Goal: Task Accomplishment & Management: Manage account settings

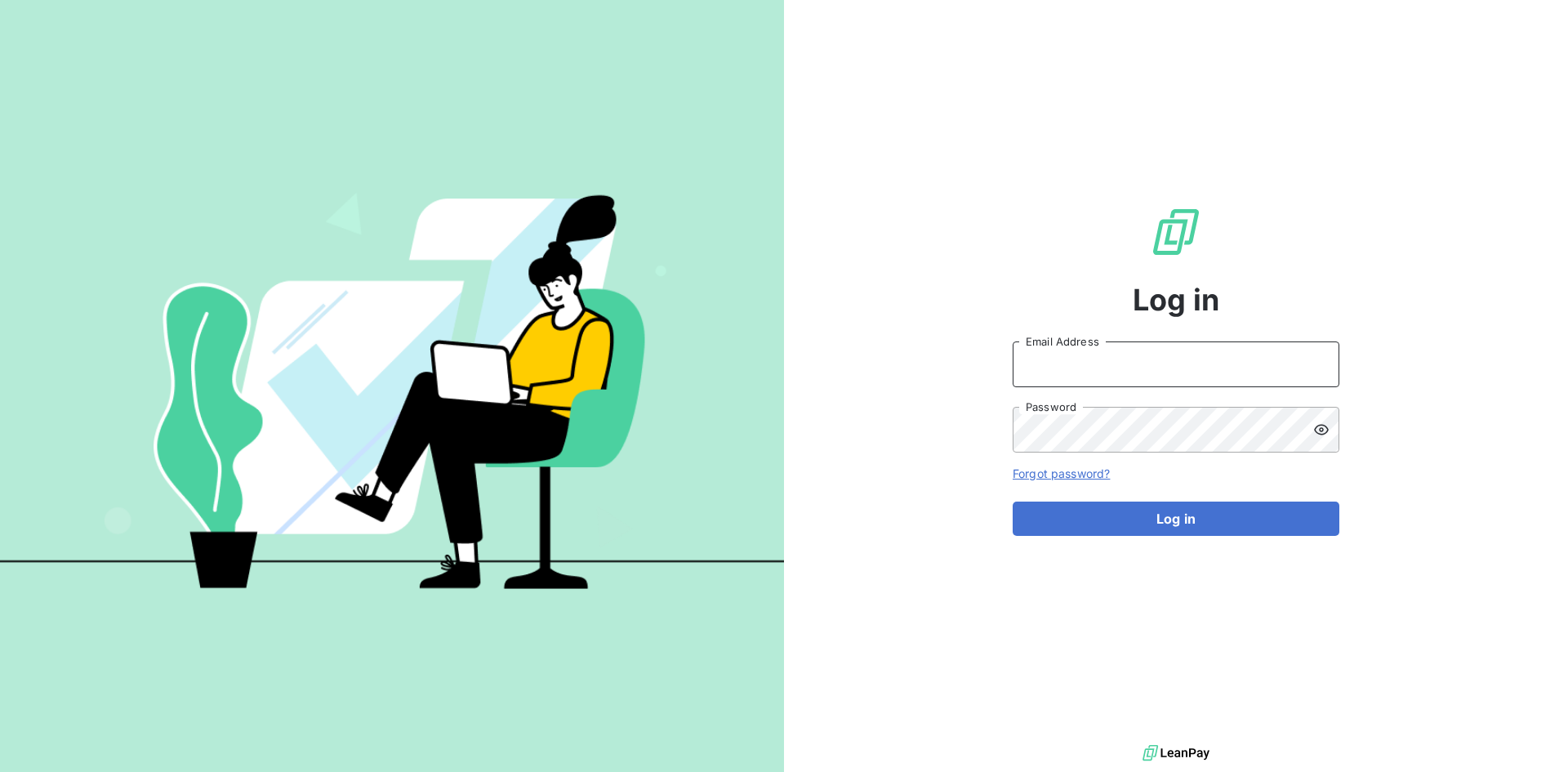
type input "[PERSON_NAME][EMAIL_ADDRESS][PERSON_NAME][DOMAIN_NAME]"
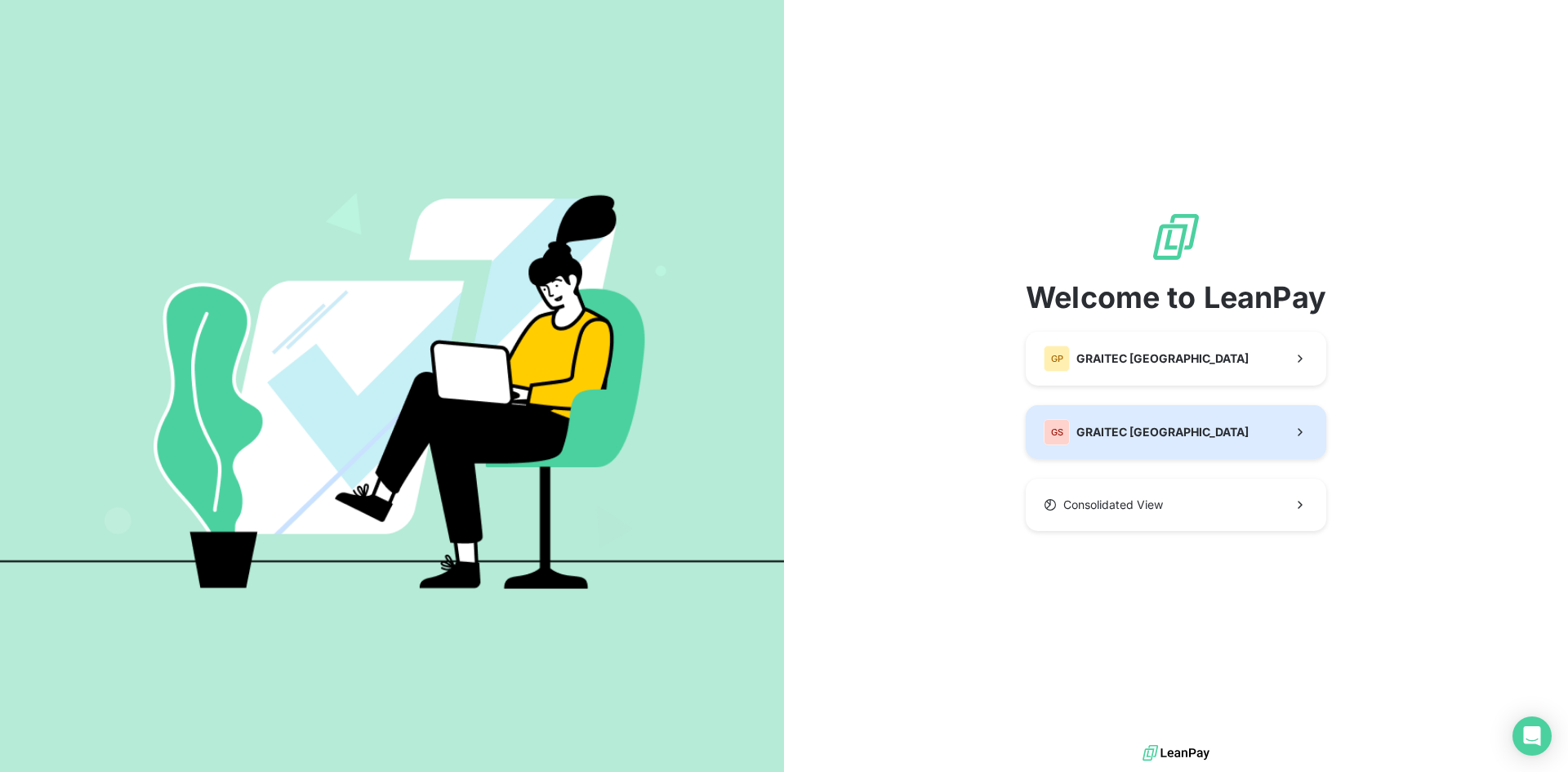
click at [1113, 427] on span "GRAITEC [GEOGRAPHIC_DATA]" at bounding box center [1162, 432] width 172 height 16
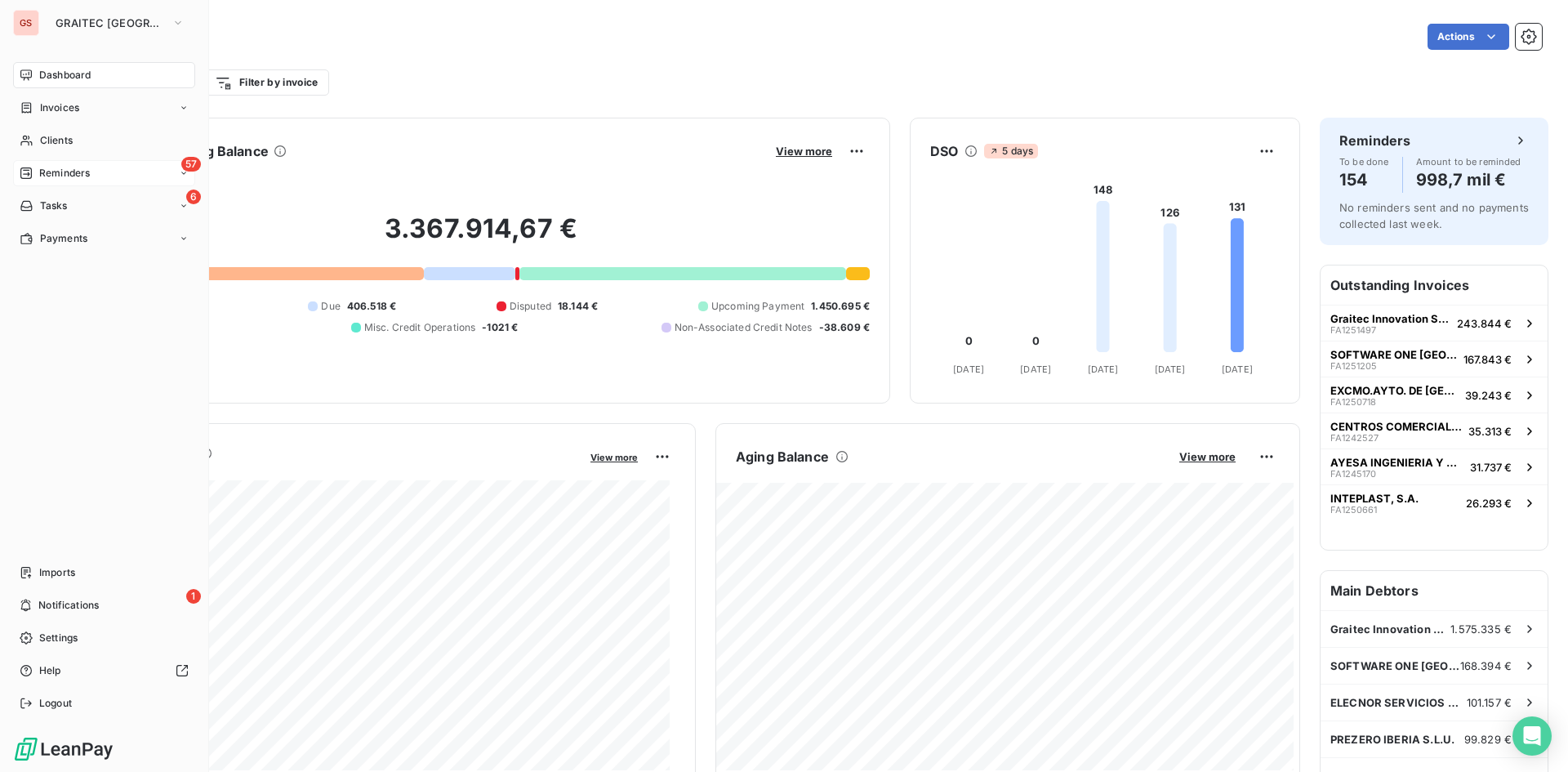
click at [53, 175] on span "Reminders" at bounding box center [64, 173] width 50 height 15
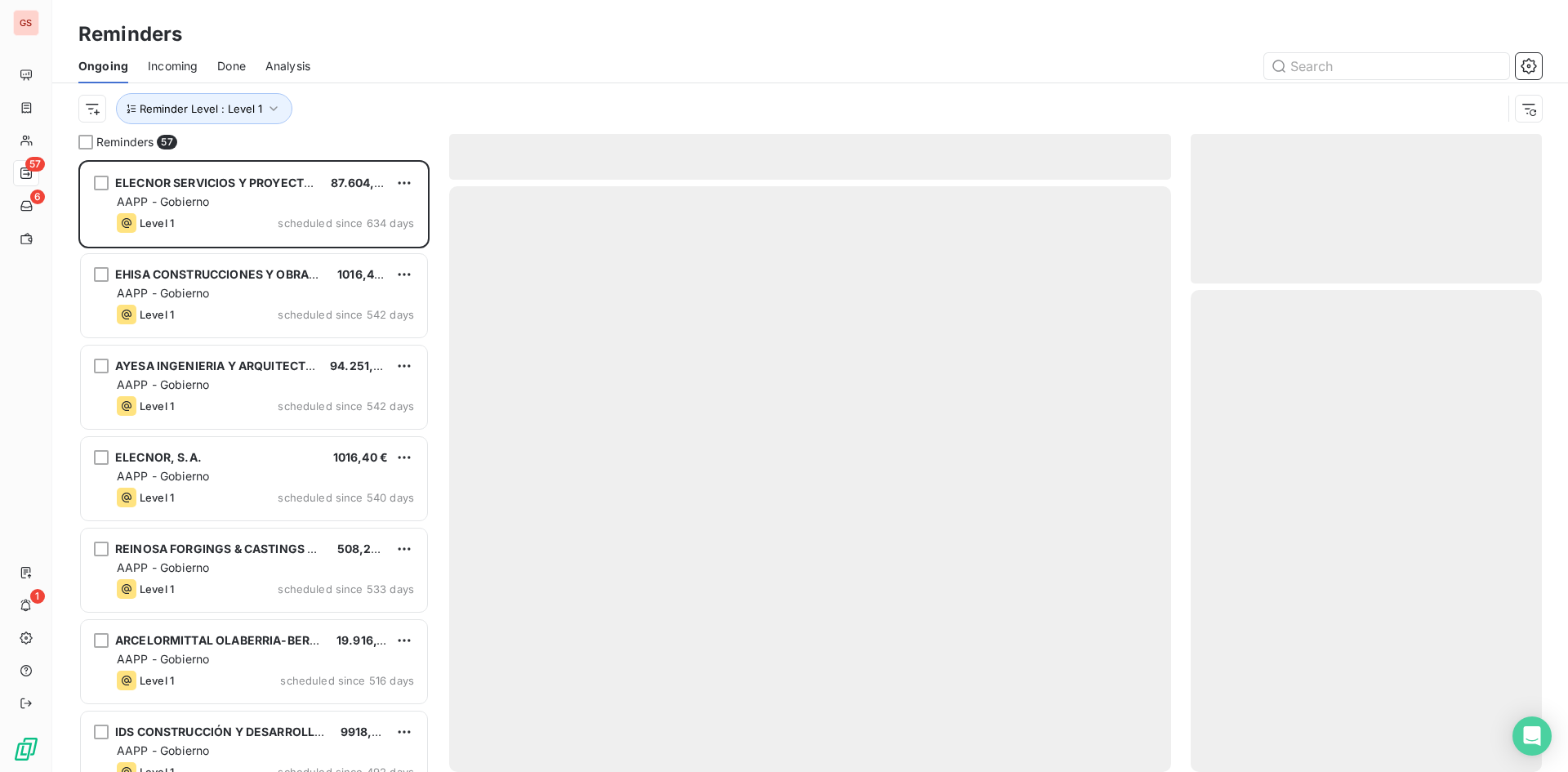
scroll to position [600, 339]
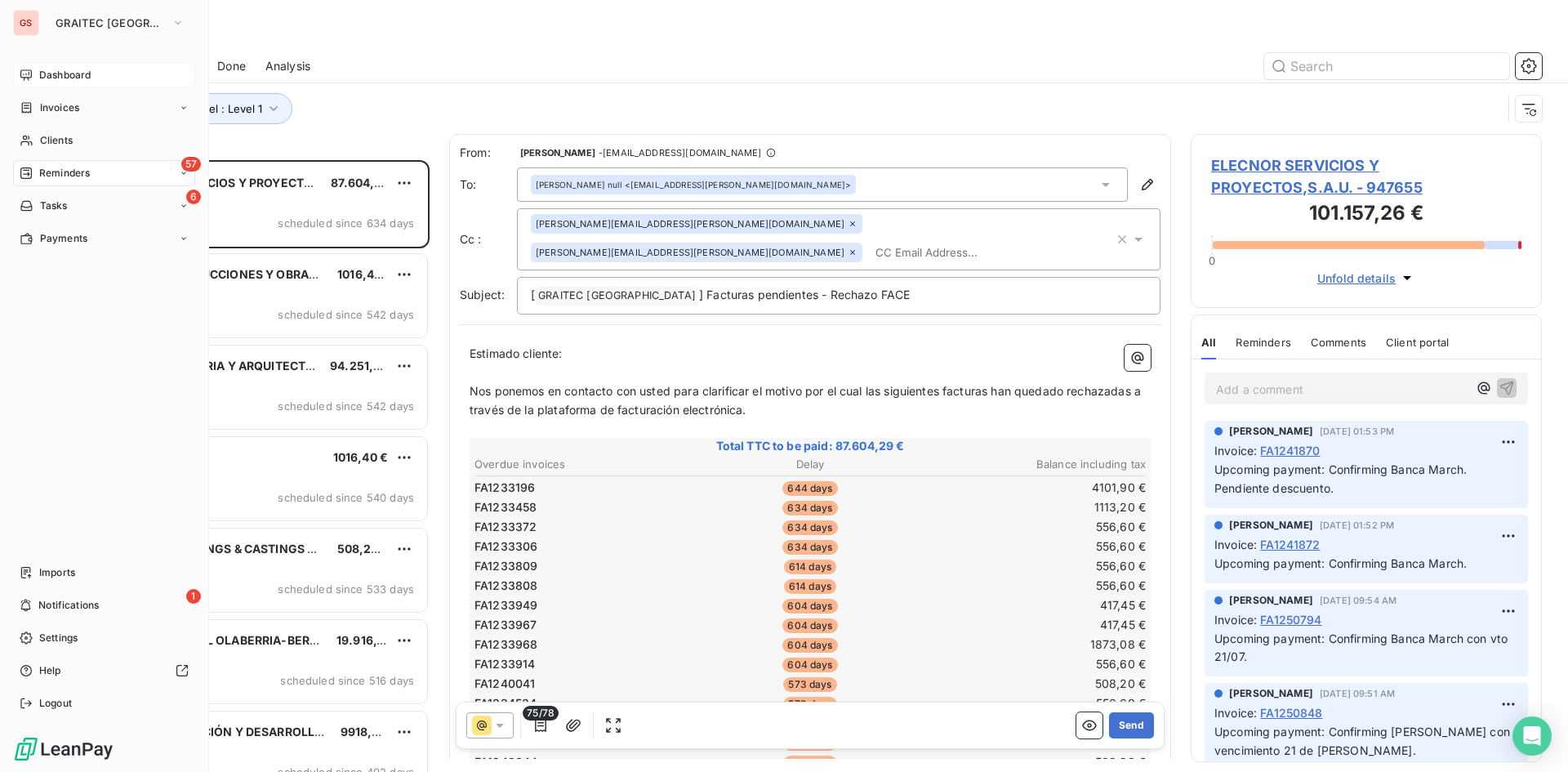
click at [33, 78] on div "Dashboard" at bounding box center [104, 75] width 182 height 26
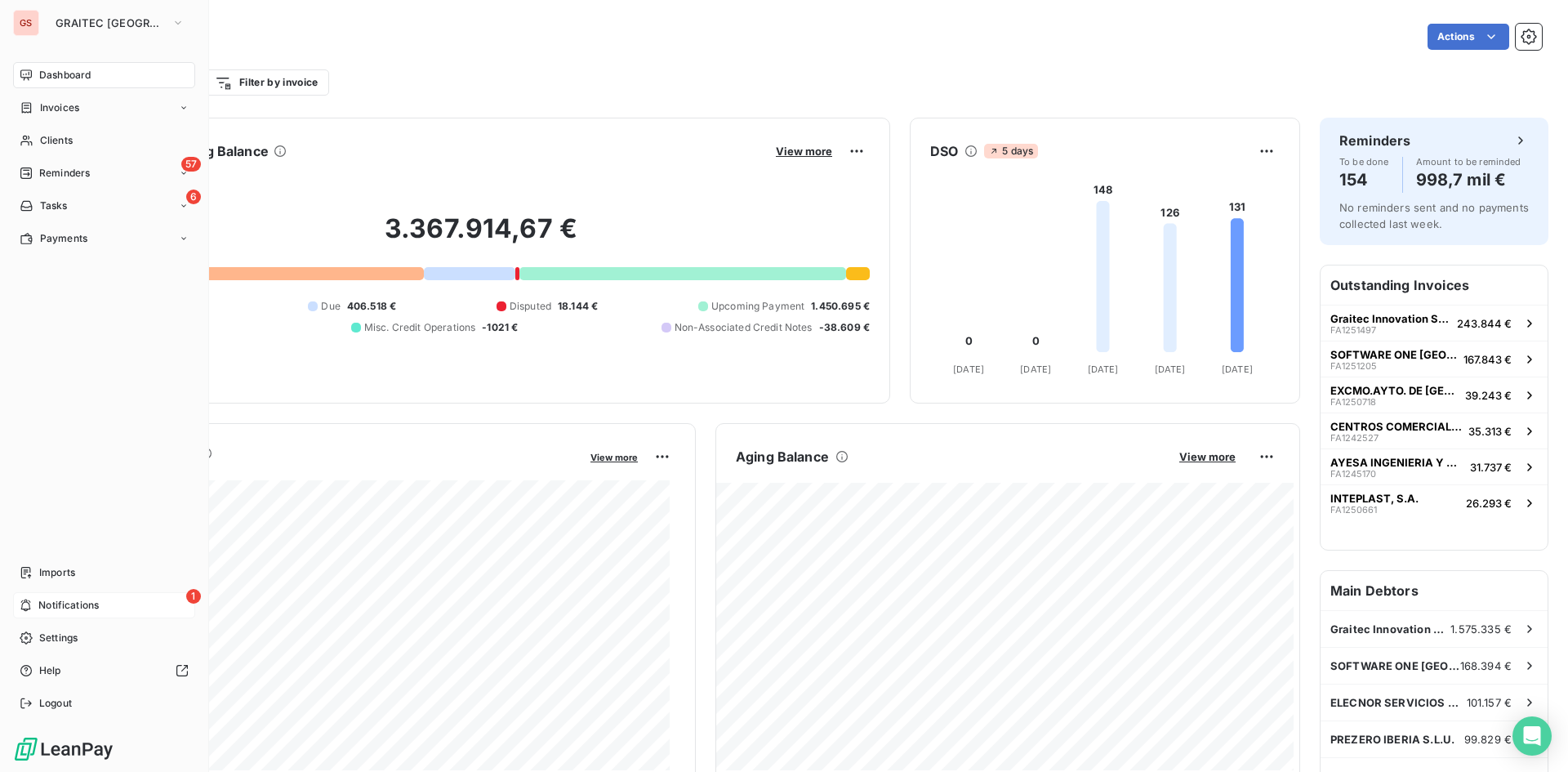
click at [17, 613] on div "1 Notifications" at bounding box center [104, 605] width 182 height 26
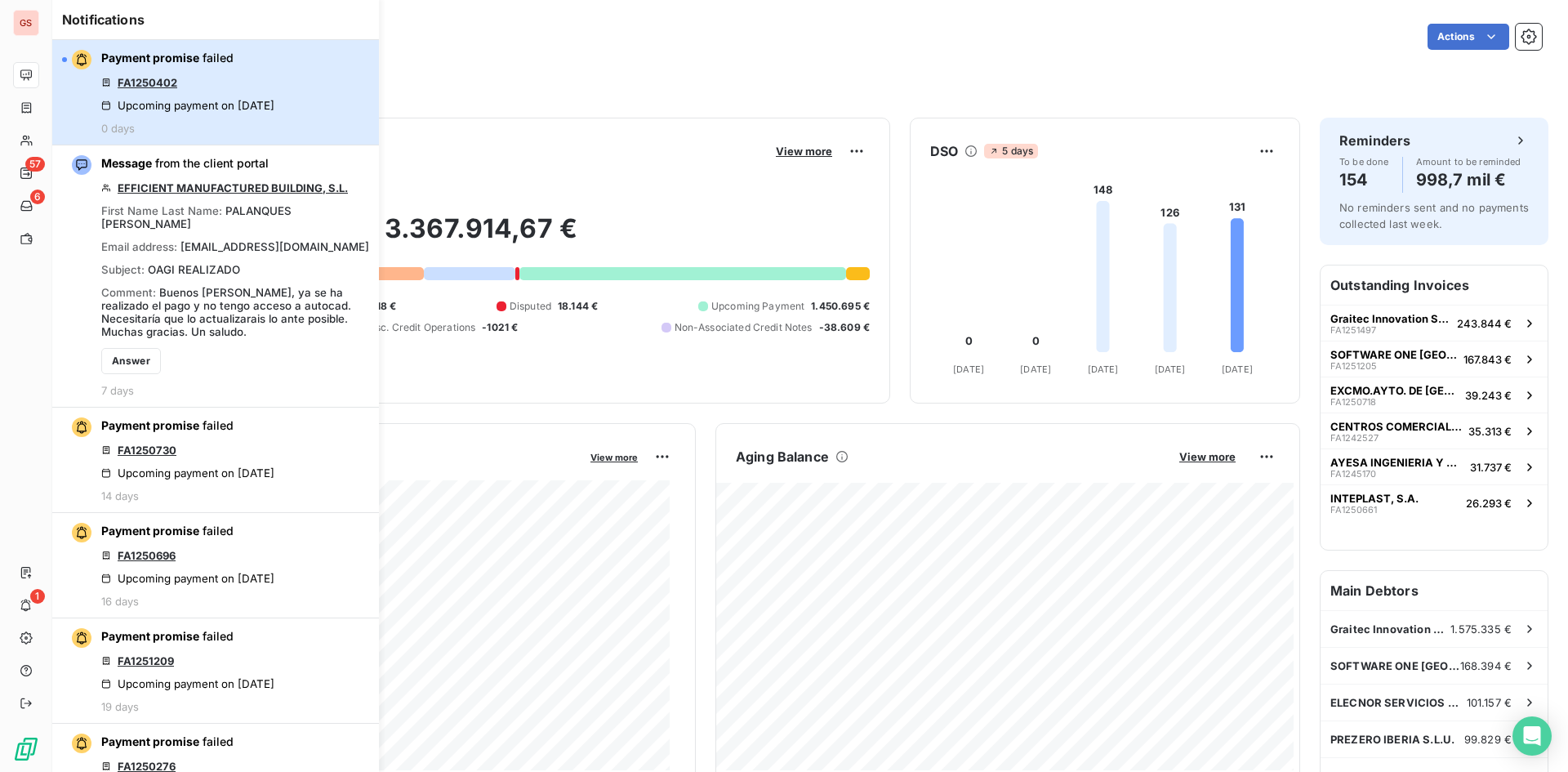
click at [289, 139] on button "Payment promise failed FA1250402 Upcoming payment on [DATE] 0 days" at bounding box center [215, 93] width 326 height 106
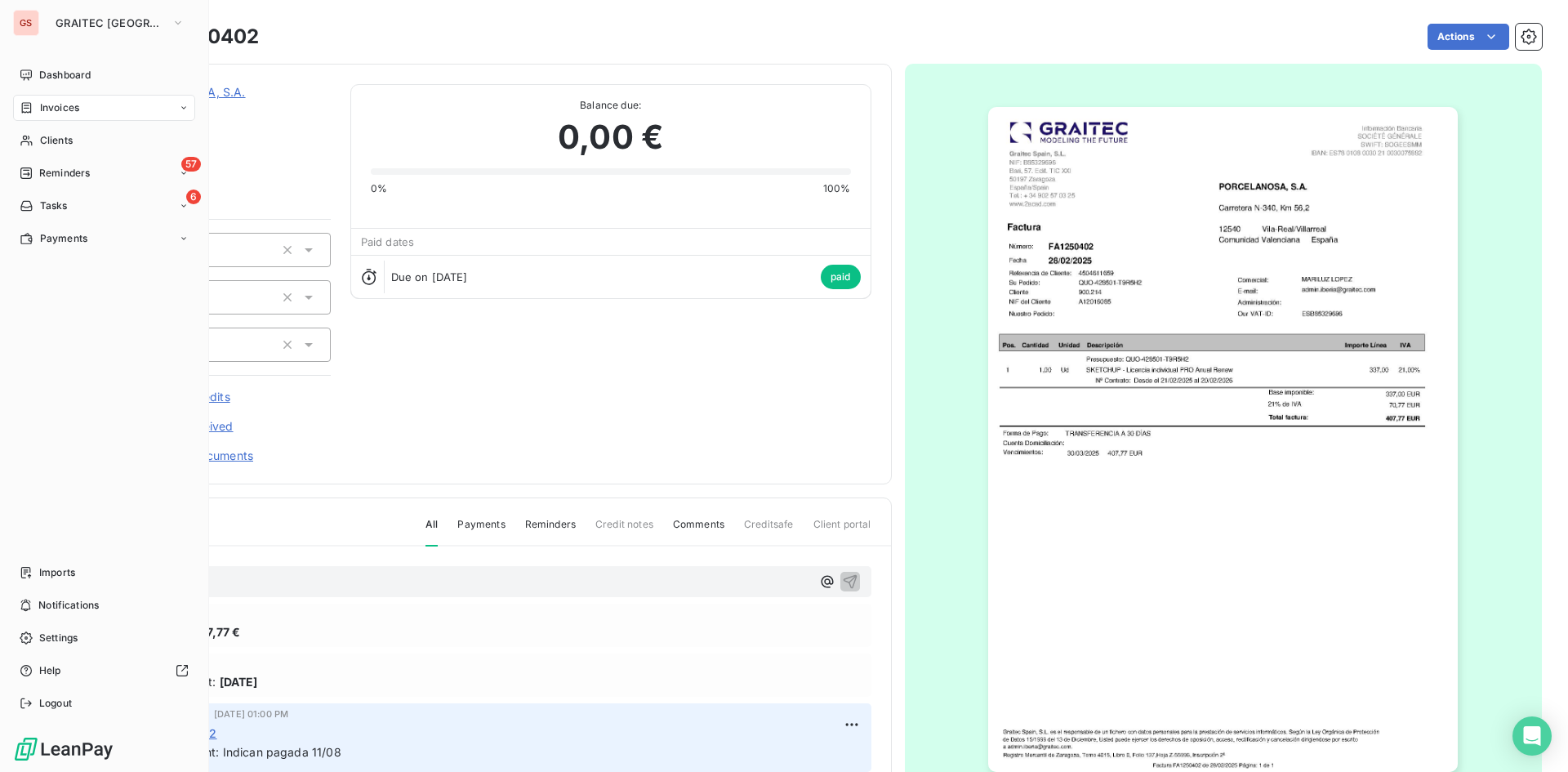
click at [35, 107] on div "Invoices" at bounding box center [49, 108] width 59 height 15
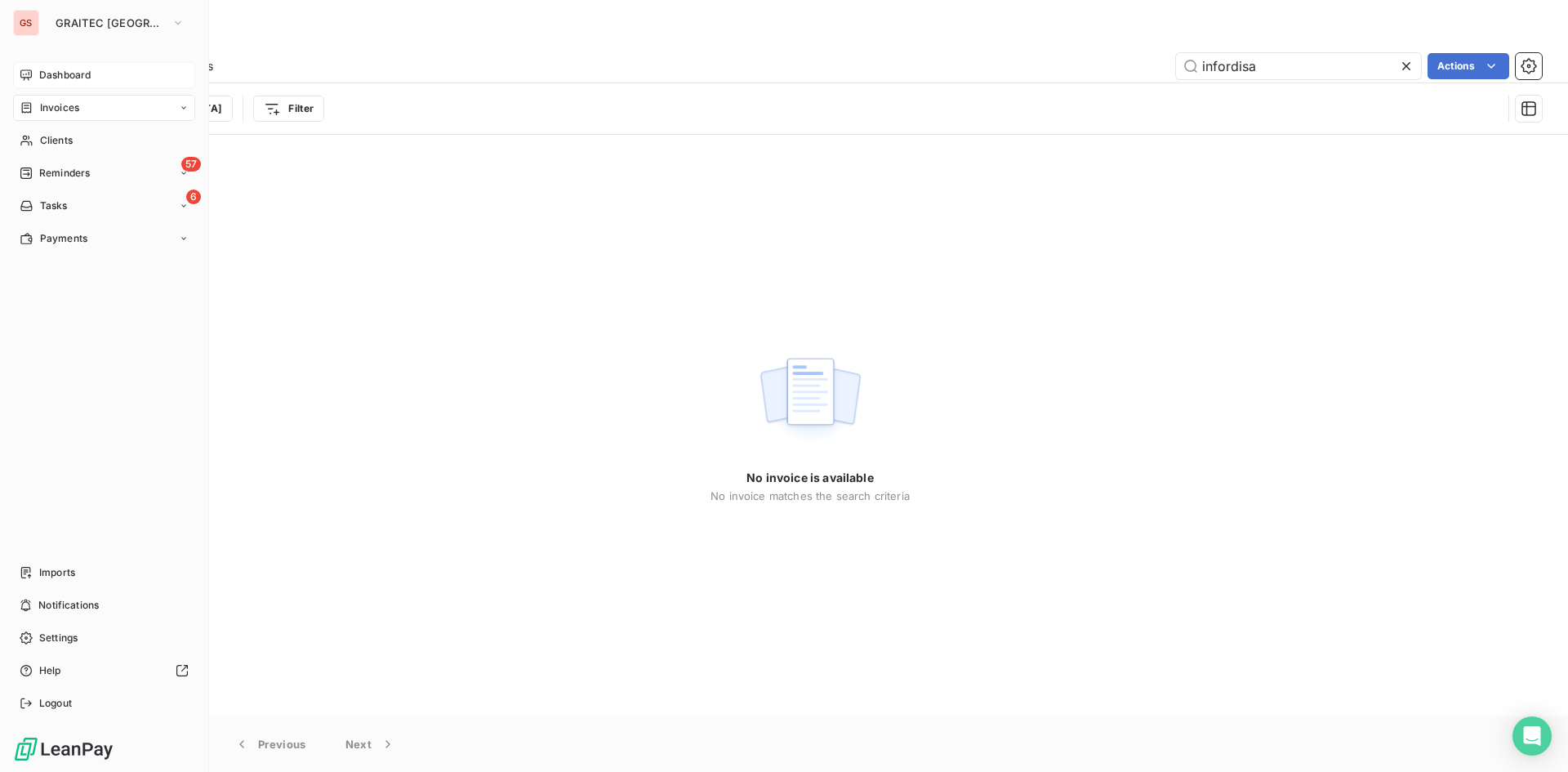
click at [63, 82] on span "Dashboard" at bounding box center [65, 75] width 51 height 15
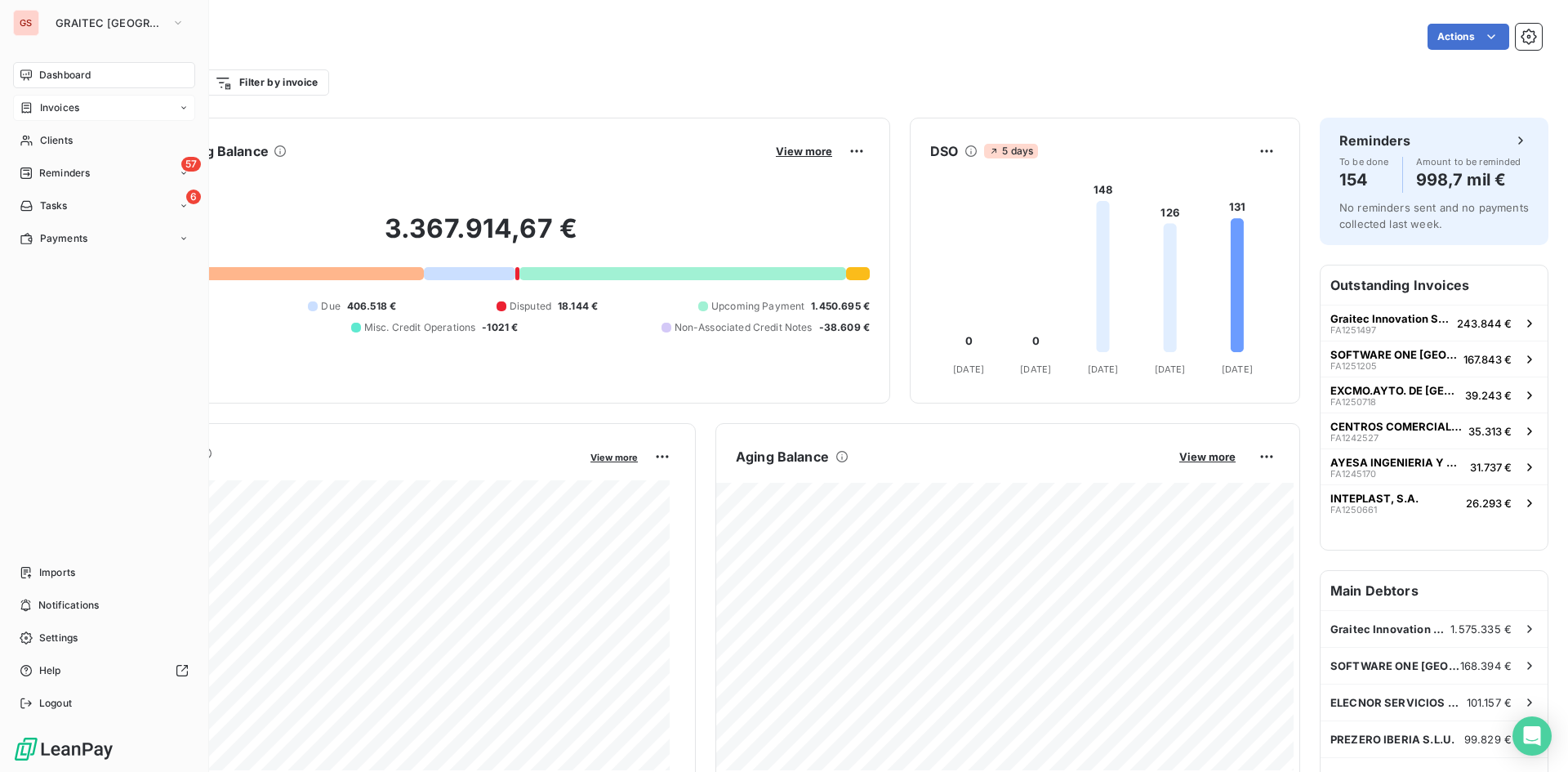
click at [35, 96] on div "Invoices" at bounding box center [104, 108] width 182 height 26
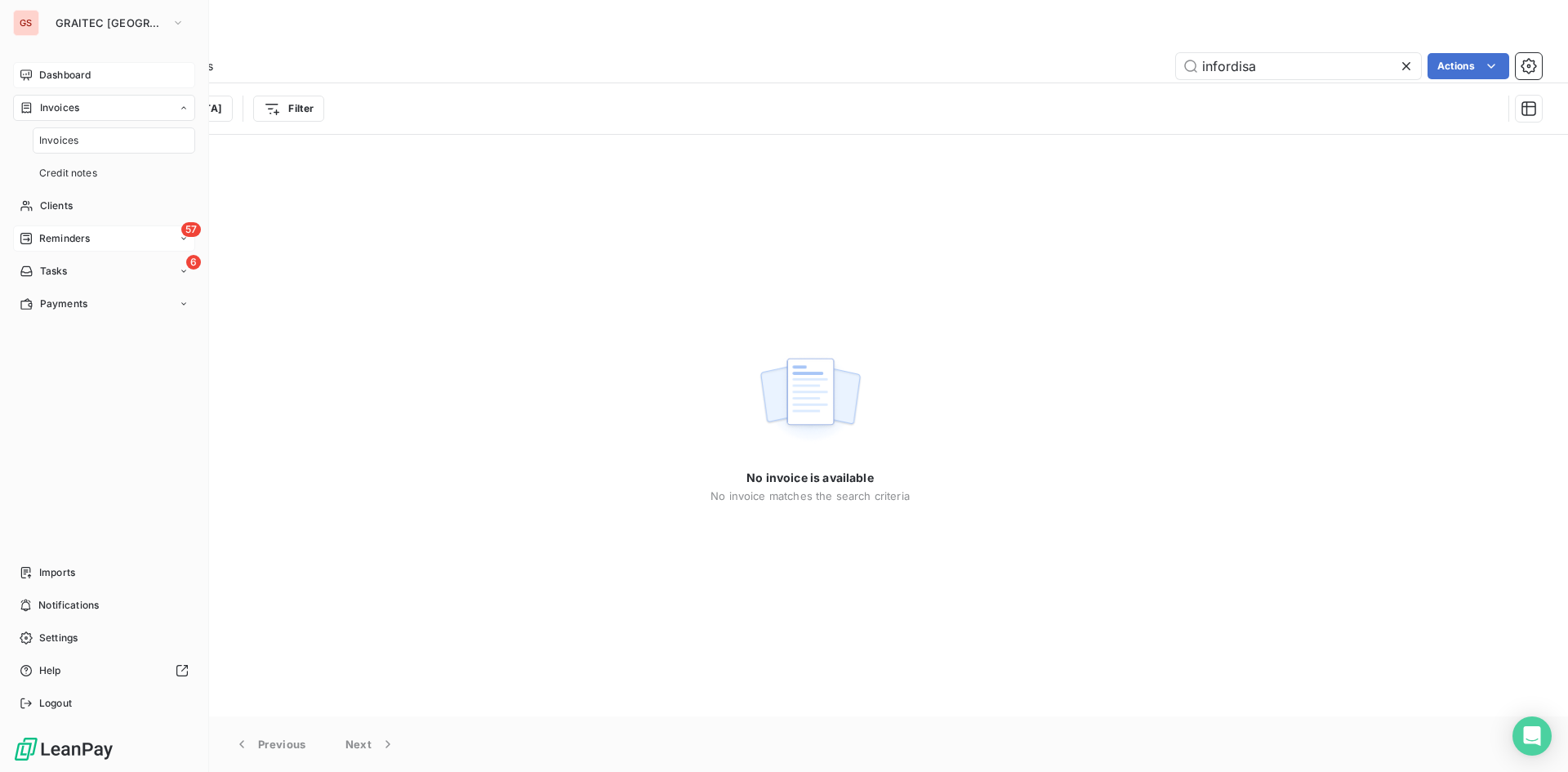
click at [107, 237] on div "57 Reminders" at bounding box center [104, 238] width 182 height 26
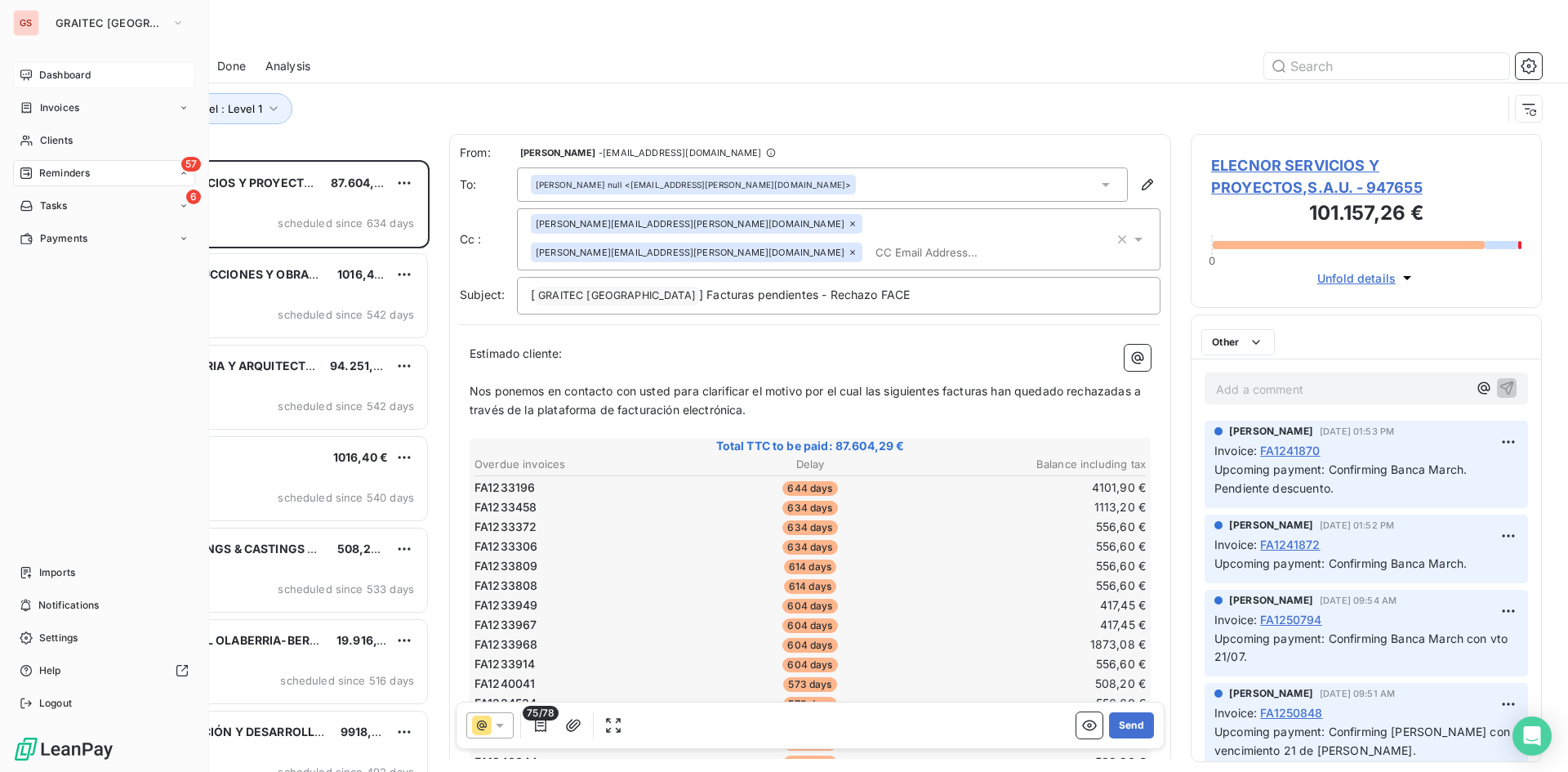
scroll to position [600, 339]
click at [133, 341] on div "6 Tasks" at bounding box center [104, 337] width 182 height 26
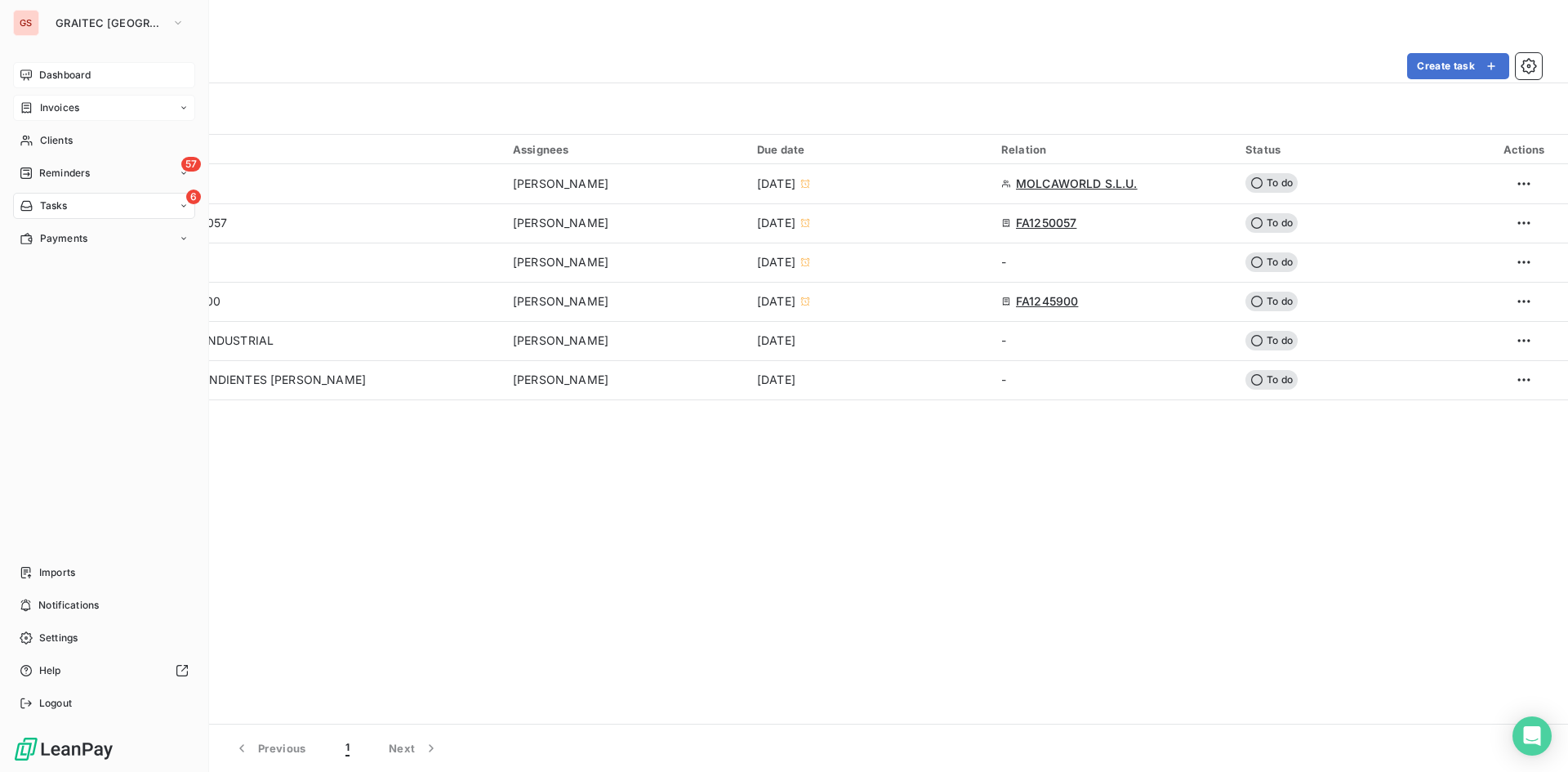
click at [42, 100] on div "Invoices" at bounding box center [104, 108] width 182 height 26
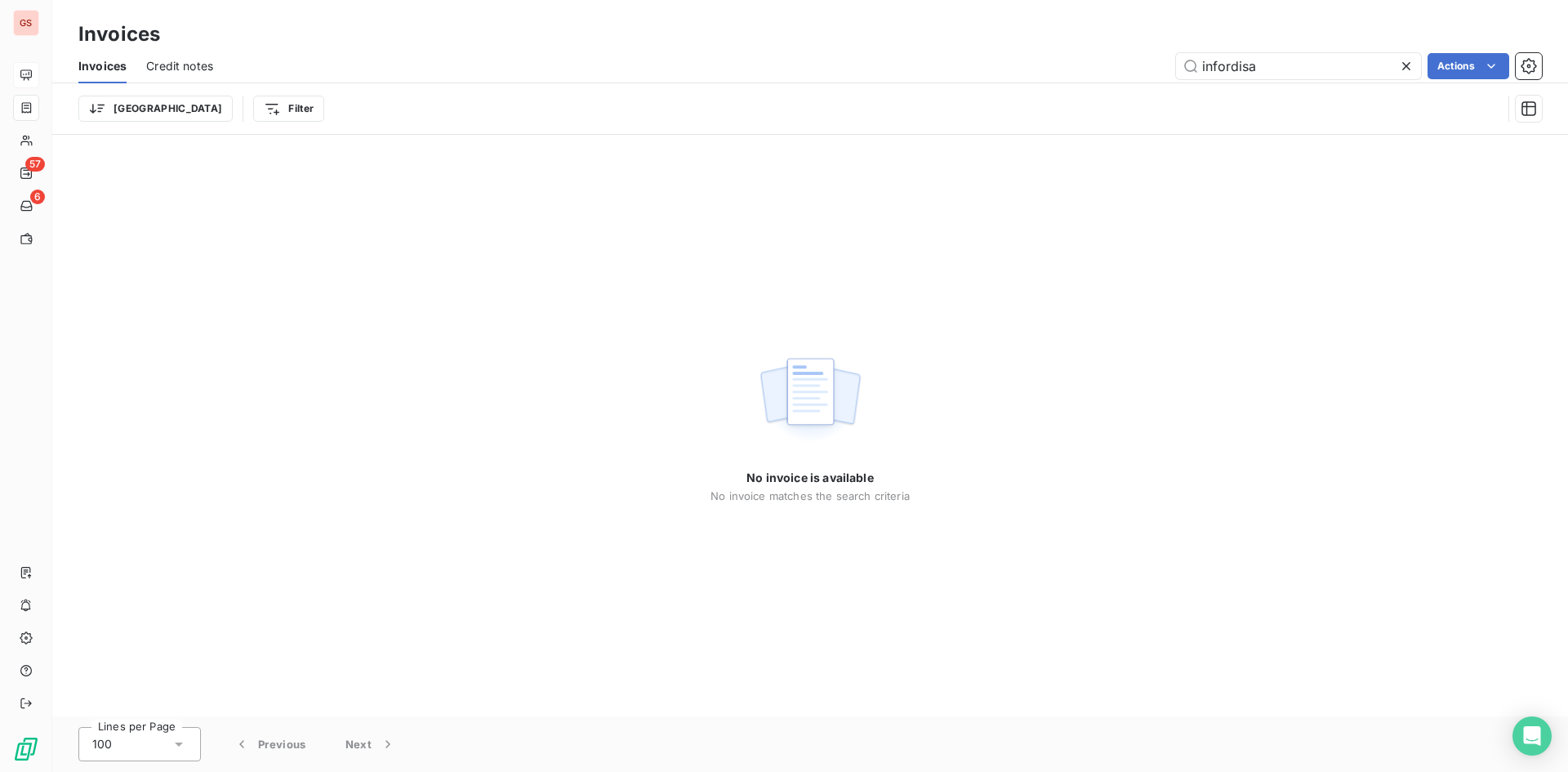
drag, startPoint x: 1289, startPoint y: 68, endPoint x: 1171, endPoint y: 49, distance: 119.5
click at [1171, 49] on div "Invoices Credit notes infordisa Actions" at bounding box center [810, 66] width 1515 height 35
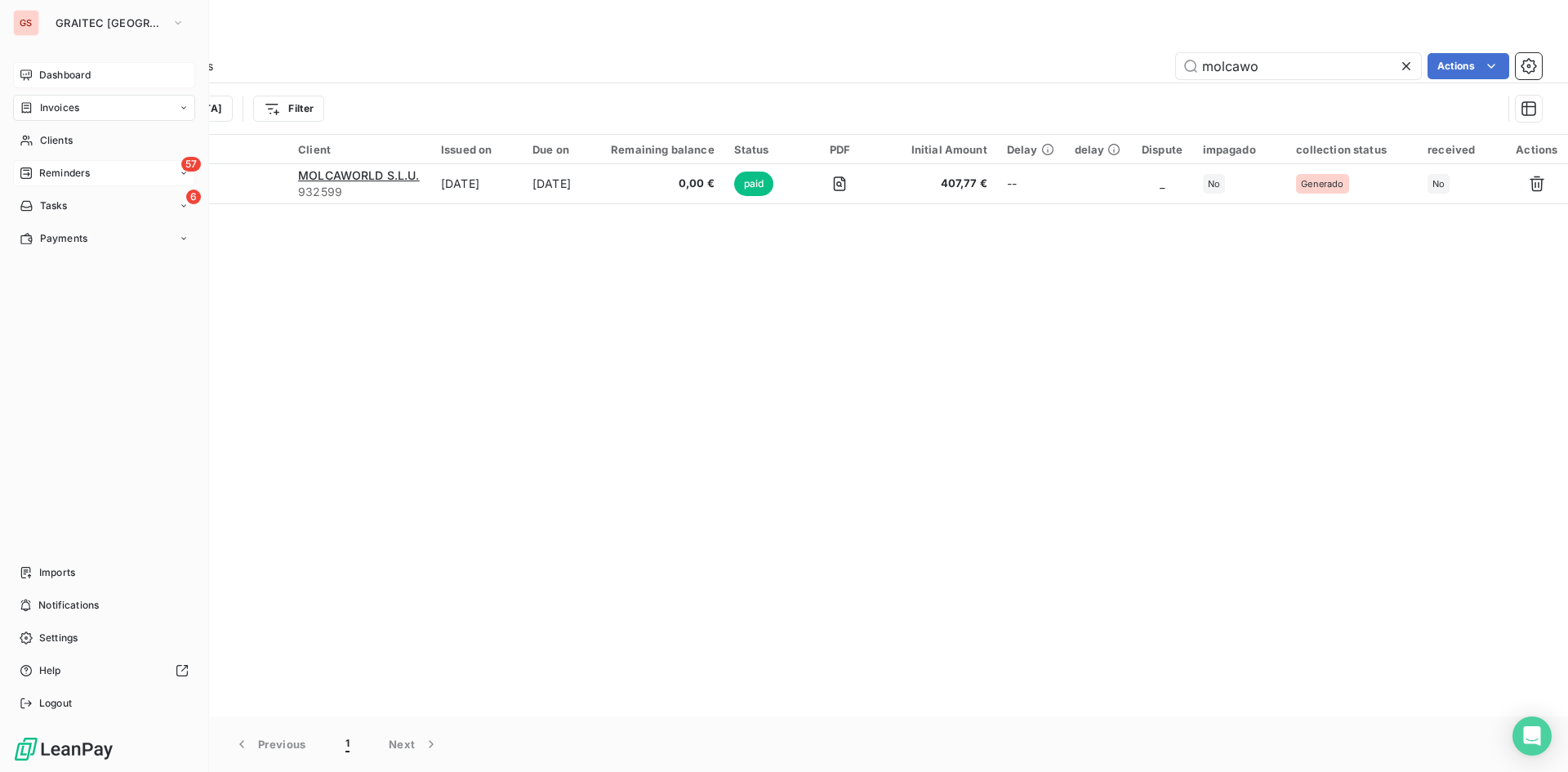
type input "molcawo"
click at [39, 162] on div "57 Reminders" at bounding box center [104, 173] width 182 height 26
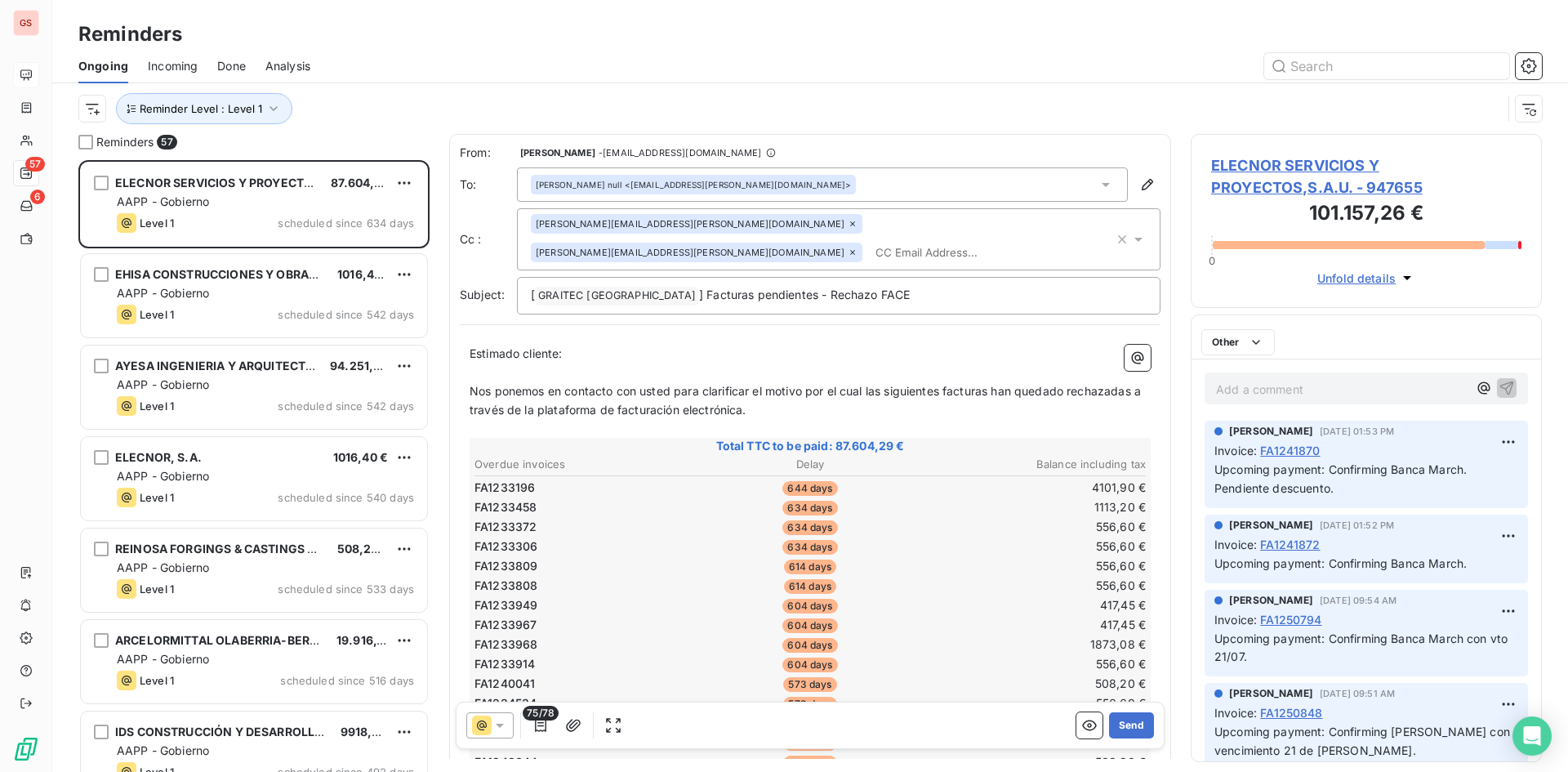
scroll to position [600, 339]
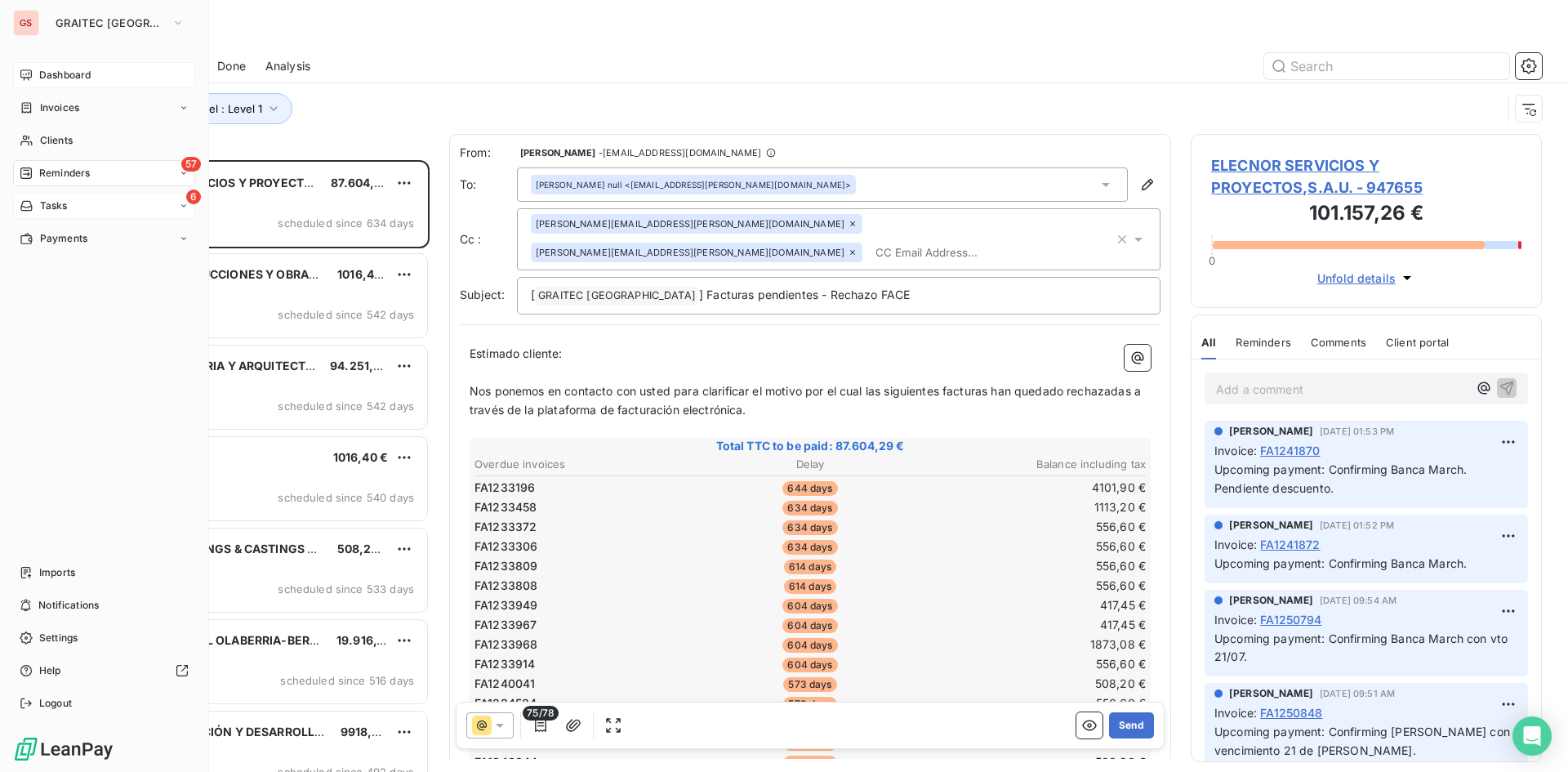
click at [31, 212] on icon at bounding box center [26, 206] width 14 height 13
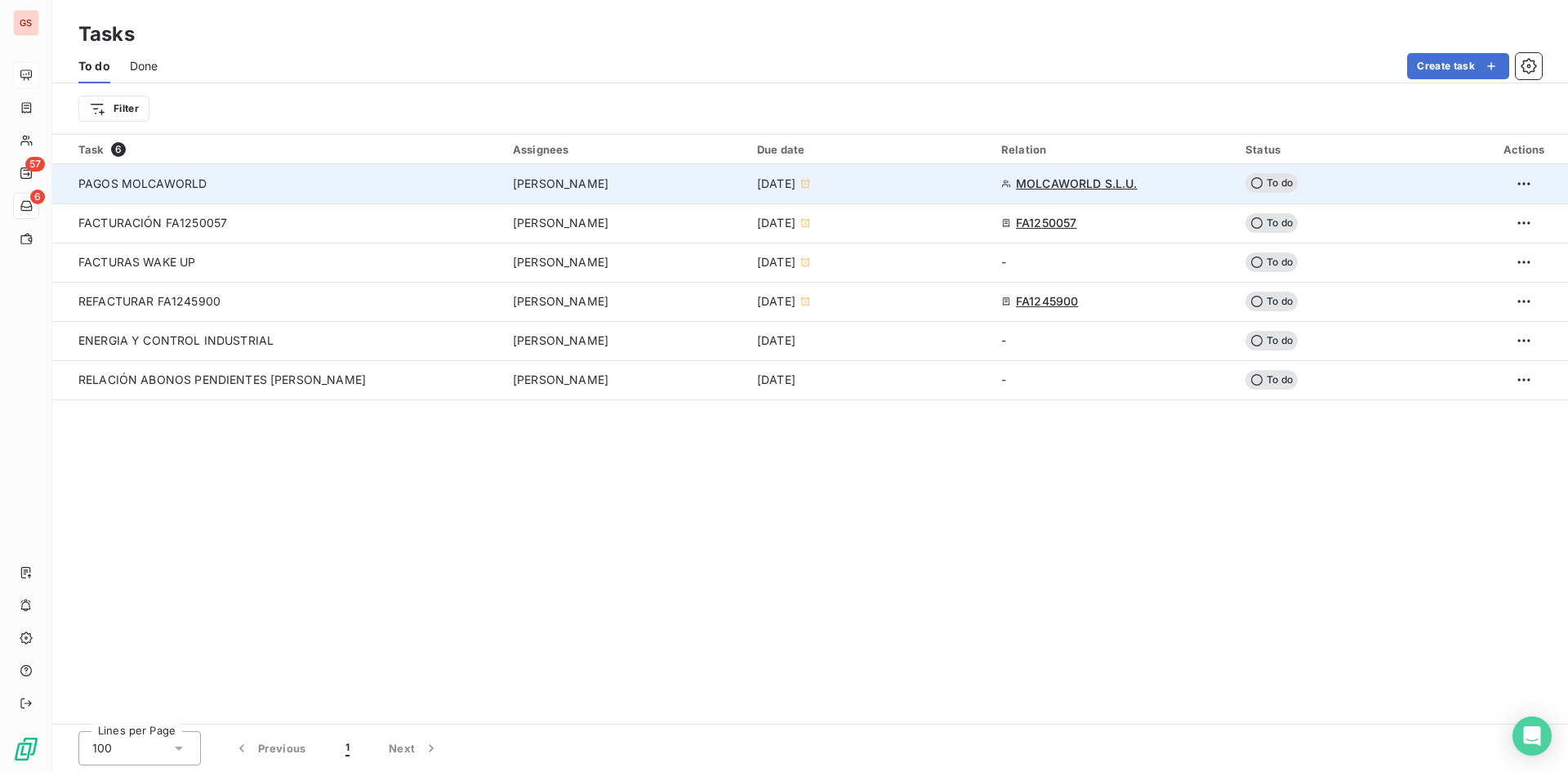
click at [865, 191] on div "[DATE]" at bounding box center [869, 184] width 224 height 16
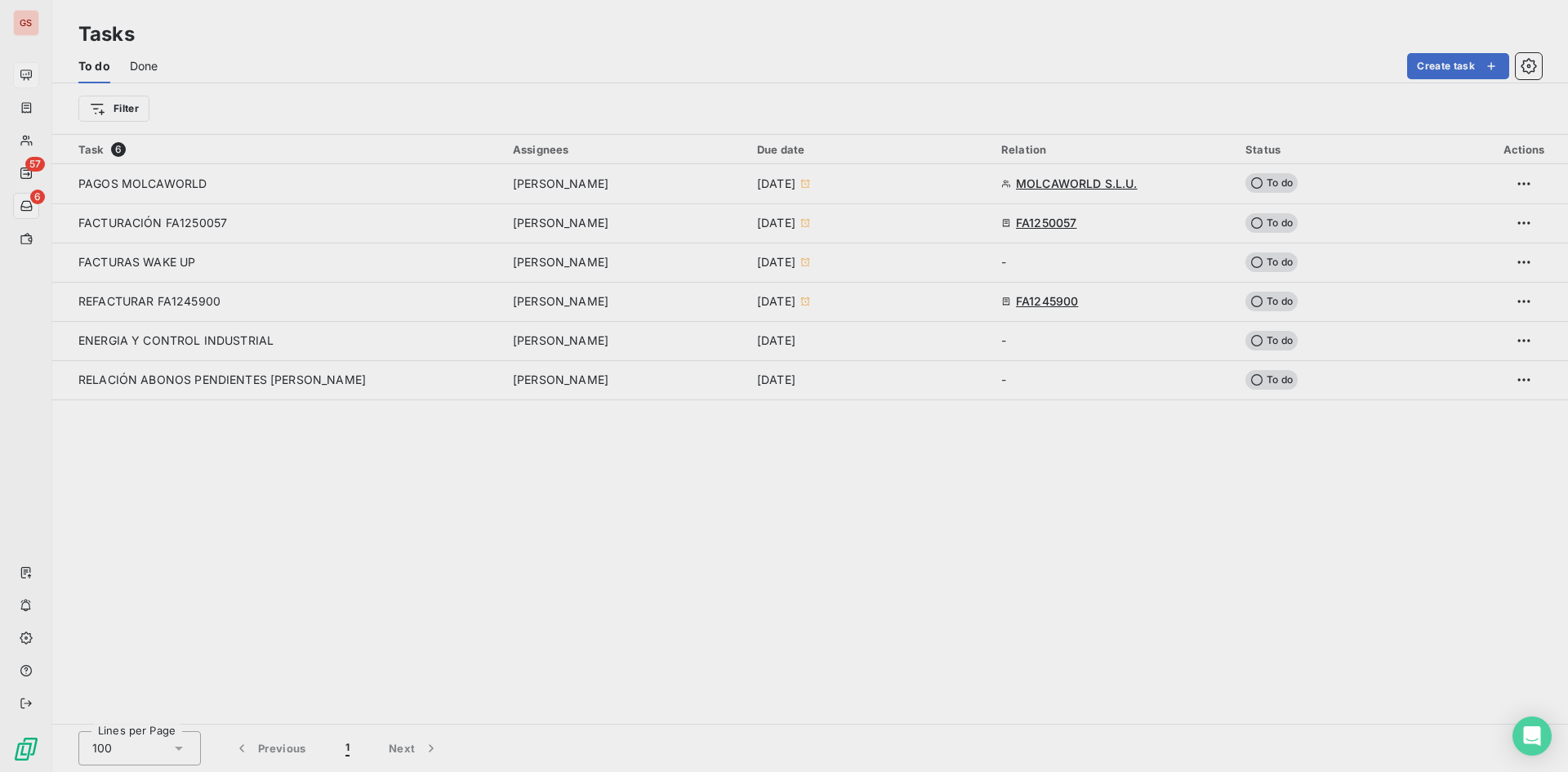
type input "[DATE]"
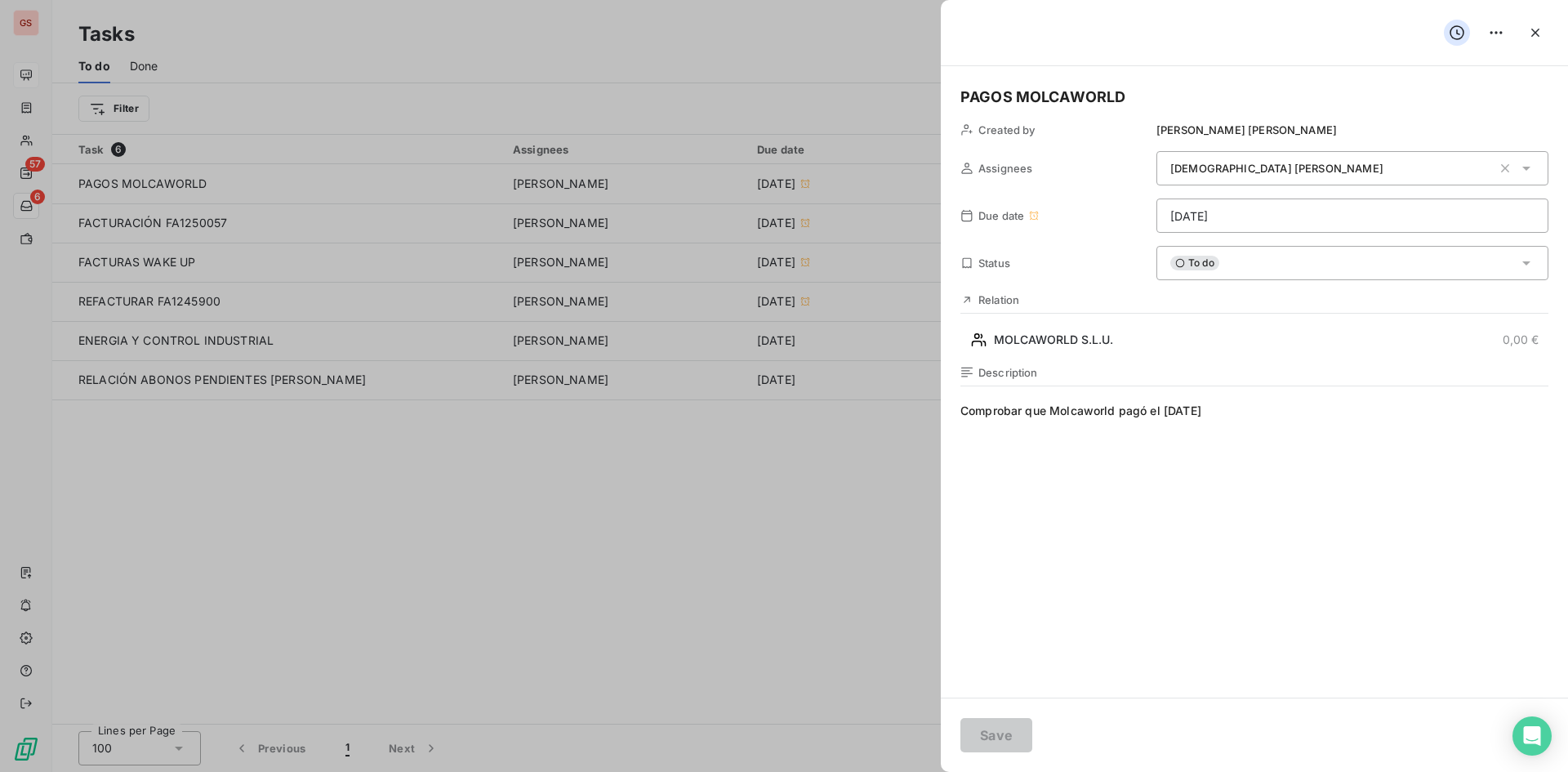
click at [1378, 255] on div "To do" at bounding box center [1351, 263] width 392 height 35
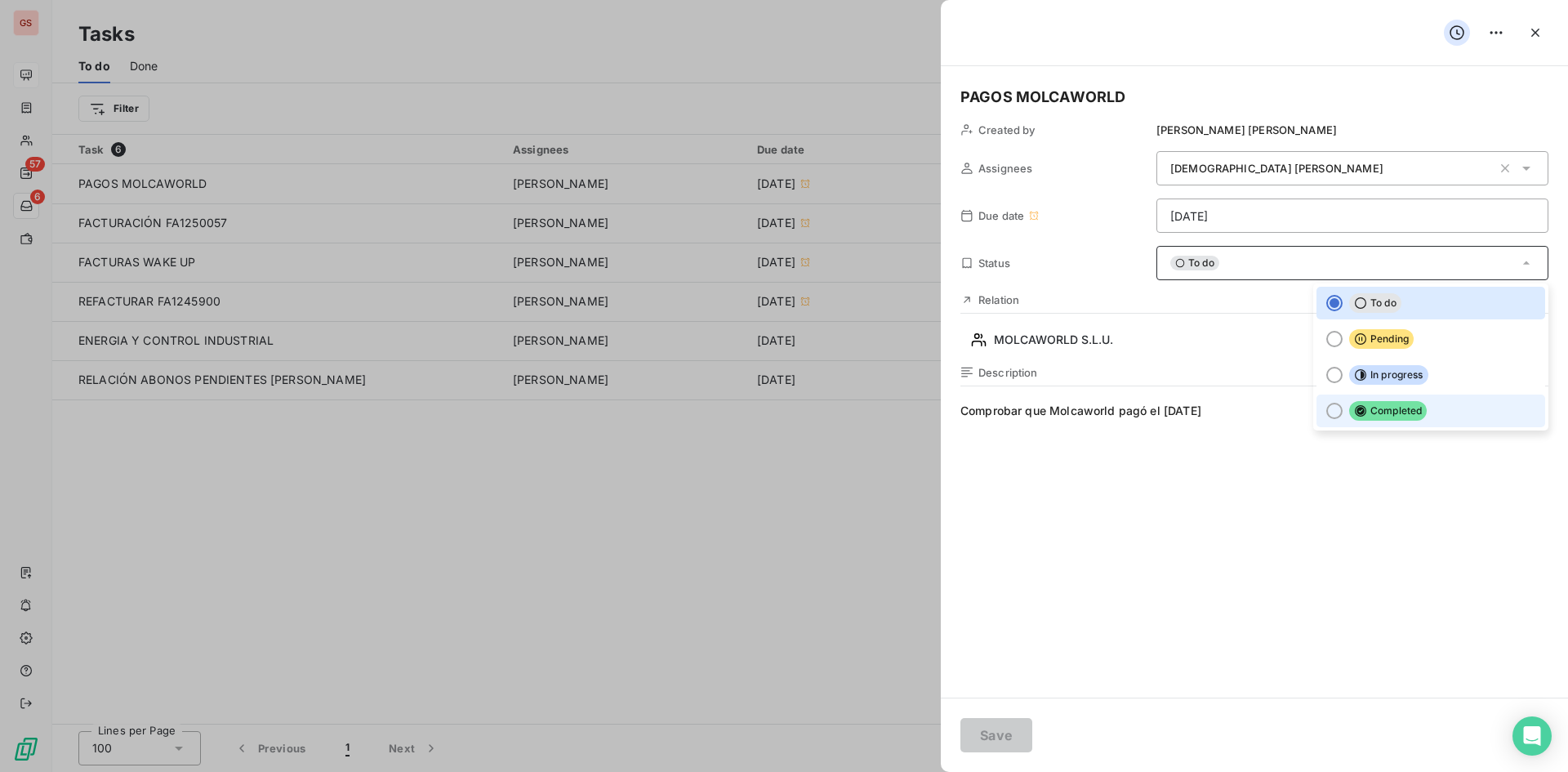
click at [1411, 417] on span "Completed" at bounding box center [1387, 411] width 77 height 20
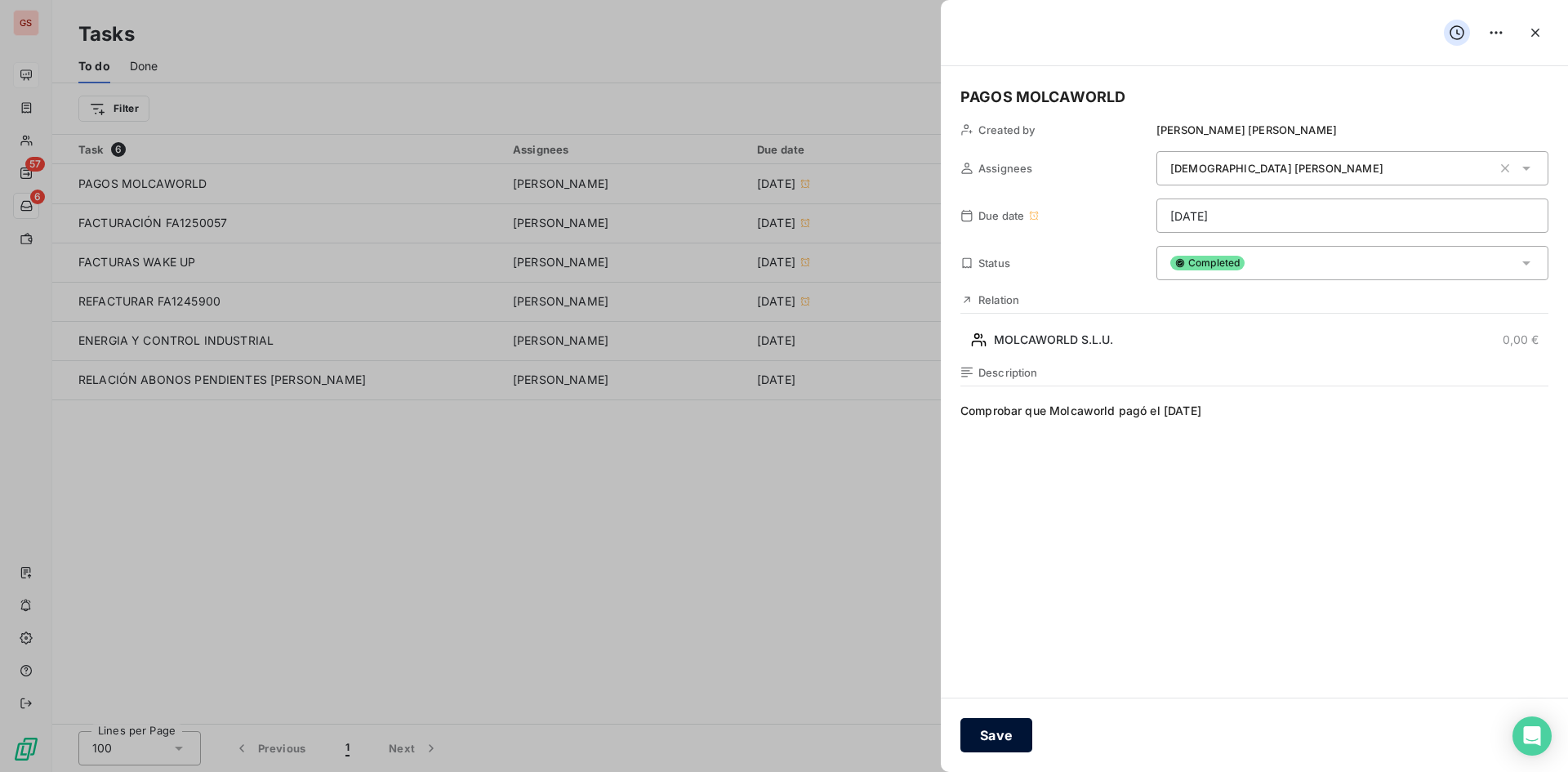
click at [1026, 737] on button "Save" at bounding box center [996, 736] width 72 height 35
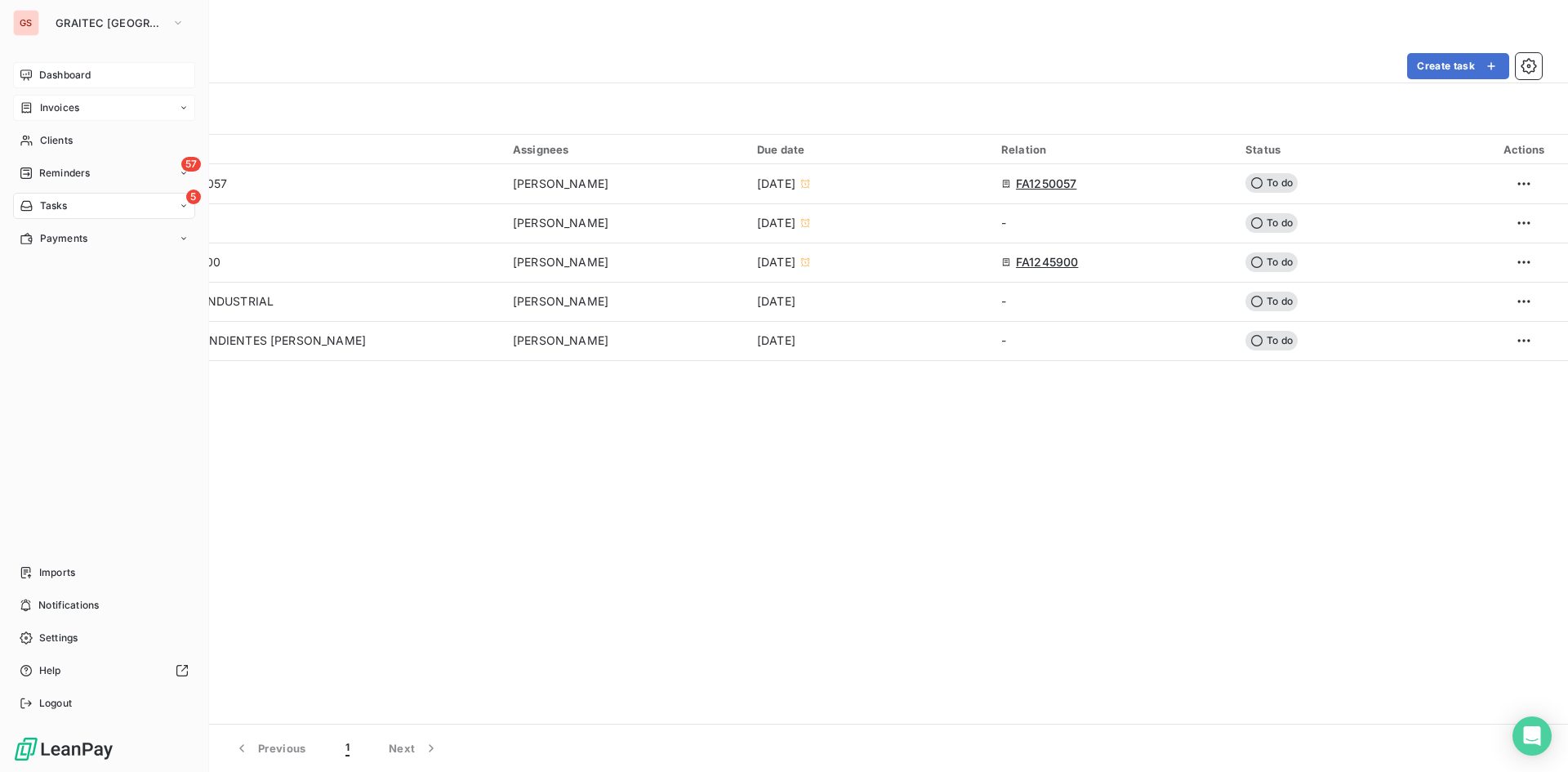
click at [74, 101] on span "Invoices" at bounding box center [60, 108] width 40 height 15
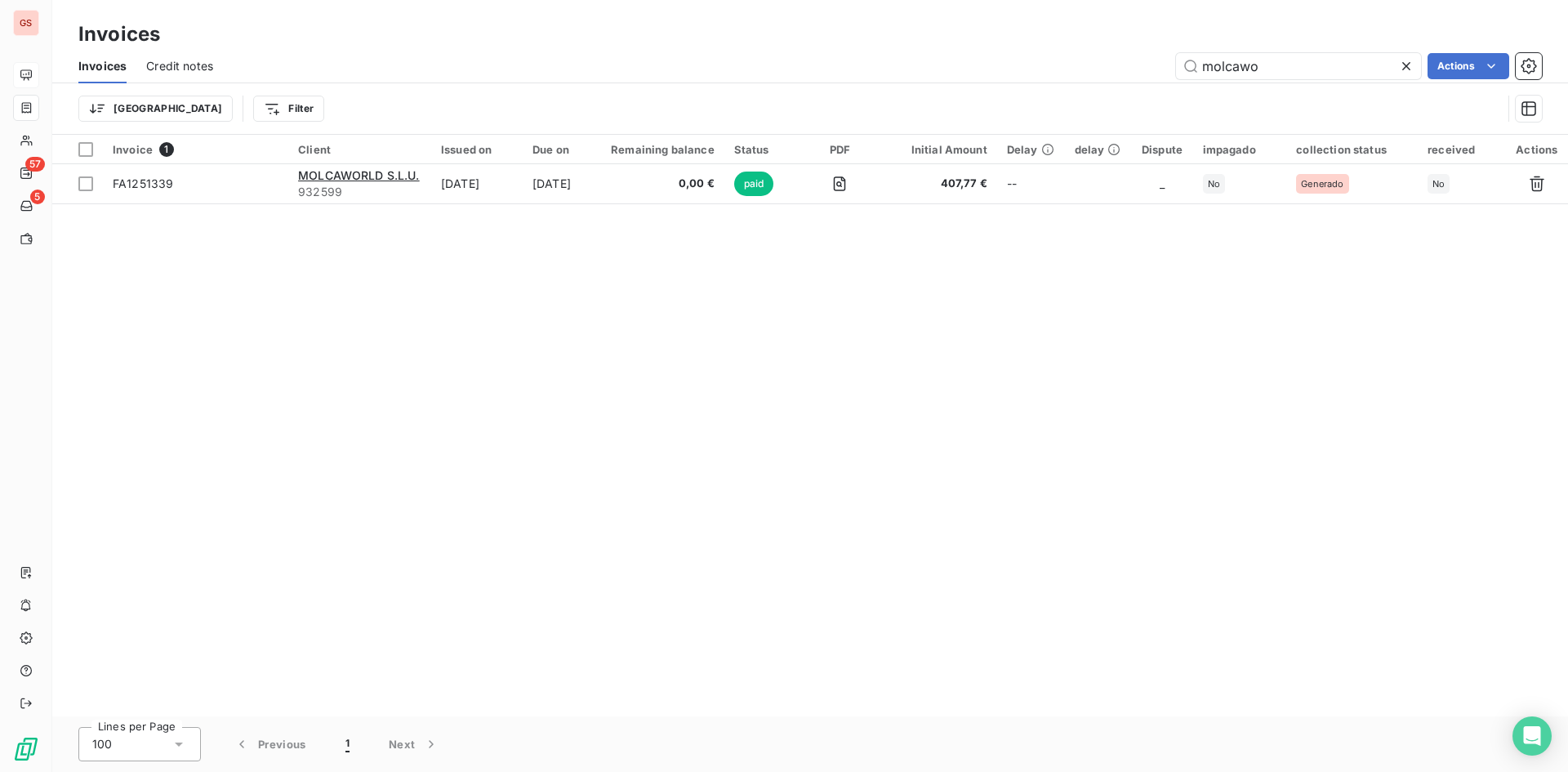
drag, startPoint x: 1286, startPoint y: 62, endPoint x: 1129, endPoint y: 76, distance: 157.6
click at [1134, 76] on div "molcawo Actions" at bounding box center [887, 66] width 1309 height 26
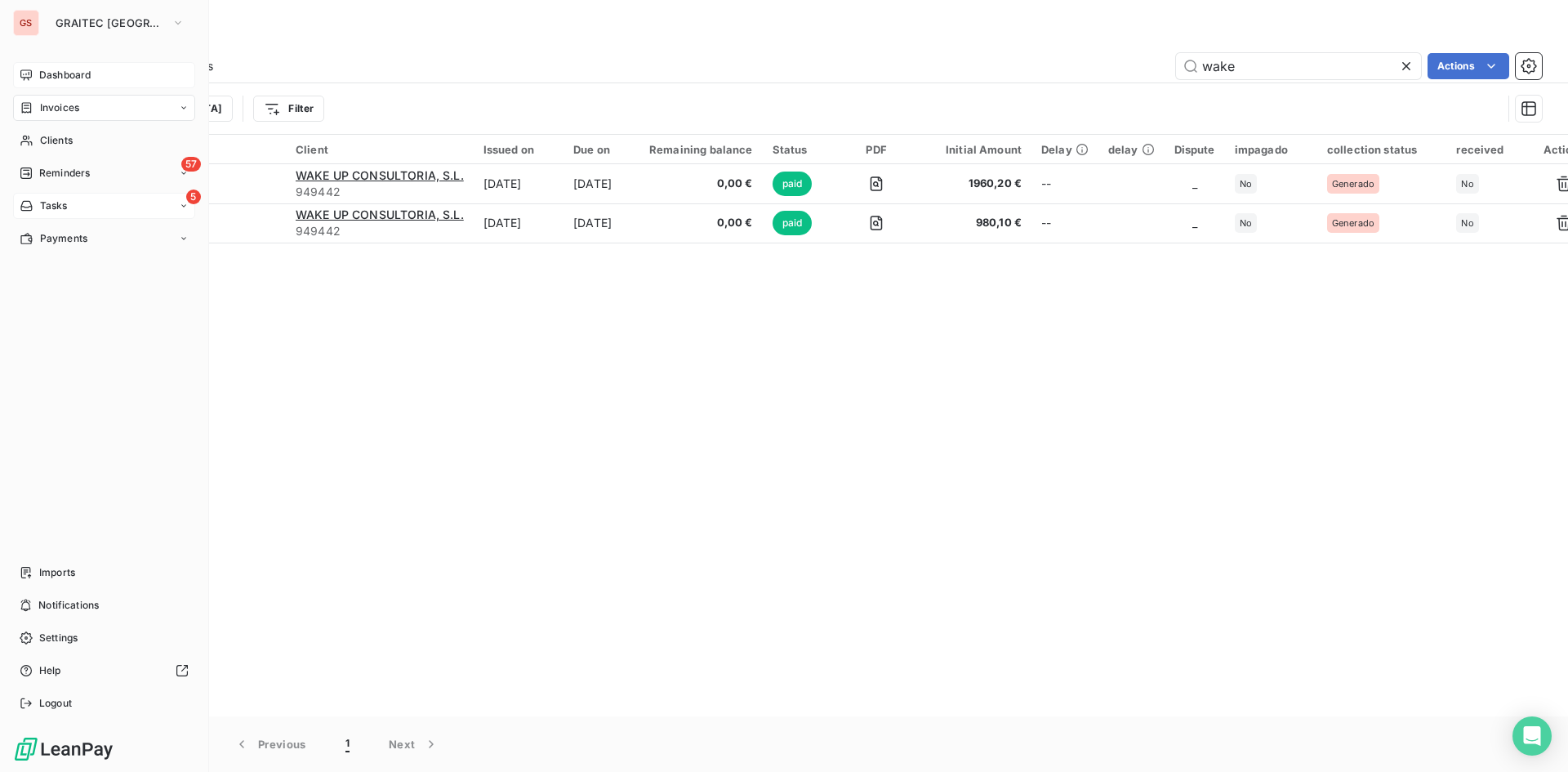
type input "wake"
click at [53, 193] on div "5 Tasks" at bounding box center [104, 206] width 182 height 26
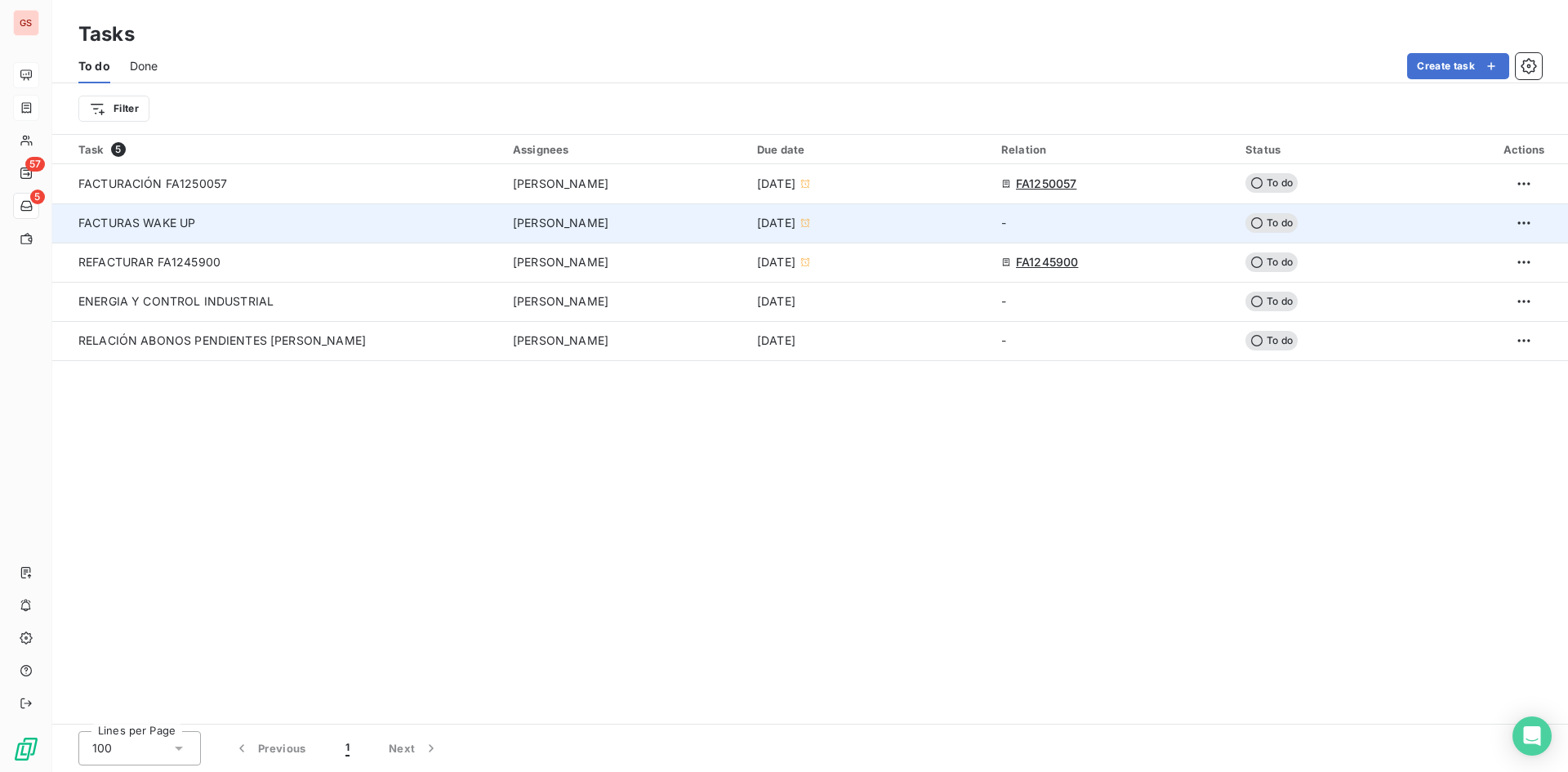
click at [302, 226] on div "FACTURAS WAKE UP" at bounding box center [235, 223] width 313 height 16
type input "[DATE]"
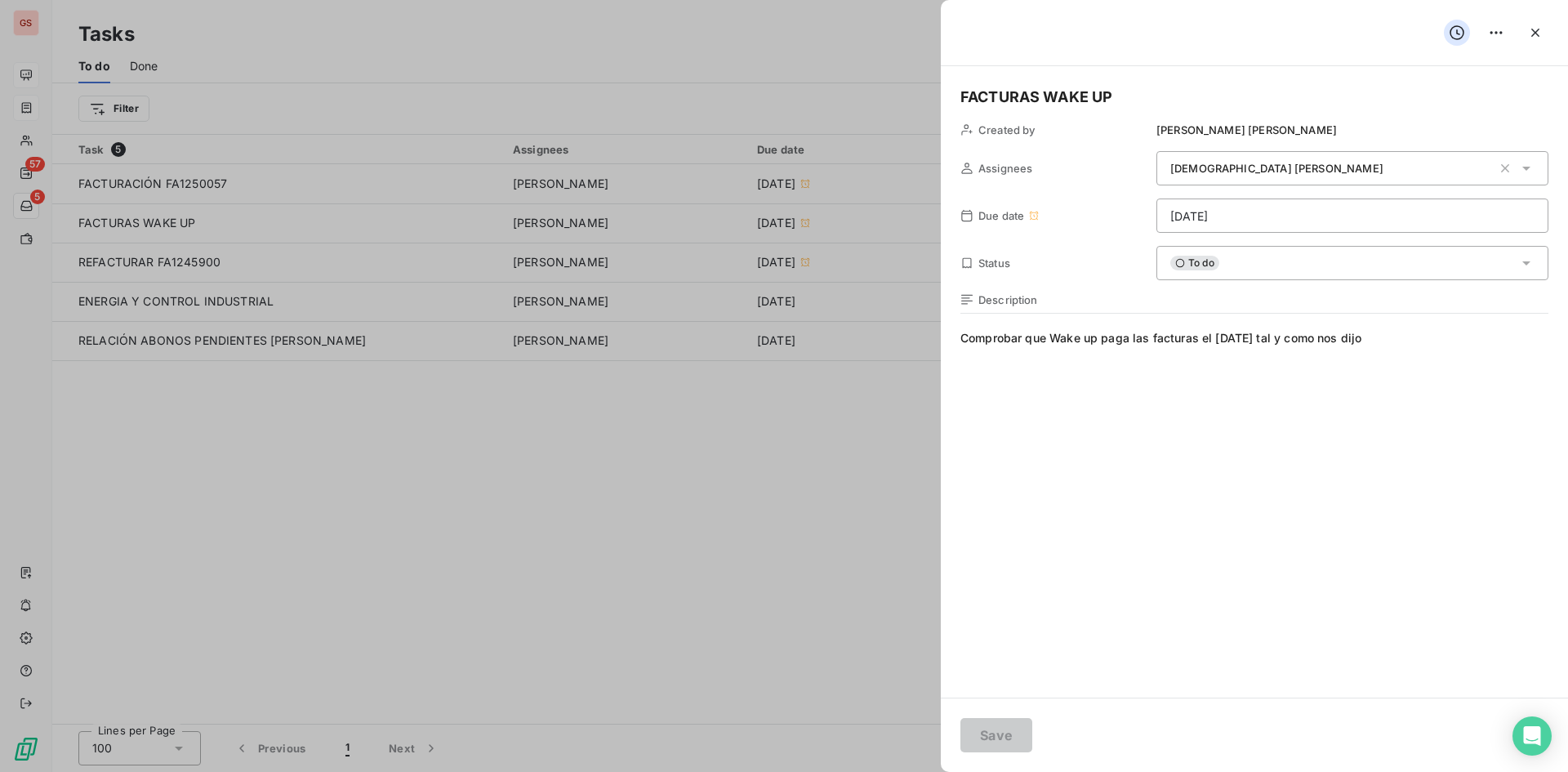
click at [1270, 250] on div "To do" at bounding box center [1351, 263] width 392 height 35
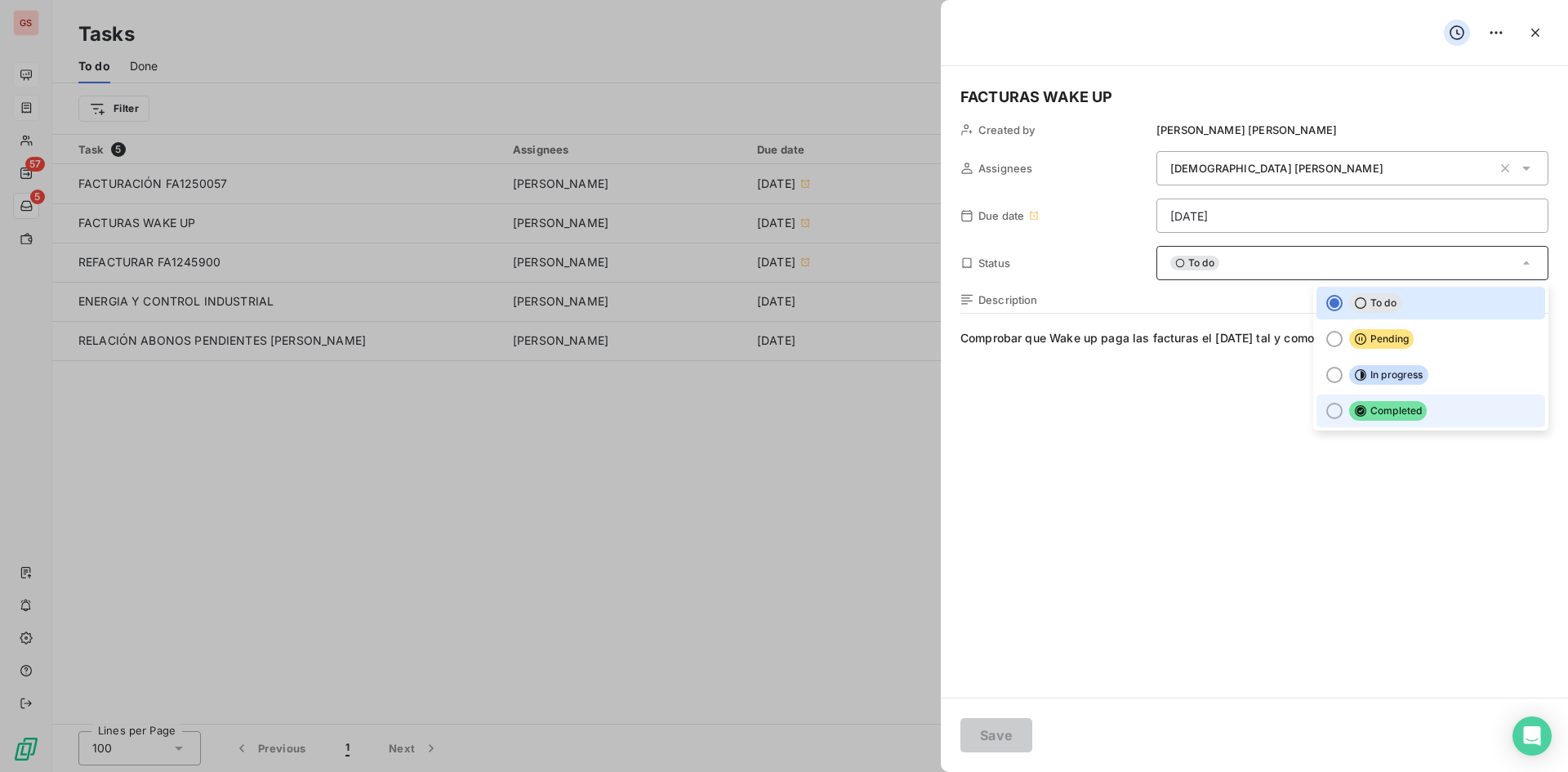
click at [1350, 402] on li "Completed" at bounding box center [1430, 411] width 228 height 33
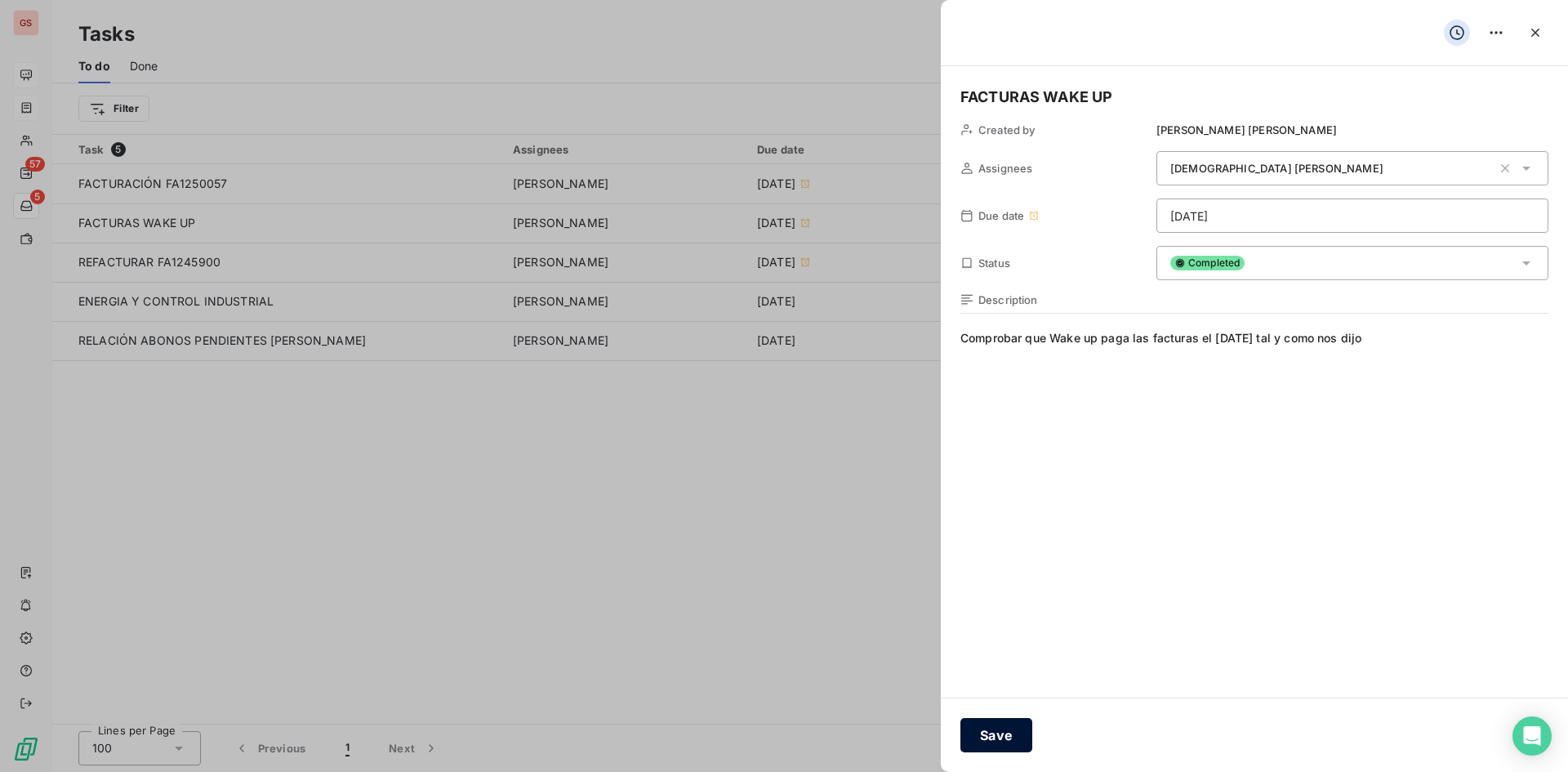
click at [1013, 731] on button "Save" at bounding box center [996, 736] width 72 height 35
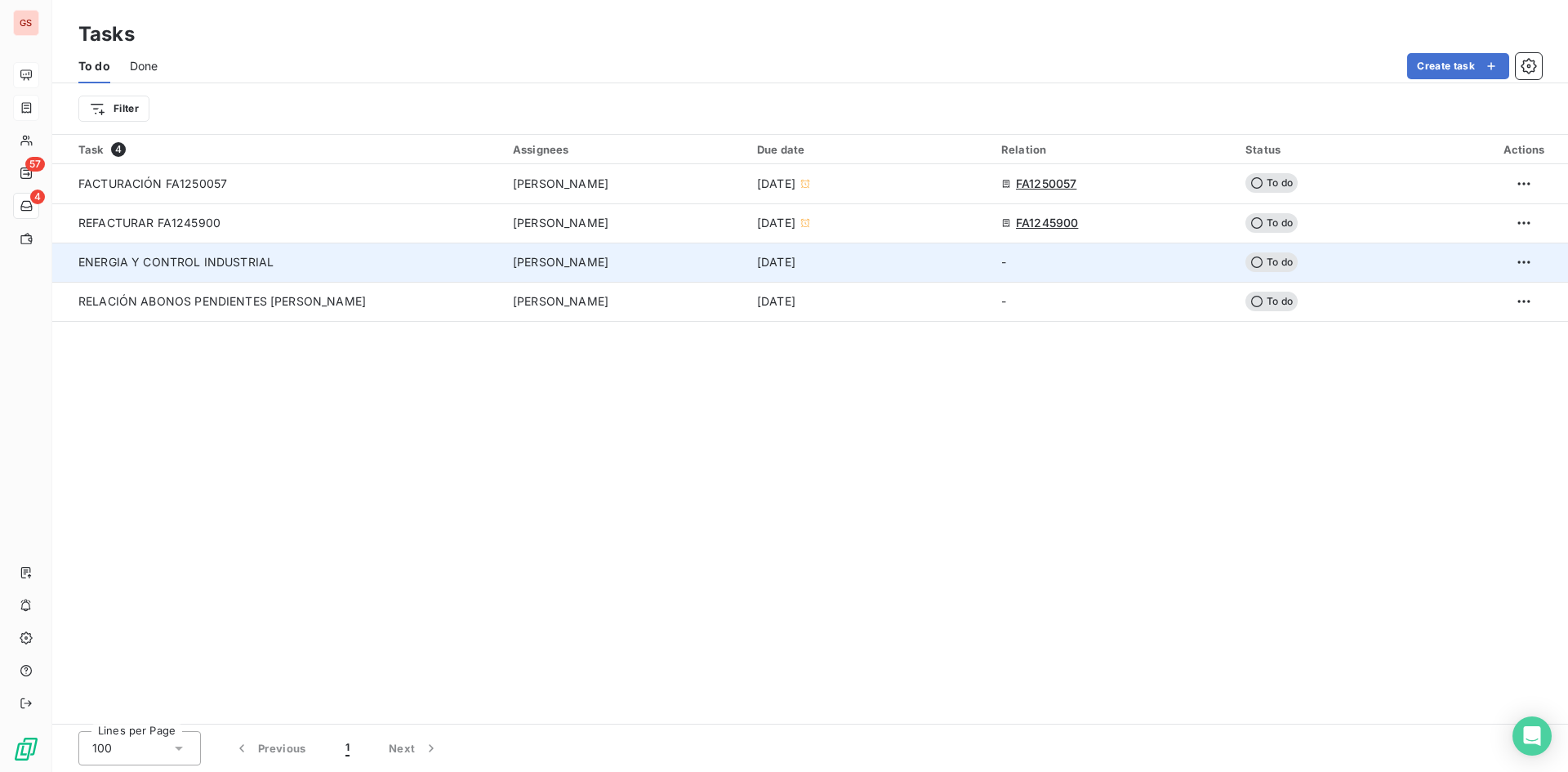
click at [340, 266] on div "ENERGIA Y CONTROL INDUSTRIAL" at bounding box center [235, 262] width 313 height 16
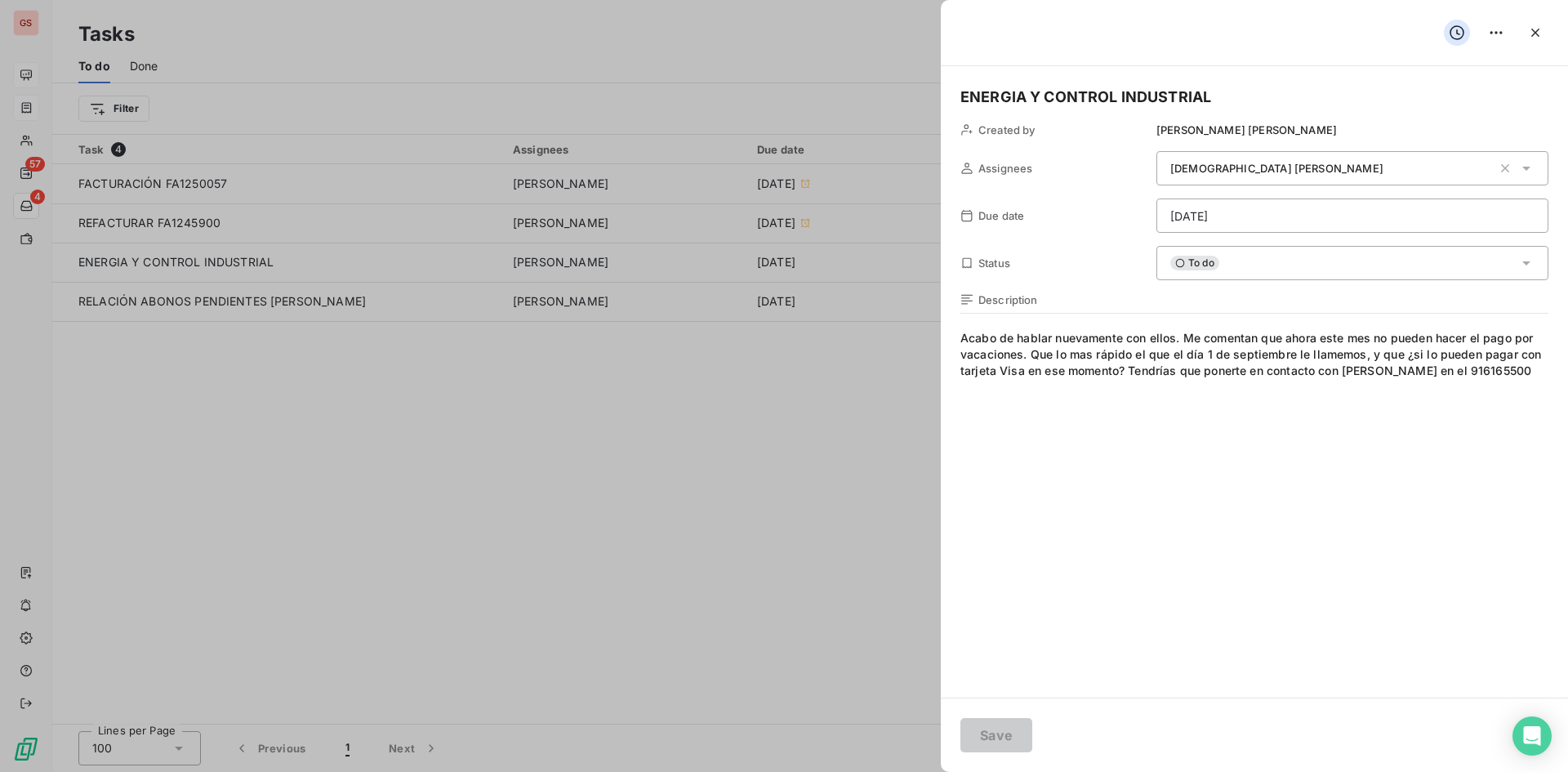
click at [590, 385] on div at bounding box center [784, 386] width 1568 height 772
click at [1534, 31] on icon "button" at bounding box center [1535, 33] width 16 height 16
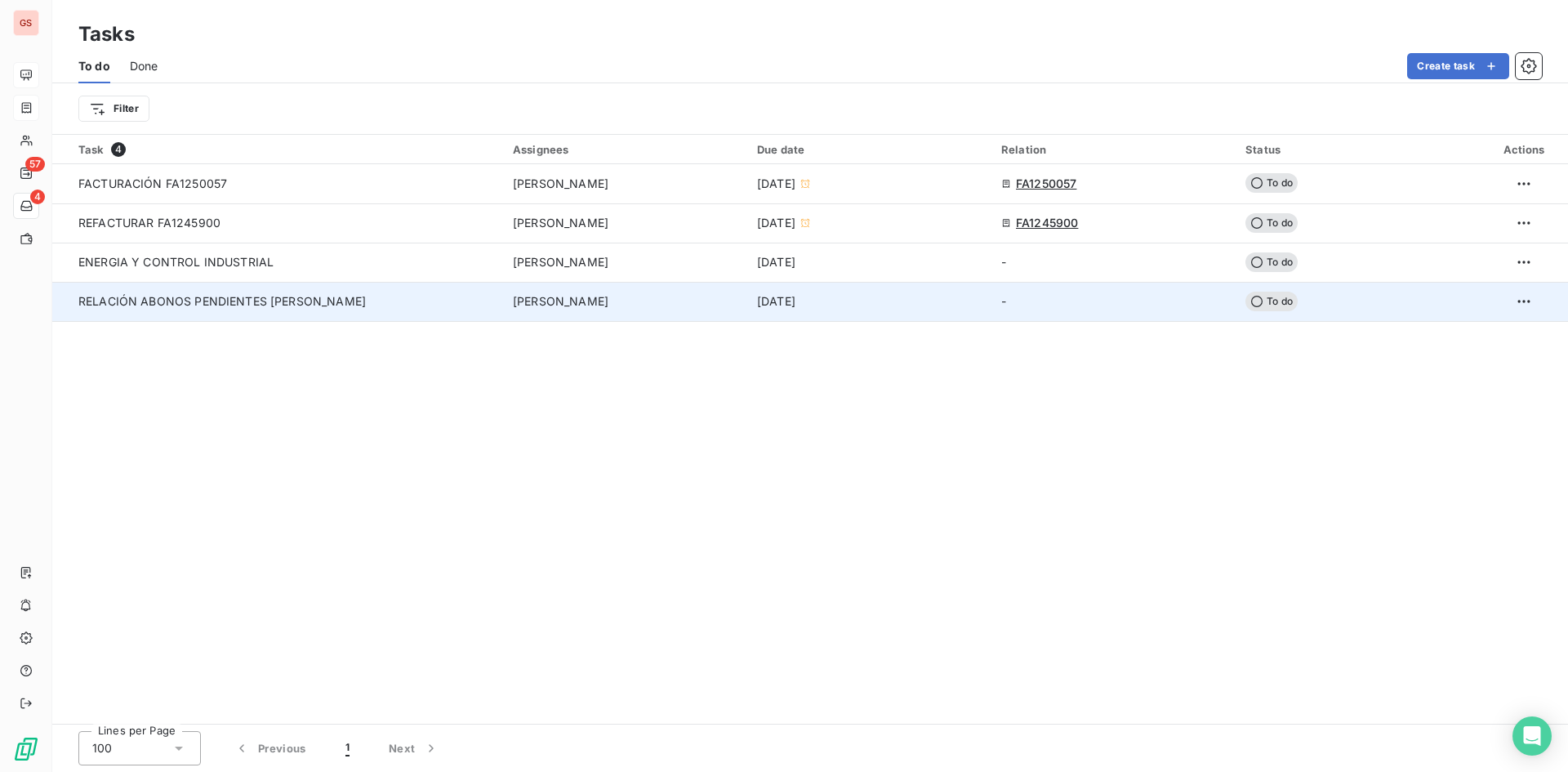
click at [866, 309] on td "[DATE]" at bounding box center [869, 302] width 244 height 40
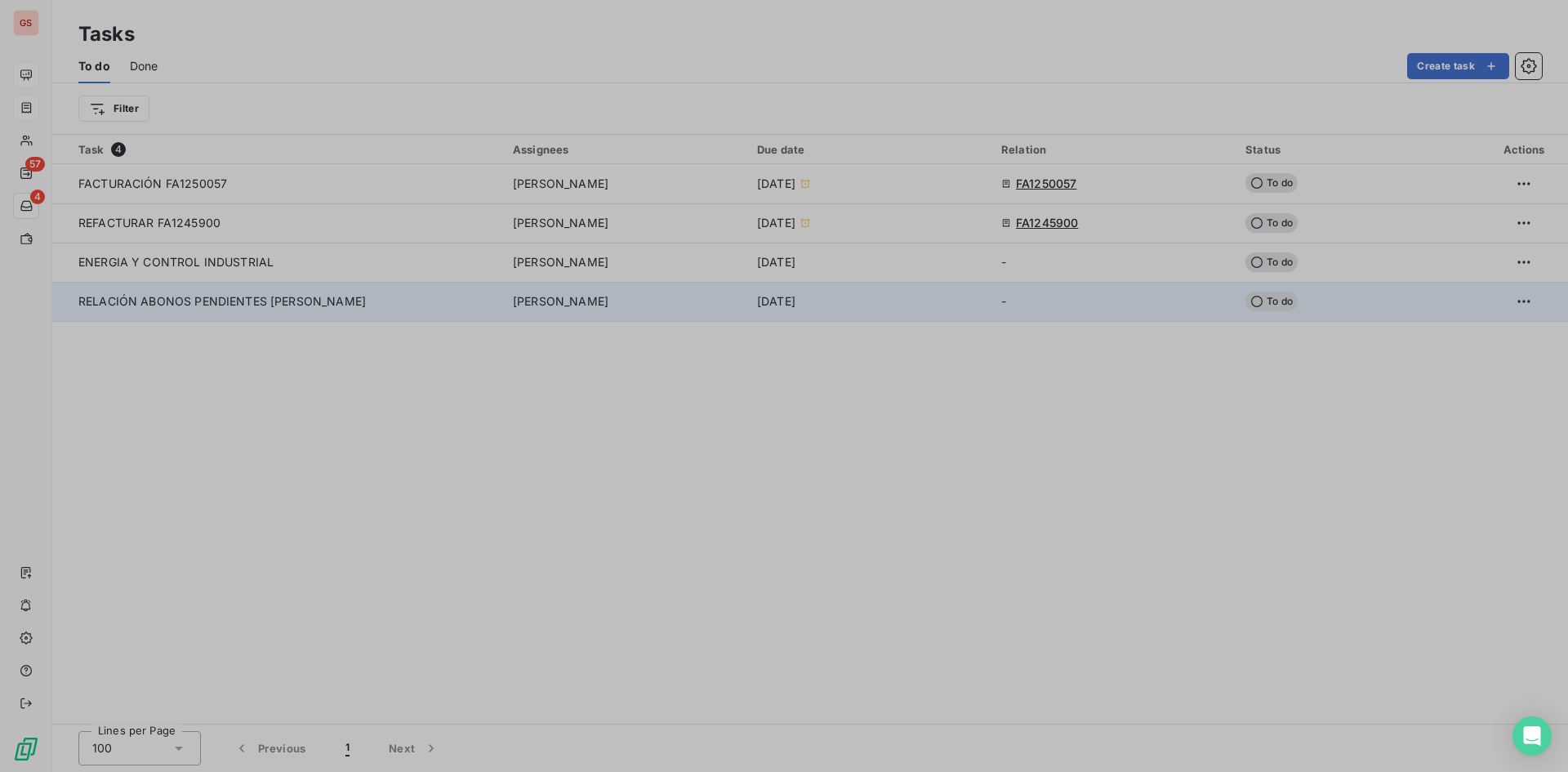
type input "[DATE]"
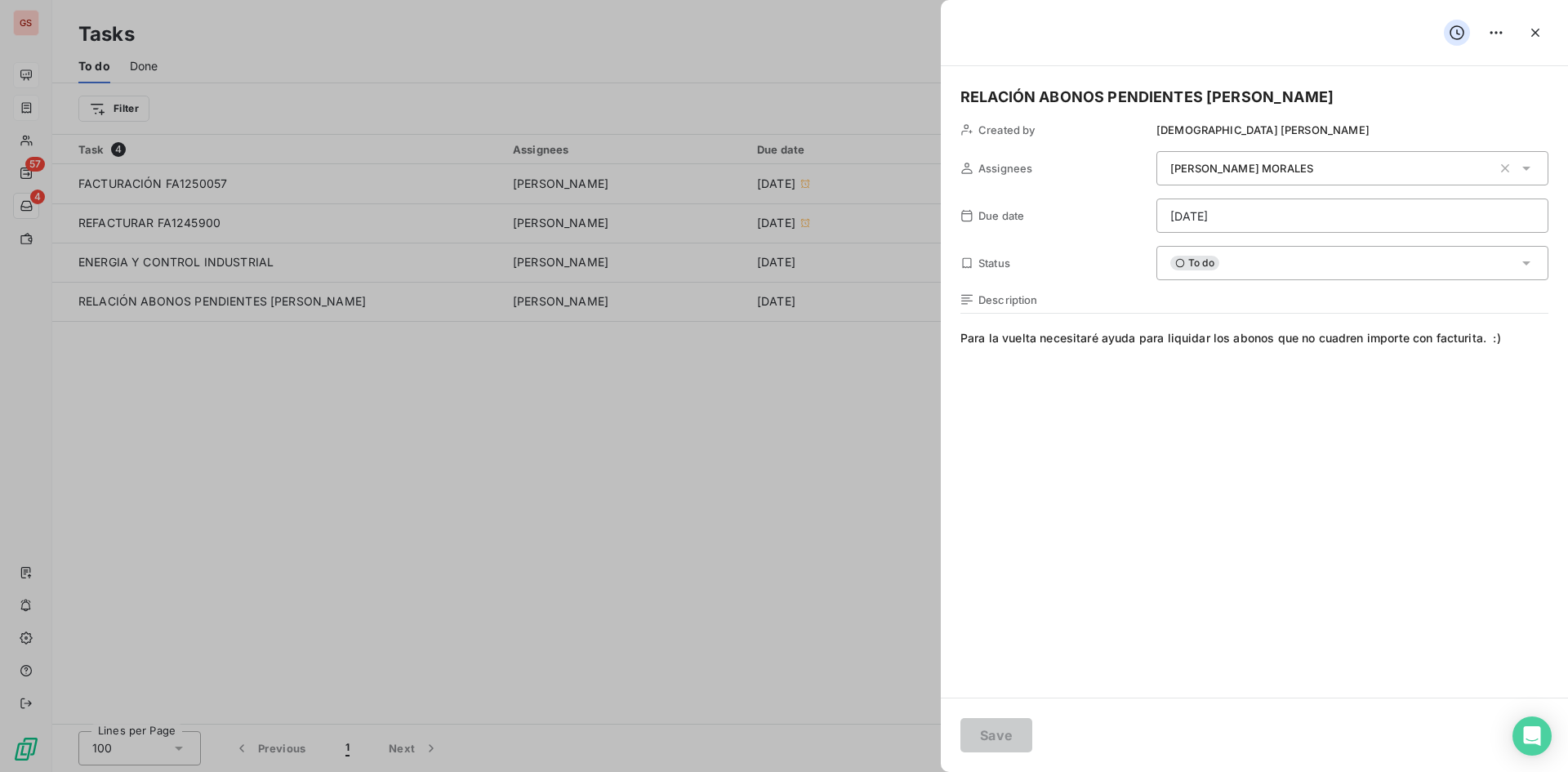
click at [699, 390] on div at bounding box center [784, 386] width 1568 height 772
drag, startPoint x: 694, startPoint y: 391, endPoint x: 702, endPoint y: 384, distance: 10.6
click at [693, 391] on div at bounding box center [784, 386] width 1568 height 772
click at [1539, 37] on button "button" at bounding box center [1535, 33] width 26 height 26
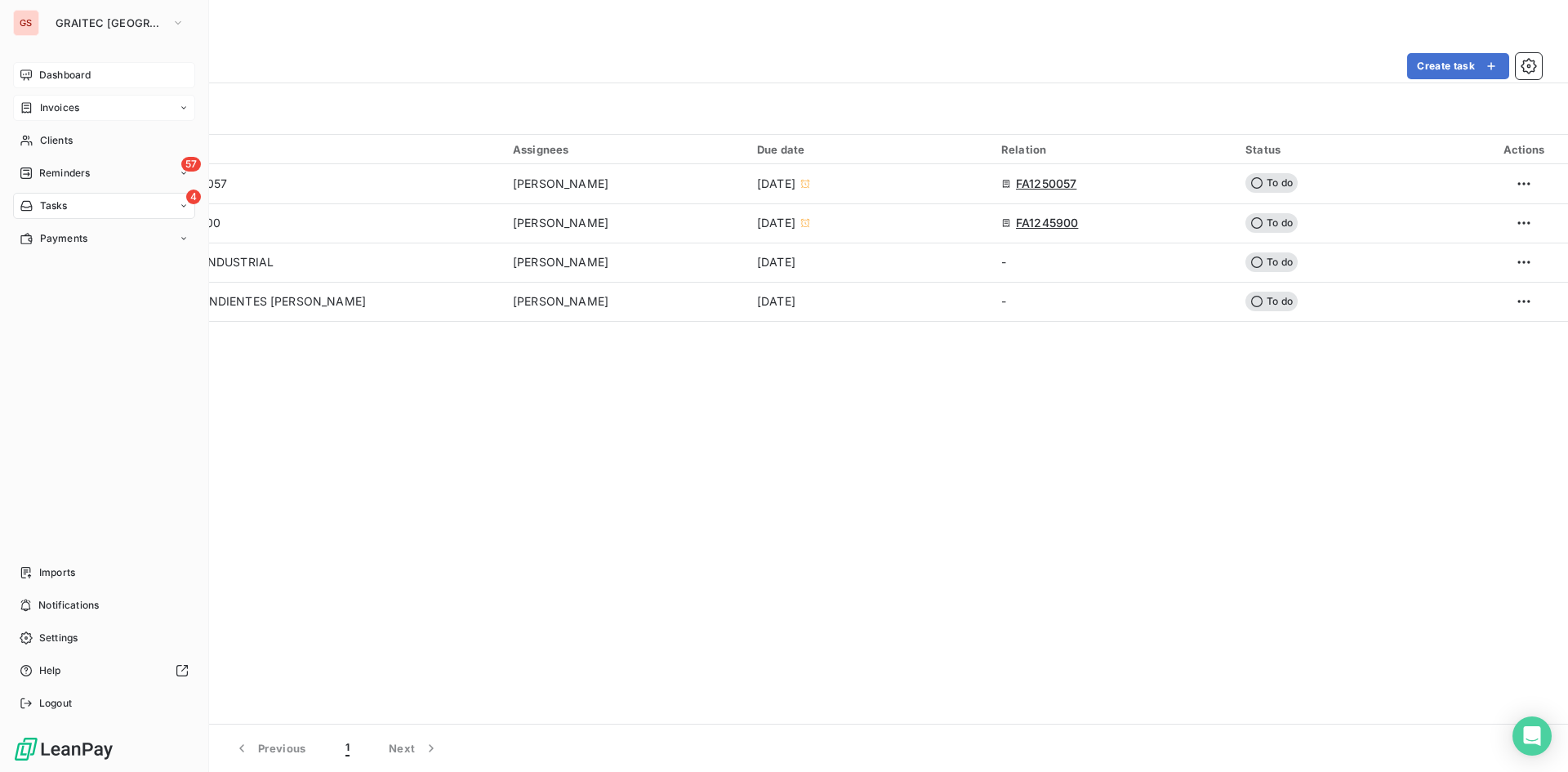
click at [45, 76] on span "Dashboard" at bounding box center [65, 75] width 51 height 15
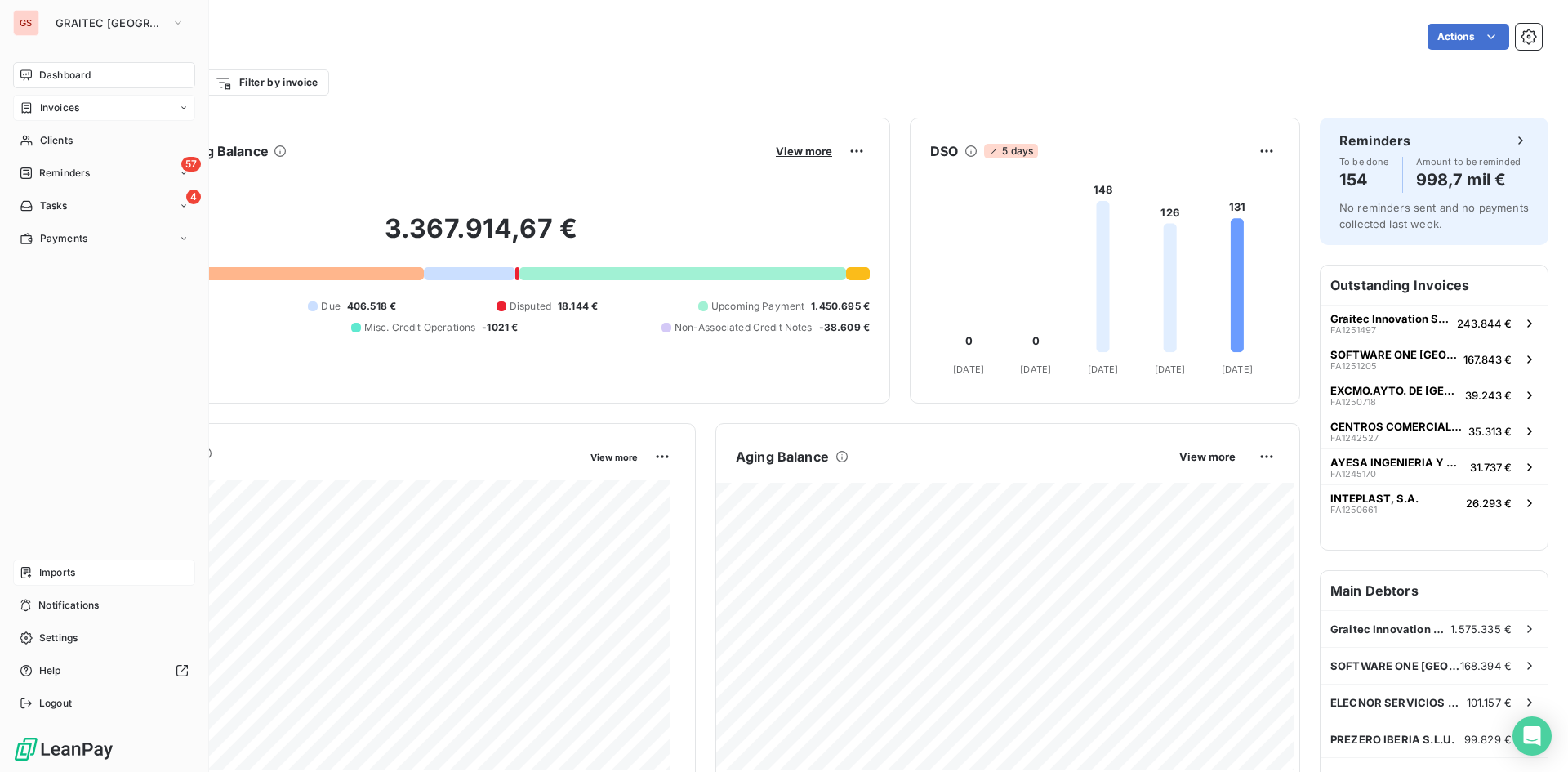
click at [58, 569] on span "Imports" at bounding box center [58, 572] width 36 height 15
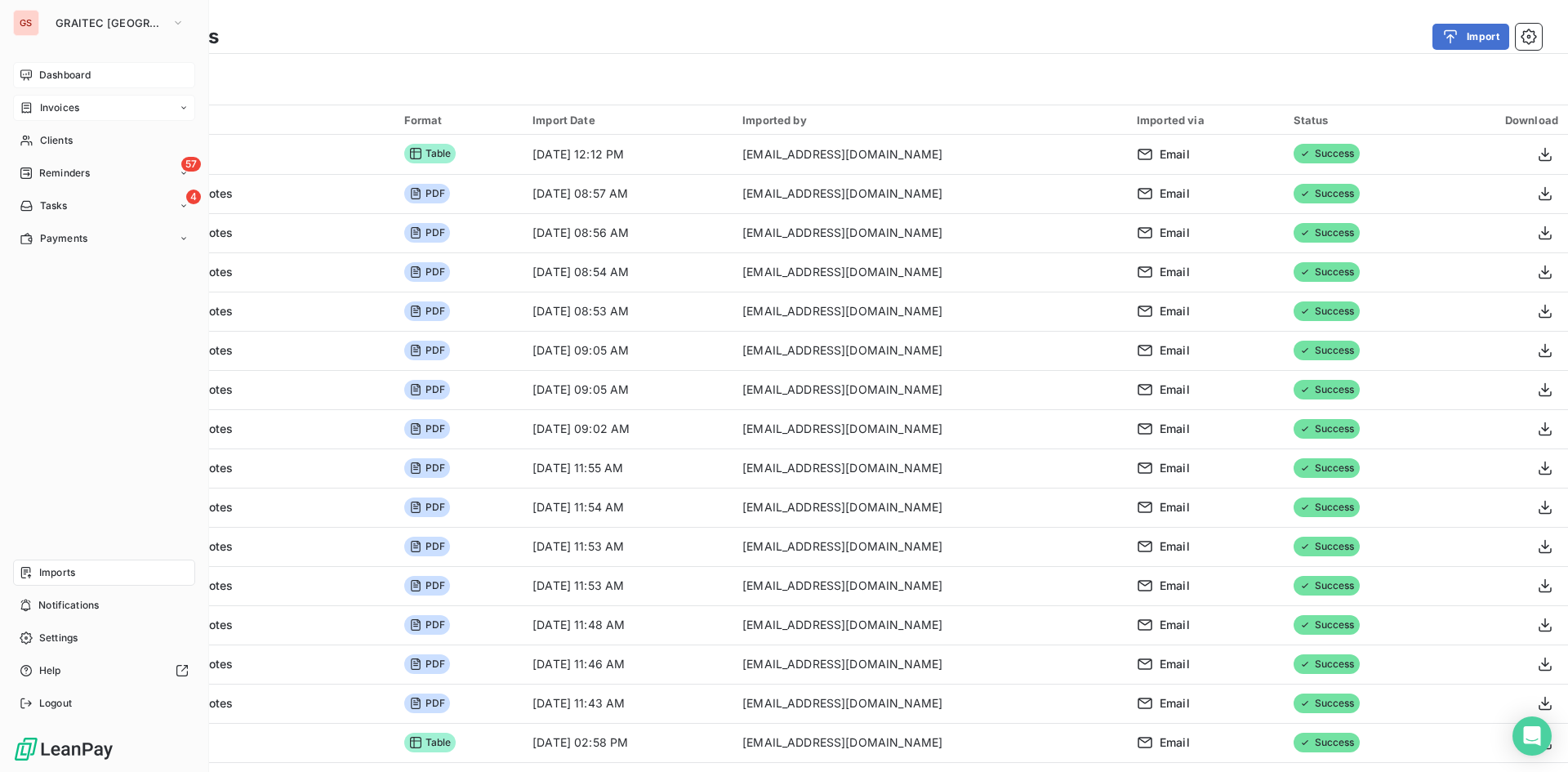
click at [40, 70] on span "Dashboard" at bounding box center [65, 75] width 51 height 15
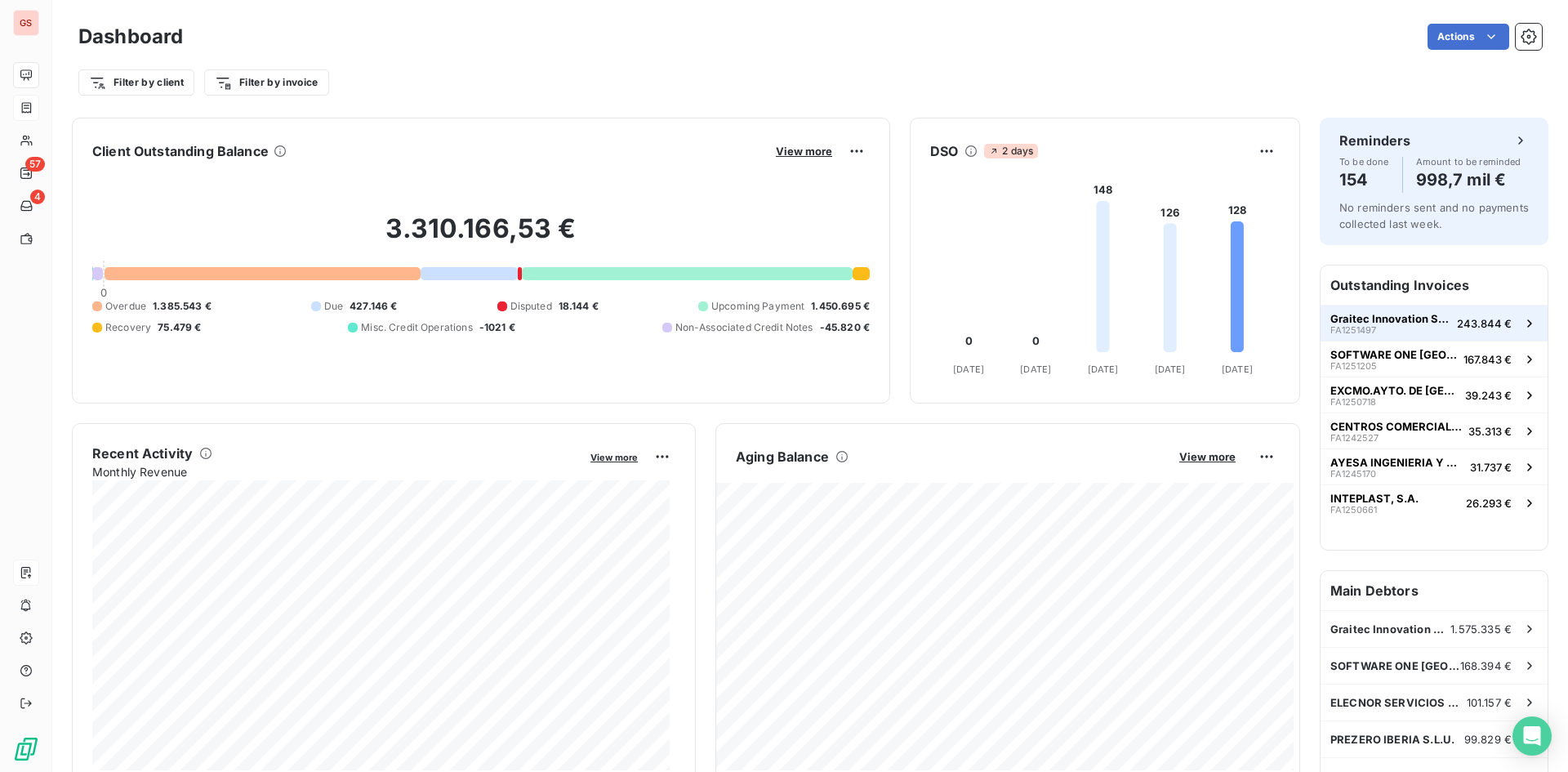
click at [1382, 337] on button "Graitec Innovation SAS FA1251497 243.844 €" at bounding box center [1434, 322] width 227 height 36
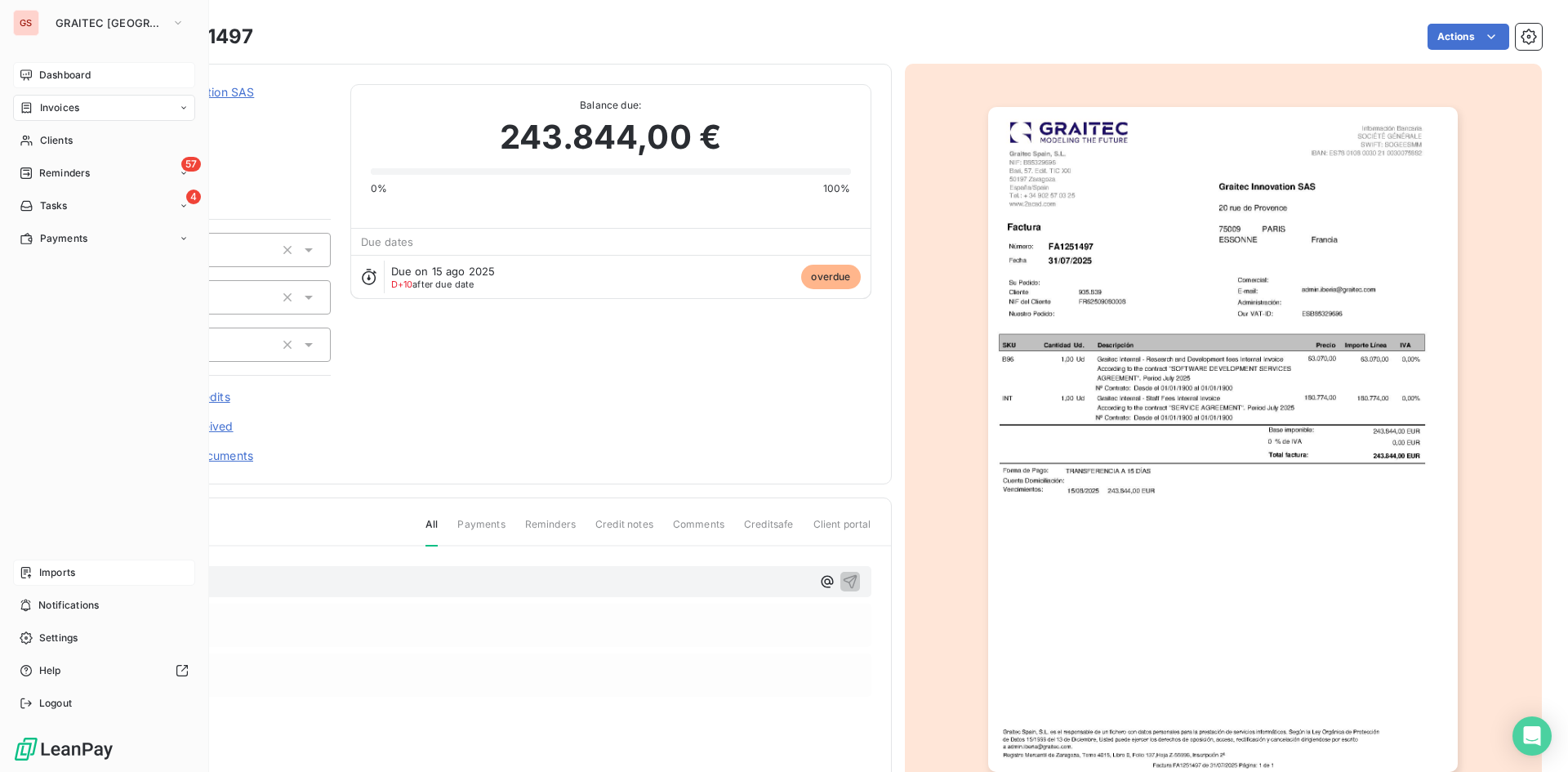
click at [40, 111] on span "Invoices" at bounding box center [60, 108] width 40 height 15
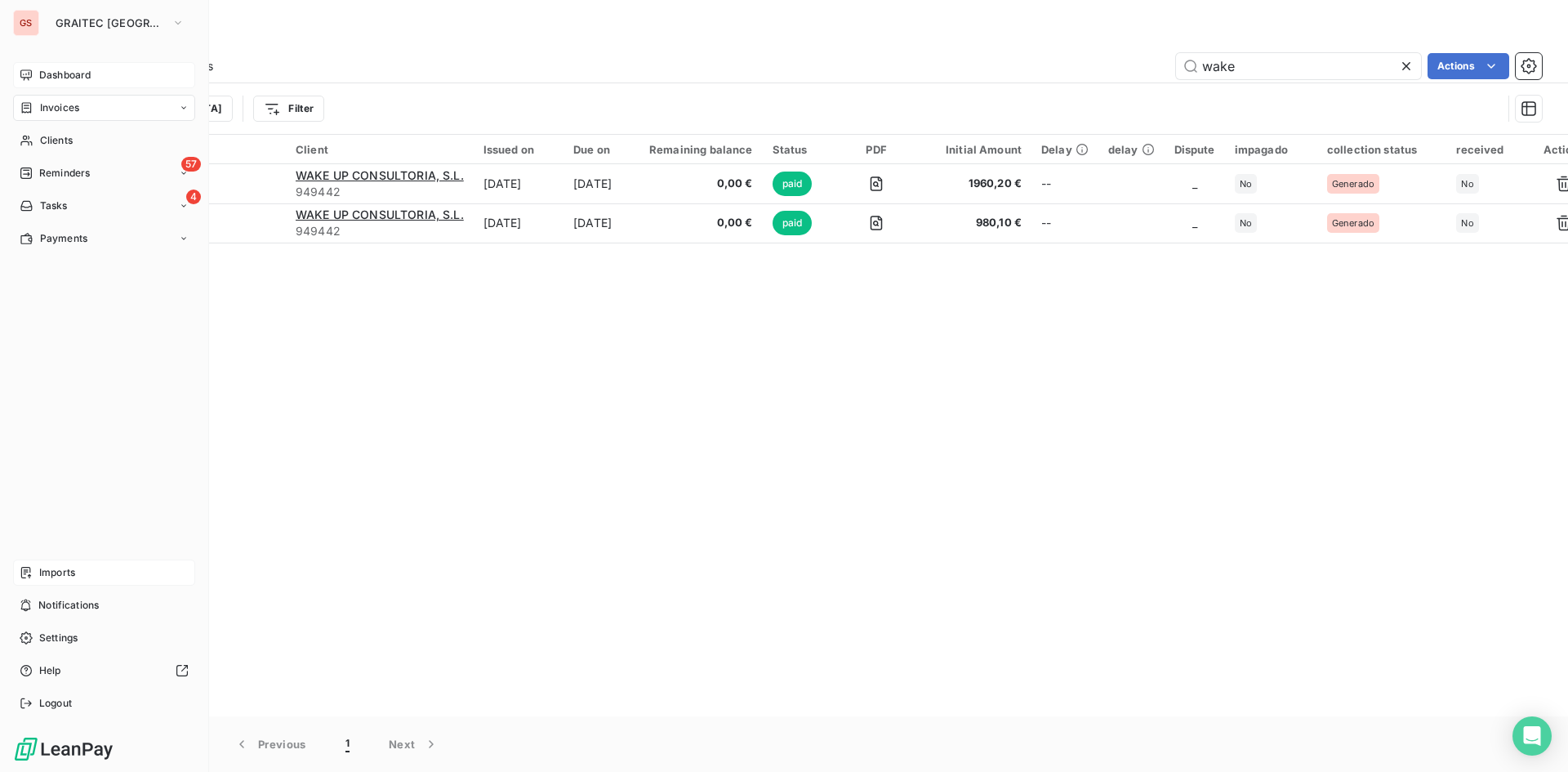
click at [34, 68] on div "Dashboard" at bounding box center [104, 75] width 182 height 26
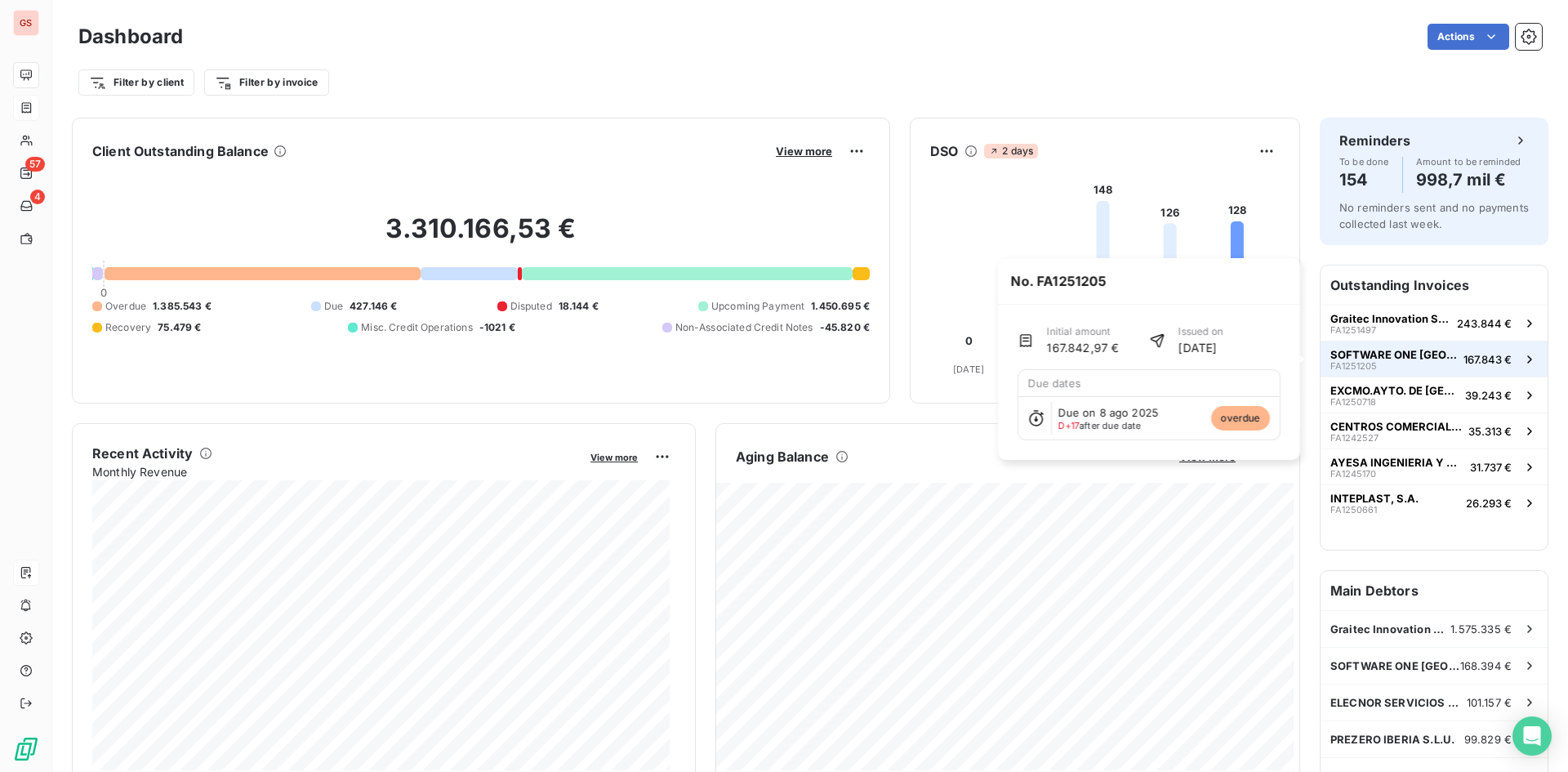
click at [1407, 354] on span "SOFTWARE ONE [GEOGRAPHIC_DATA], S.A." at bounding box center [1393, 355] width 127 height 13
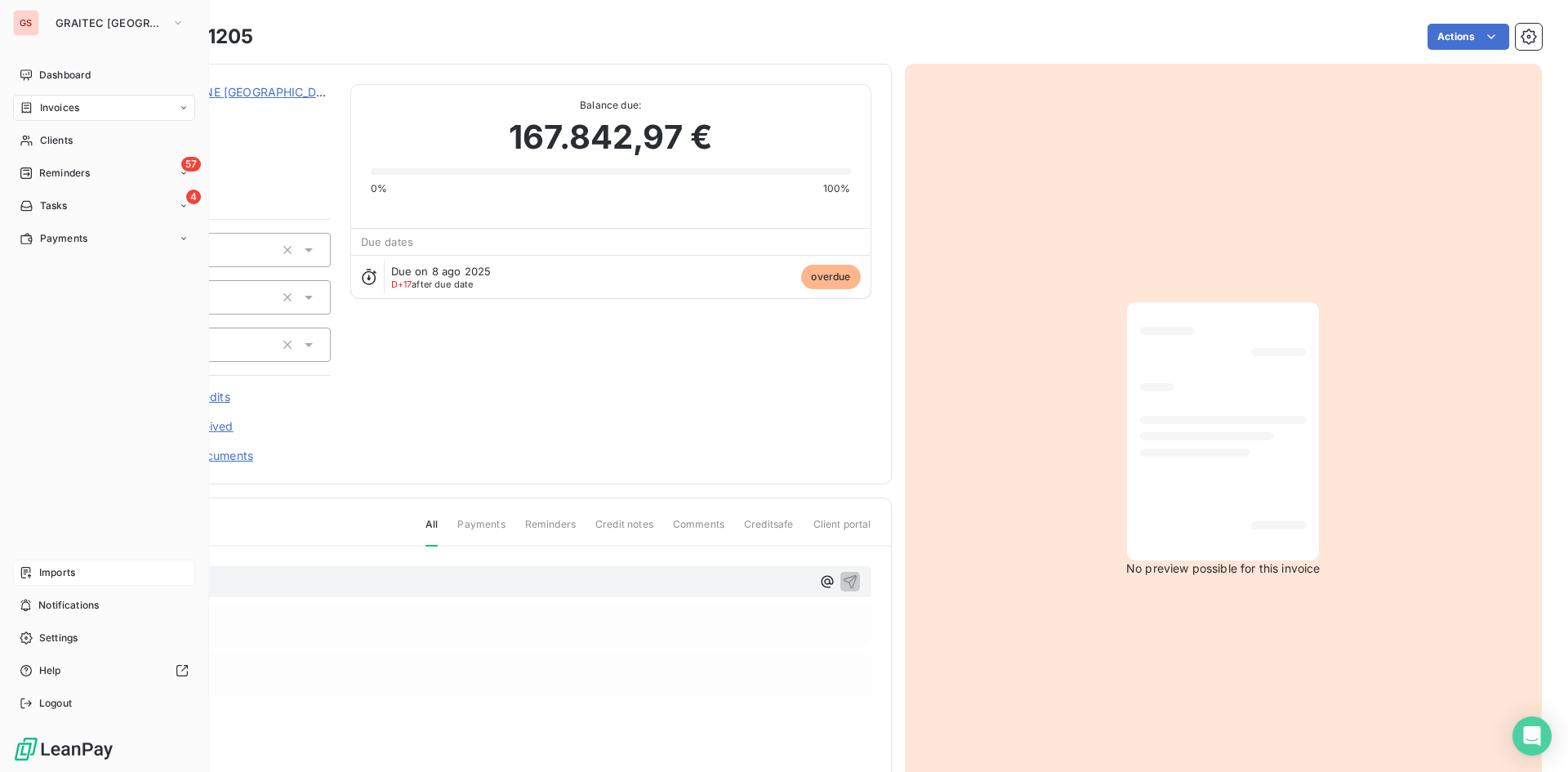
click at [80, 105] on div "Invoices" at bounding box center [104, 108] width 182 height 26
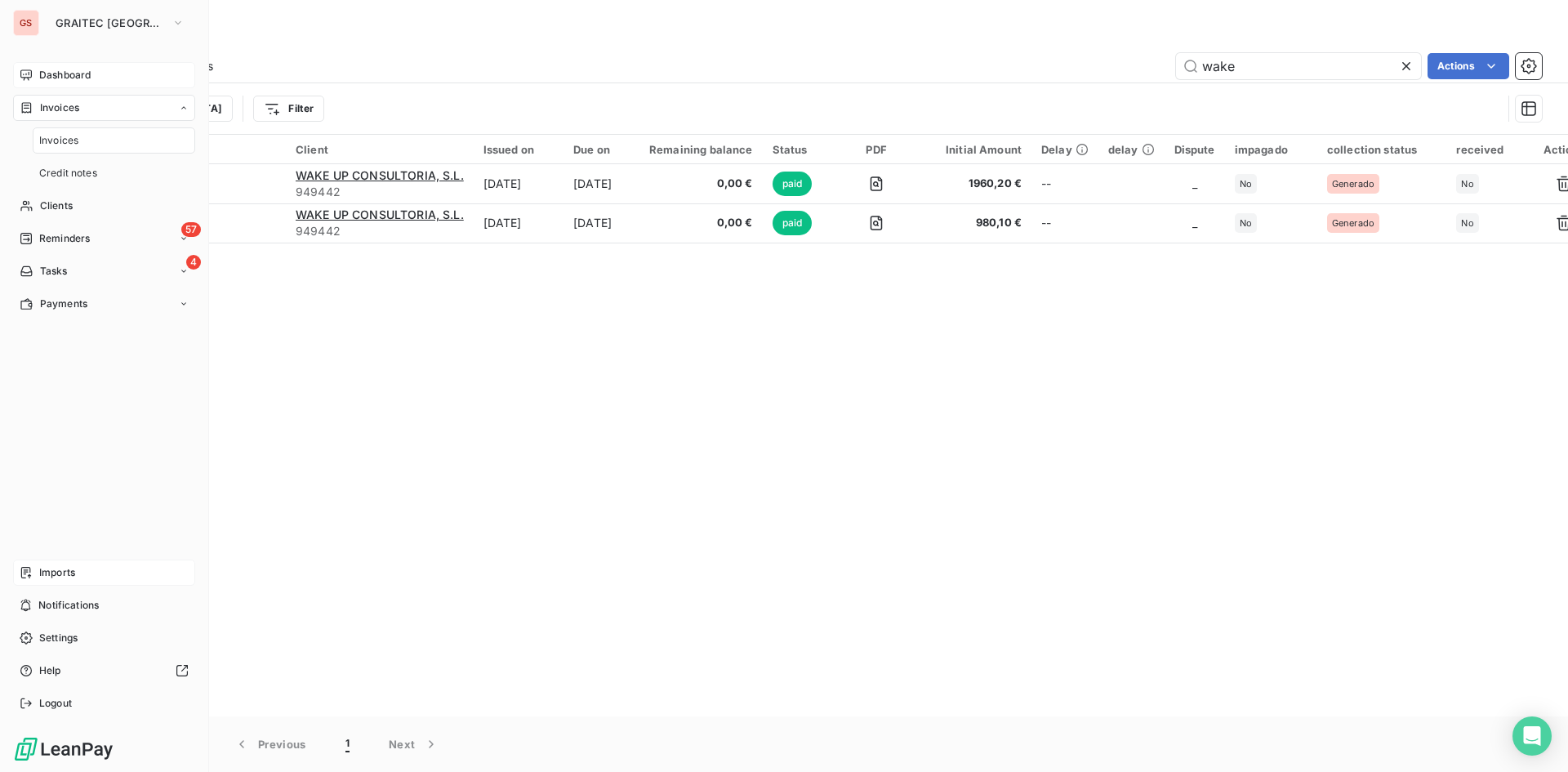
click at [87, 68] on span "Dashboard" at bounding box center [65, 75] width 51 height 15
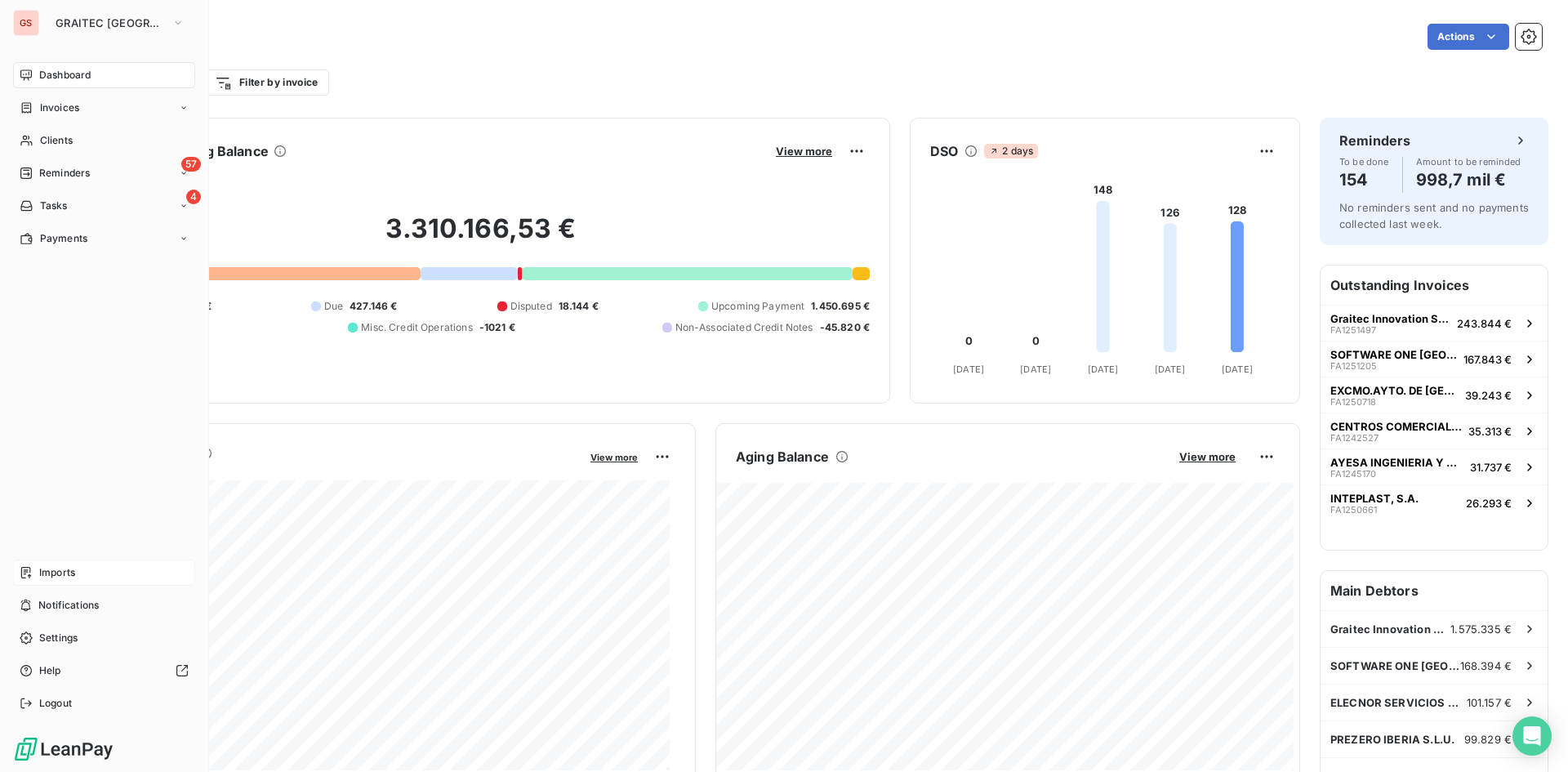
click at [32, 103] on icon at bounding box center [26, 108] width 14 height 13
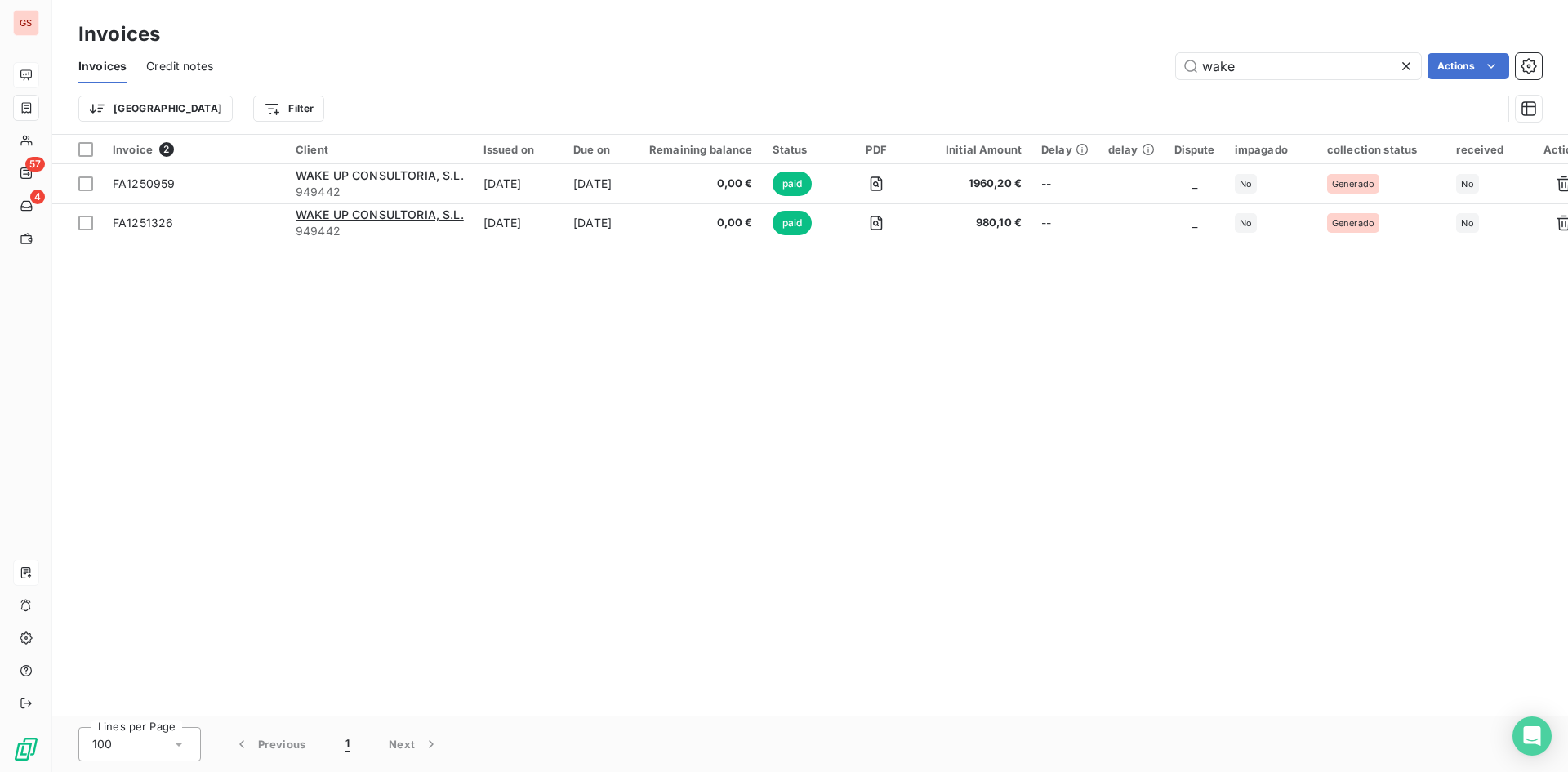
click at [204, 66] on span "Credit notes" at bounding box center [179, 66] width 67 height 16
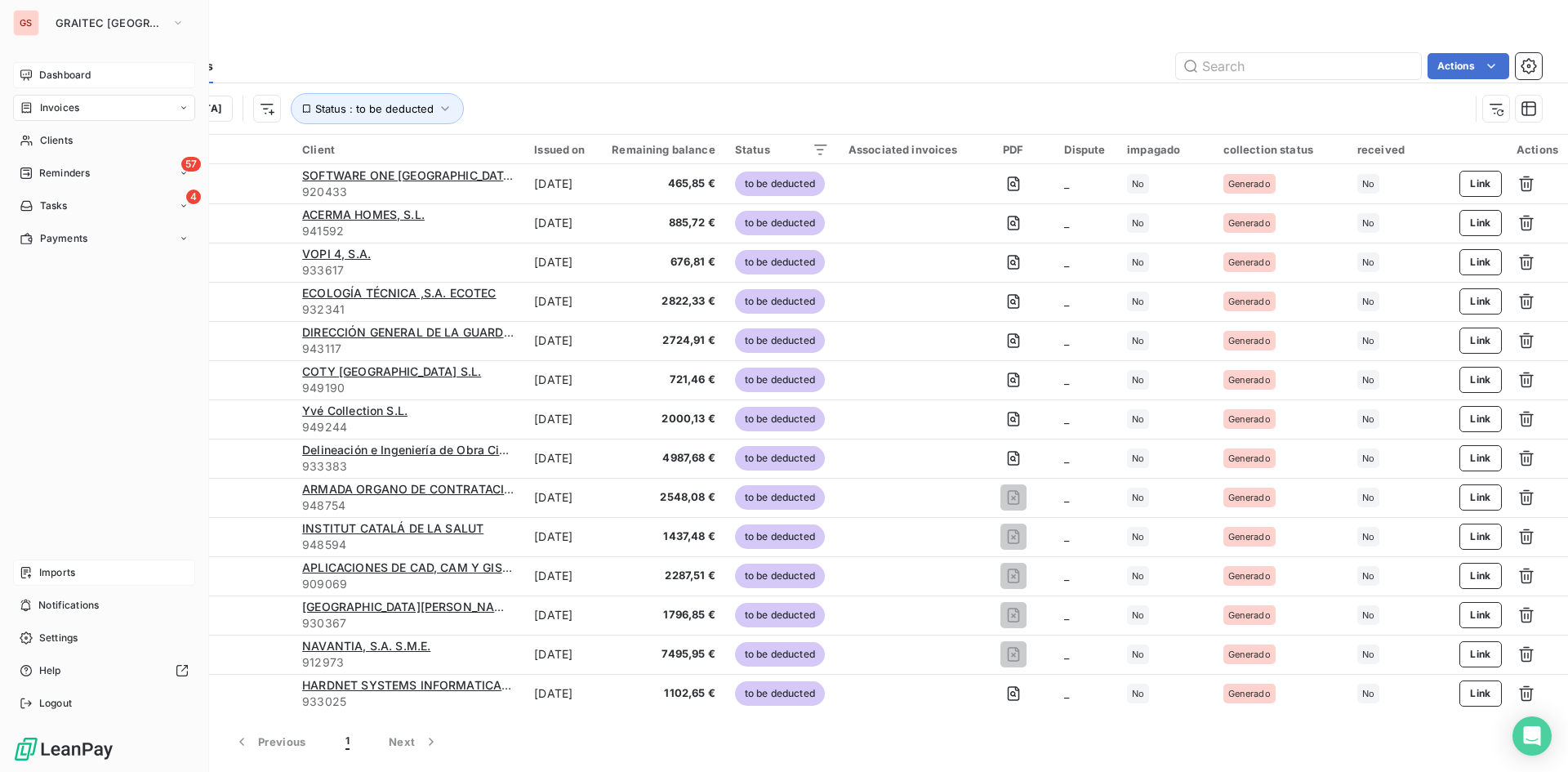
click at [33, 73] on div "Dashboard" at bounding box center [104, 75] width 182 height 26
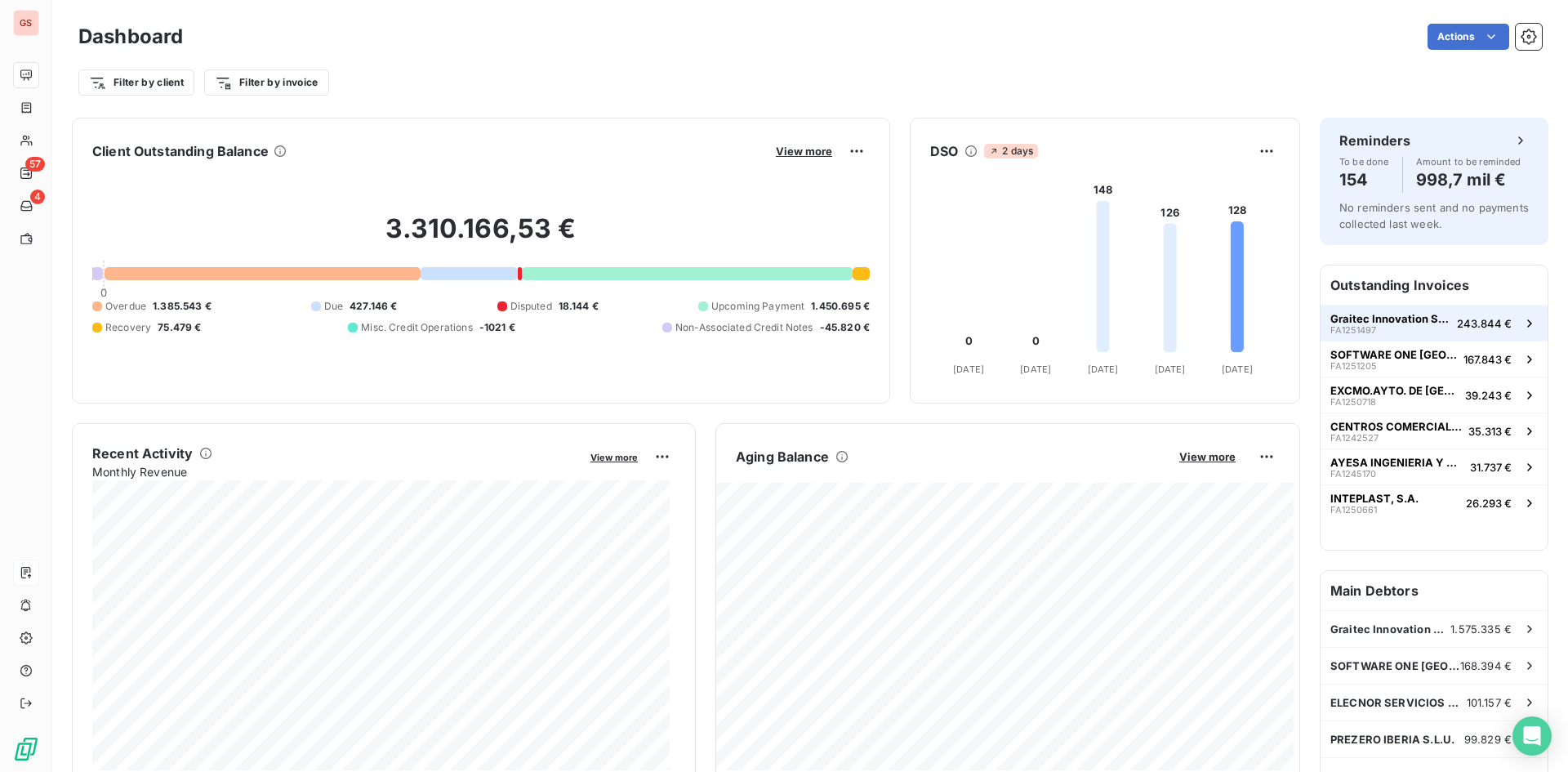
click at [1376, 308] on button "Graitec Innovation SAS FA1251497 243.844 €" at bounding box center [1434, 322] width 227 height 36
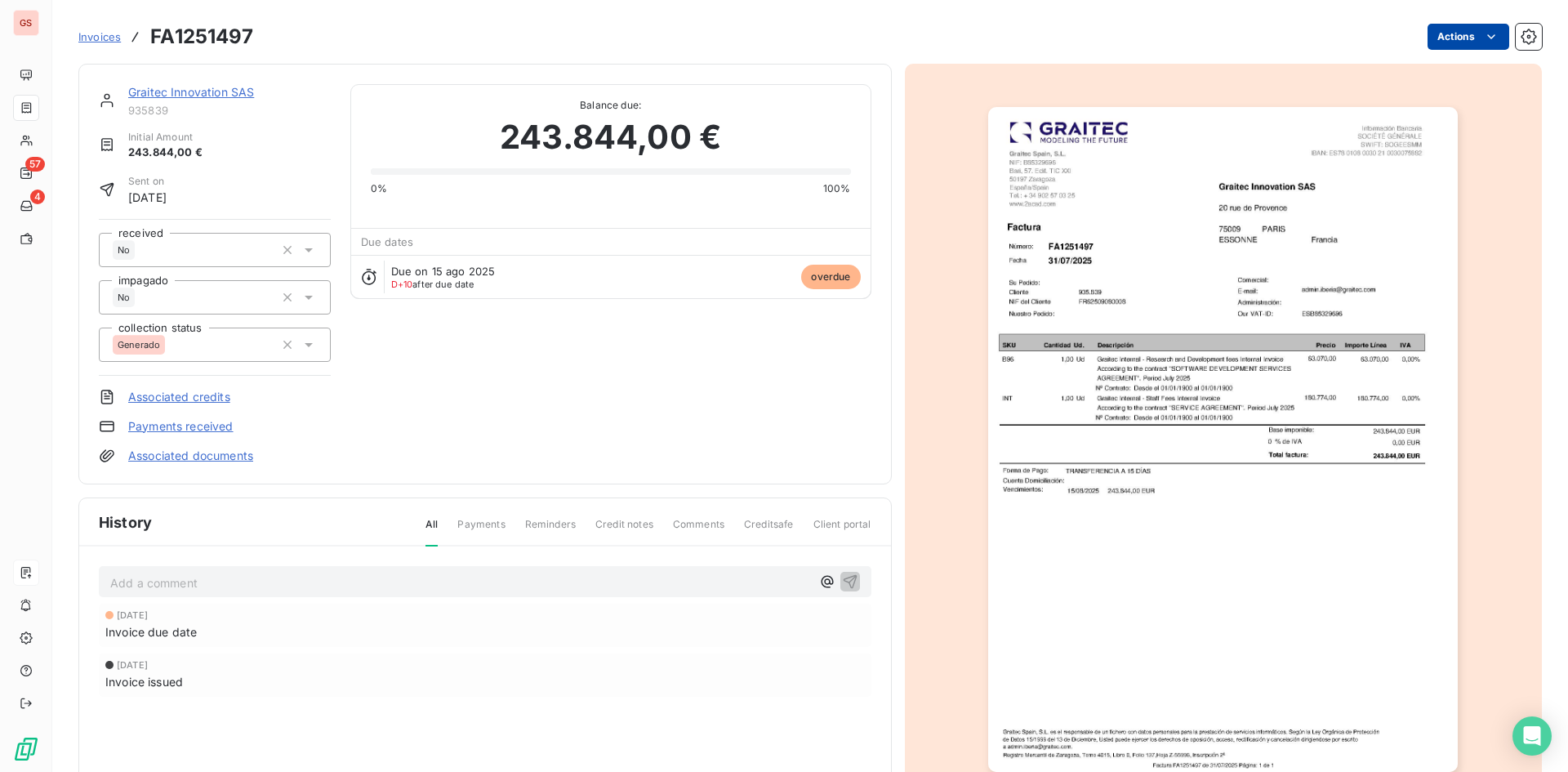
click at [1487, 38] on html "GS 57 4 Invoices FA1251497 Actions Graitec Innovation SAS 935839 Initial Amount…" at bounding box center [784, 386] width 1568 height 772
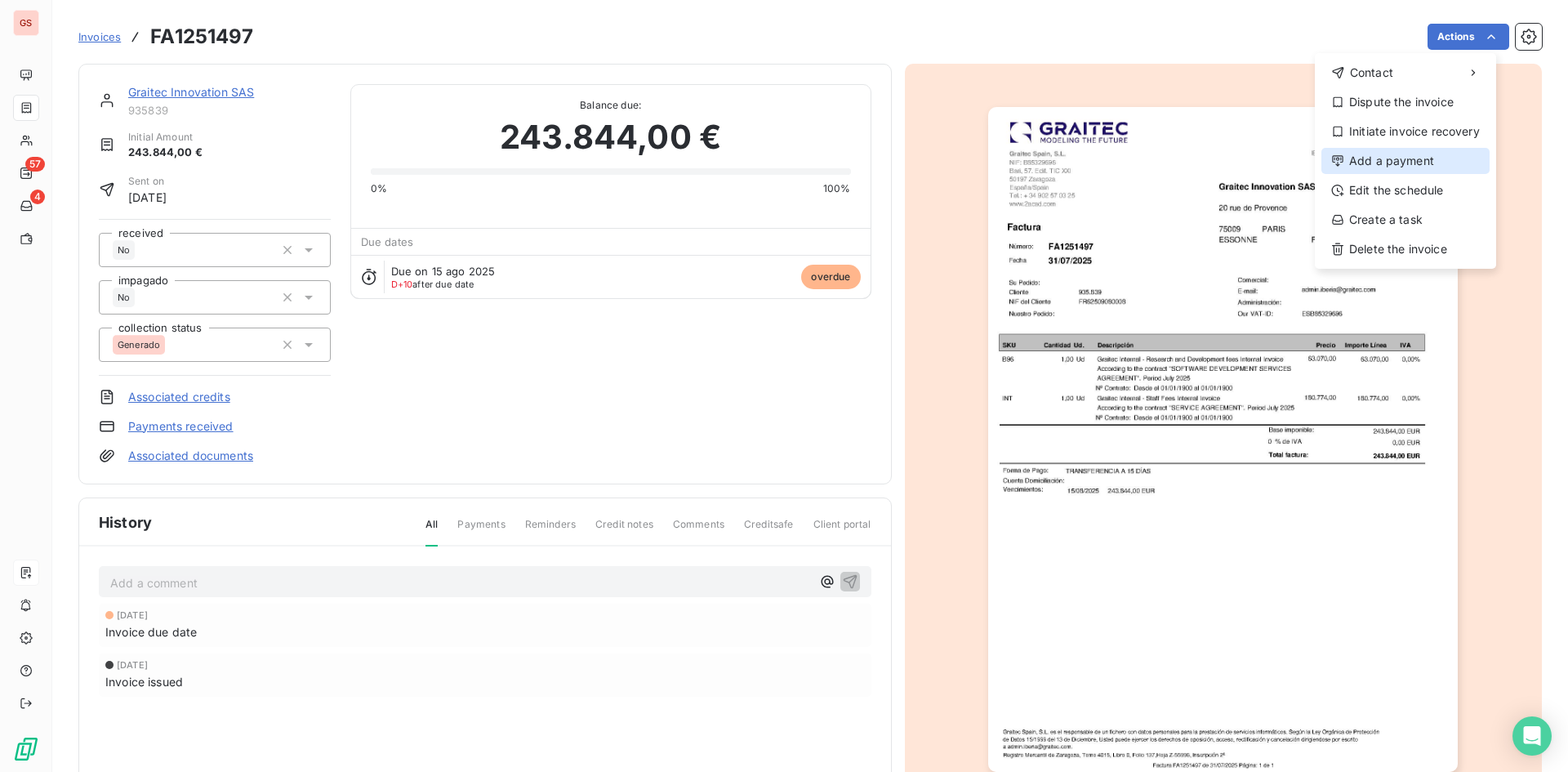
click at [1415, 163] on div "Add a payment" at bounding box center [1406, 161] width 168 height 26
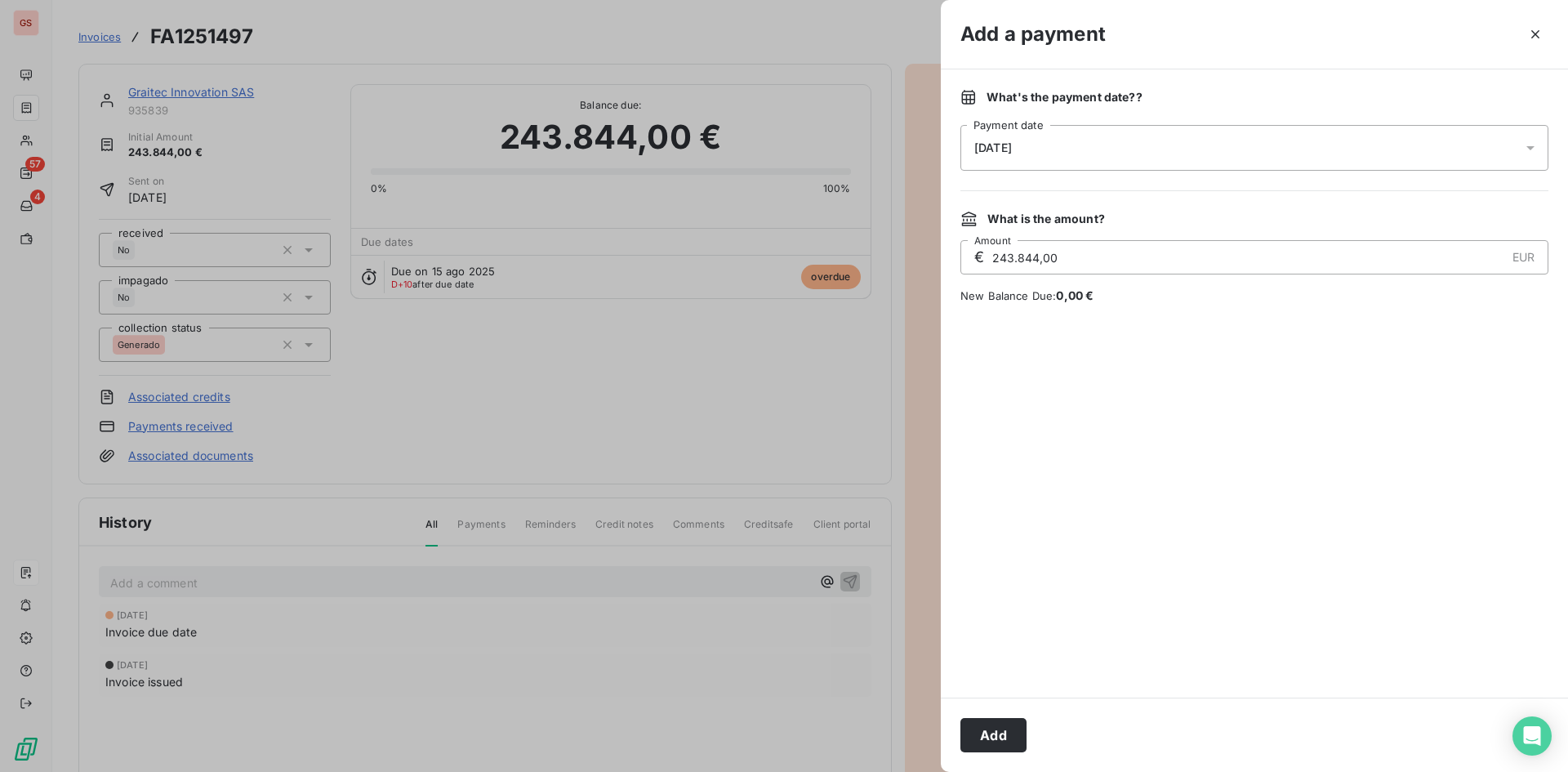
click at [1348, 143] on div "[DATE]" at bounding box center [1254, 148] width 588 height 45
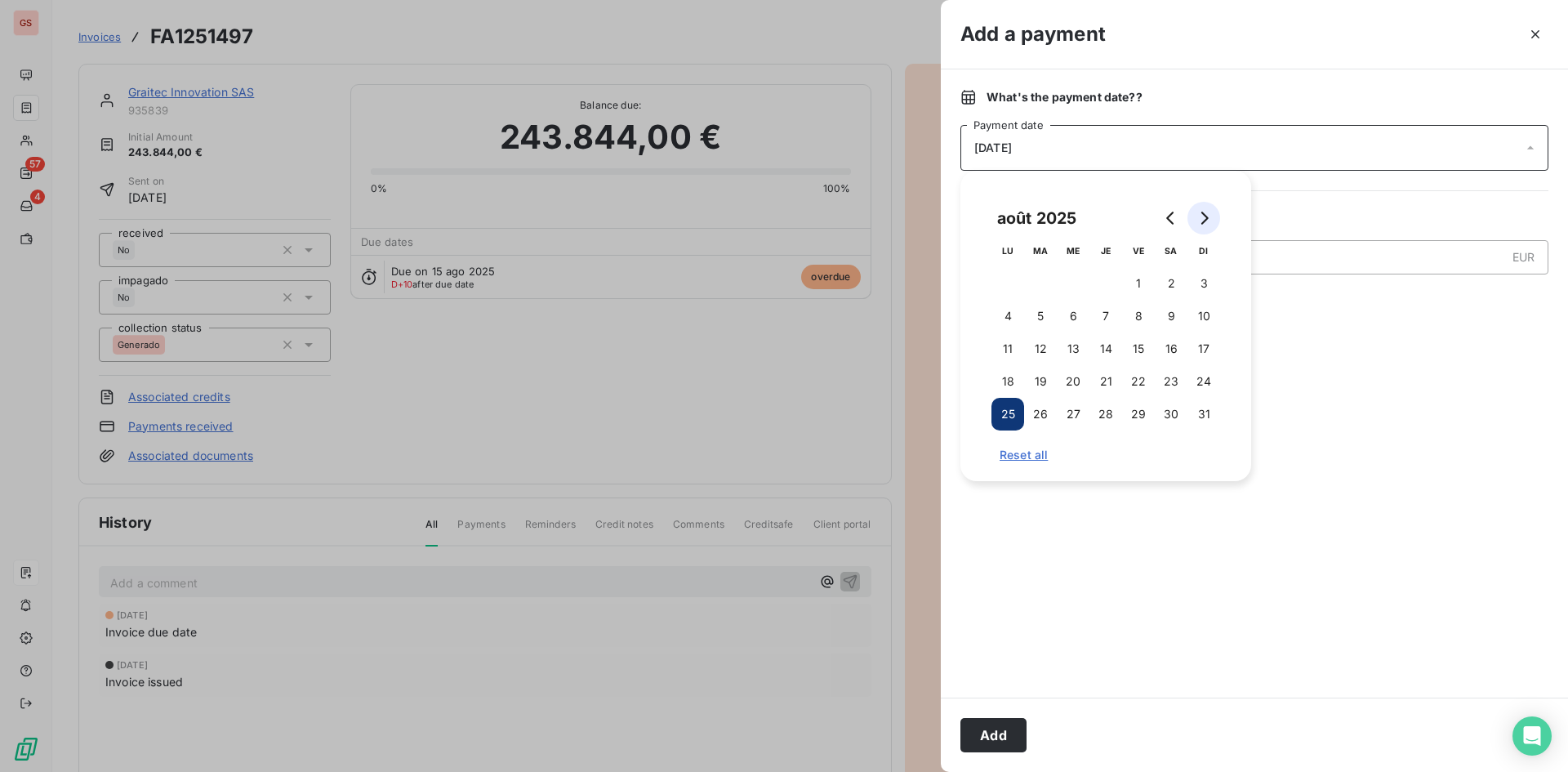
click at [1208, 219] on icon "Go to next month" at bounding box center [1204, 219] width 7 height 13
click at [1031, 406] on button "30" at bounding box center [1040, 414] width 33 height 33
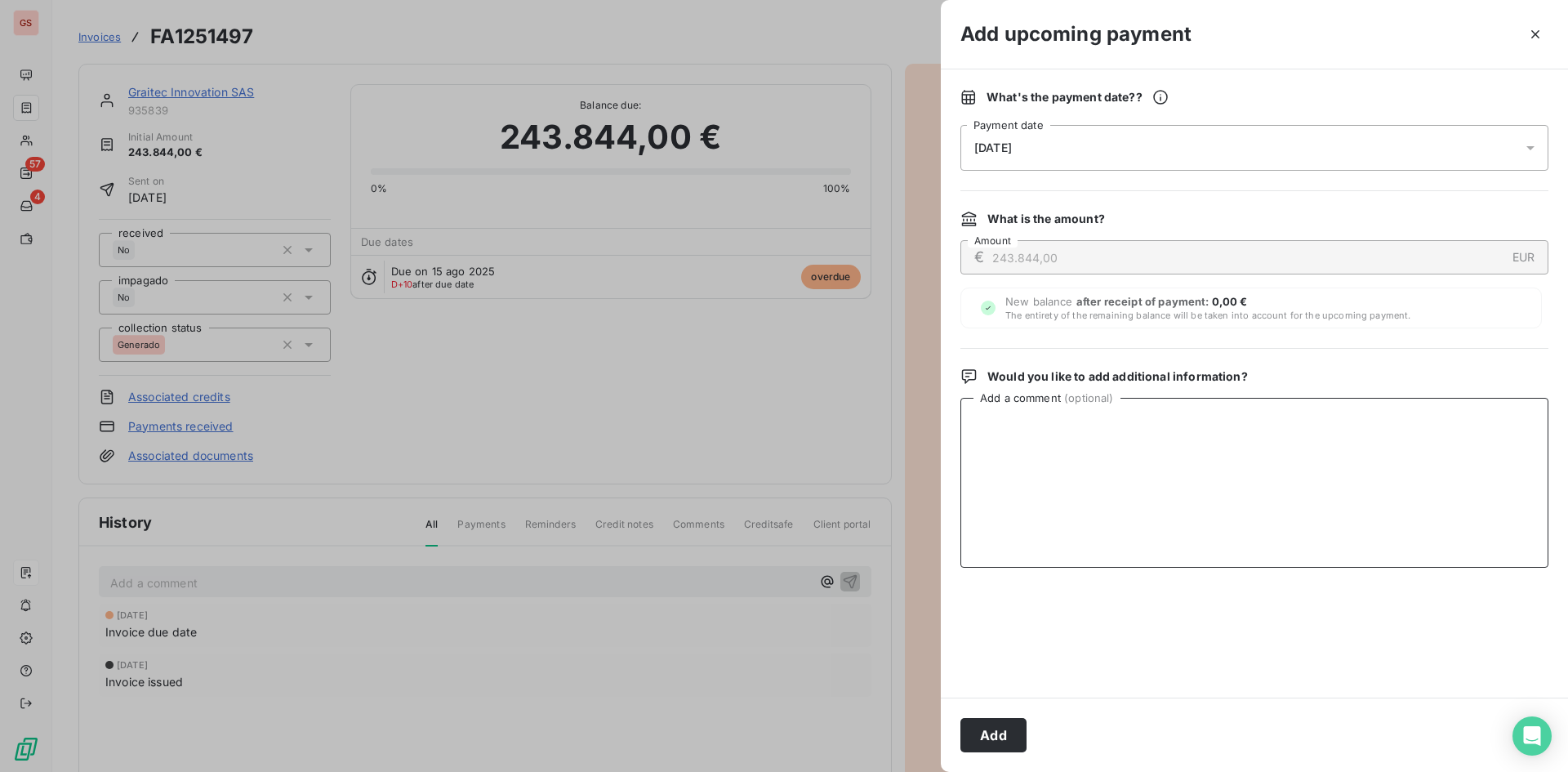
click at [1376, 428] on textarea "Add a comment ( optional )" at bounding box center [1254, 482] width 588 height 170
type textarea "PENDIENTE LIQUIDAR INTERCO"
click at [998, 727] on button "Add" at bounding box center [993, 736] width 66 height 35
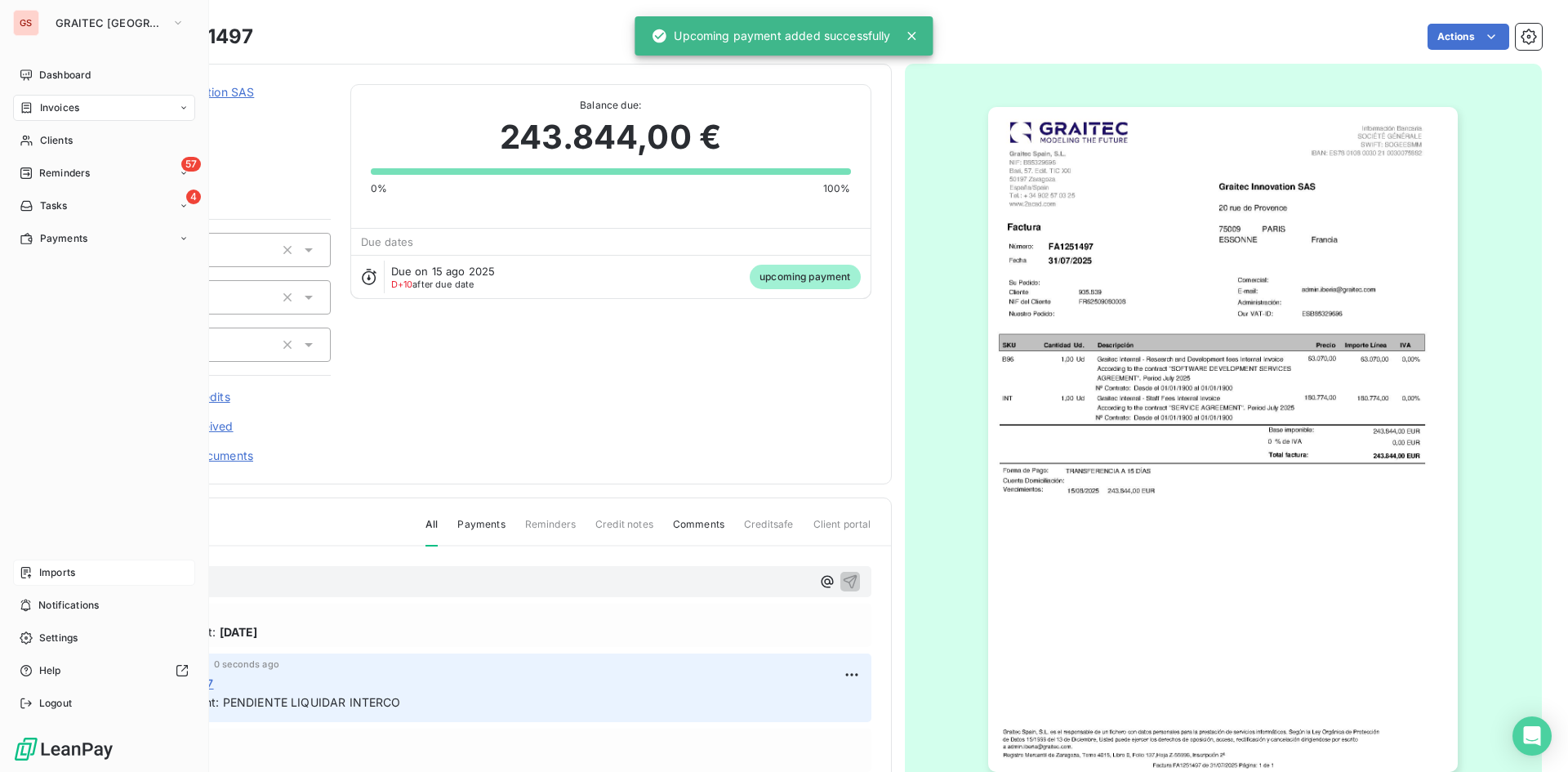
click at [55, 110] on span "Invoices" at bounding box center [60, 108] width 40 height 15
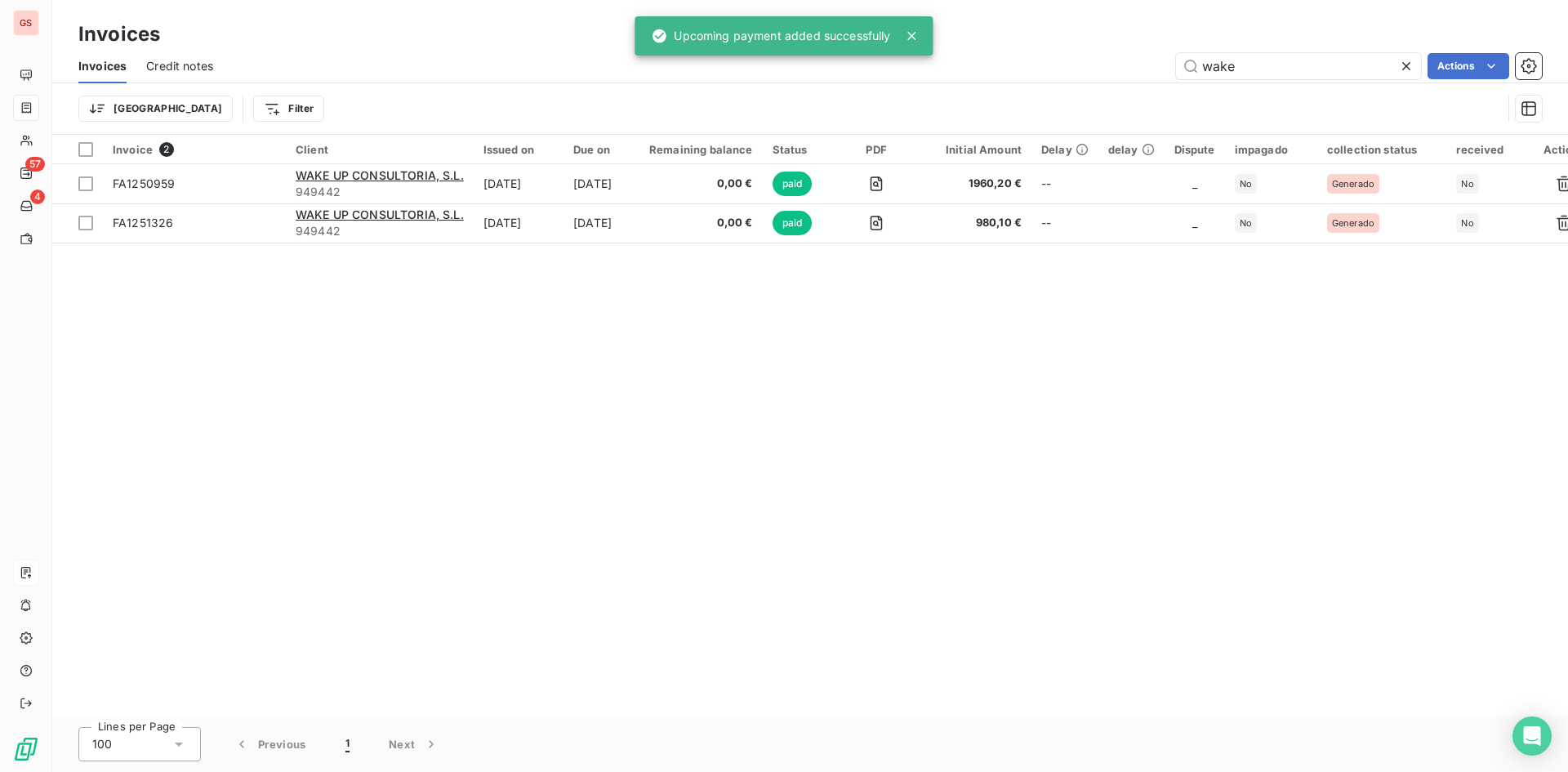
drag, startPoint x: 1254, startPoint y: 78, endPoint x: 1118, endPoint y: 53, distance: 138.3
click at [1128, 54] on div "wake Actions" at bounding box center [887, 66] width 1309 height 26
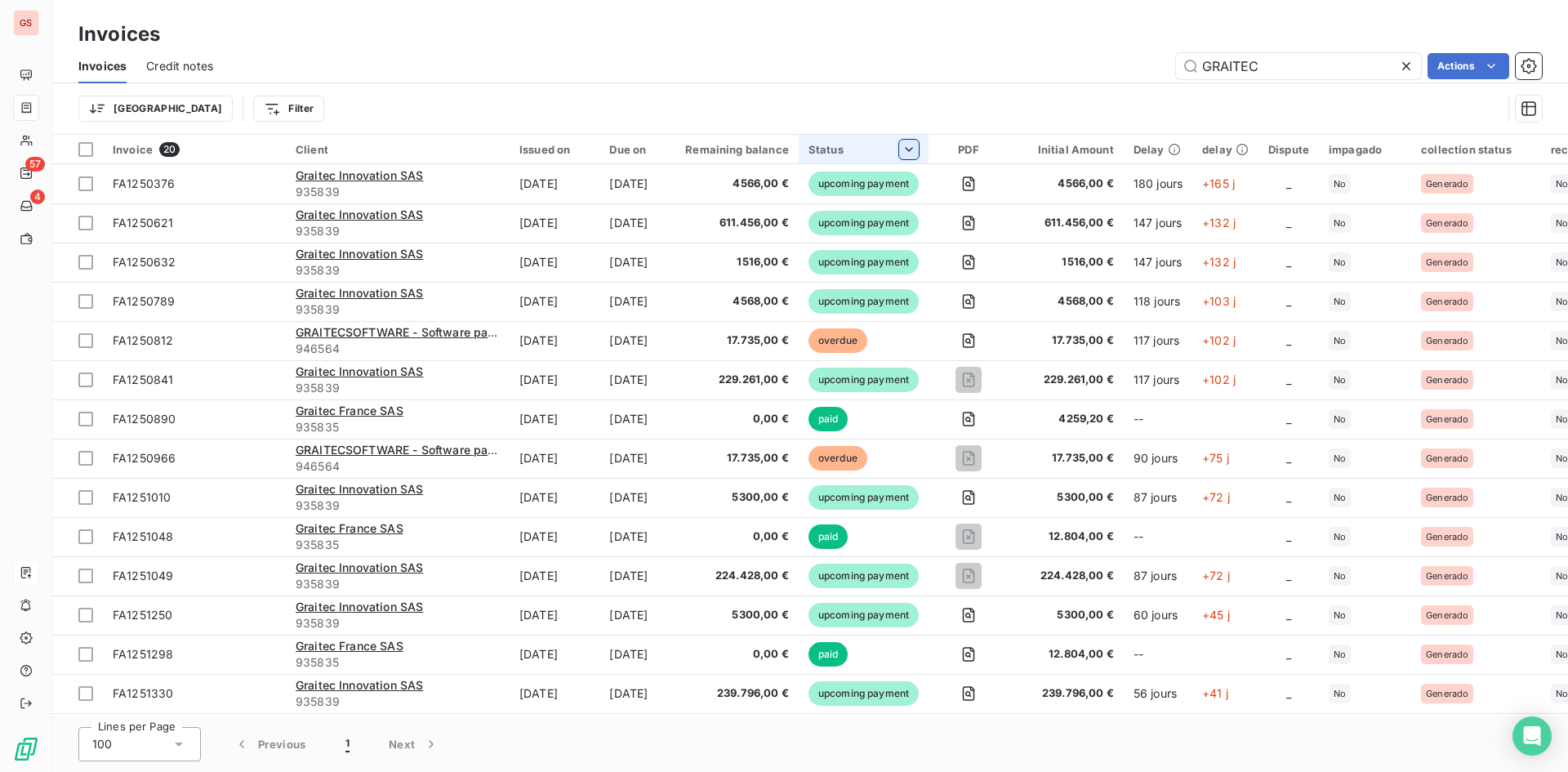
type input "GRAITEC"
click at [820, 189] on div at bounding box center [815, 193] width 235 height 35
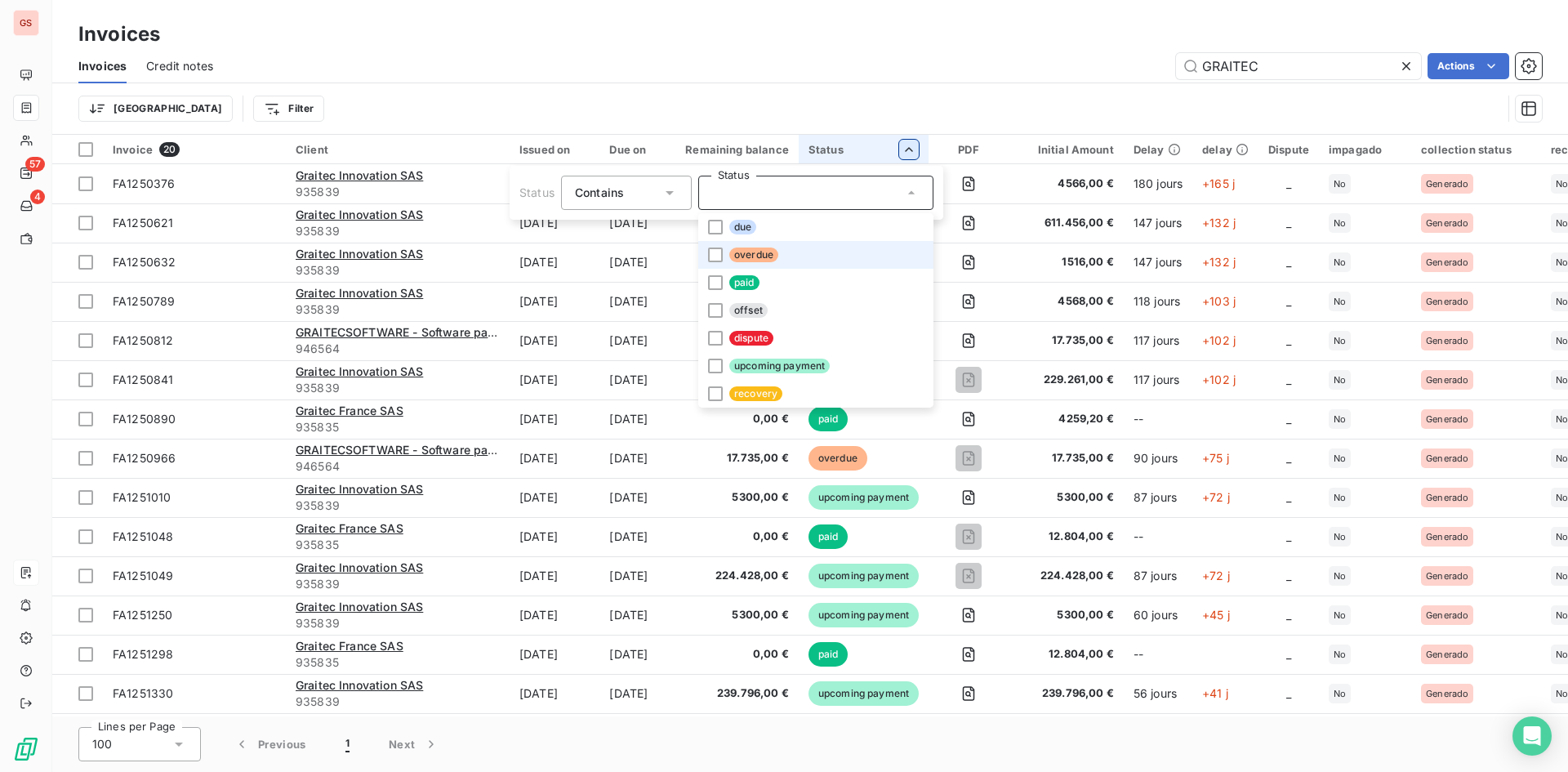
click at [800, 262] on li "overdue" at bounding box center [815, 255] width 235 height 28
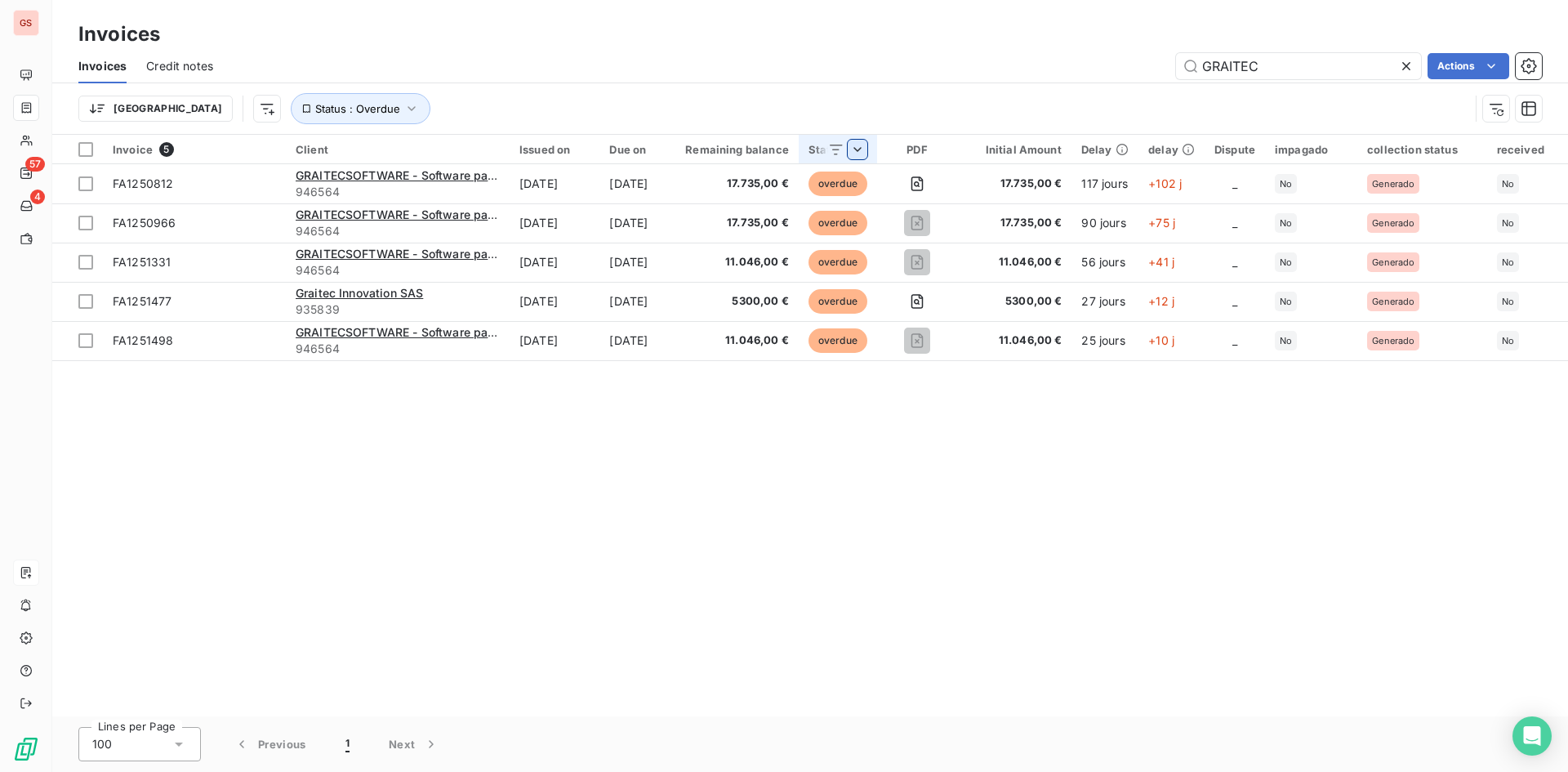
click at [411, 518] on html "GS 57 4 Invoices Invoices Credit notes GRAITEC Actions [GEOGRAPHIC_DATA] Status…" at bounding box center [784, 386] width 1568 height 772
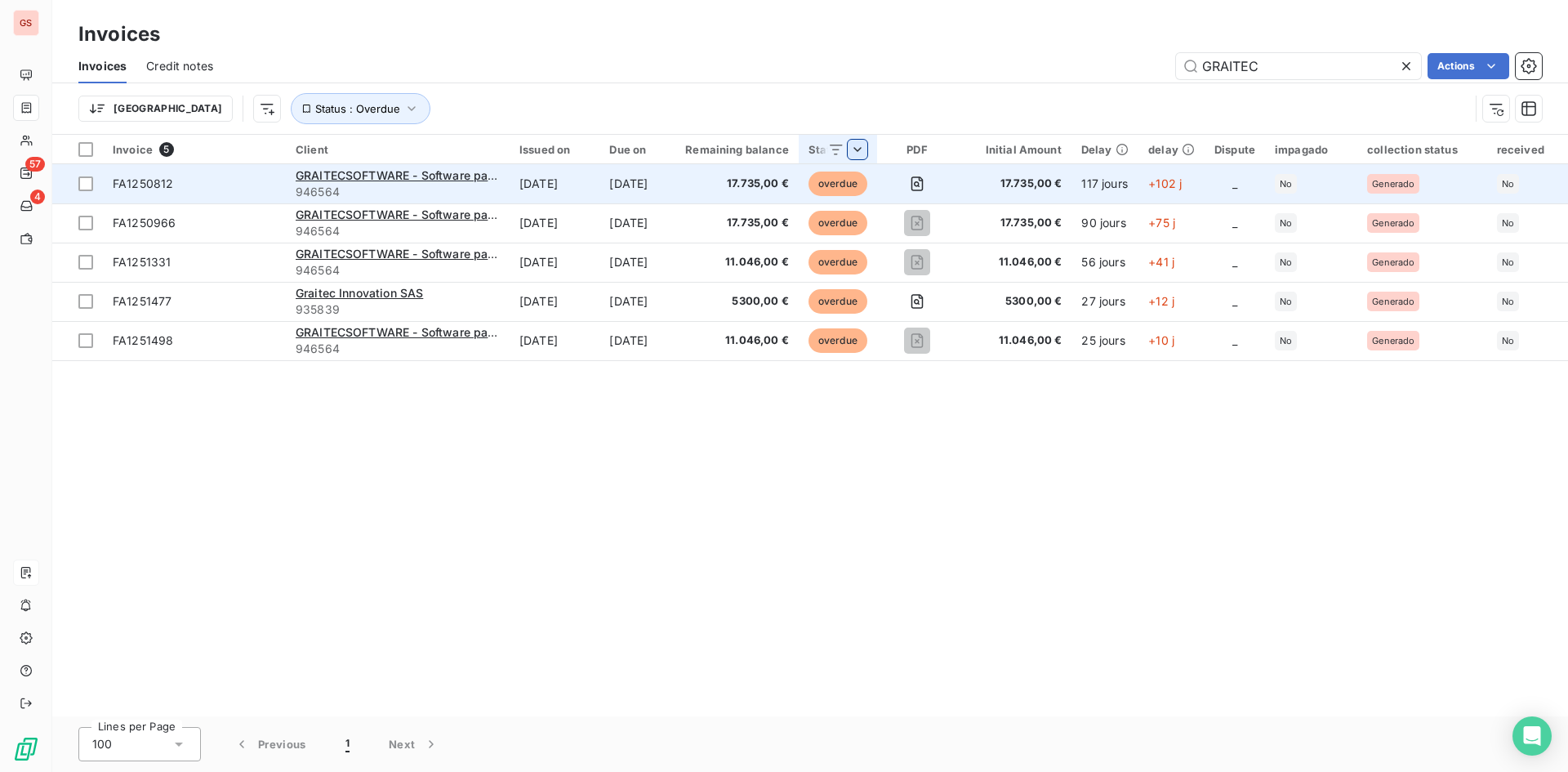
click at [491, 186] on span "946564" at bounding box center [398, 192] width 204 height 16
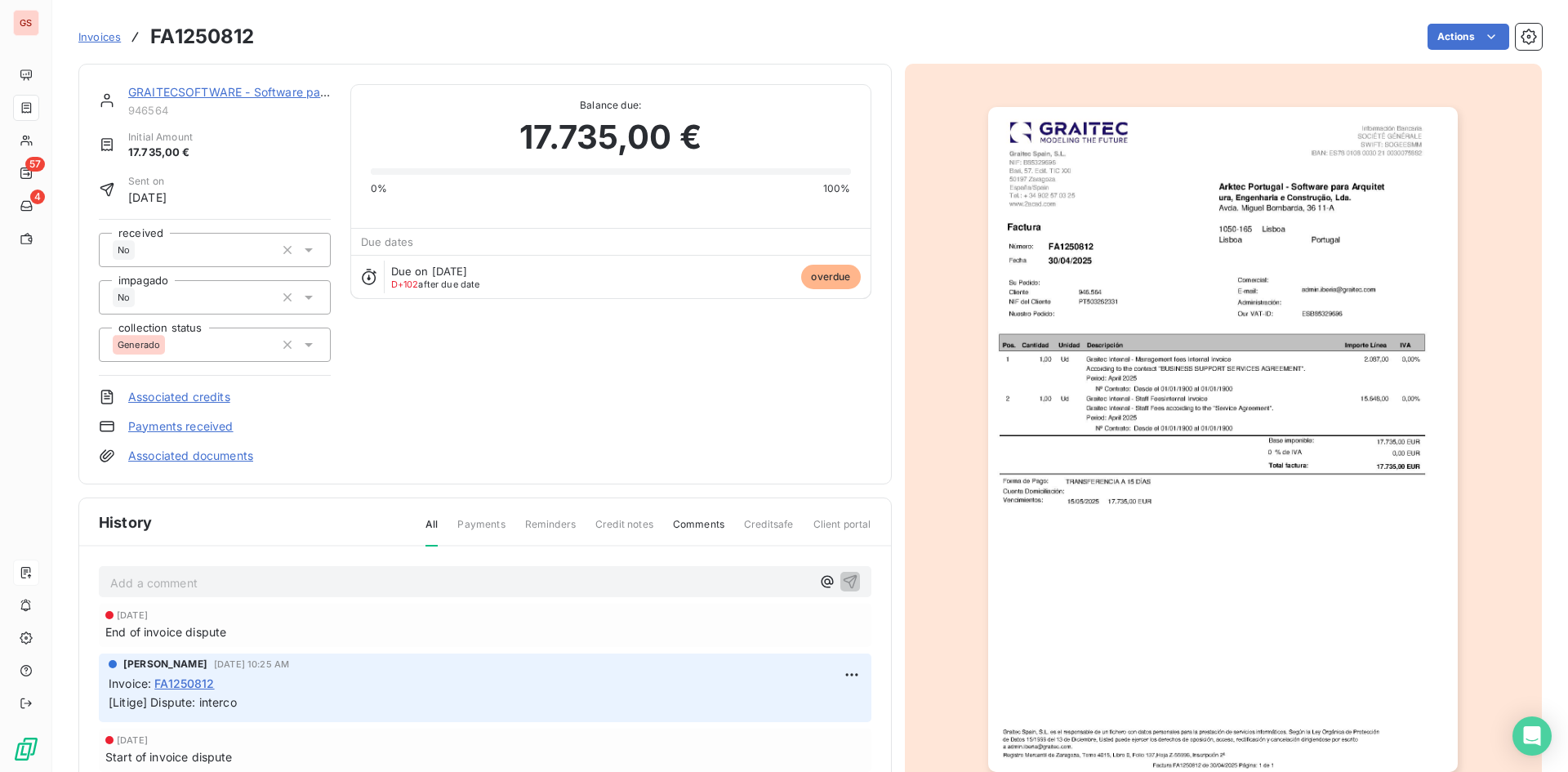
click at [1453, 25] on html "GS 57 4 Invoices FA1250812 Actions GRAITECSOFTWARE - Software para Arquitet 946…" at bounding box center [784, 386] width 1568 height 772
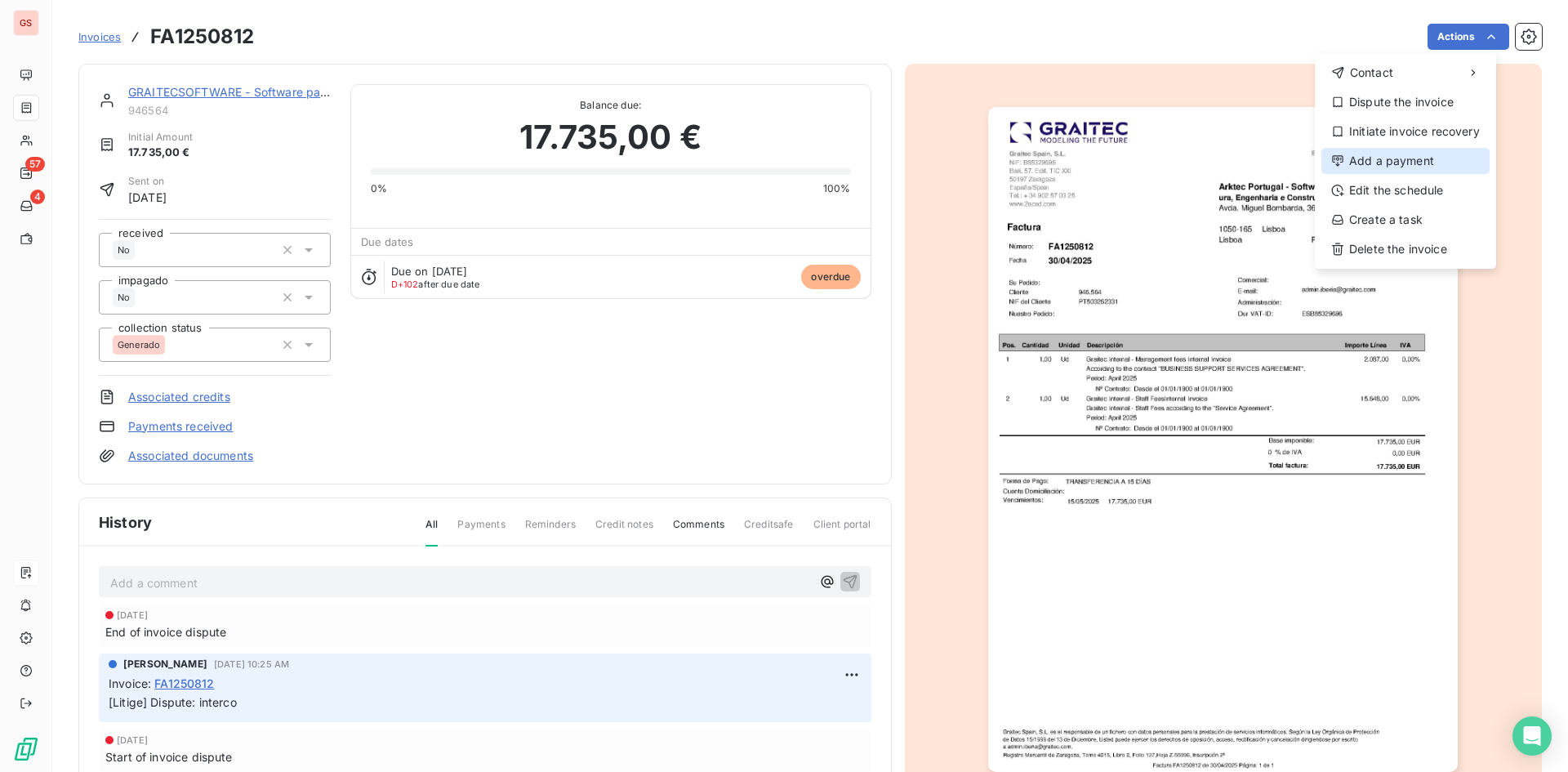
click at [1414, 159] on div "Add a payment" at bounding box center [1406, 161] width 168 height 26
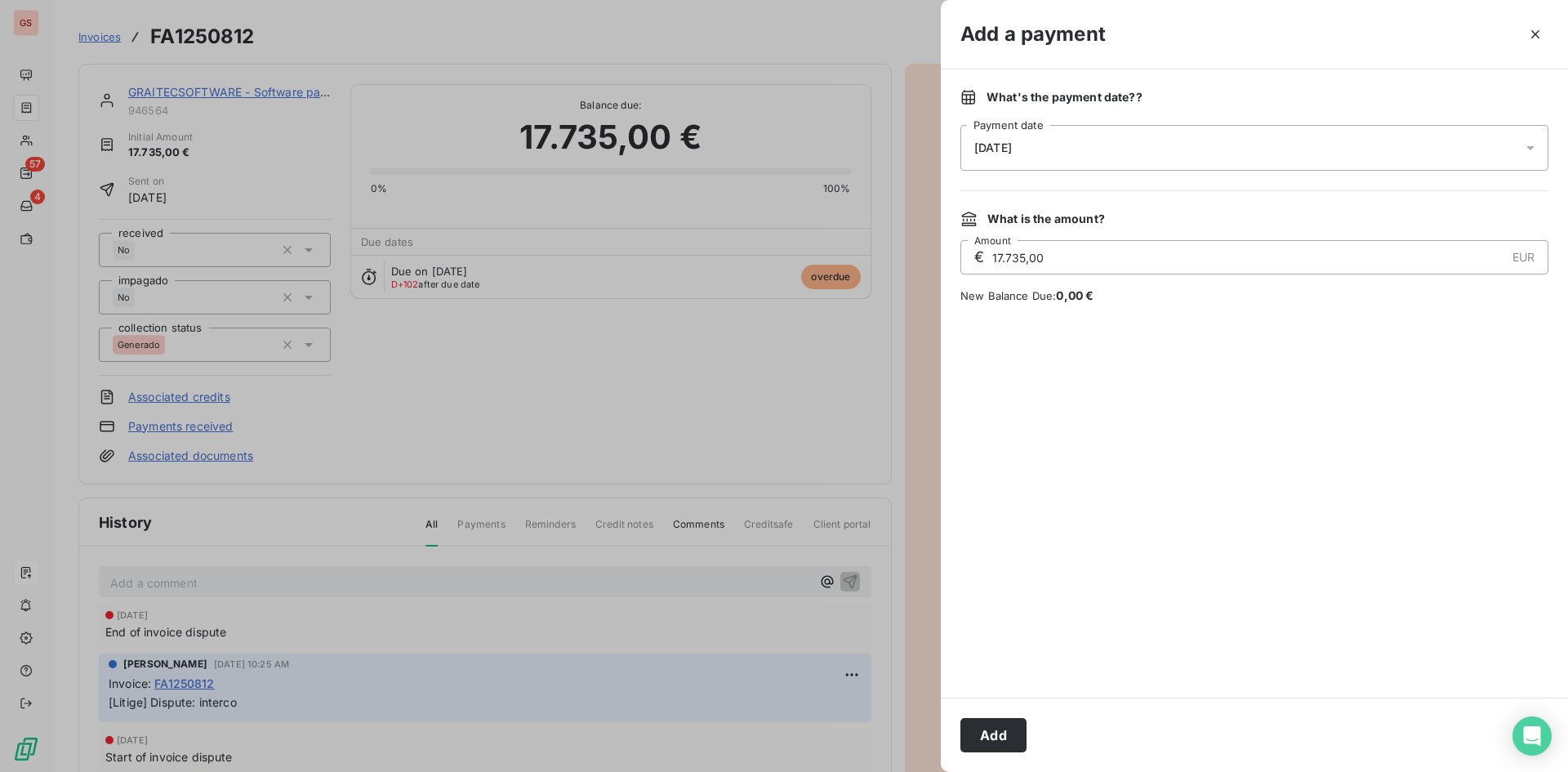
click at [1134, 151] on div "[DATE]" at bounding box center [1254, 148] width 588 height 45
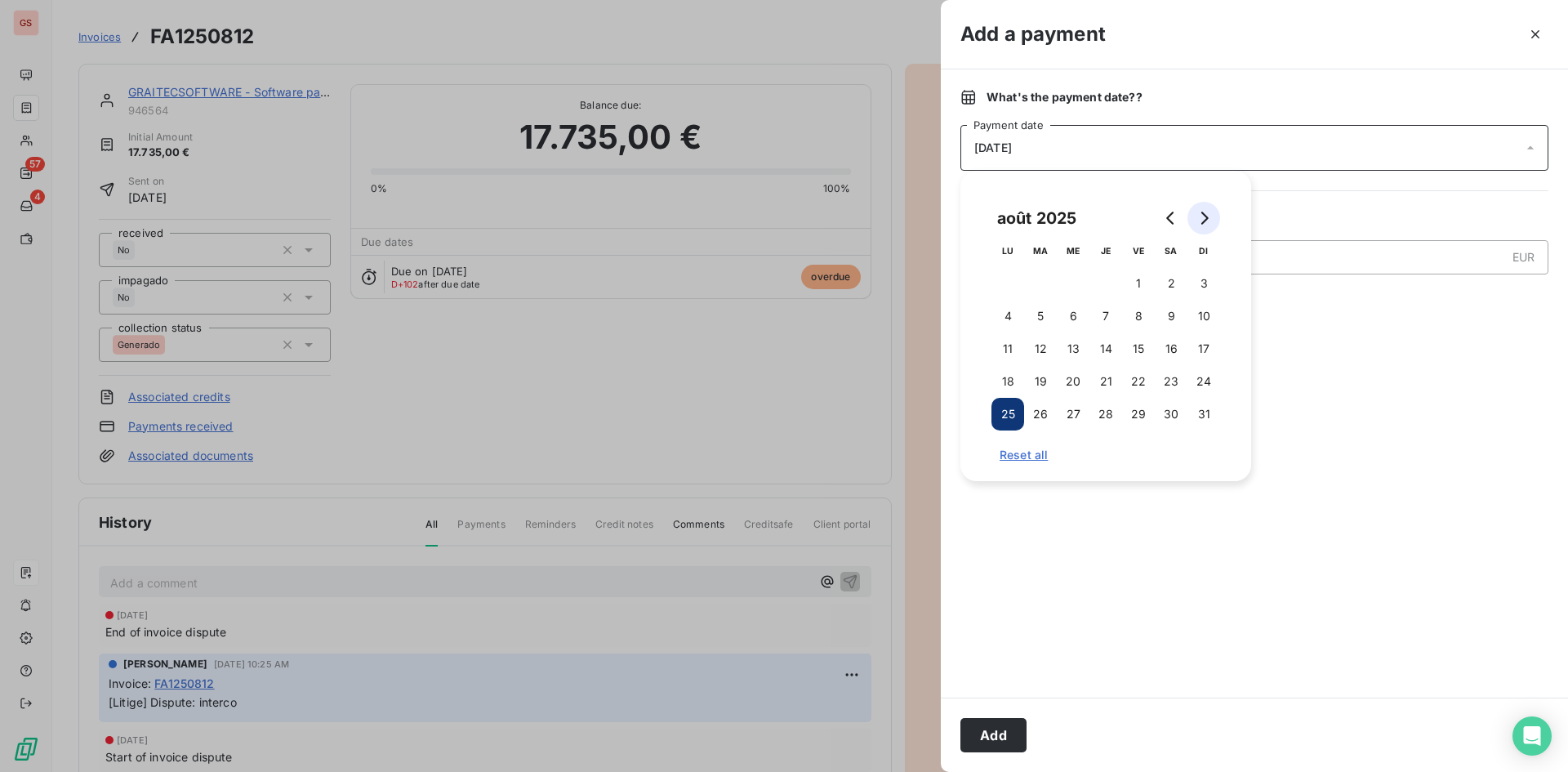
click at [1214, 213] on button "Go to next month" at bounding box center [1204, 219] width 33 height 33
drag, startPoint x: 1035, startPoint y: 417, endPoint x: 1110, endPoint y: 423, distance: 75.2
click at [1035, 417] on button "30" at bounding box center [1040, 414] width 33 height 33
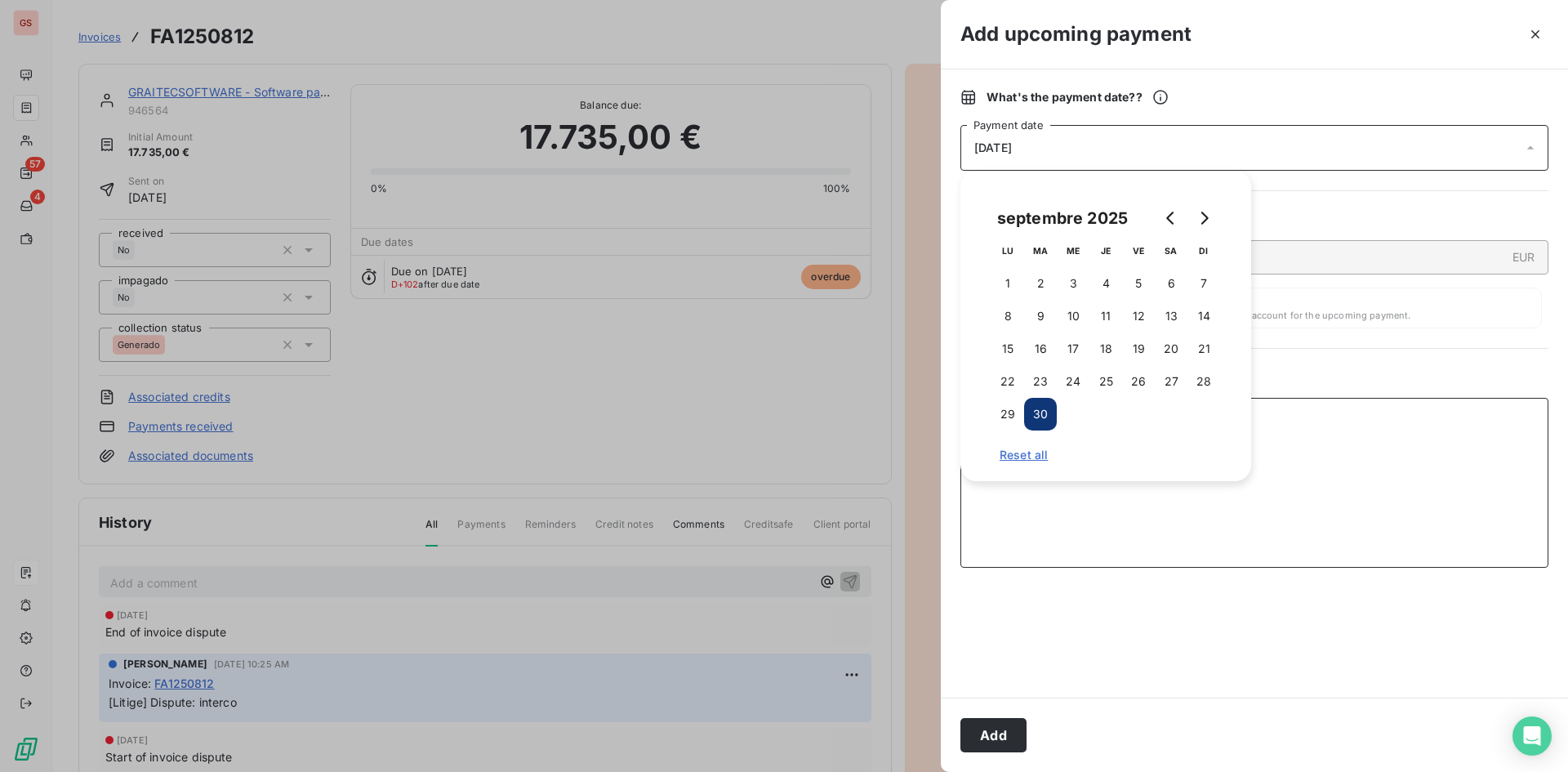
click at [1352, 412] on textarea "Add a comment ( optional )" at bounding box center [1254, 482] width 588 height 170
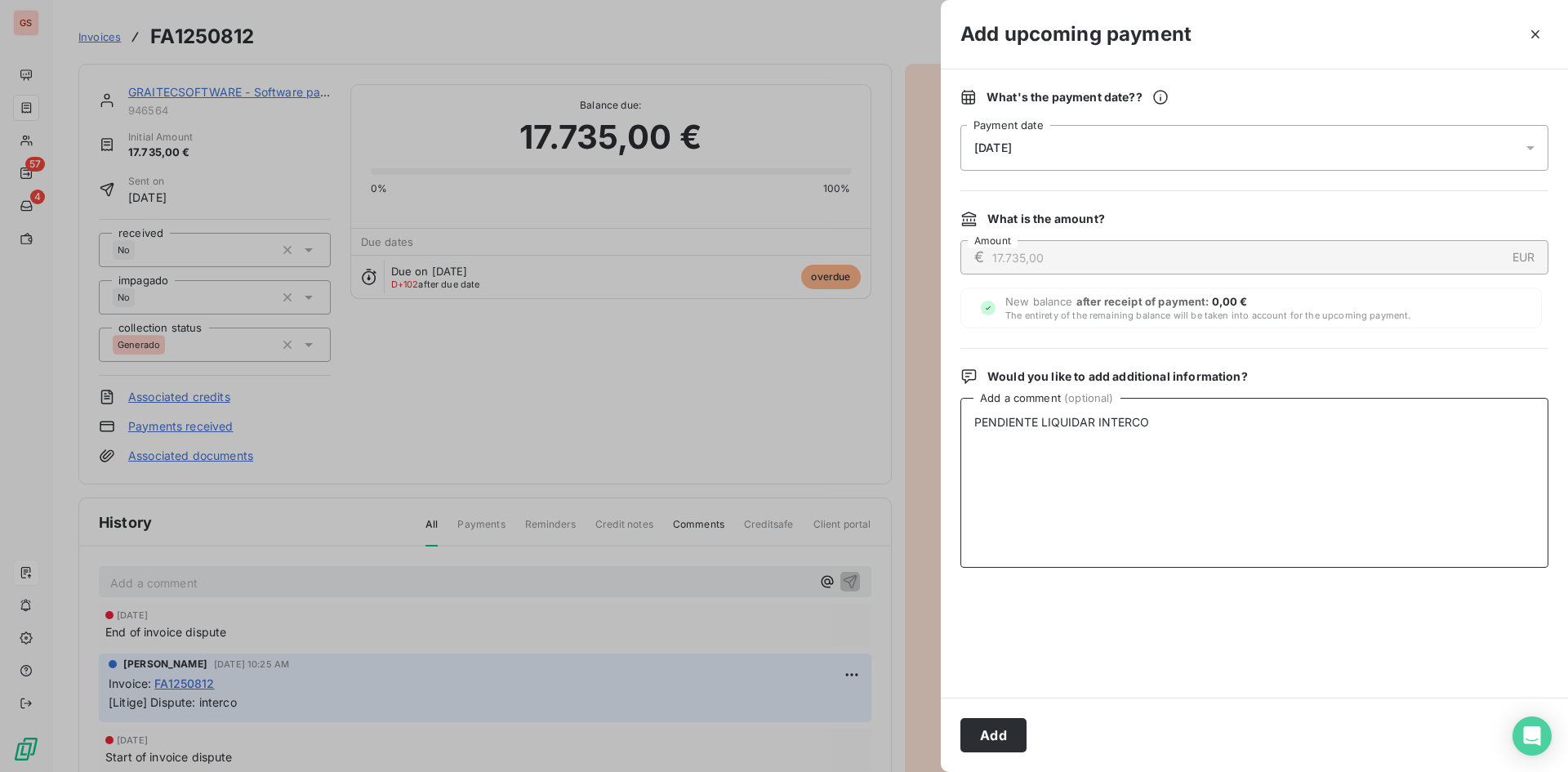
type textarea "PENDIENTE LIQUIDAR INTERCO"
drag, startPoint x: 1333, startPoint y: 414, endPoint x: 849, endPoint y: 408, distance: 484.0
click at [849, 771] on div "Add upcoming payment What's the payment date? ? [DATE] Payment date What is the…" at bounding box center [784, 772] width 1568 height 0
click at [1015, 722] on button "Add" at bounding box center [993, 736] width 66 height 35
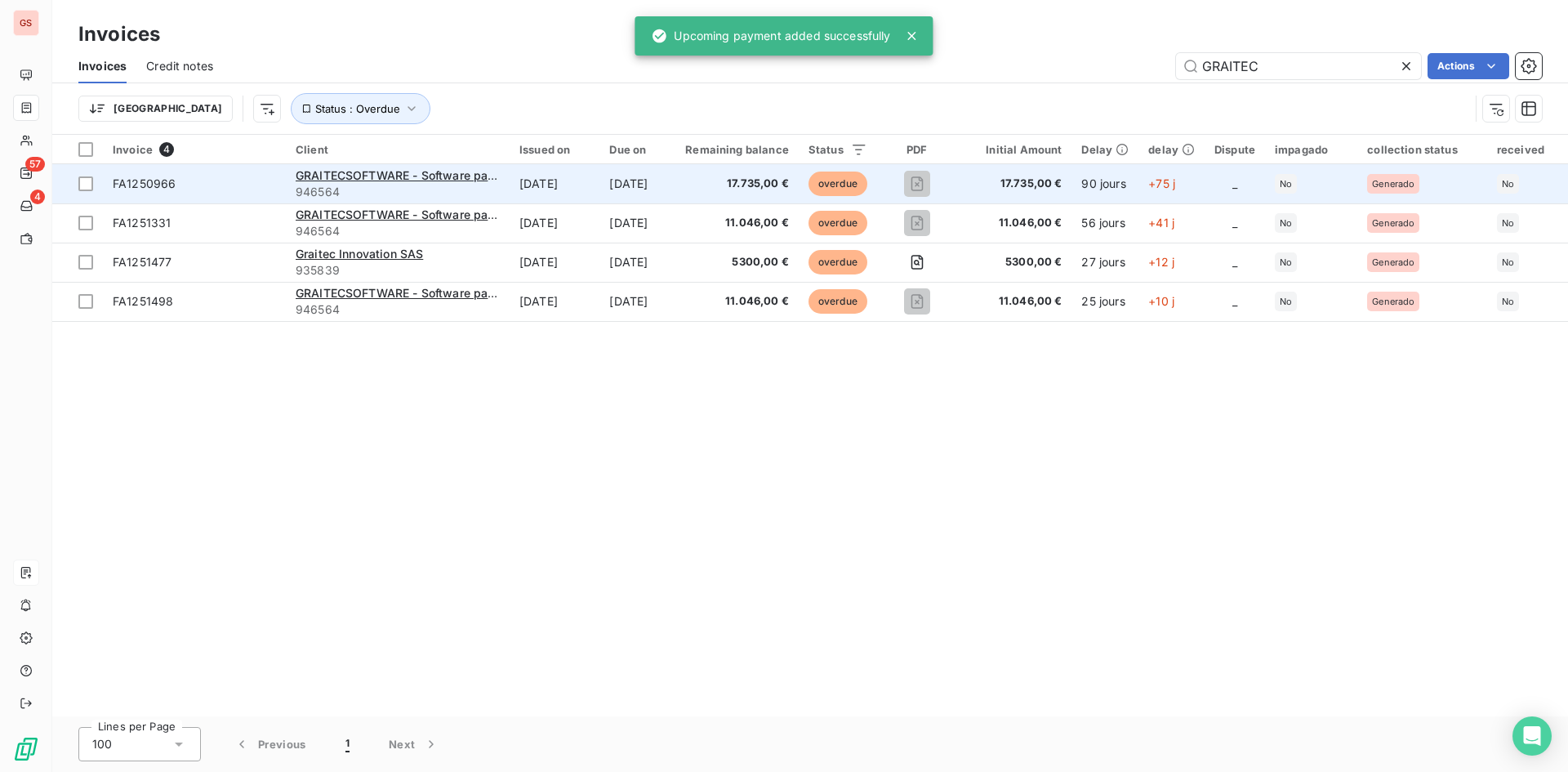
click at [587, 178] on td "[DATE]" at bounding box center [554, 184] width 90 height 40
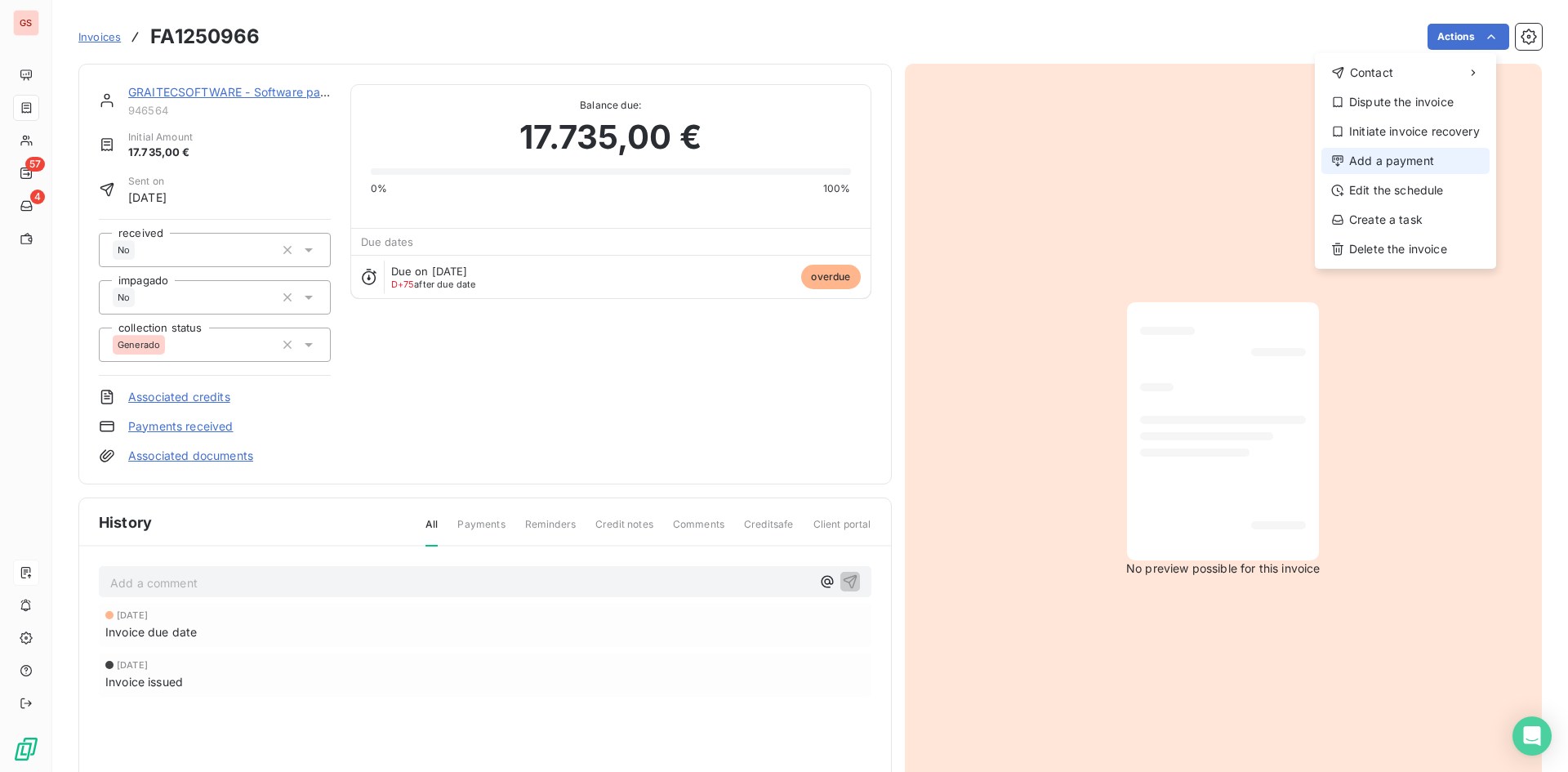
drag, startPoint x: 1425, startPoint y: 104, endPoint x: 1424, endPoint y: 162, distance: 58.0
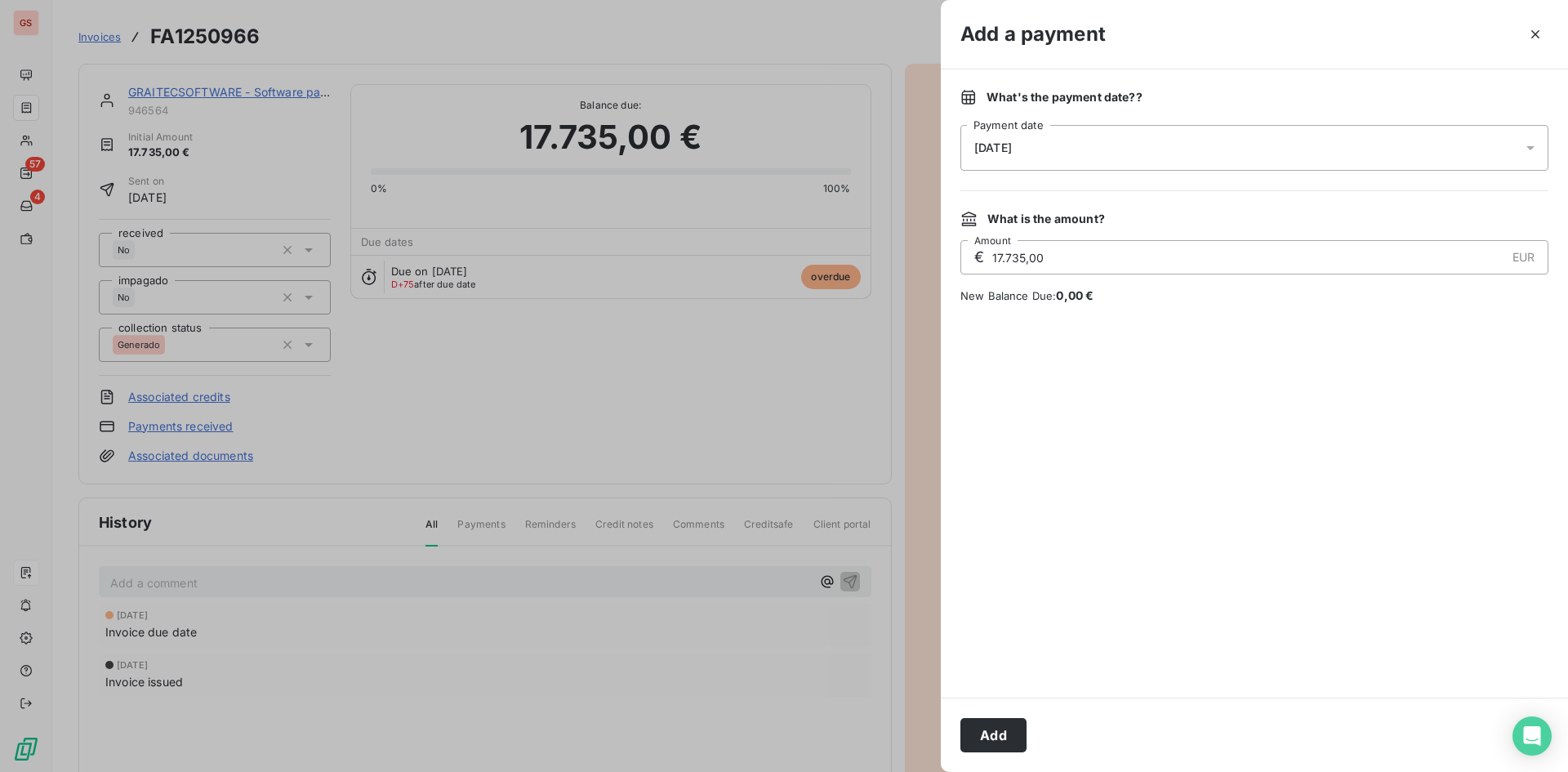
click at [1392, 157] on div "[DATE]" at bounding box center [1254, 148] width 588 height 45
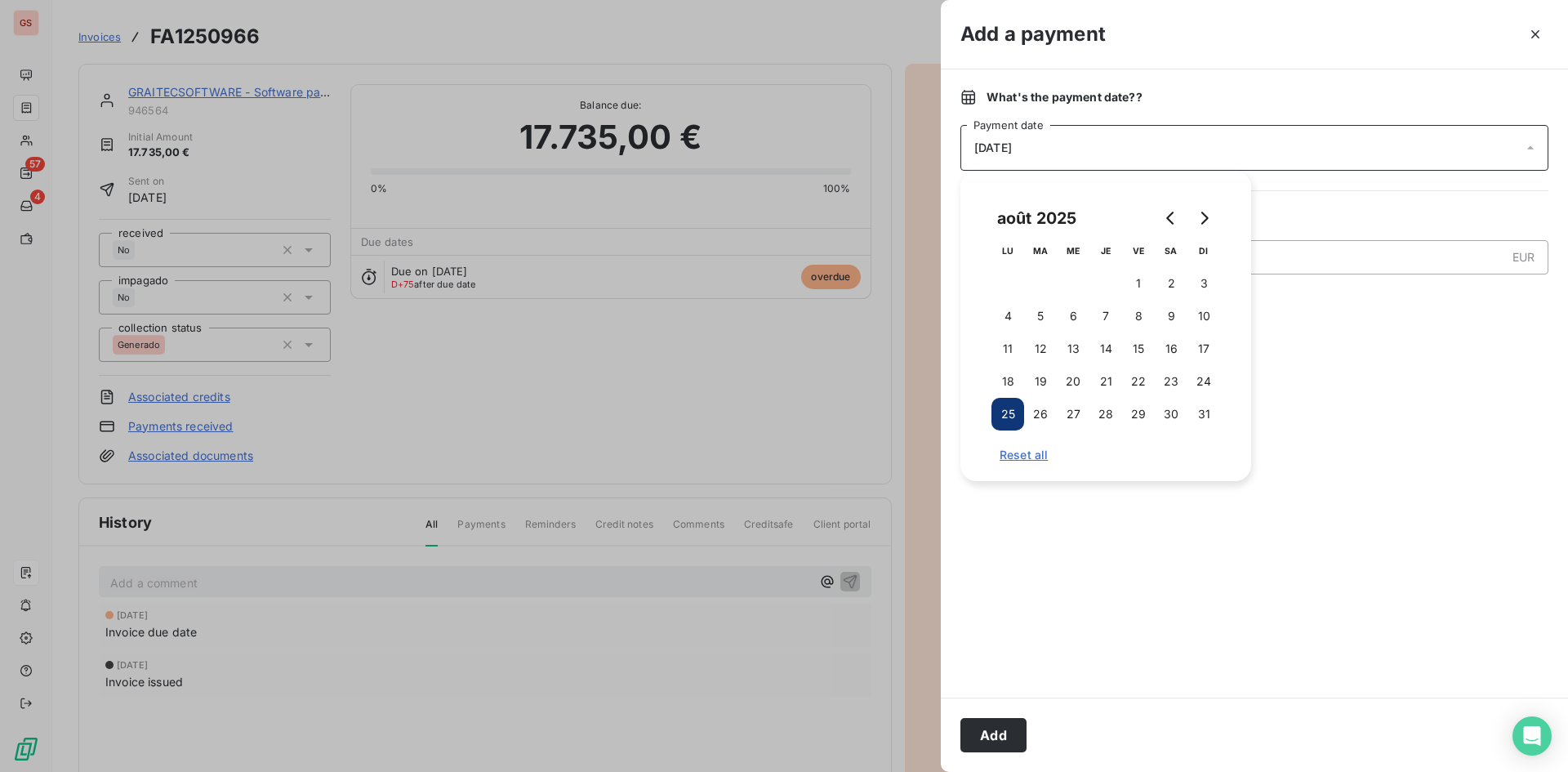
click at [1218, 209] on div at bounding box center [1187, 219] width 65 height 33
click at [1210, 210] on button "Go to next month" at bounding box center [1204, 219] width 33 height 33
click at [1039, 425] on button "30" at bounding box center [1040, 414] width 33 height 33
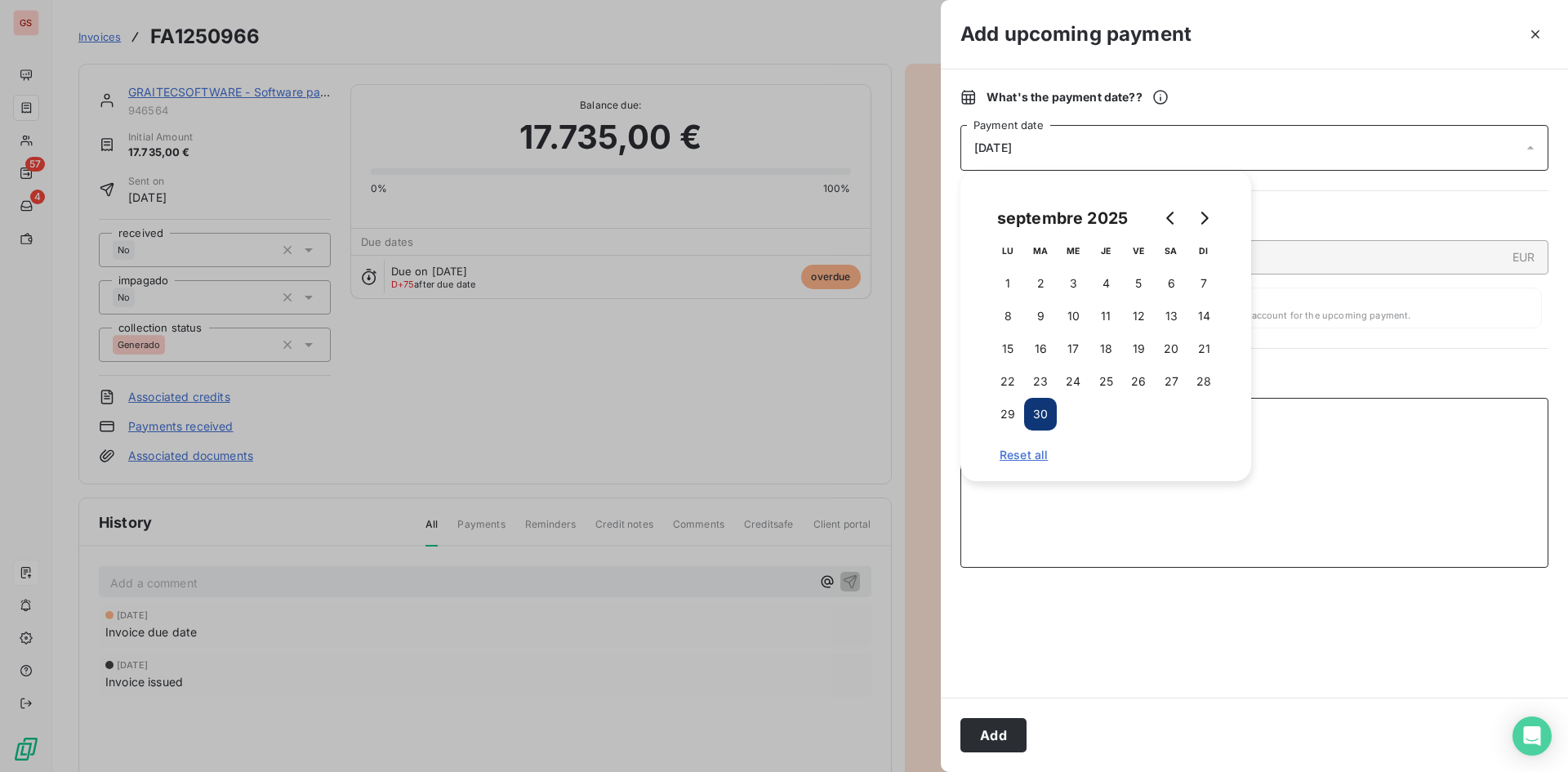
click at [1289, 483] on textarea "Add a comment ( optional )" at bounding box center [1254, 482] width 588 height 170
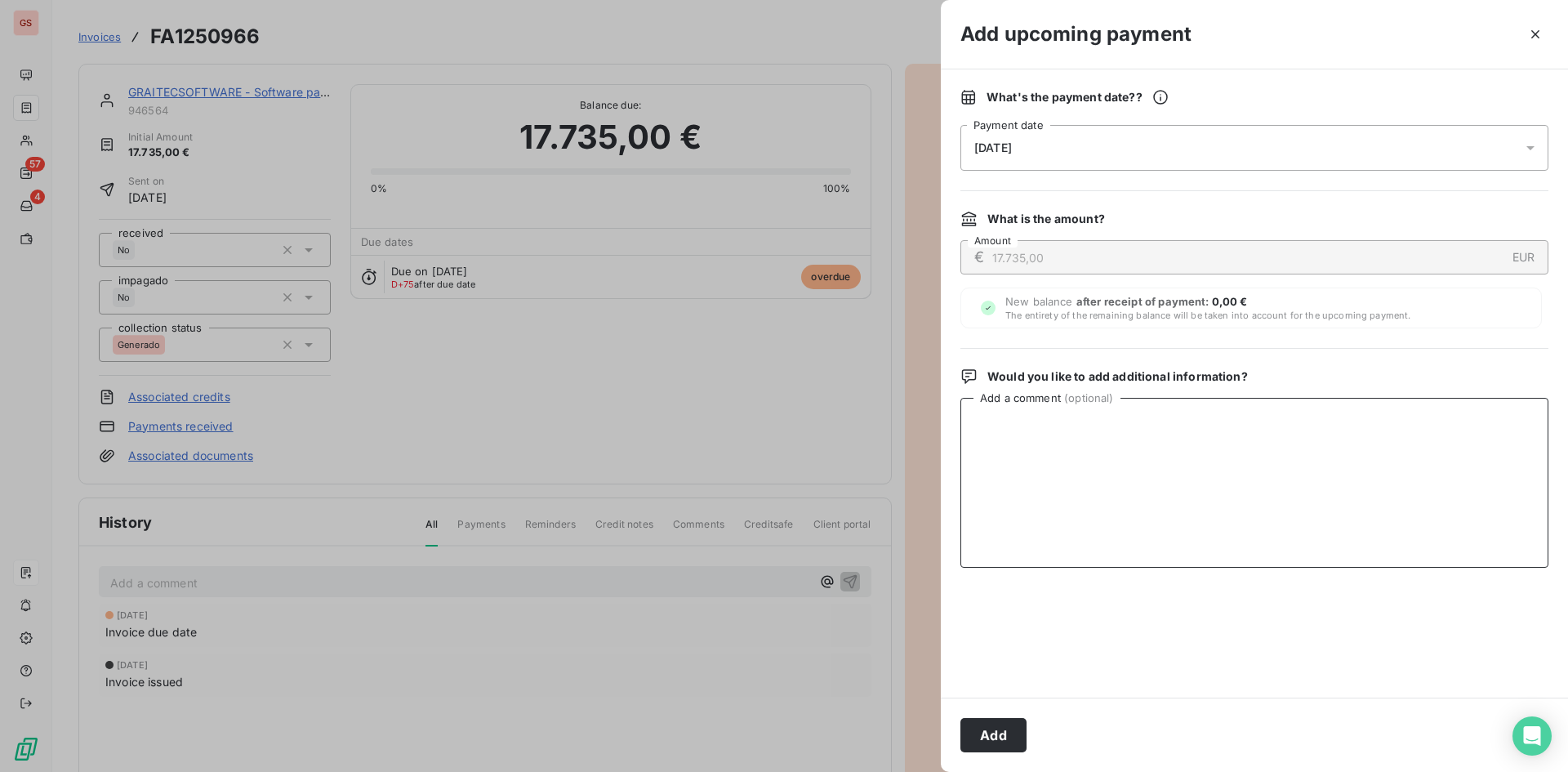
paste textarea "PENDIENTE LIQUIDAR INTERCO"
type textarea "PENDIENTE LIQUIDAR INTERCO"
click at [1002, 732] on button "Add" at bounding box center [993, 736] width 66 height 35
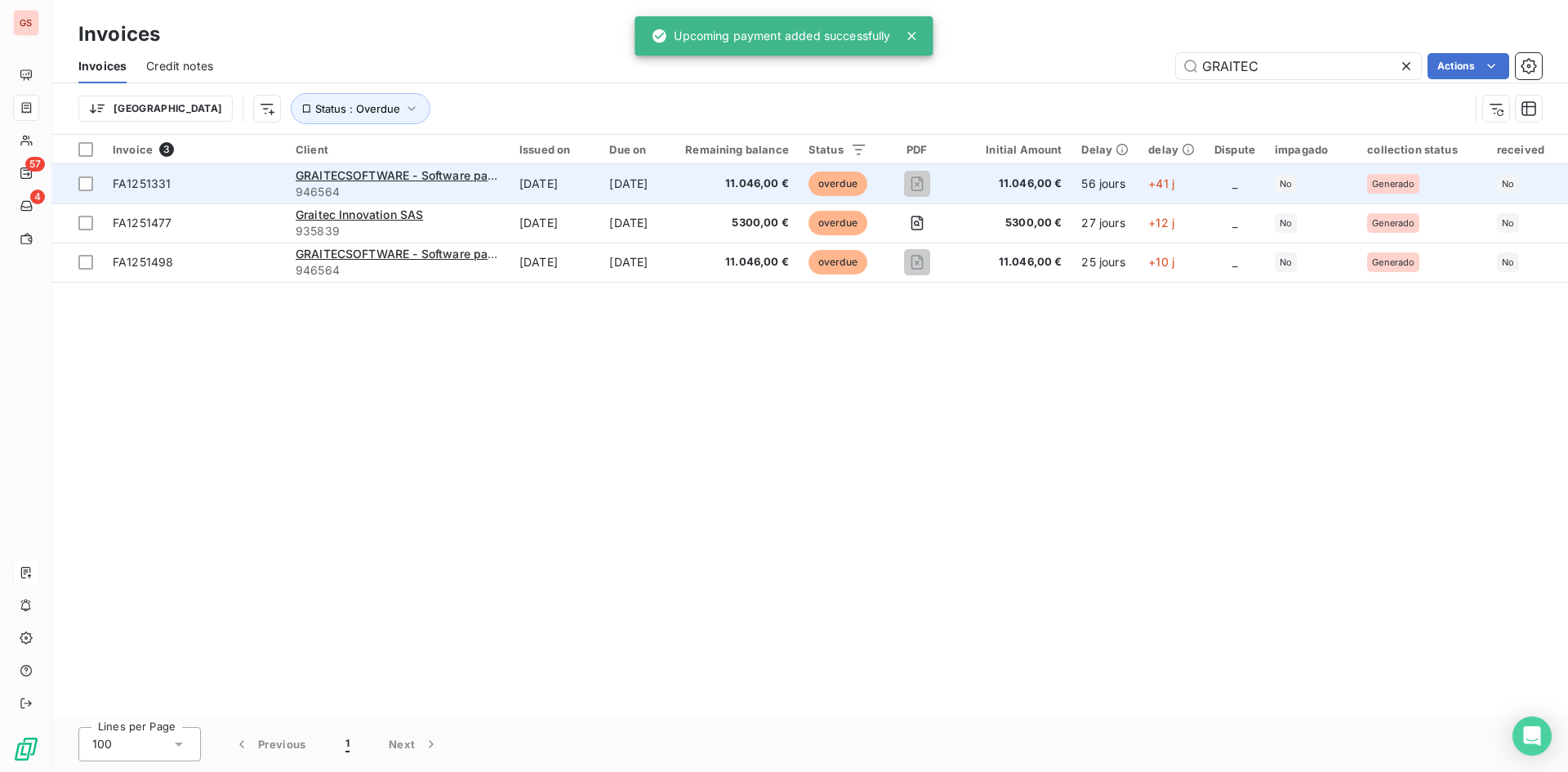
click at [638, 185] on td "[DATE]" at bounding box center [637, 184] width 76 height 40
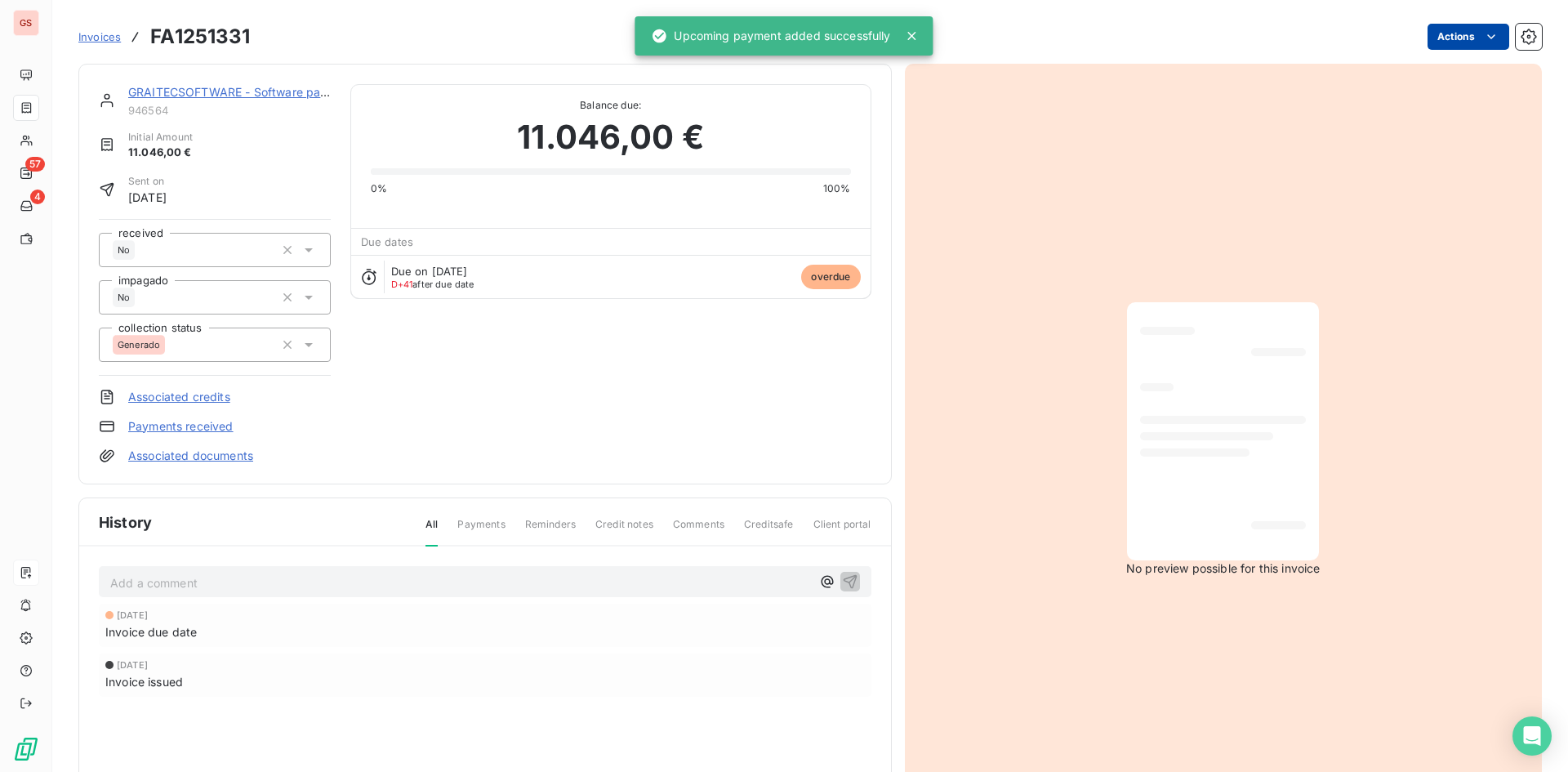
click at [1468, 30] on html "GS 57 4 Invoices FA1251331 Actions GRAITECSOFTWARE - Software para Arquitet 946…" at bounding box center [784, 386] width 1568 height 772
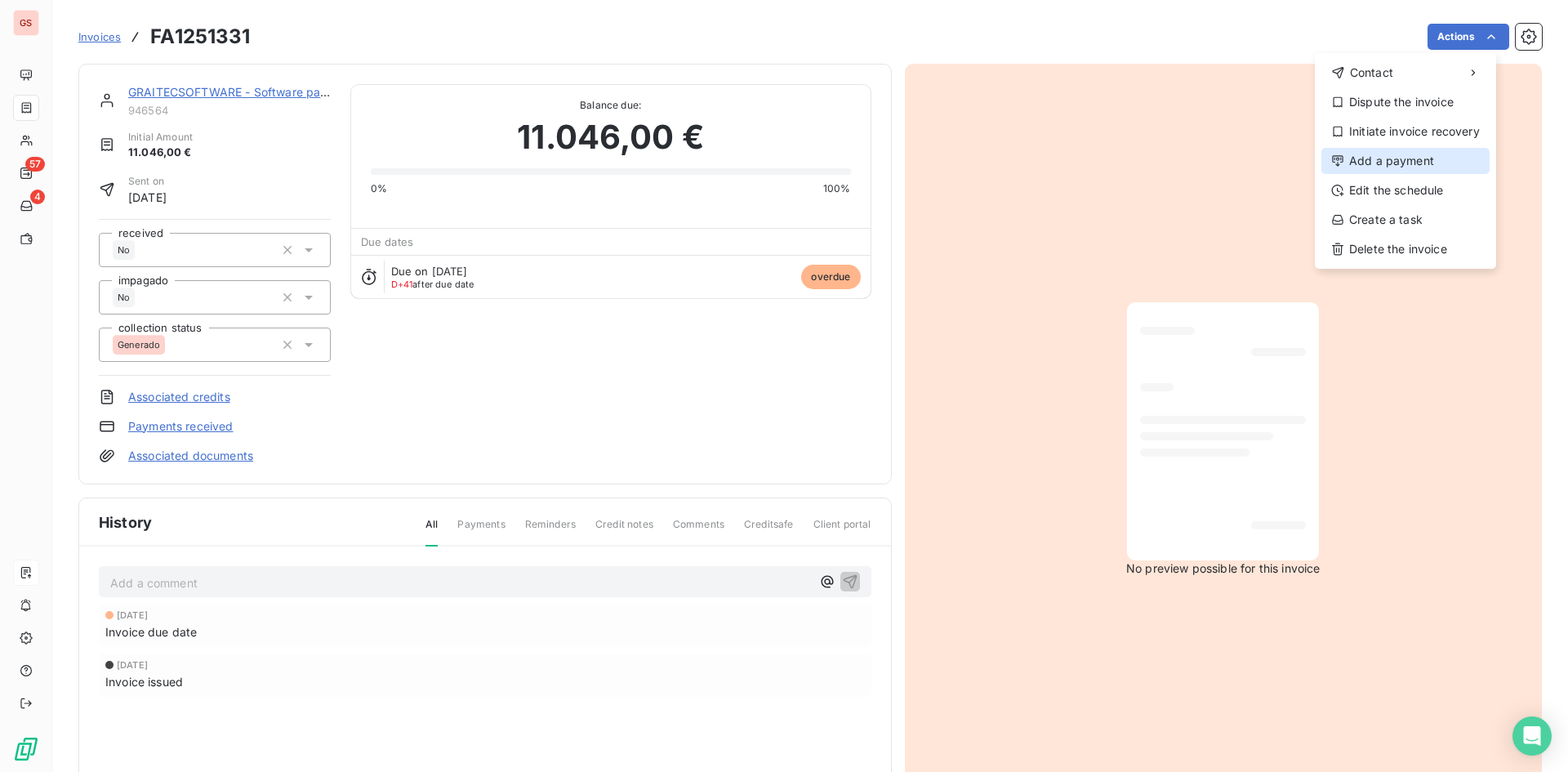
click at [1413, 157] on div "Add a payment" at bounding box center [1406, 161] width 168 height 26
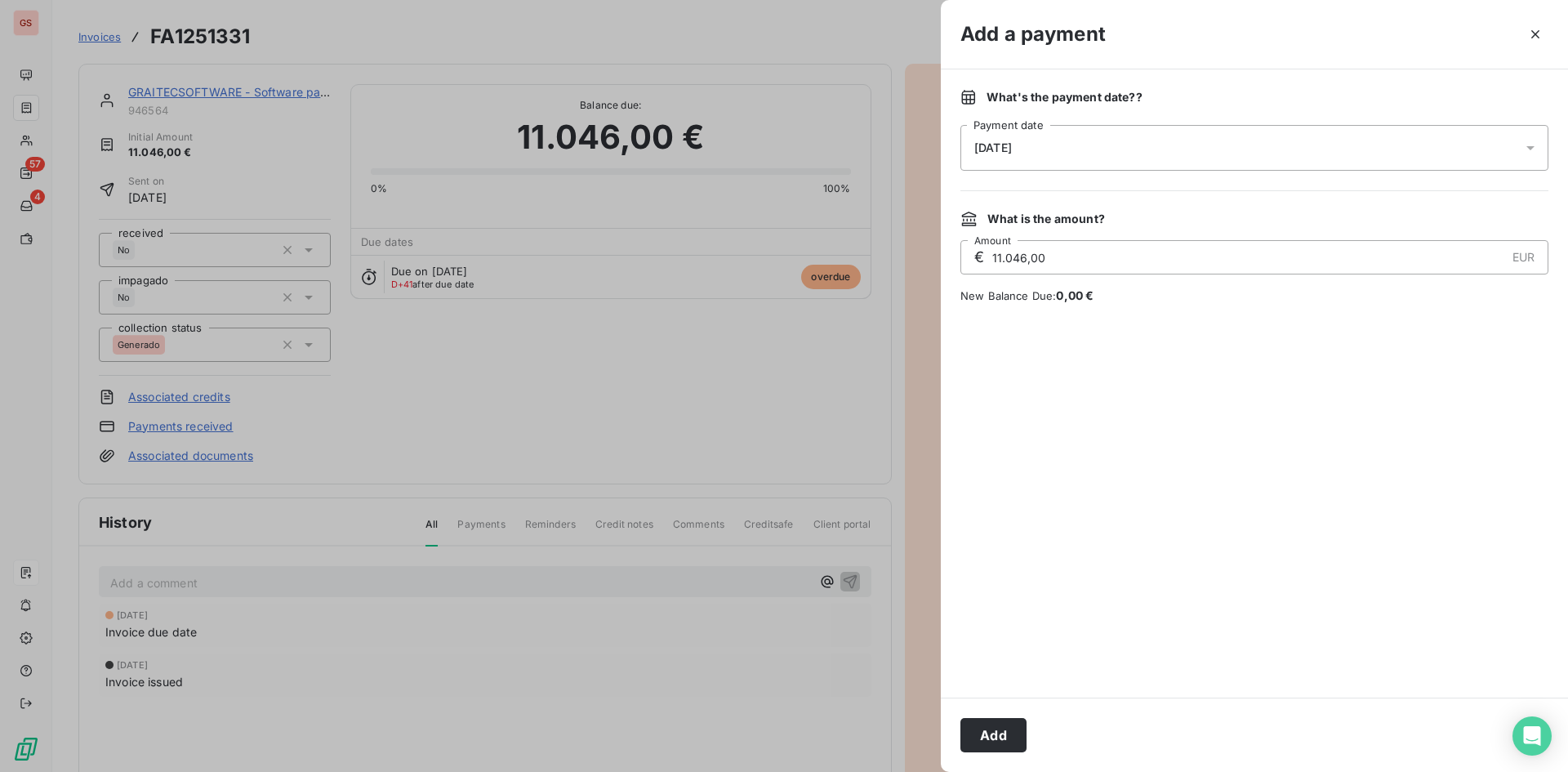
click at [1129, 144] on div "[DATE]" at bounding box center [1254, 148] width 588 height 45
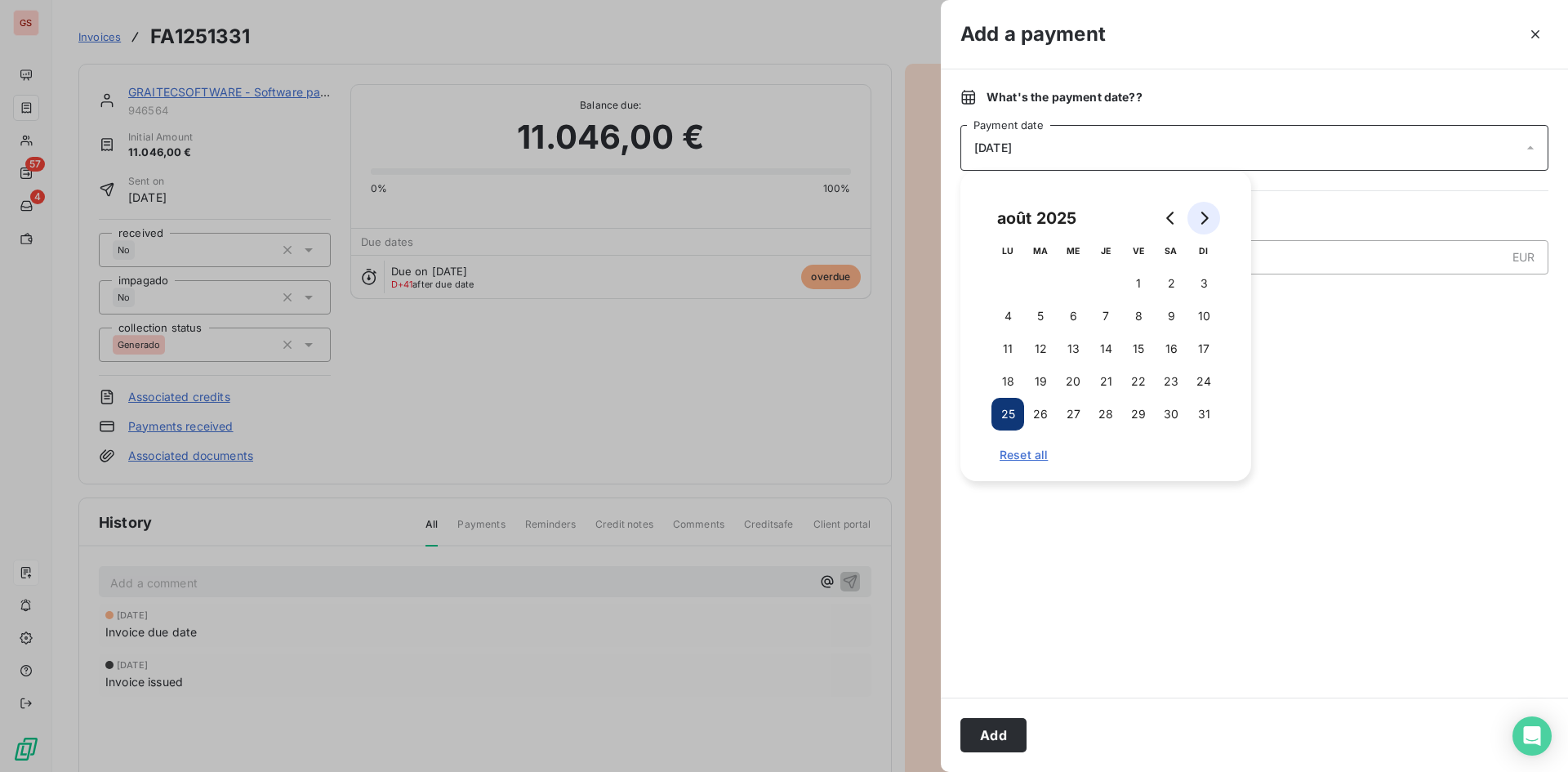
click at [1199, 210] on button "Go to next month" at bounding box center [1204, 219] width 33 height 33
click at [1040, 406] on button "30" at bounding box center [1040, 414] width 33 height 33
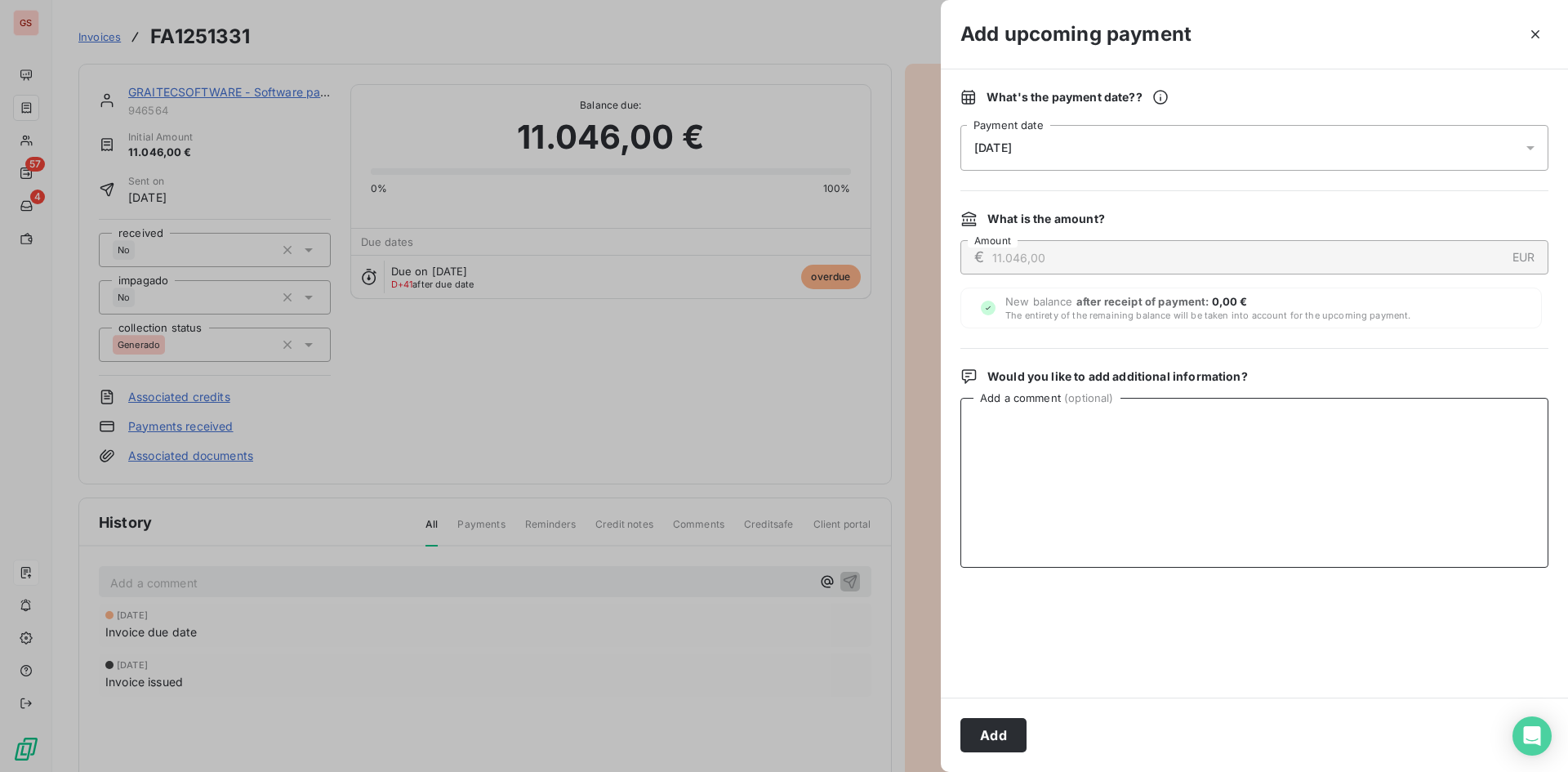
click at [1426, 443] on textarea "Add a comment ( optional )" at bounding box center [1254, 482] width 588 height 170
paste textarea "PENDIENTE LIQUIDAR INTERCO"
type textarea "PENDIENTE LIQUIDAR INTERCO"
click at [1002, 734] on button "Add" at bounding box center [993, 736] width 66 height 35
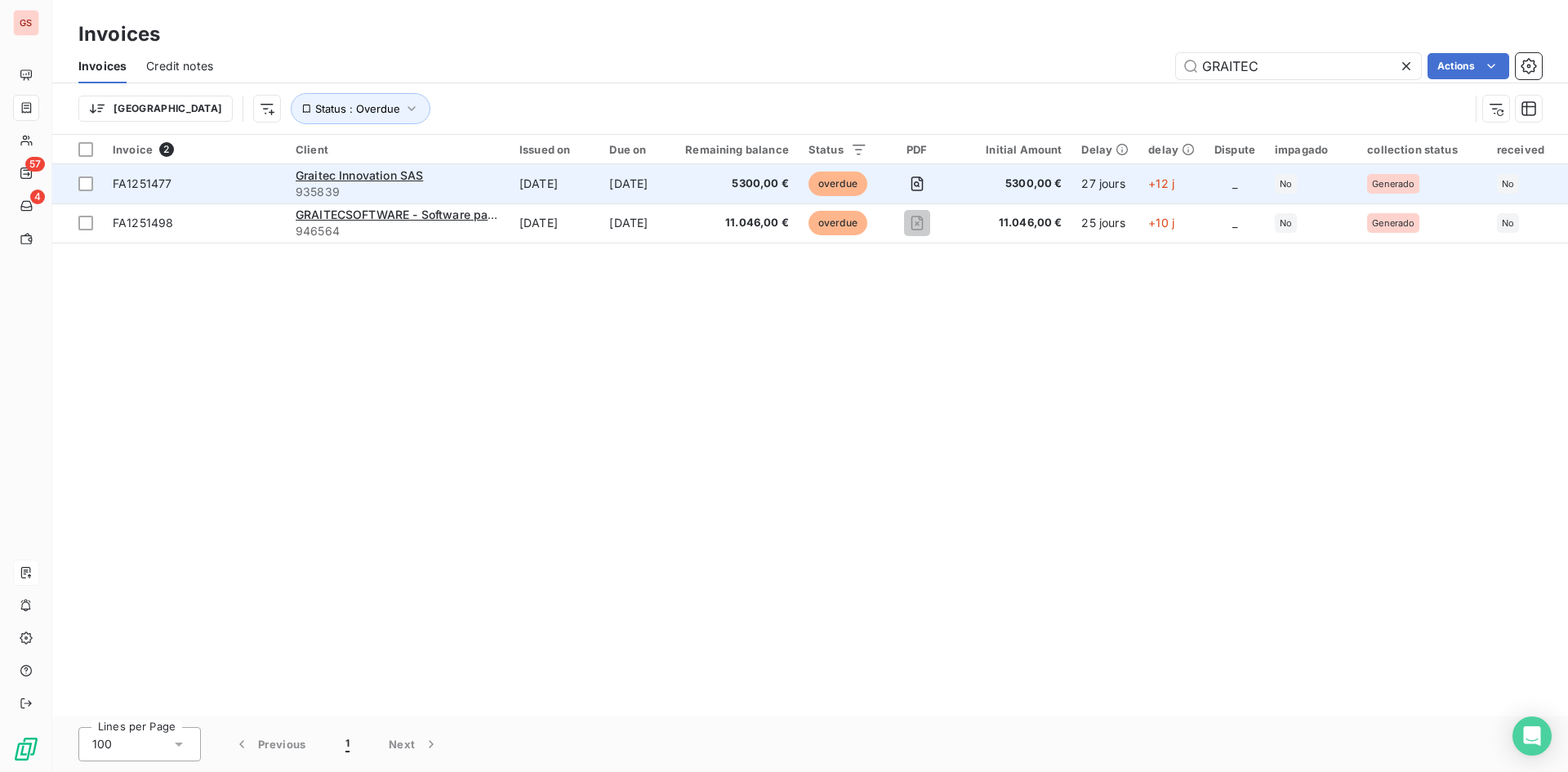
click at [741, 191] on span "5300,00 €" at bounding box center [737, 184] width 104 height 16
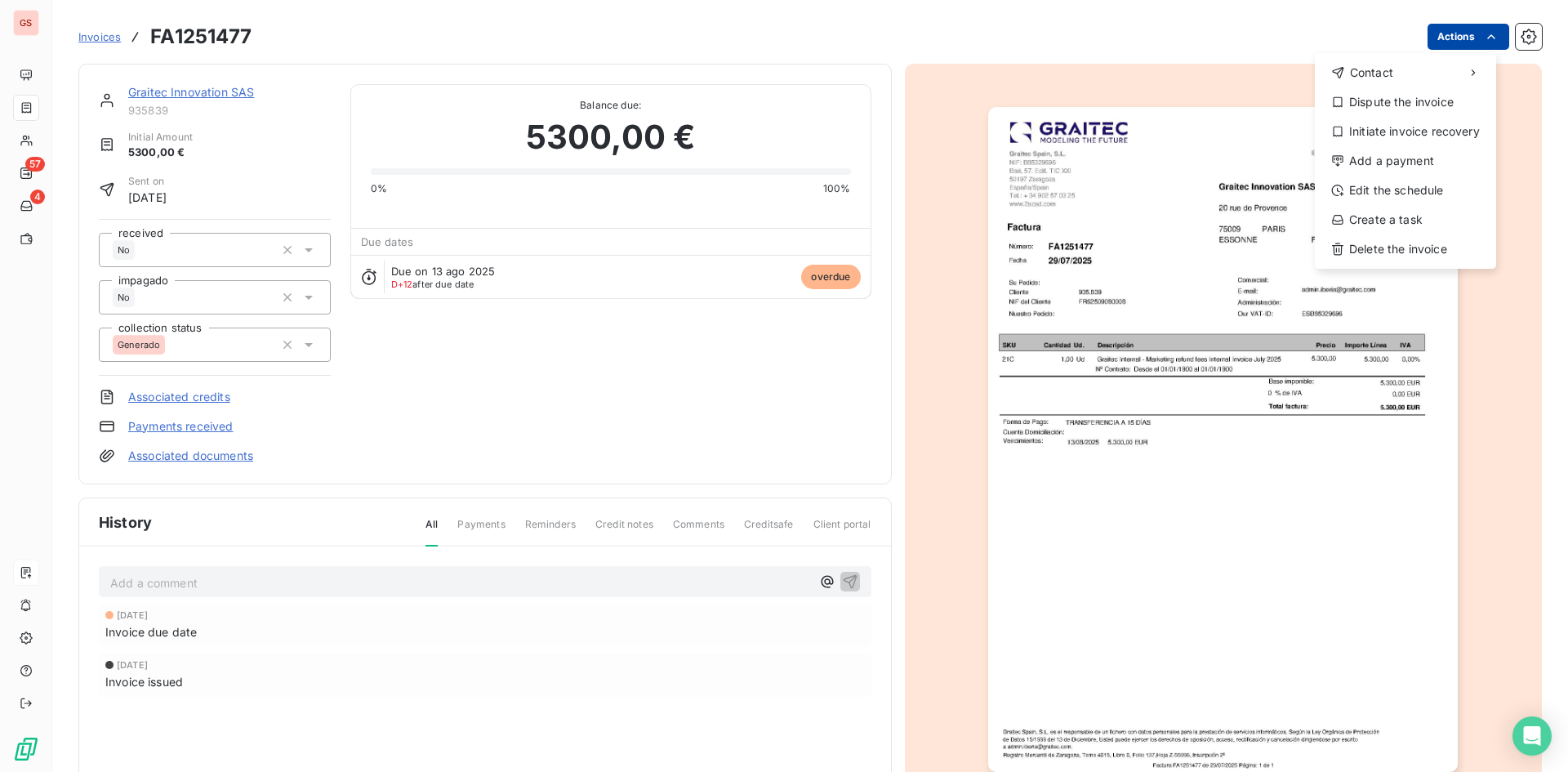
click at [1468, 33] on html "GS 57 4 Invoices FA1251477 Actions Contact Dispute the invoice Initiate invoice…" at bounding box center [784, 386] width 1568 height 772
click at [1406, 168] on div "Add a payment" at bounding box center [1406, 161] width 168 height 26
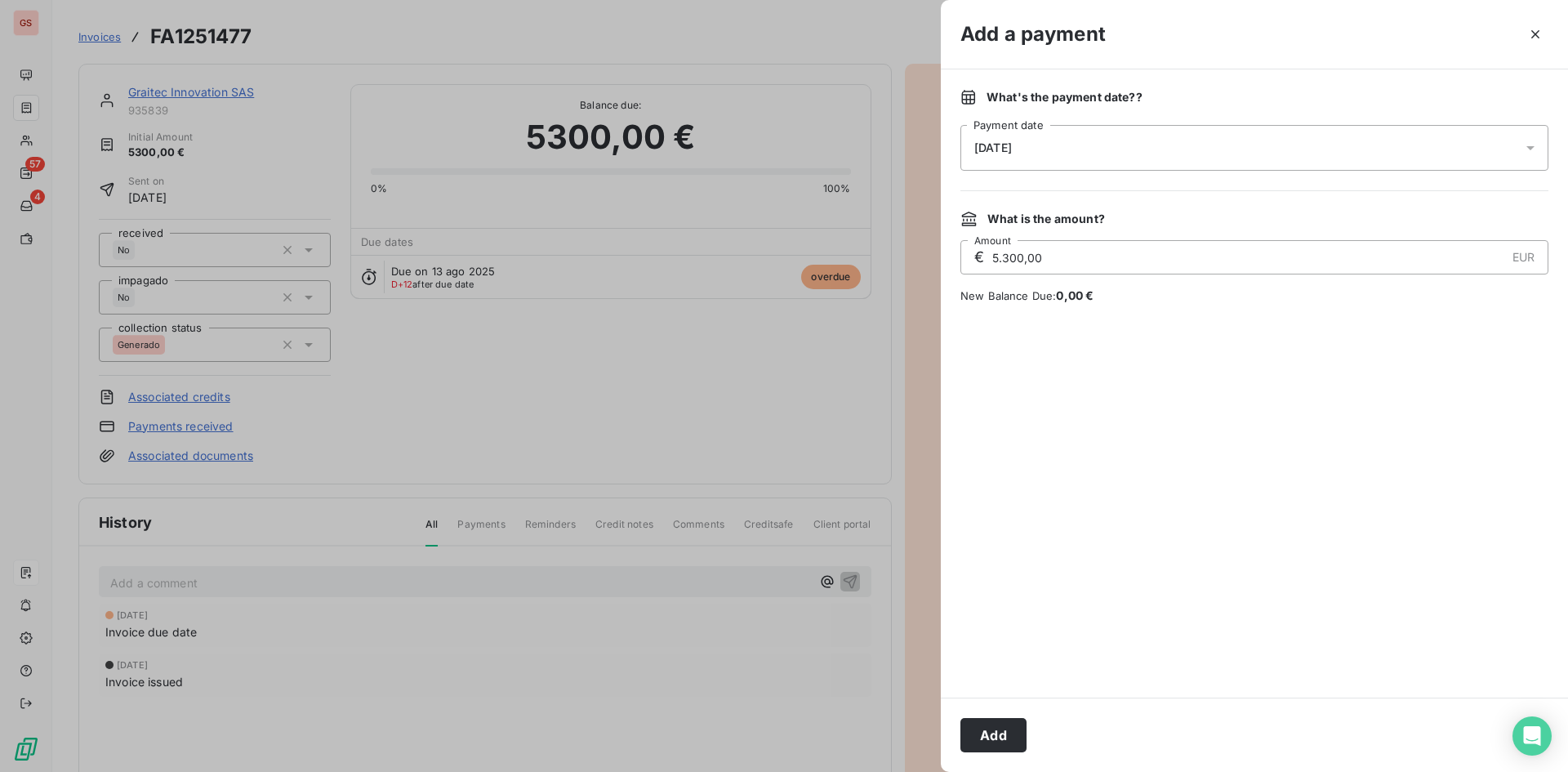
click at [1063, 159] on div "[DATE]" at bounding box center [1254, 148] width 588 height 45
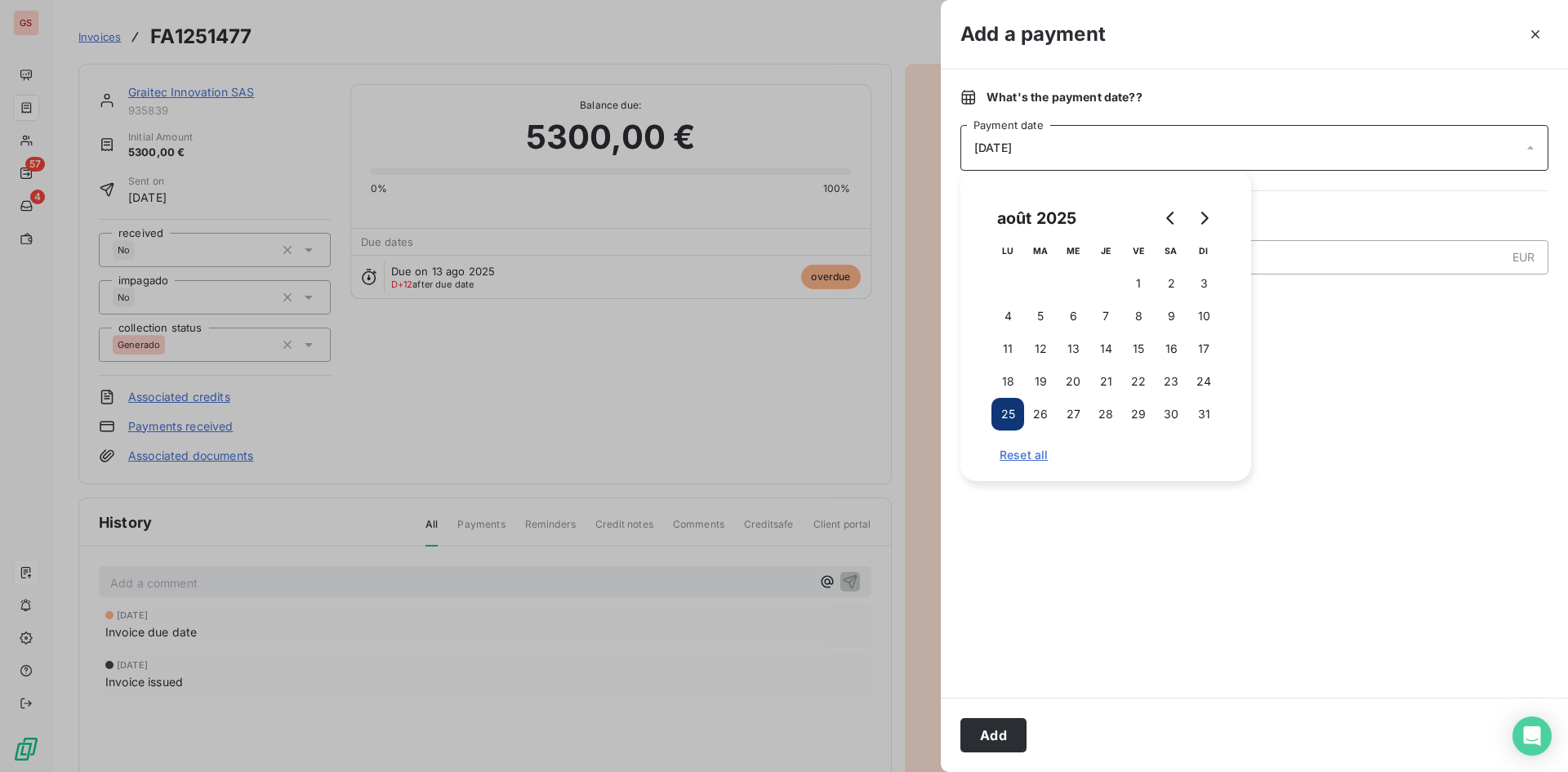
drag, startPoint x: 1220, startPoint y: 209, endPoint x: 1205, endPoint y: 211, distance: 15.1
click at [1219, 209] on div "août 2025 LU MA ME JE VE SA DI 1 2 3 4 5 6 7 8 9 10 11 12 13 14 15 16 17 18 19 …" at bounding box center [1106, 326] width 251 height 271
click at [1208, 210] on button "Go to next month" at bounding box center [1204, 219] width 33 height 33
click at [1046, 412] on button "30" at bounding box center [1040, 414] width 33 height 33
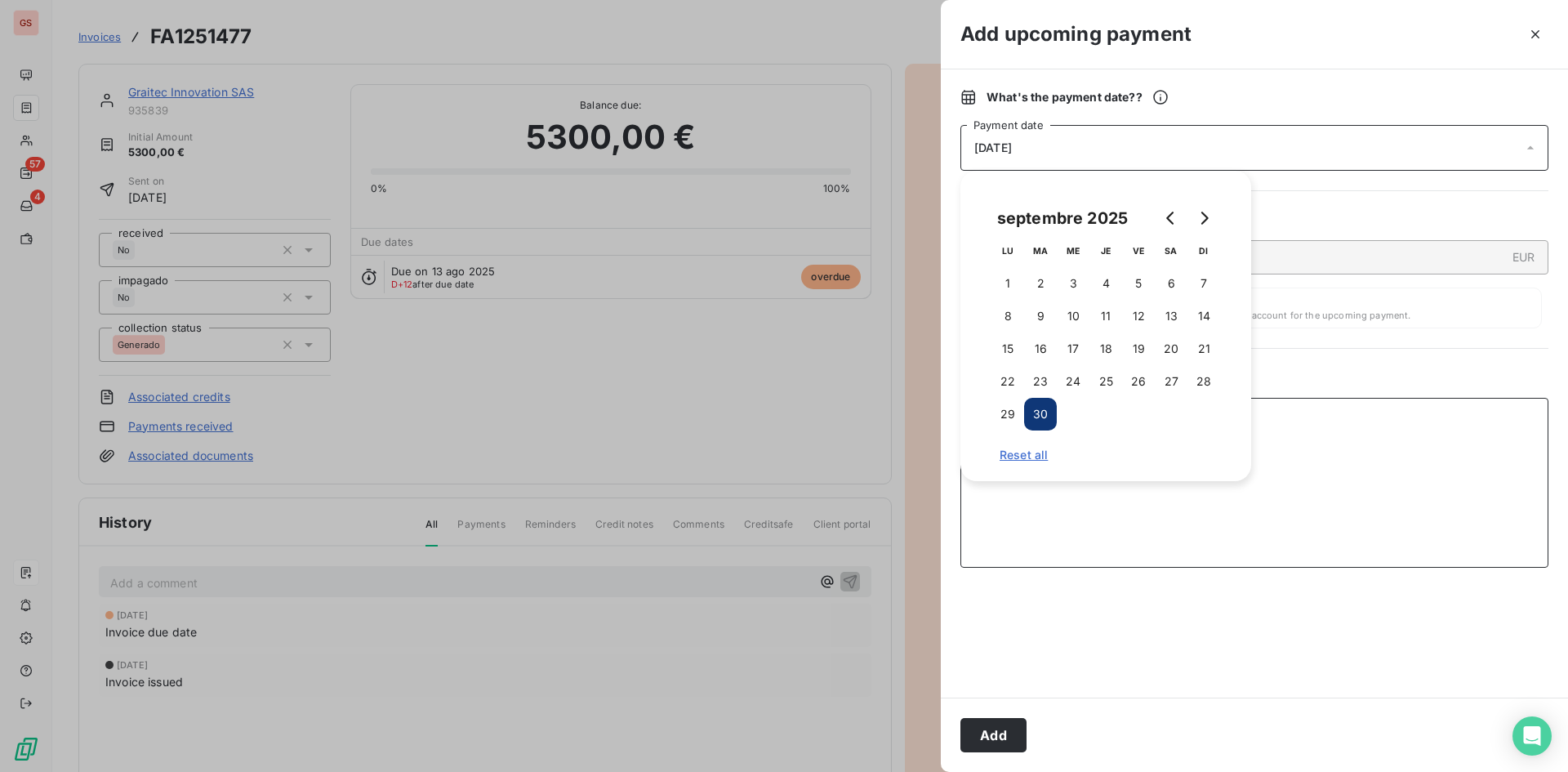
click at [1415, 479] on textarea "Add a comment ( optional )" at bounding box center [1254, 482] width 588 height 170
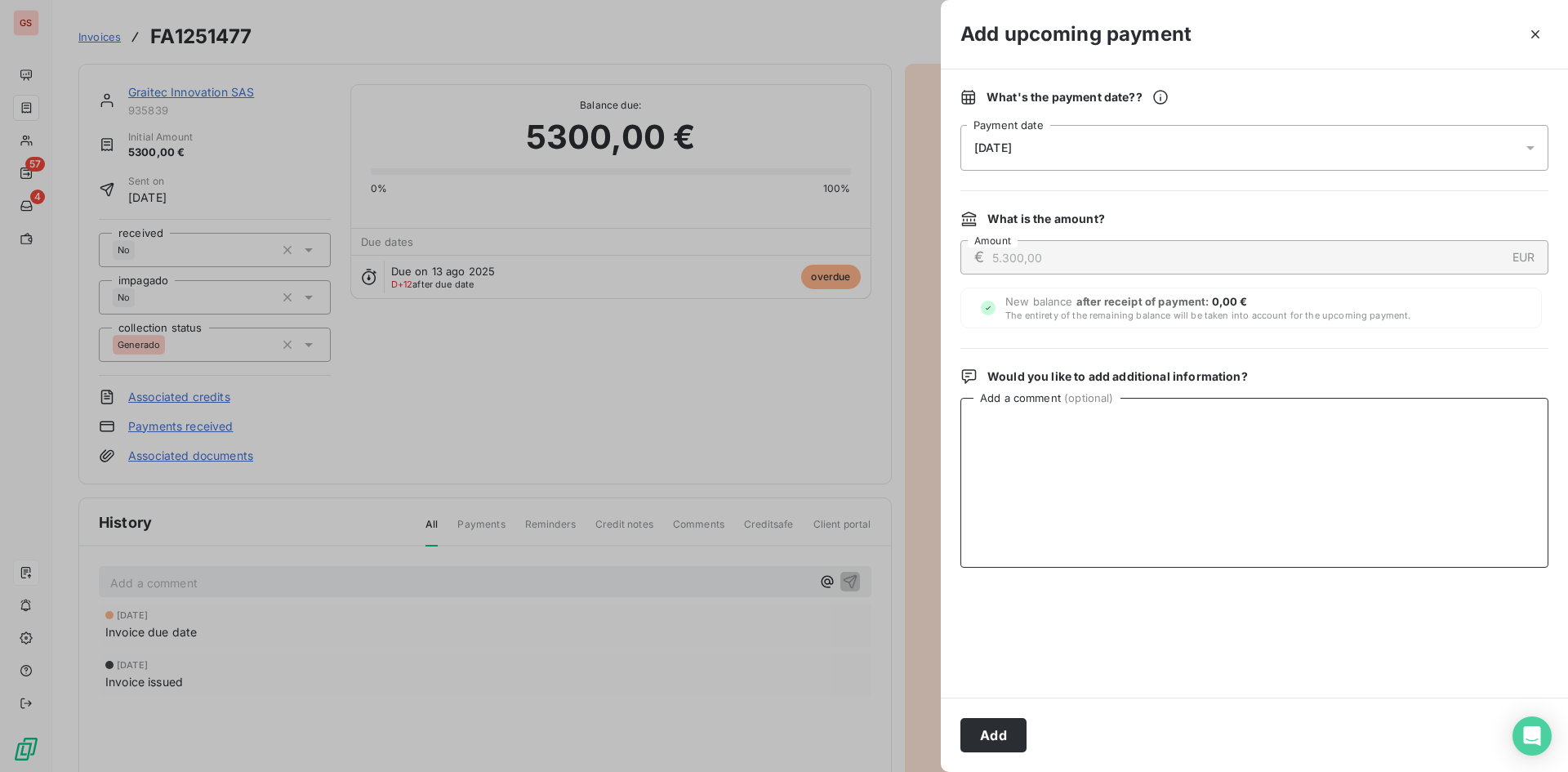
paste textarea "PENDIENTE LIQUIDAR INTERCO"
type textarea "PENDIENTE LIQUIDAR INTERCO"
click at [987, 743] on button "Add" at bounding box center [993, 736] width 66 height 35
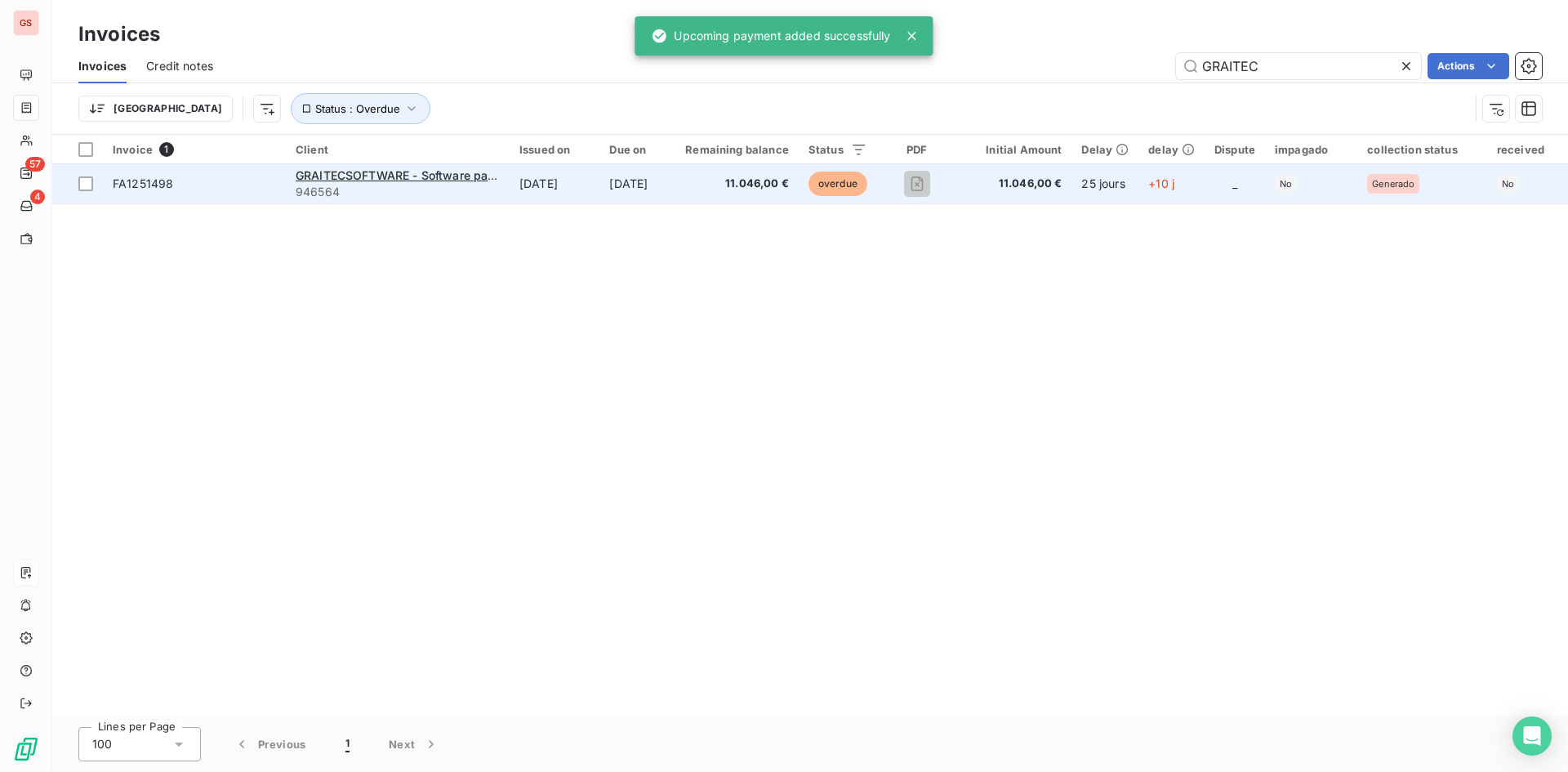
click at [514, 201] on td "[DATE]" at bounding box center [554, 184] width 90 height 40
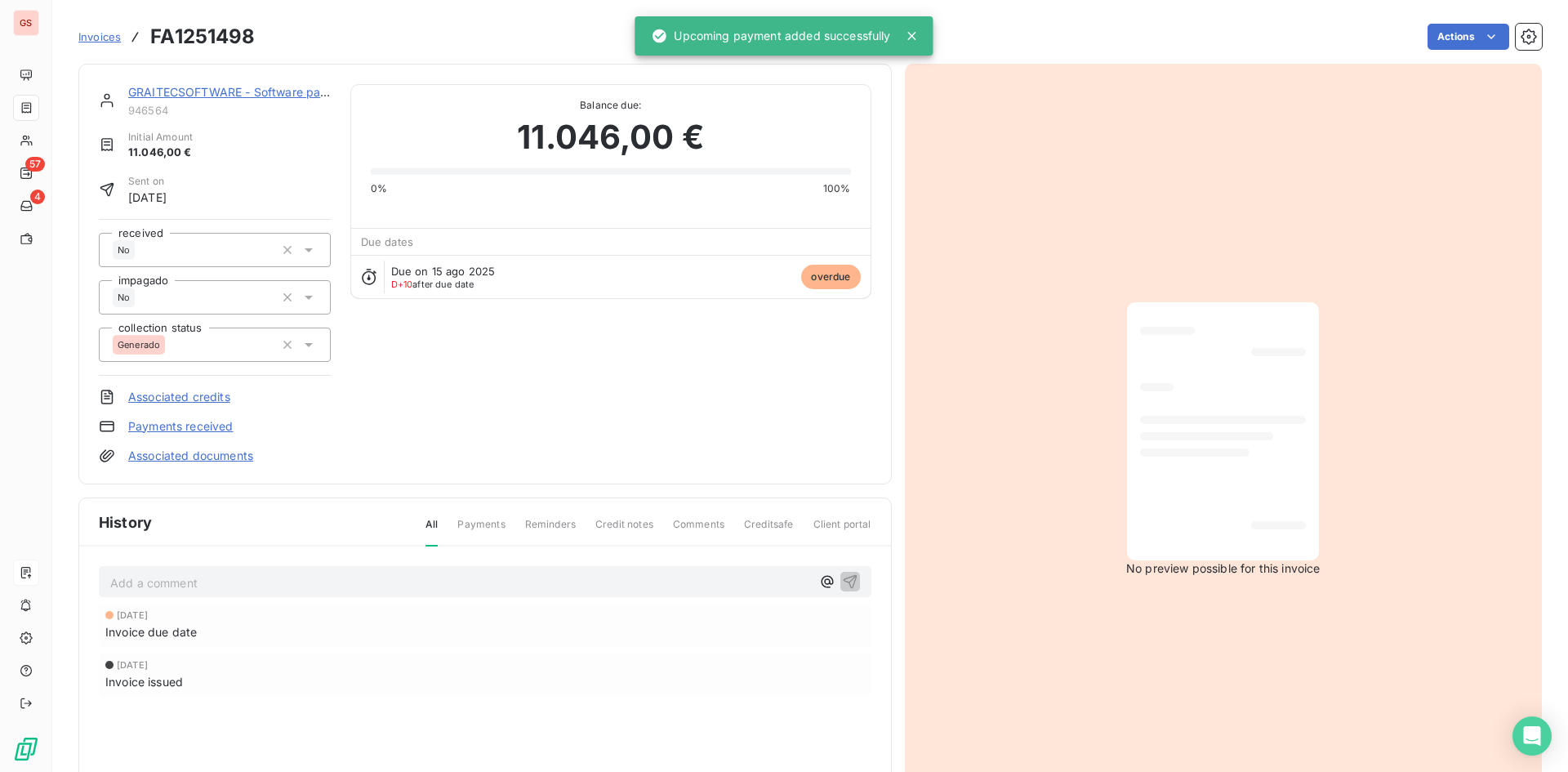
click at [1462, 40] on html "GS 57 4 Invoices FA1251498 Actions GRAITECSOFTWARE - Software para Arquitet 946…" at bounding box center [784, 386] width 1568 height 772
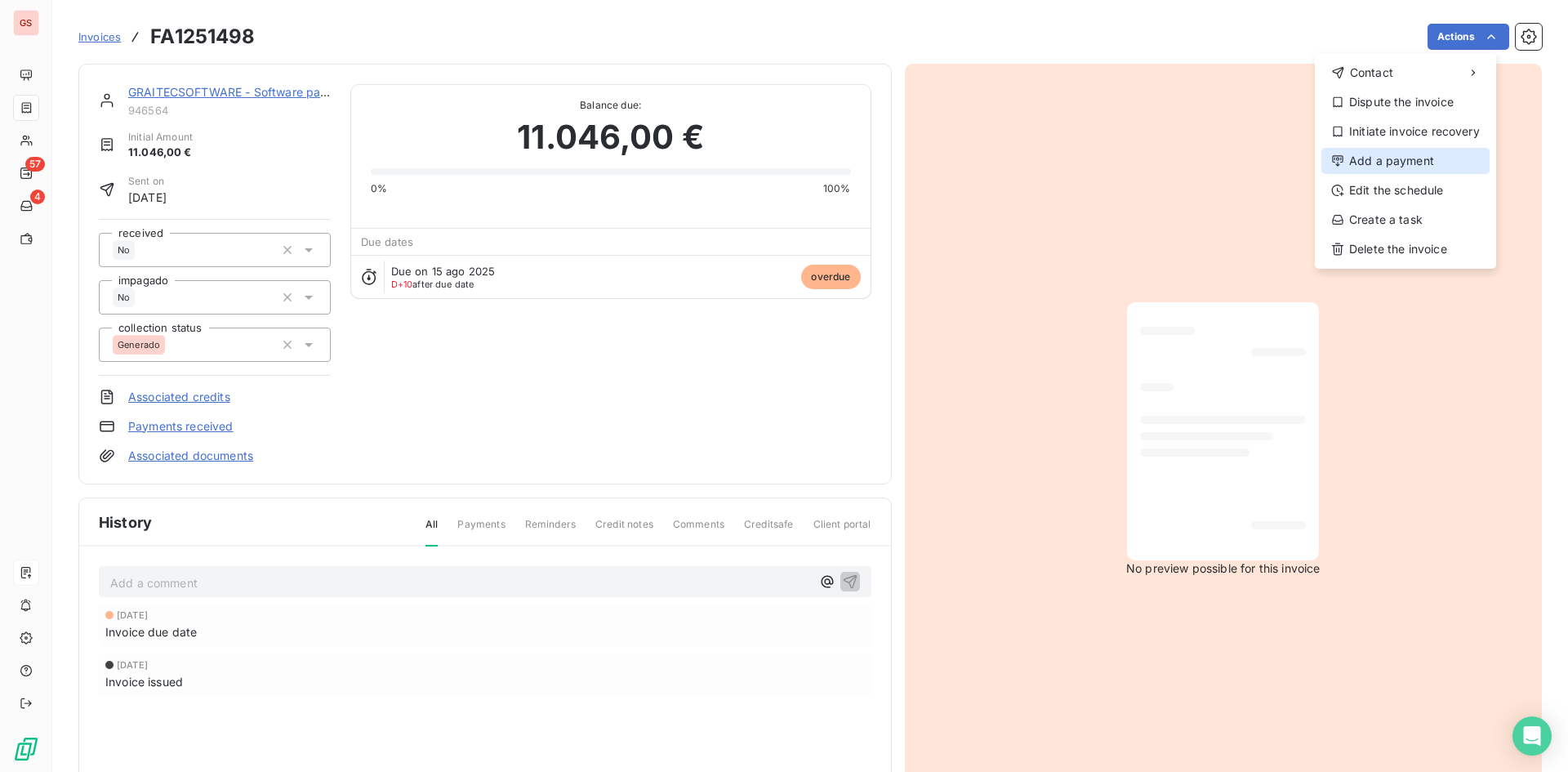
click at [1395, 158] on div "Add a payment" at bounding box center [1406, 161] width 168 height 26
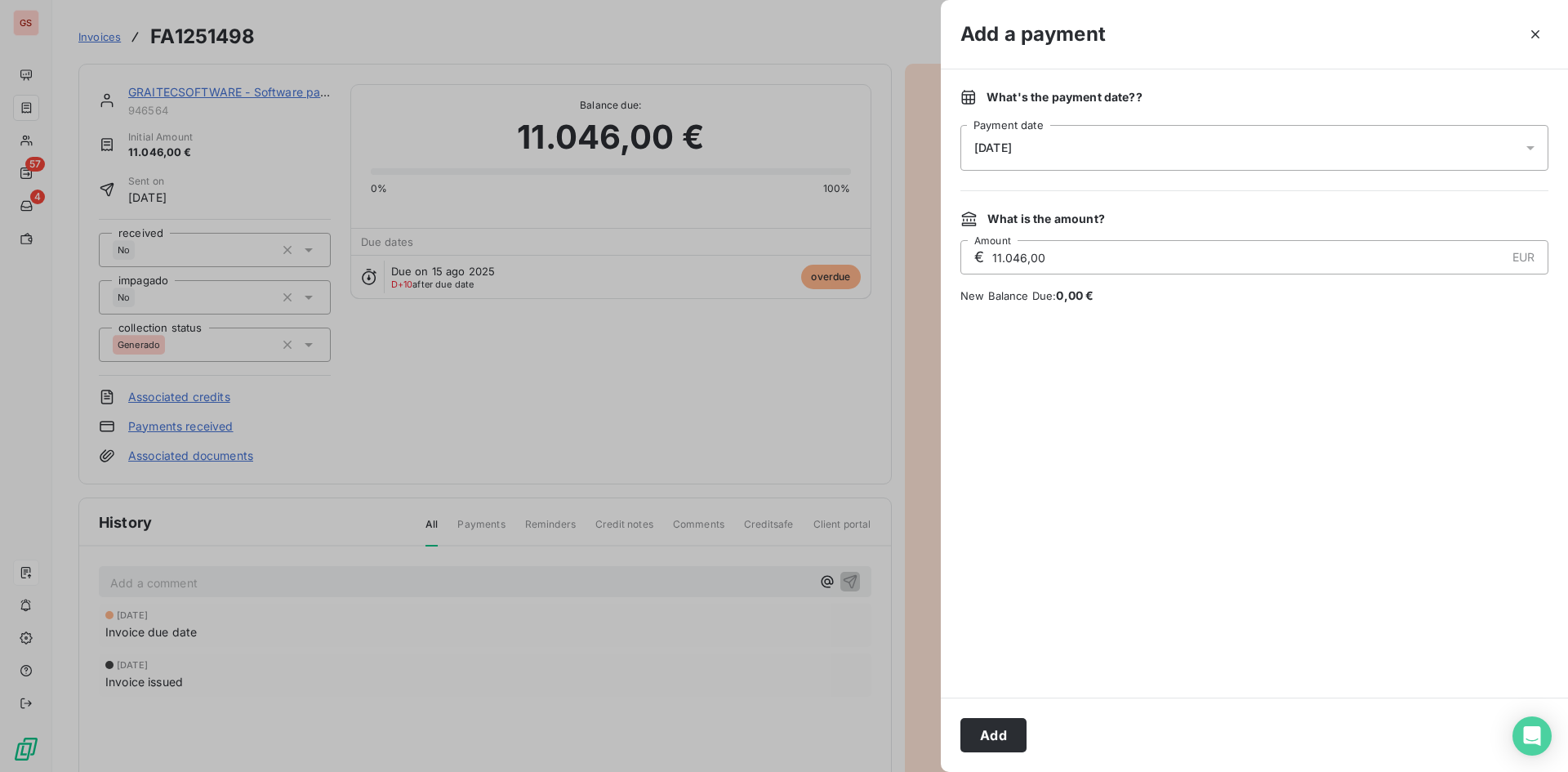
click at [1277, 152] on div "[DATE]" at bounding box center [1254, 148] width 588 height 45
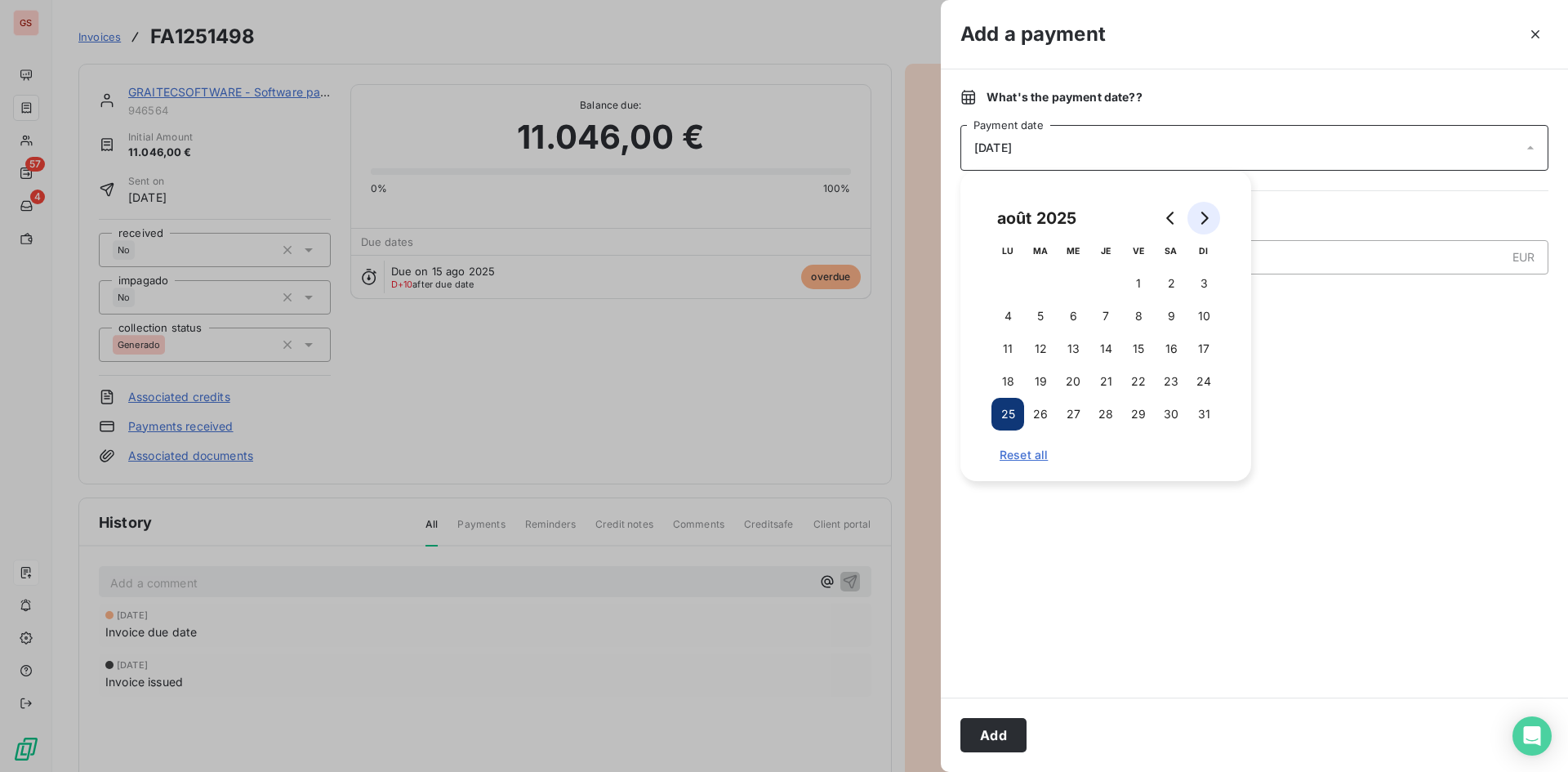
click at [1212, 205] on button "Go to next month" at bounding box center [1204, 219] width 33 height 33
click at [1051, 413] on button "30" at bounding box center [1040, 414] width 33 height 33
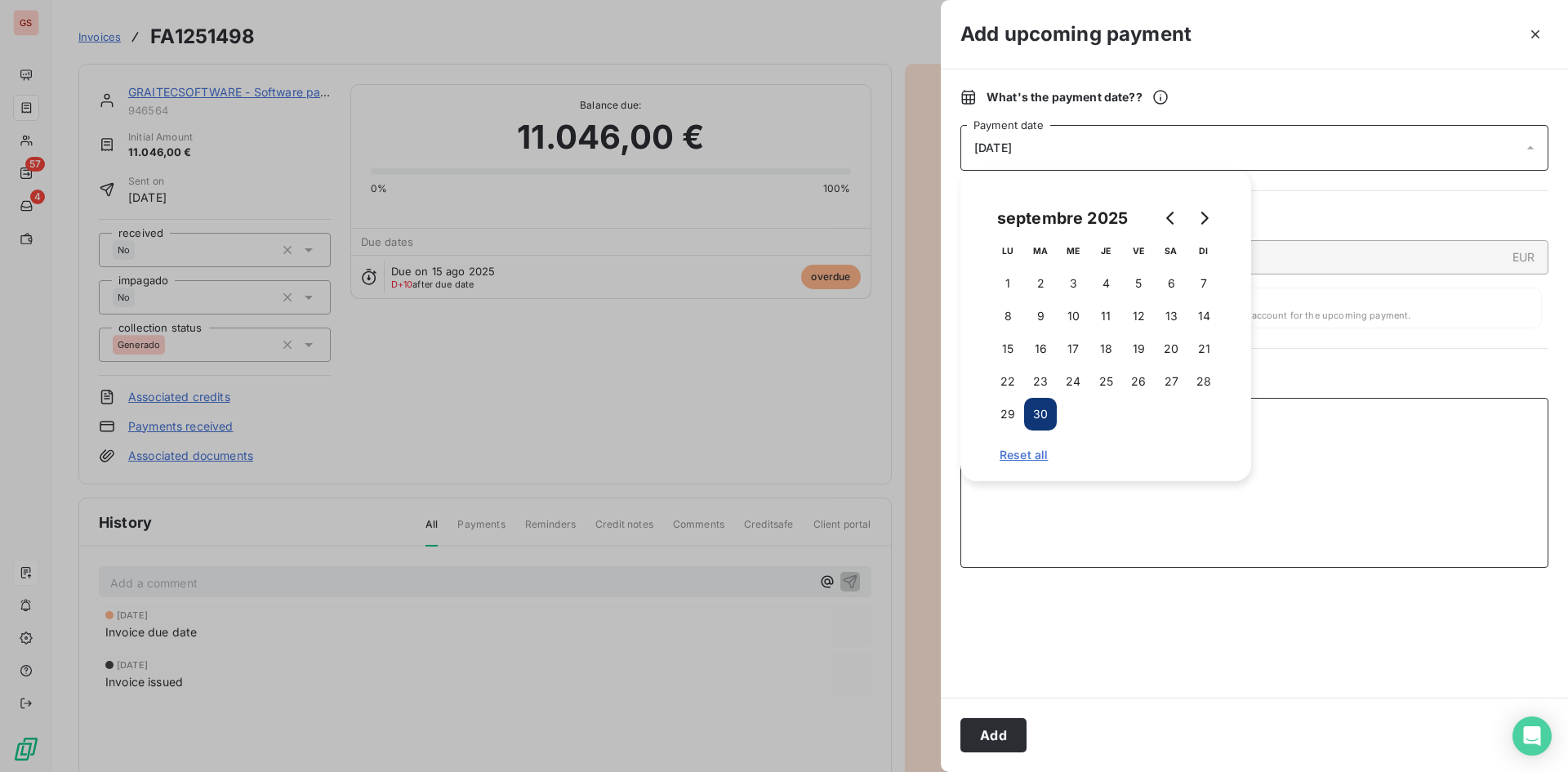
click at [1334, 430] on textarea "Add a comment ( optional )" at bounding box center [1254, 482] width 588 height 170
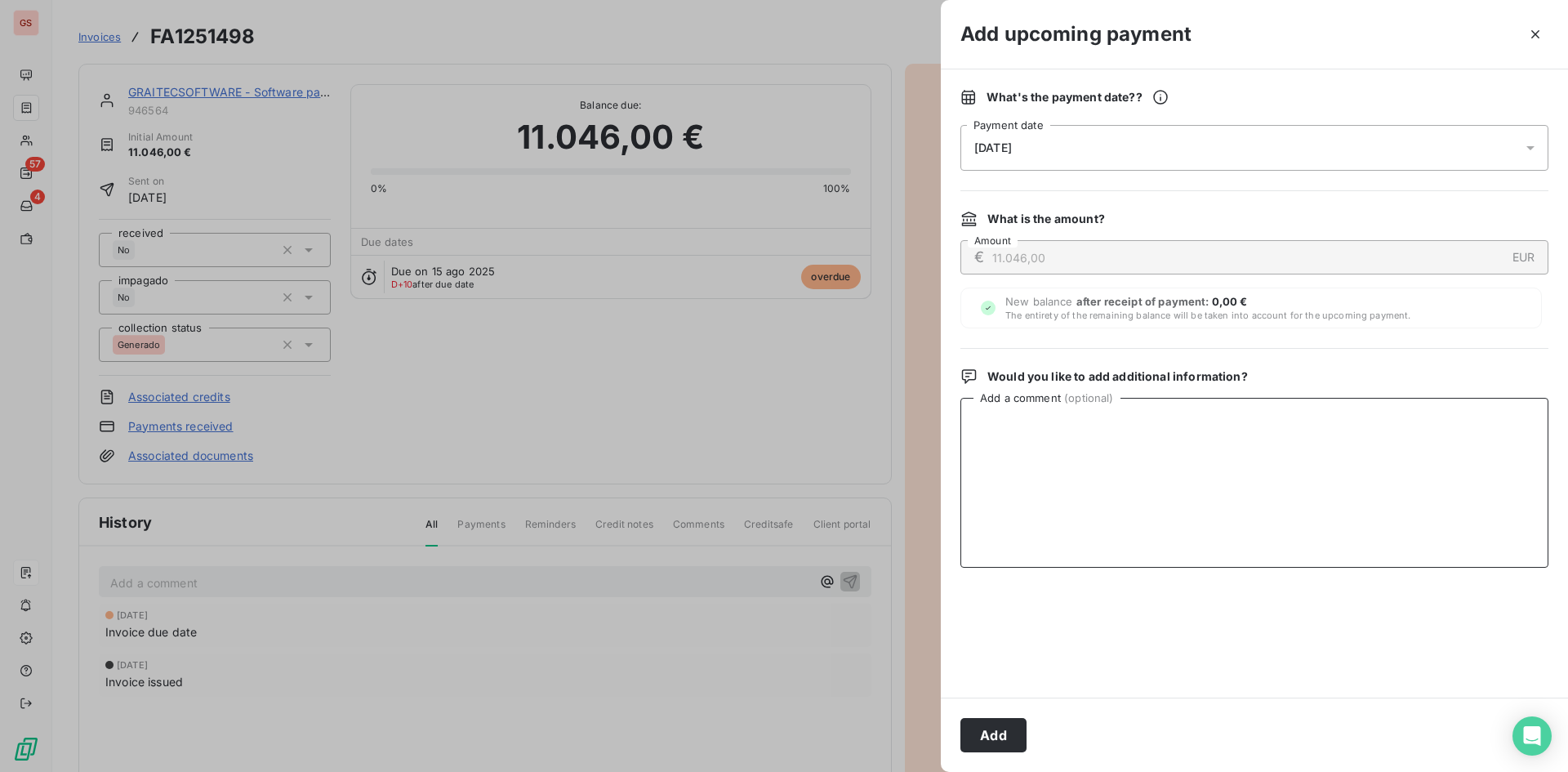
paste textarea "PENDIENTE LIQUIDAR INTERCO"
type textarea "PENDIENTE LIQUIDAR INTERCO"
drag, startPoint x: 998, startPoint y: 757, endPoint x: 988, endPoint y: 757, distance: 10.0
click at [997, 757] on div "Add" at bounding box center [1254, 735] width 627 height 74
click at [986, 748] on button "Add" at bounding box center [993, 736] width 66 height 35
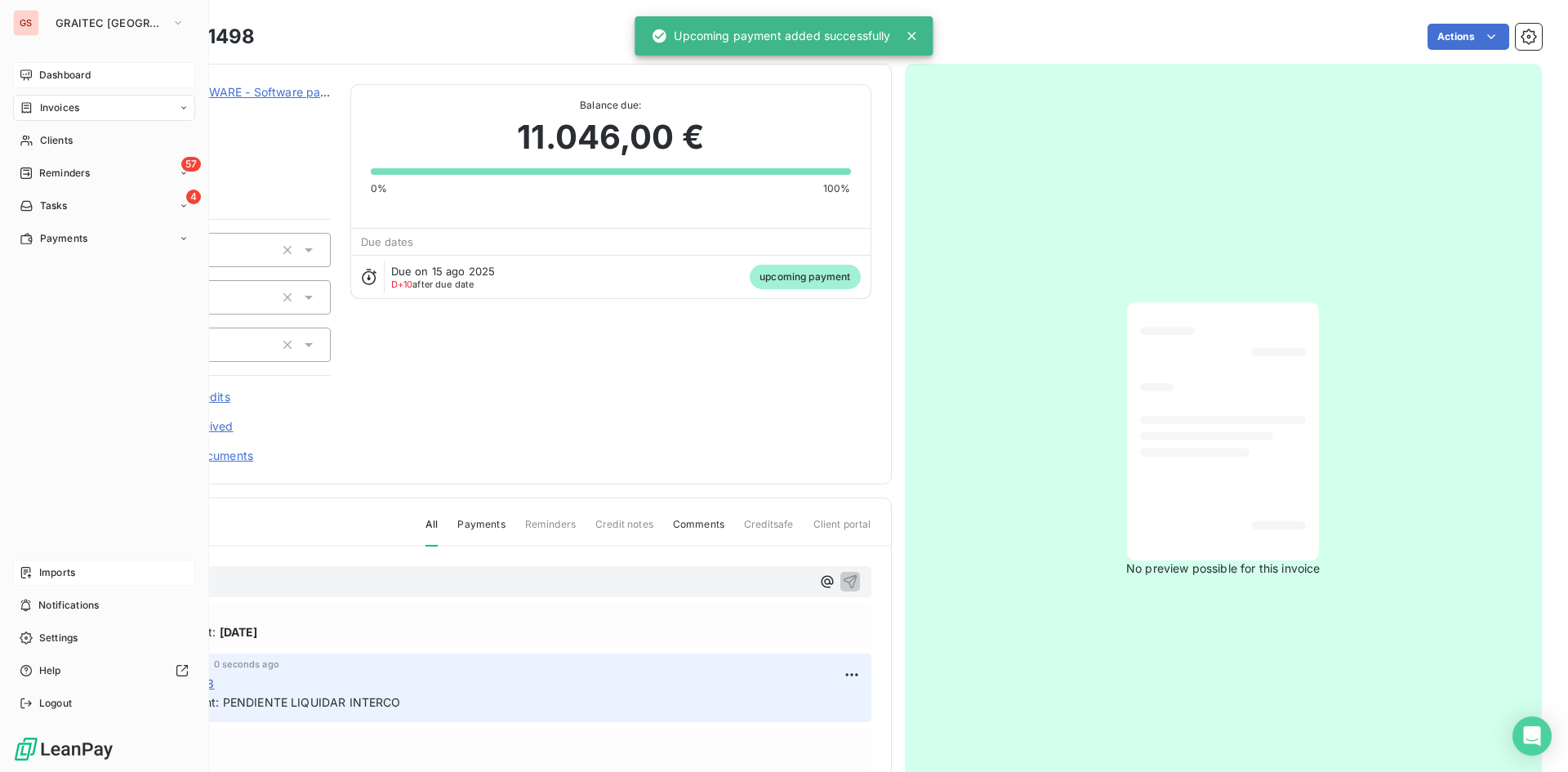
click at [32, 72] on icon at bounding box center [26, 74] width 12 height 11
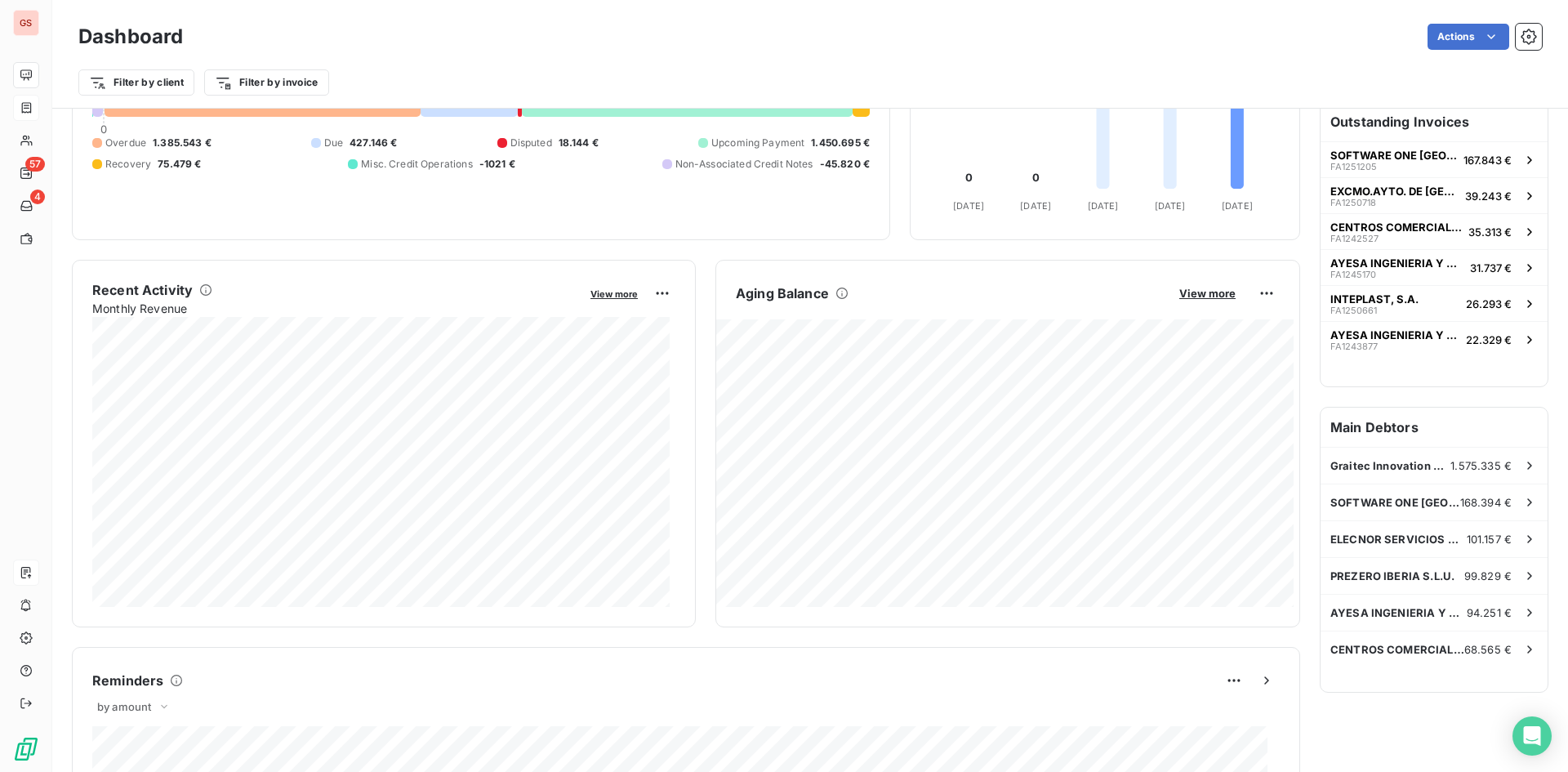
scroll to position [246, 0]
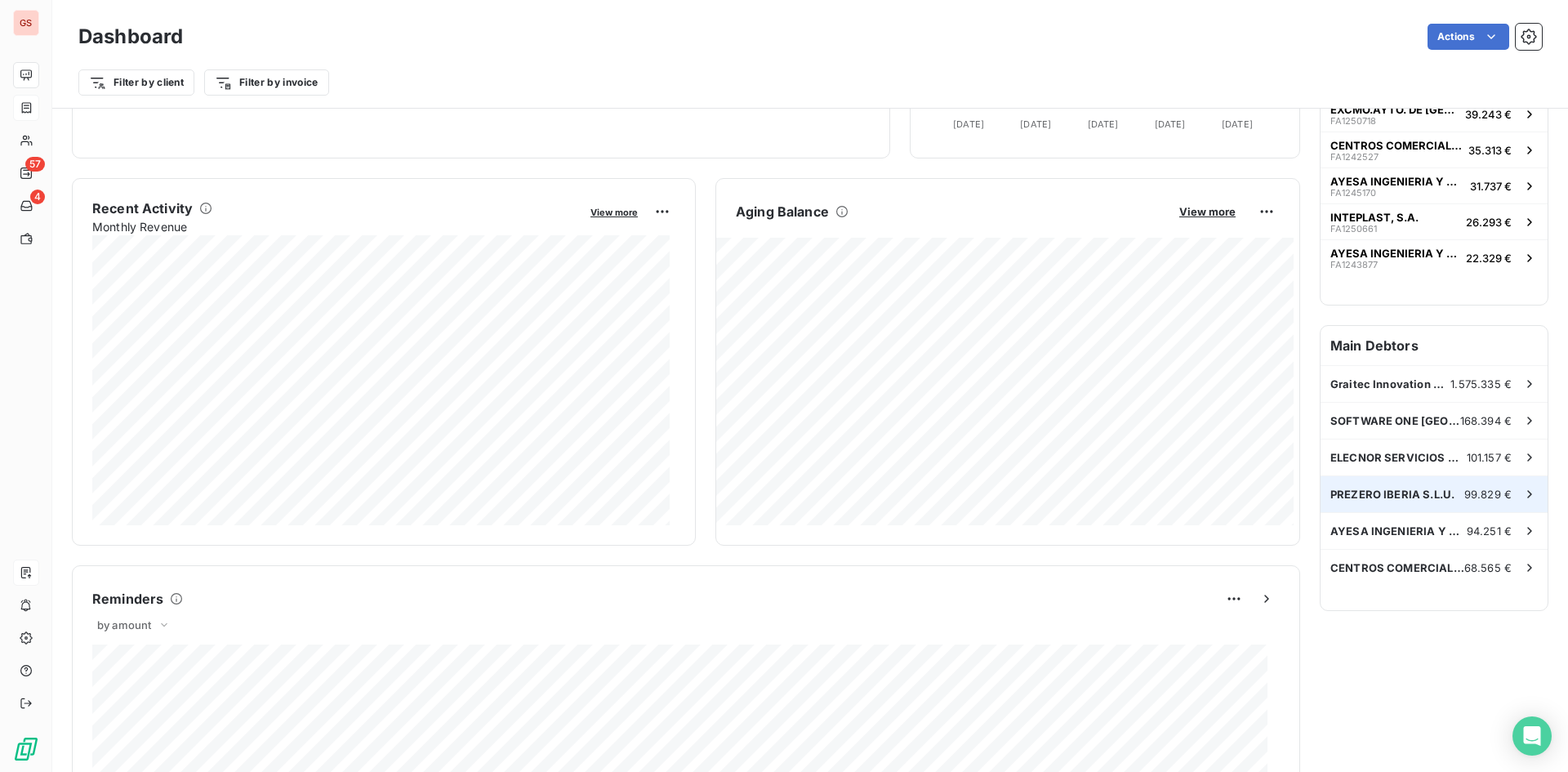
click at [1406, 487] on div "PREZERO IBERIA S.L.U. 99.829 €" at bounding box center [1434, 494] width 227 height 36
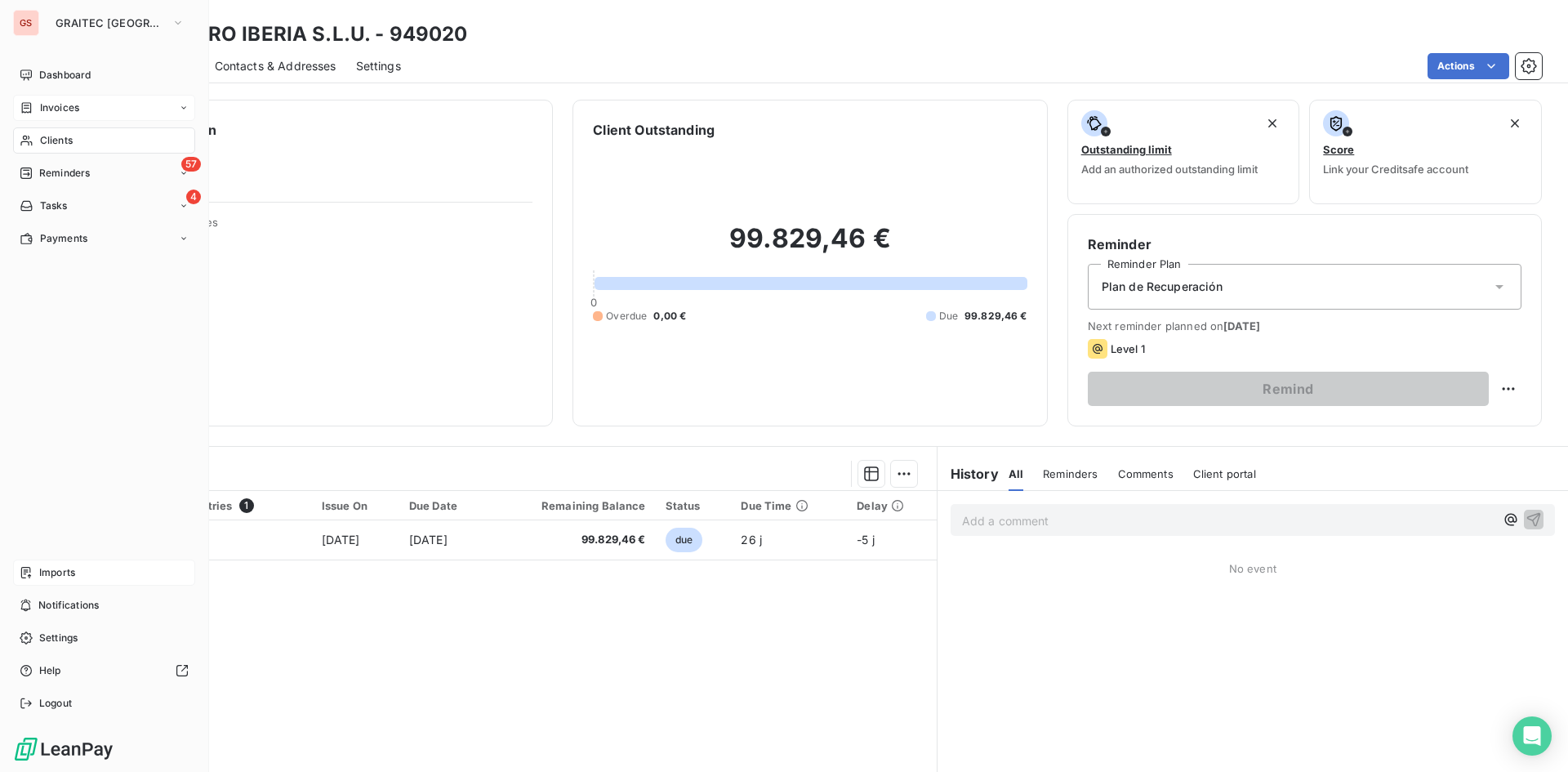
click at [55, 159] on nav "Dashboard Invoices Clients 57 Reminders 4 Tasks Payments" at bounding box center [104, 157] width 182 height 190
click at [59, 170] on span "Reminders" at bounding box center [64, 173] width 50 height 15
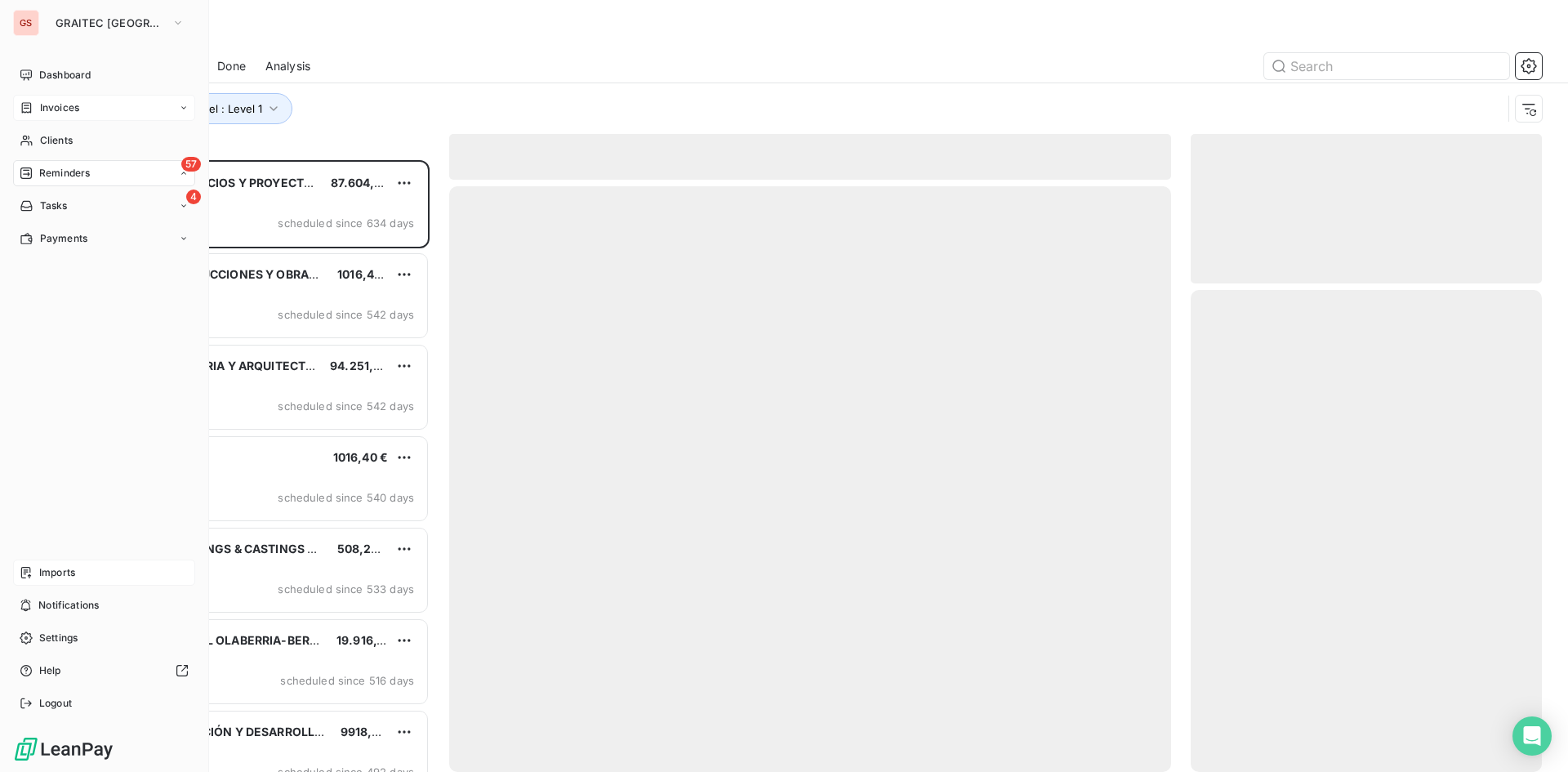
scroll to position [600, 339]
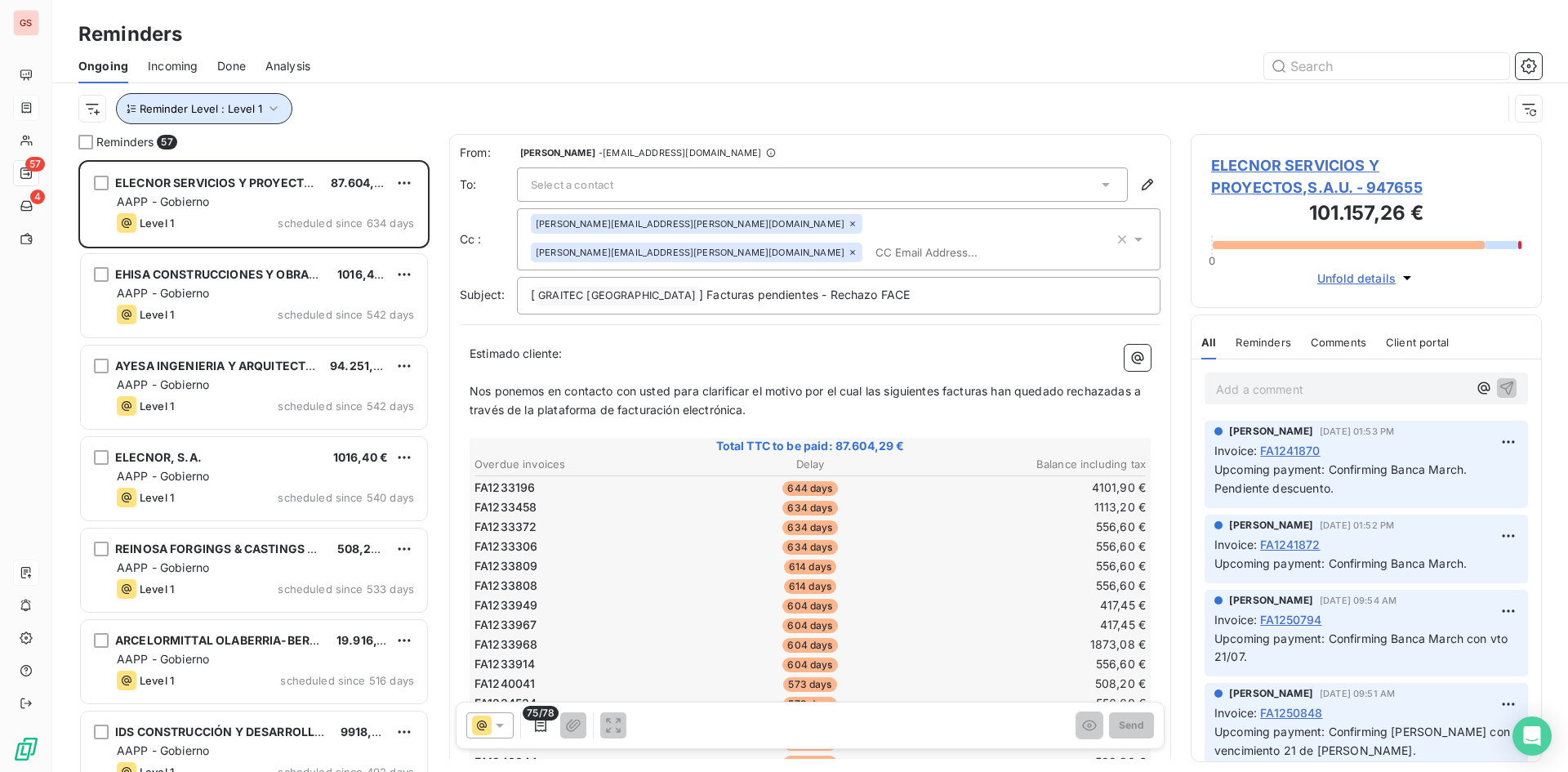
click at [237, 104] on span "Reminder Level : Level 1" at bounding box center [200, 109] width 123 height 13
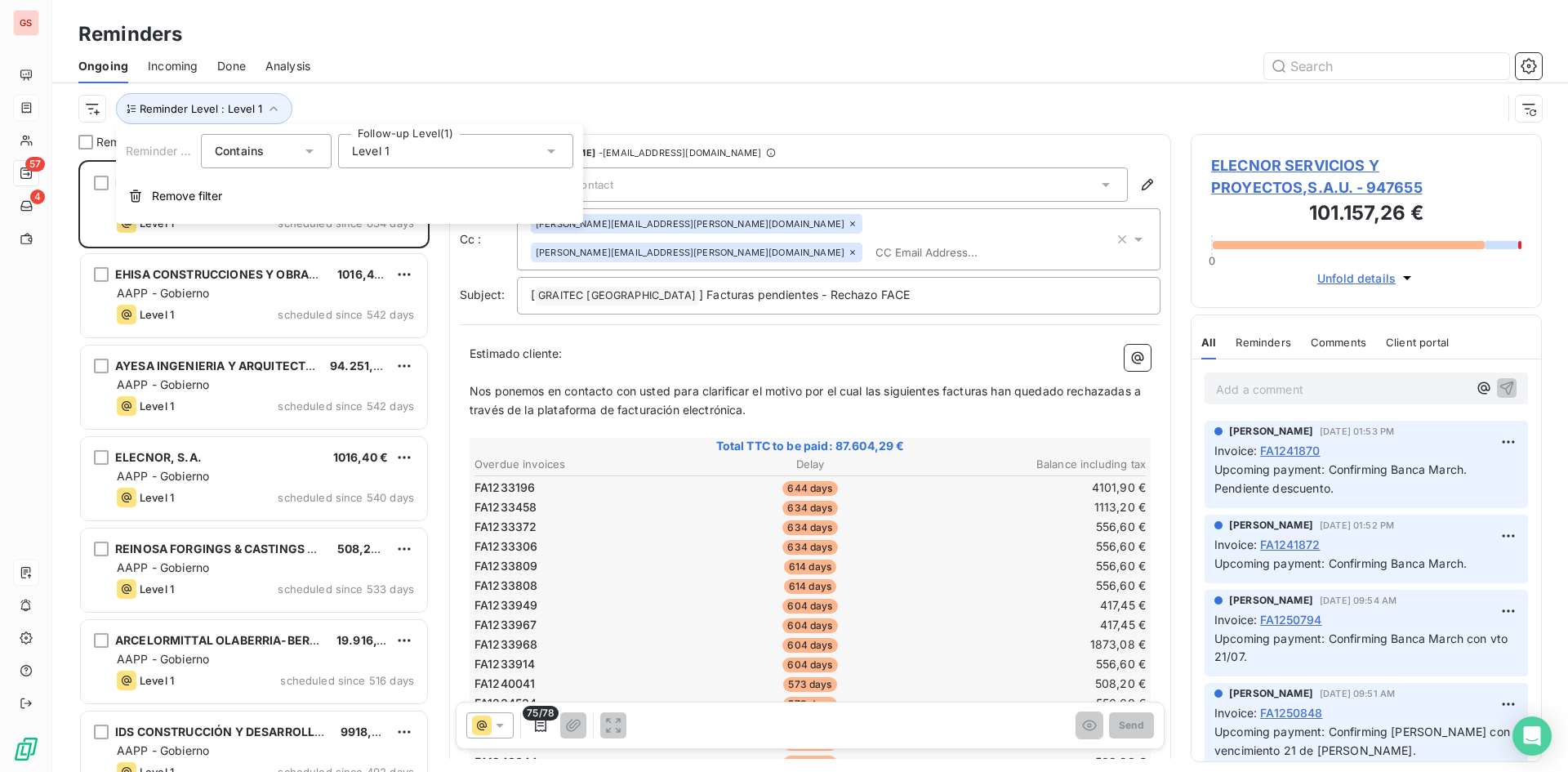
click at [419, 159] on div "Level 1" at bounding box center [455, 151] width 235 height 35
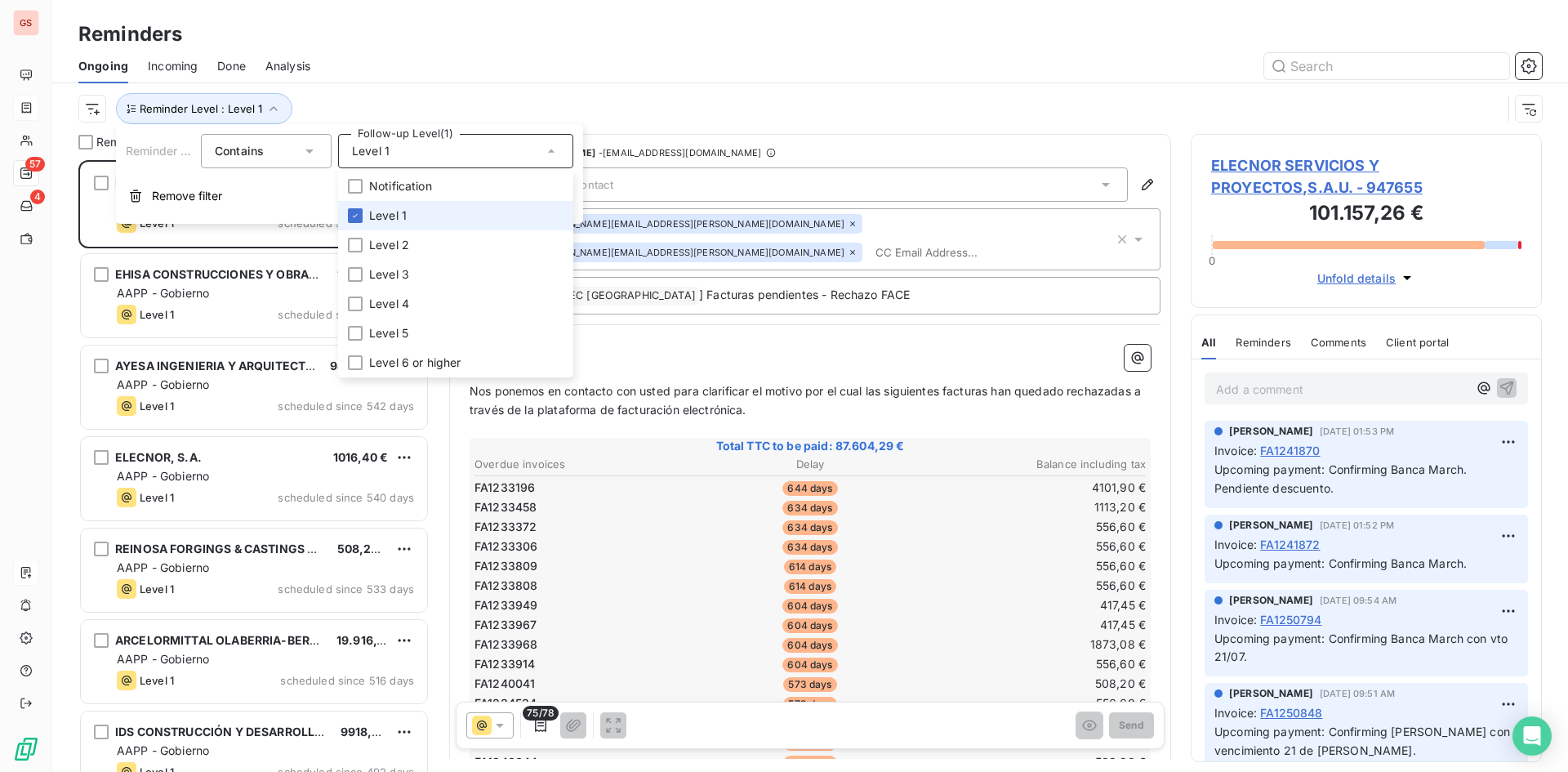
click at [421, 214] on li "Level 1" at bounding box center [455, 216] width 235 height 30
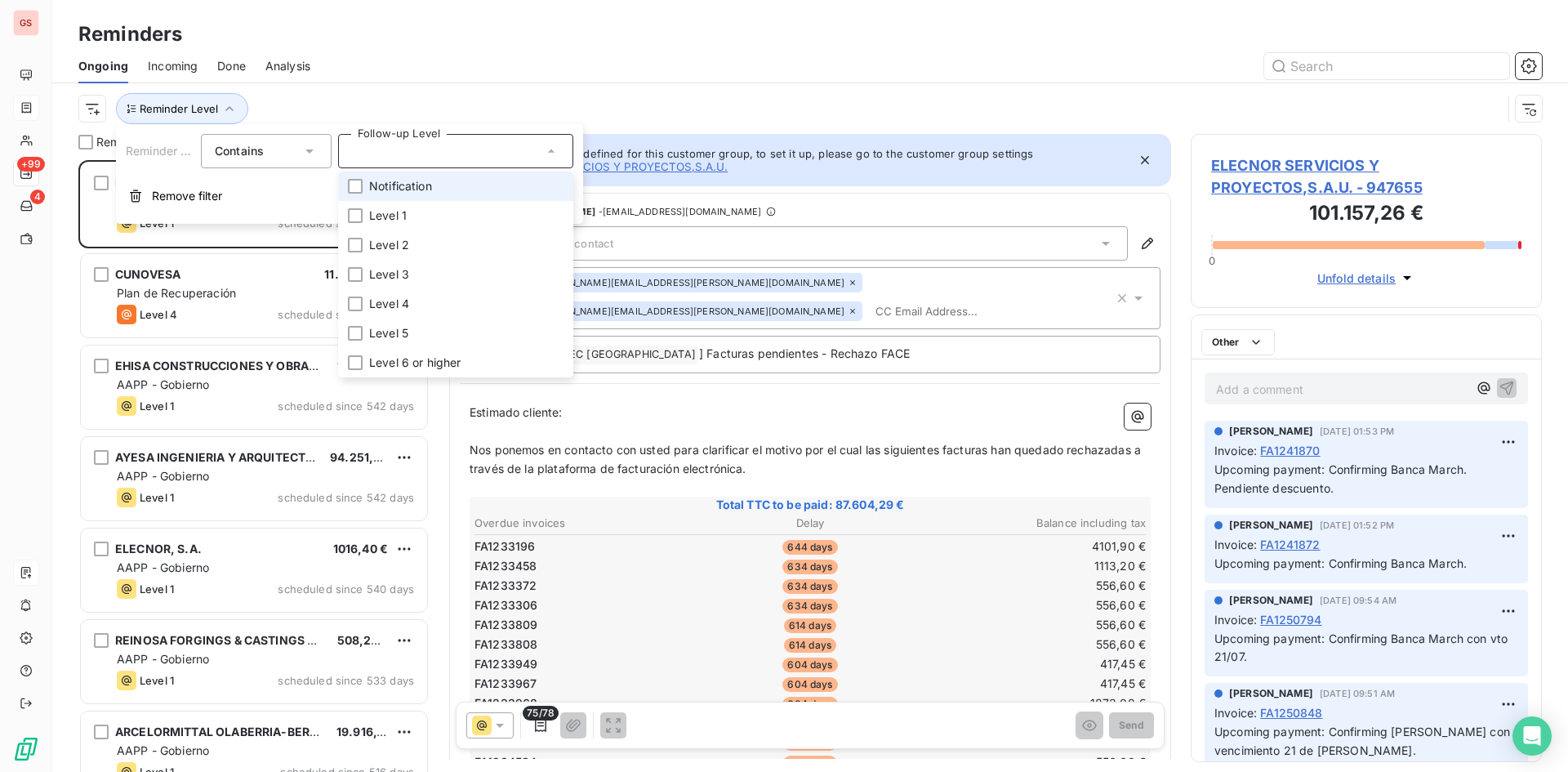
click at [413, 188] on span "Notification" at bounding box center [401, 186] width 63 height 16
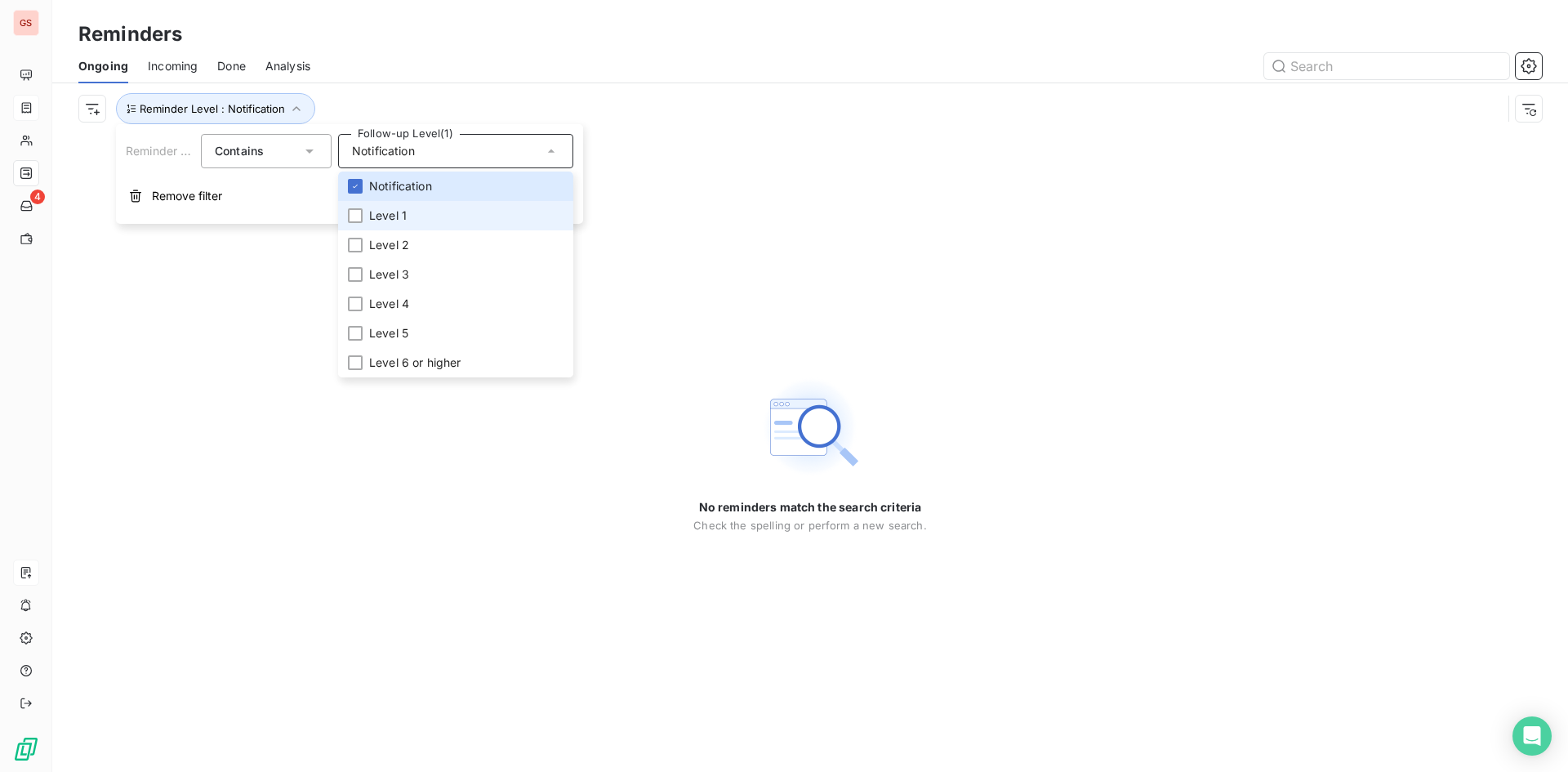
click at [408, 208] on li "Level 1" at bounding box center [455, 216] width 235 height 30
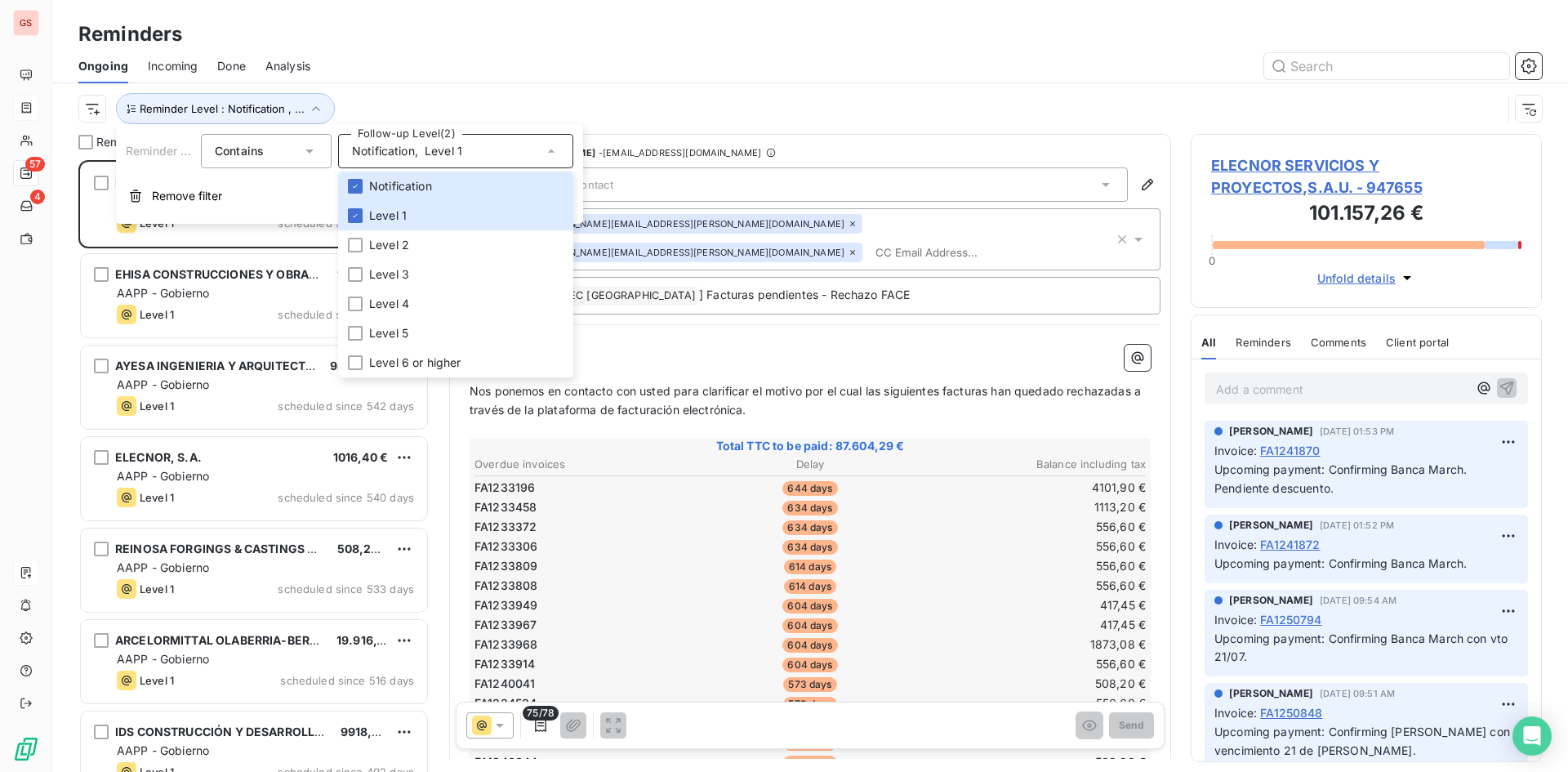
scroll to position [600, 339]
click at [642, 77] on div at bounding box center [936, 66] width 1212 height 26
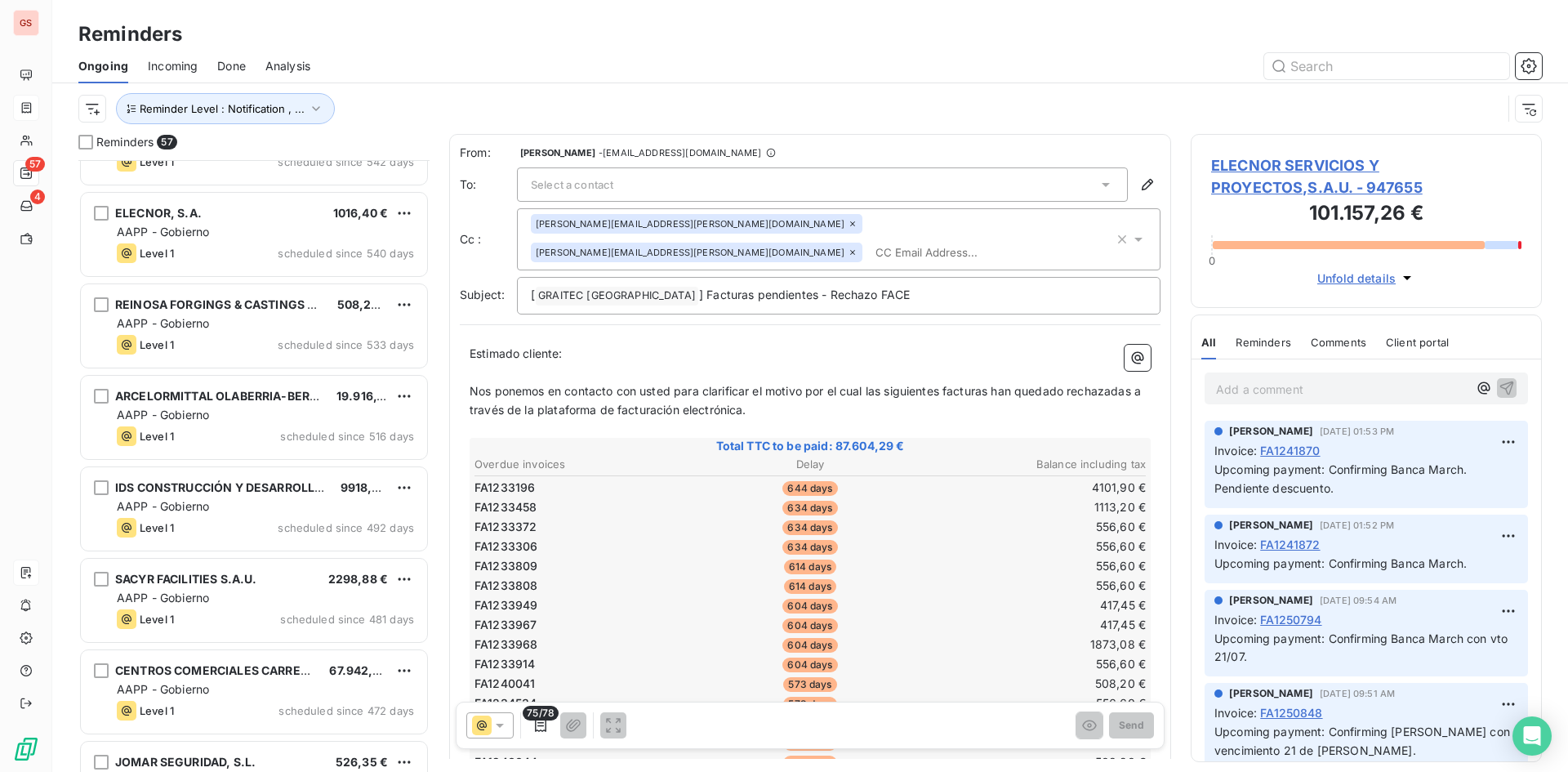
scroll to position [246, 0]
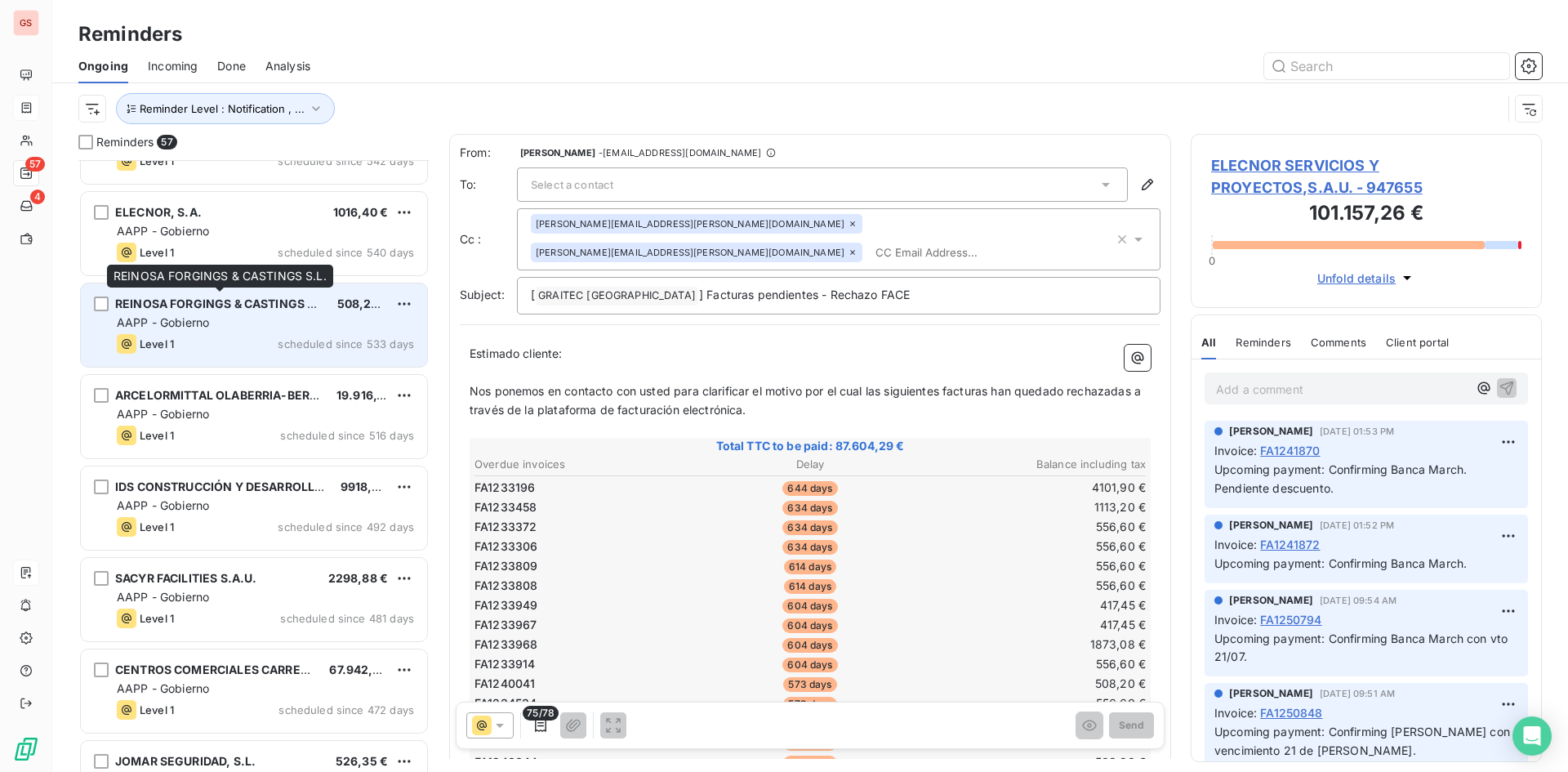
click at [214, 311] on div "REINOSA FORGINGS & CASTINGS S.L." at bounding box center [220, 304] width 209 height 16
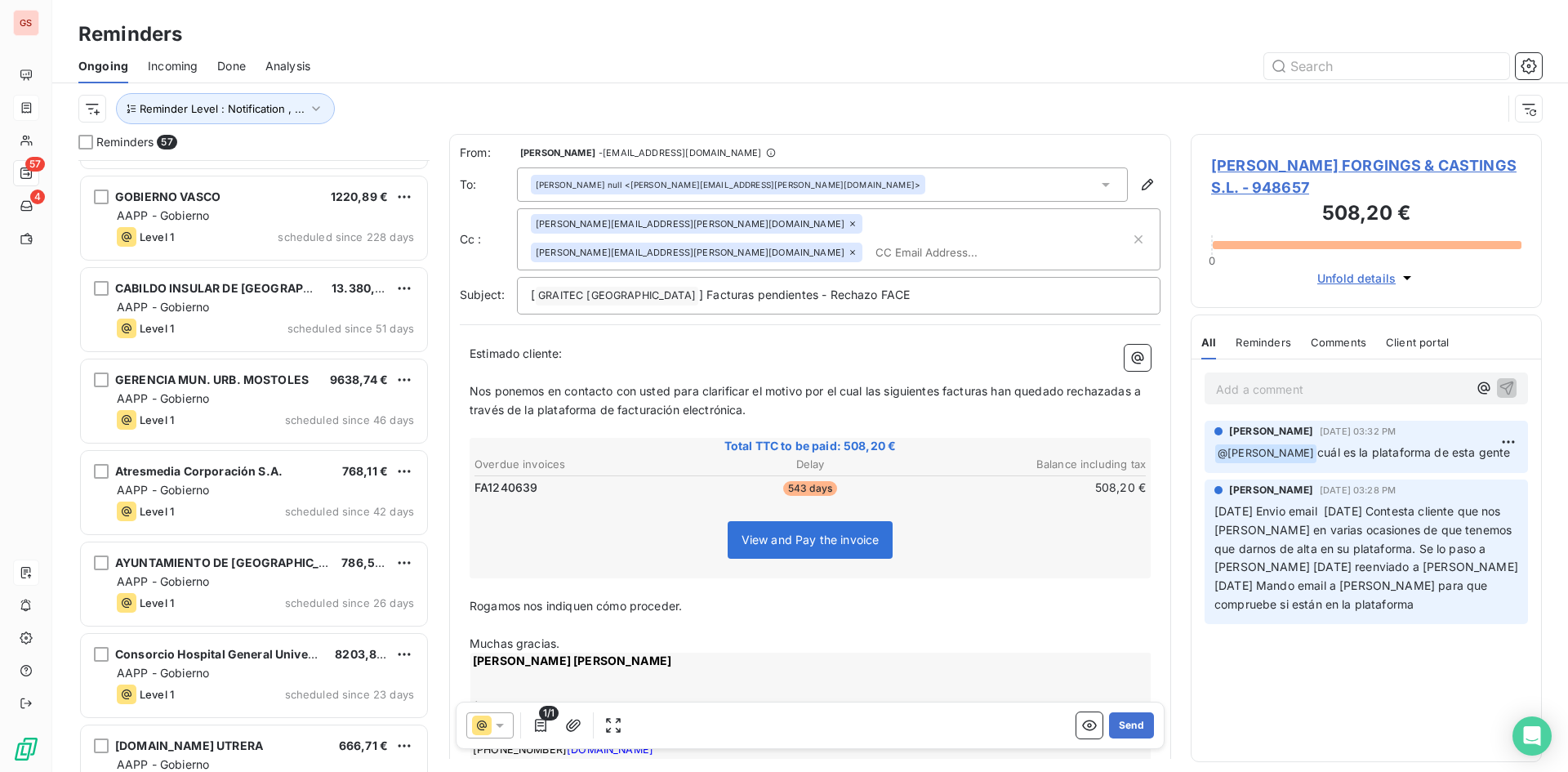
scroll to position [1145, 0]
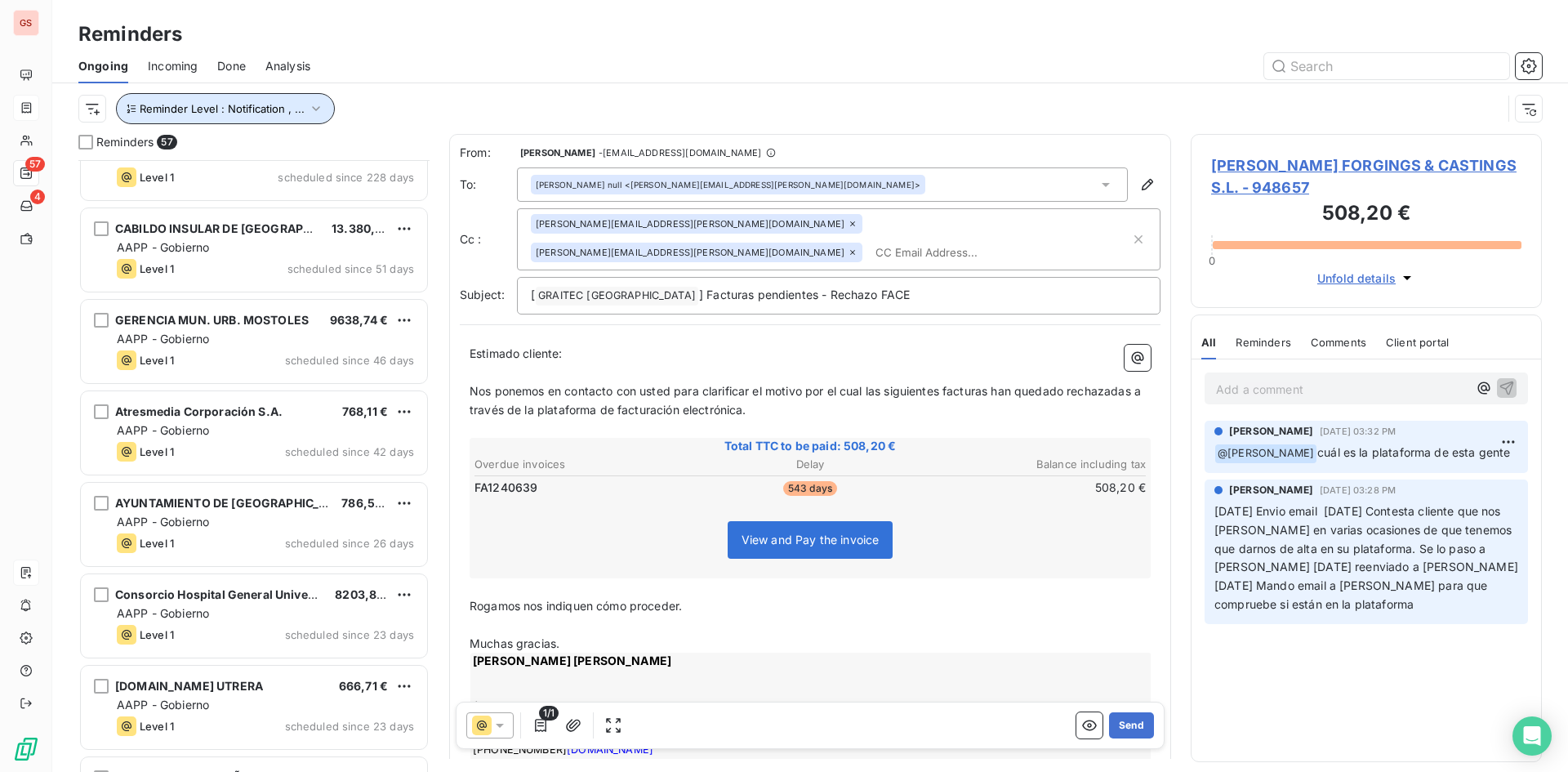
click at [242, 118] on button "Reminder Level : Notification , ..." at bounding box center [225, 109] width 218 height 31
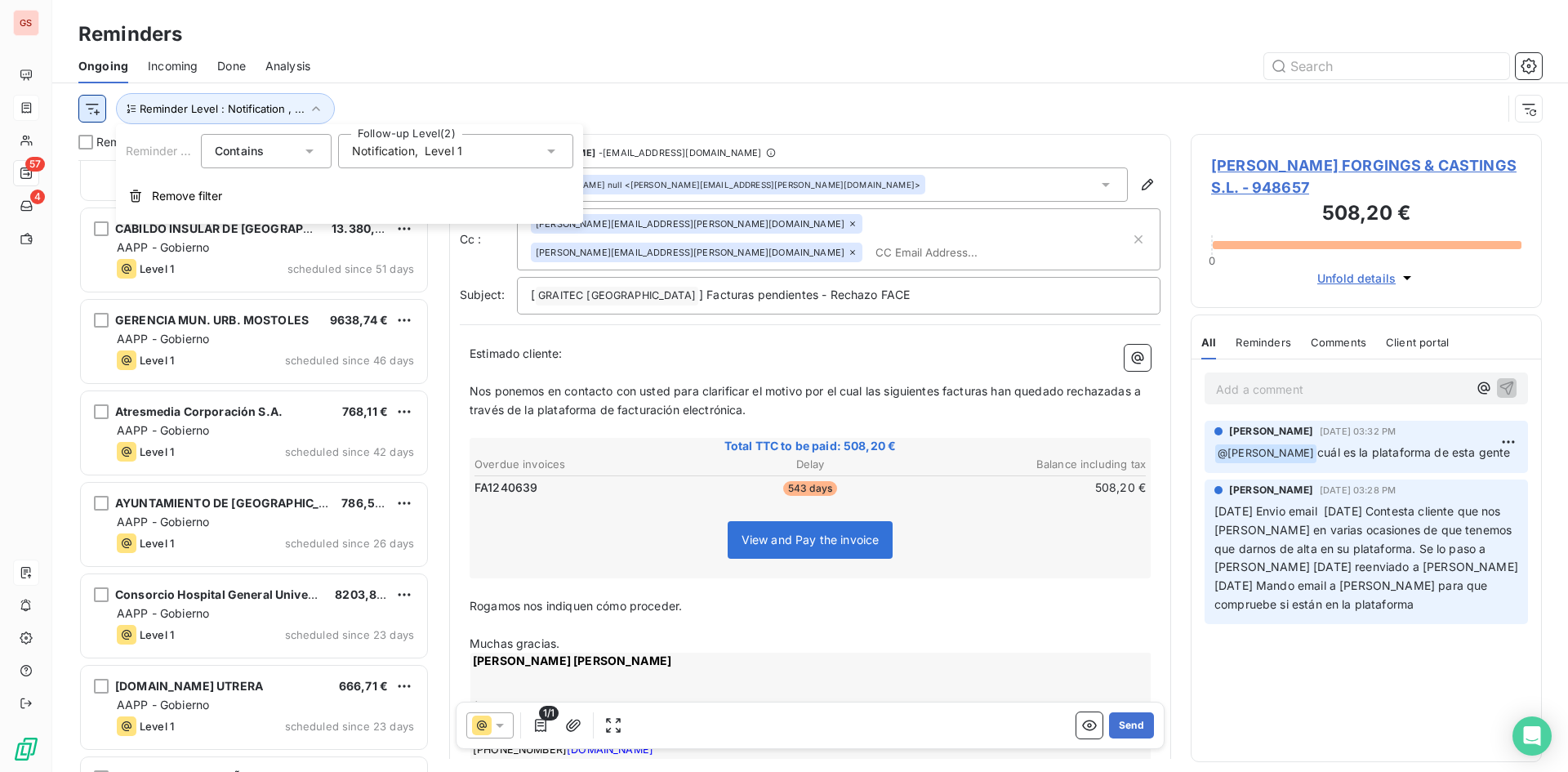
click at [84, 114] on html "GS 57 4 Reminders Ongoing Incoming Done Analysis Reminder Level : Notification …" at bounding box center [784, 386] width 1568 height 772
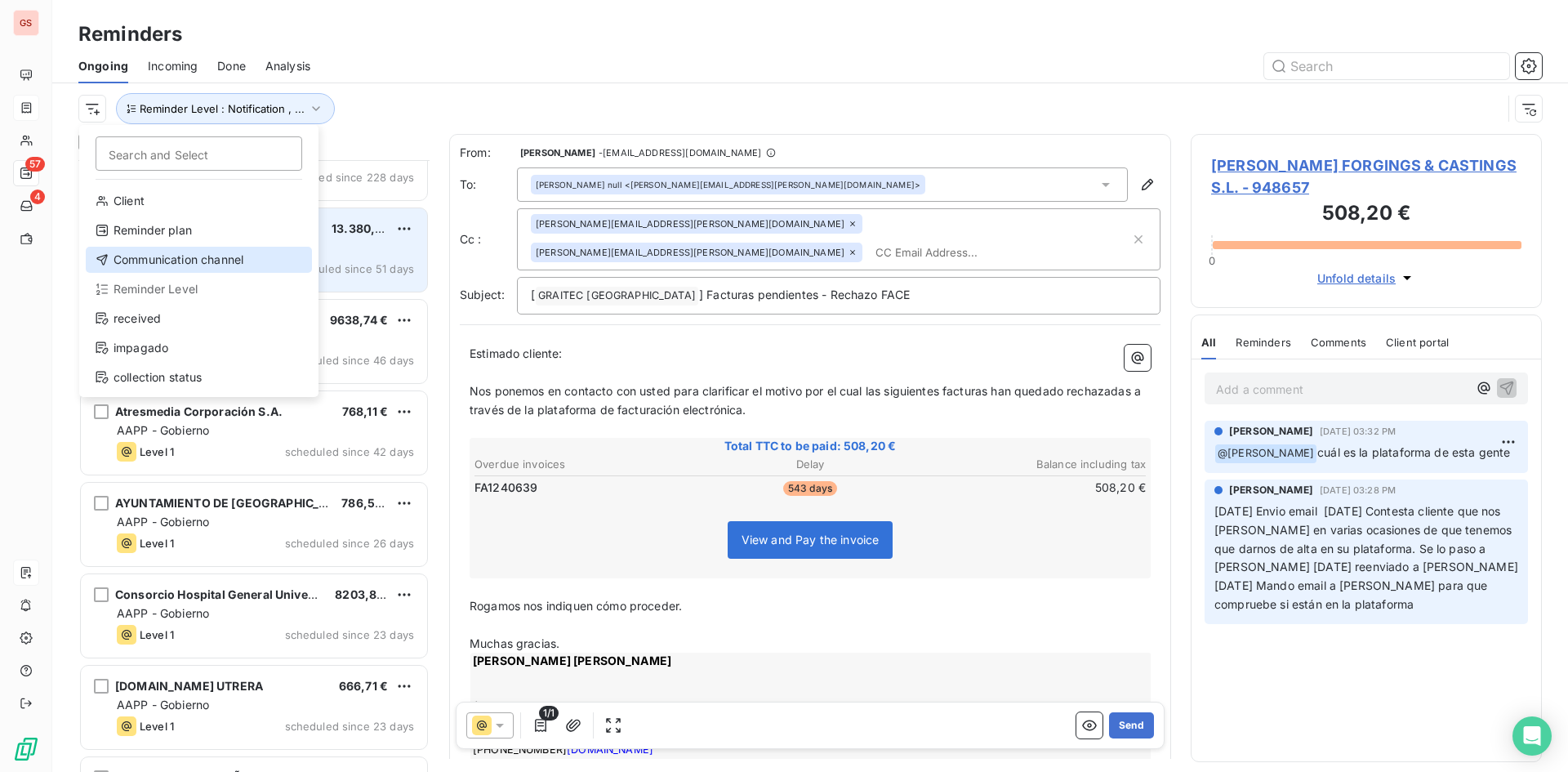
click at [203, 257] on div "Communication channel" at bounding box center [199, 260] width 226 height 26
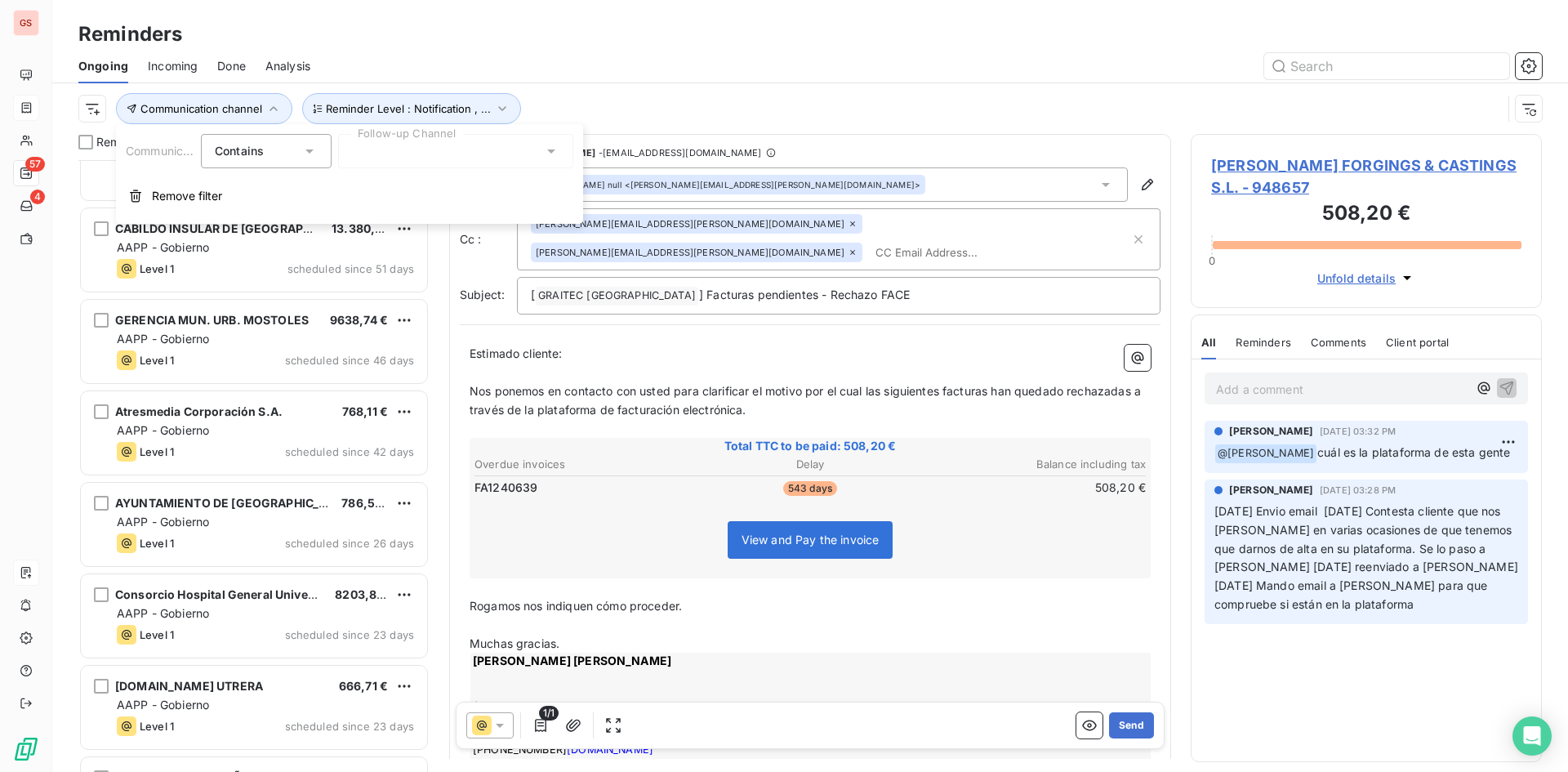
click at [410, 144] on div at bounding box center [455, 151] width 235 height 35
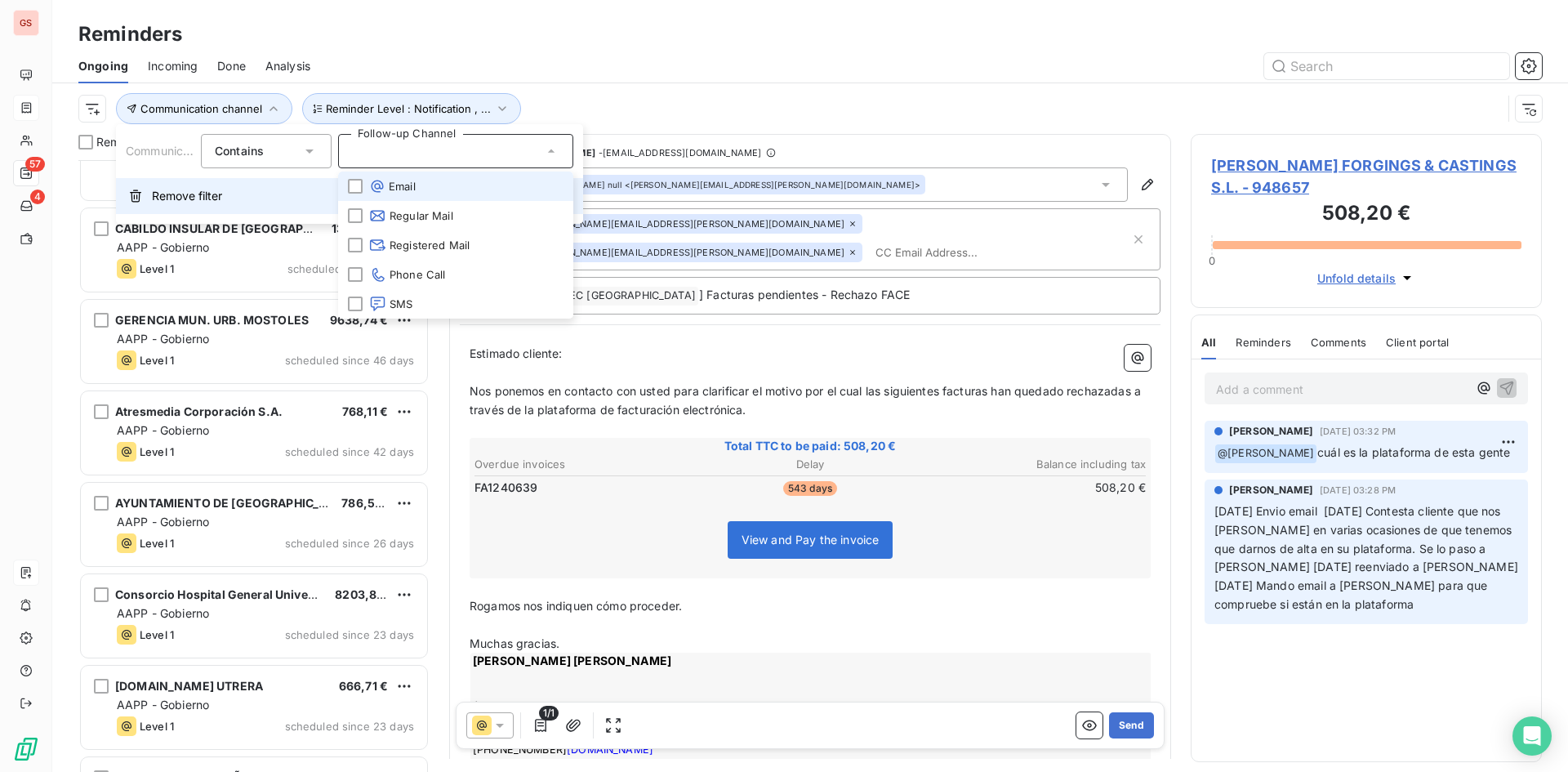
click at [150, 186] on button "Remove filter" at bounding box center [350, 196] width 467 height 36
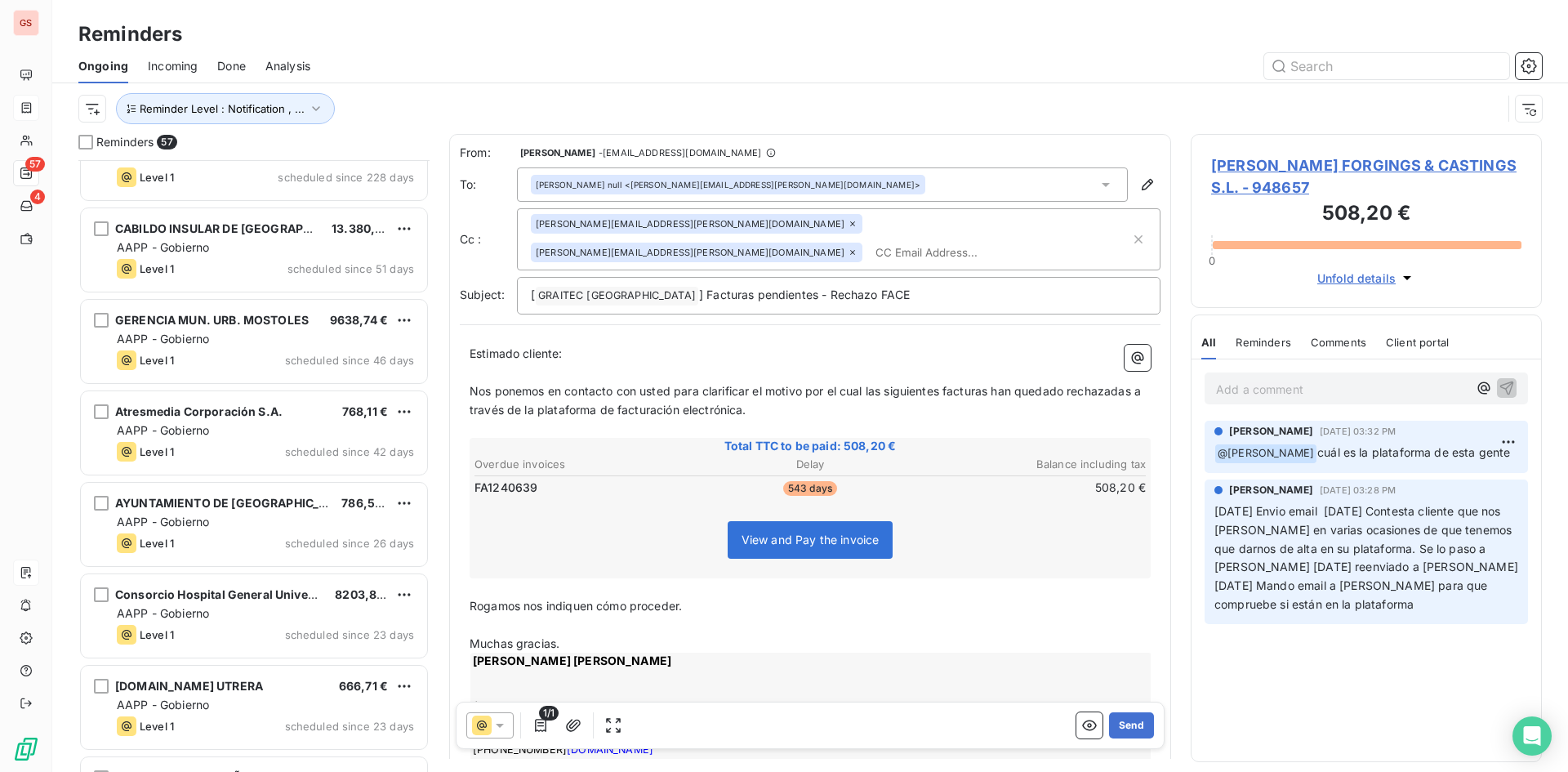
click at [107, 107] on div "Reminder Level : Notification , ..." at bounding box center [790, 109] width 1423 height 31
click at [92, 106] on html "GS 57 4 Reminders Ongoing Incoming Done Analysis Reminder Level : Notification …" at bounding box center [784, 386] width 1568 height 772
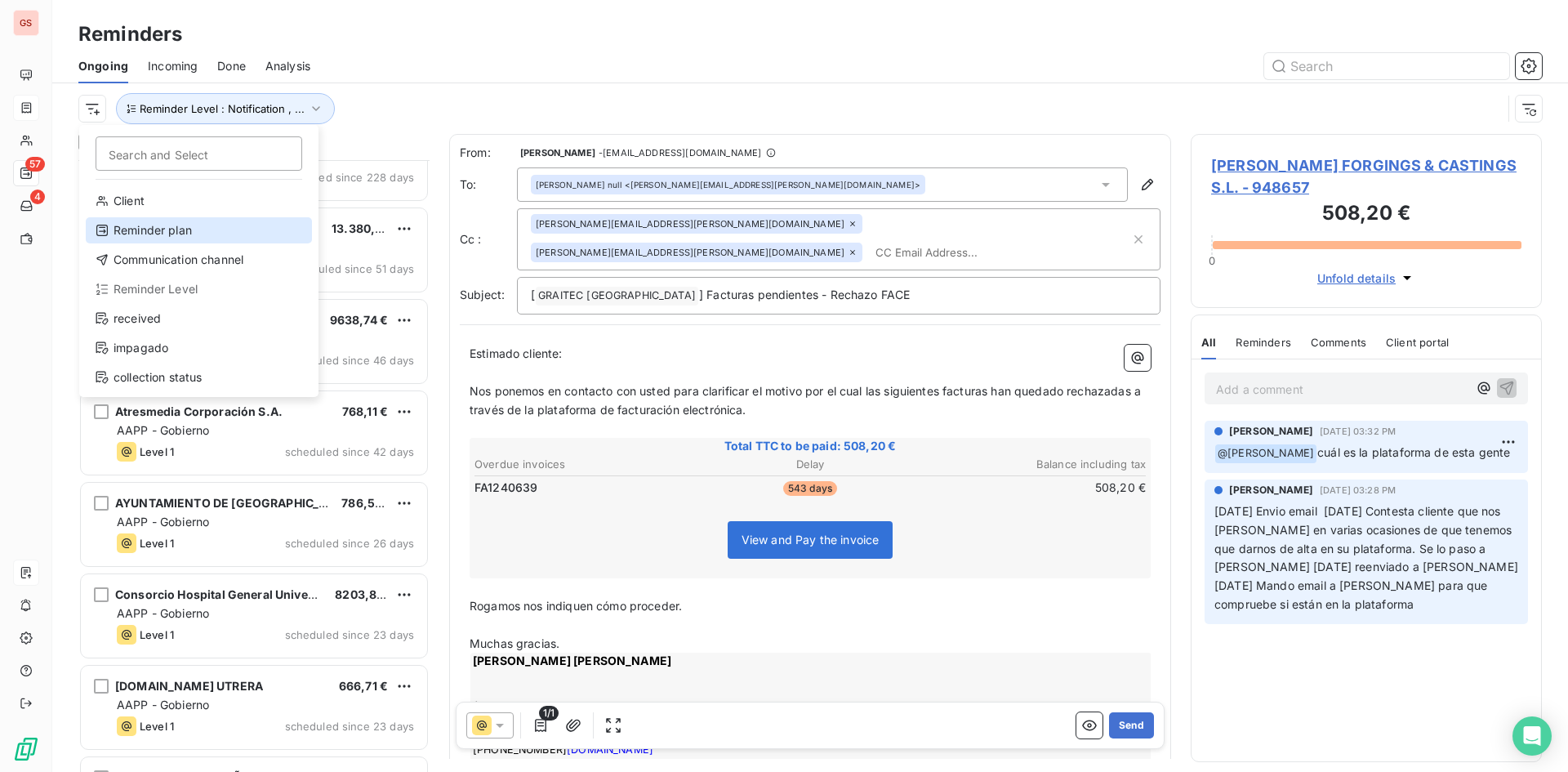
click at [187, 238] on div "Reminder plan" at bounding box center [199, 230] width 226 height 26
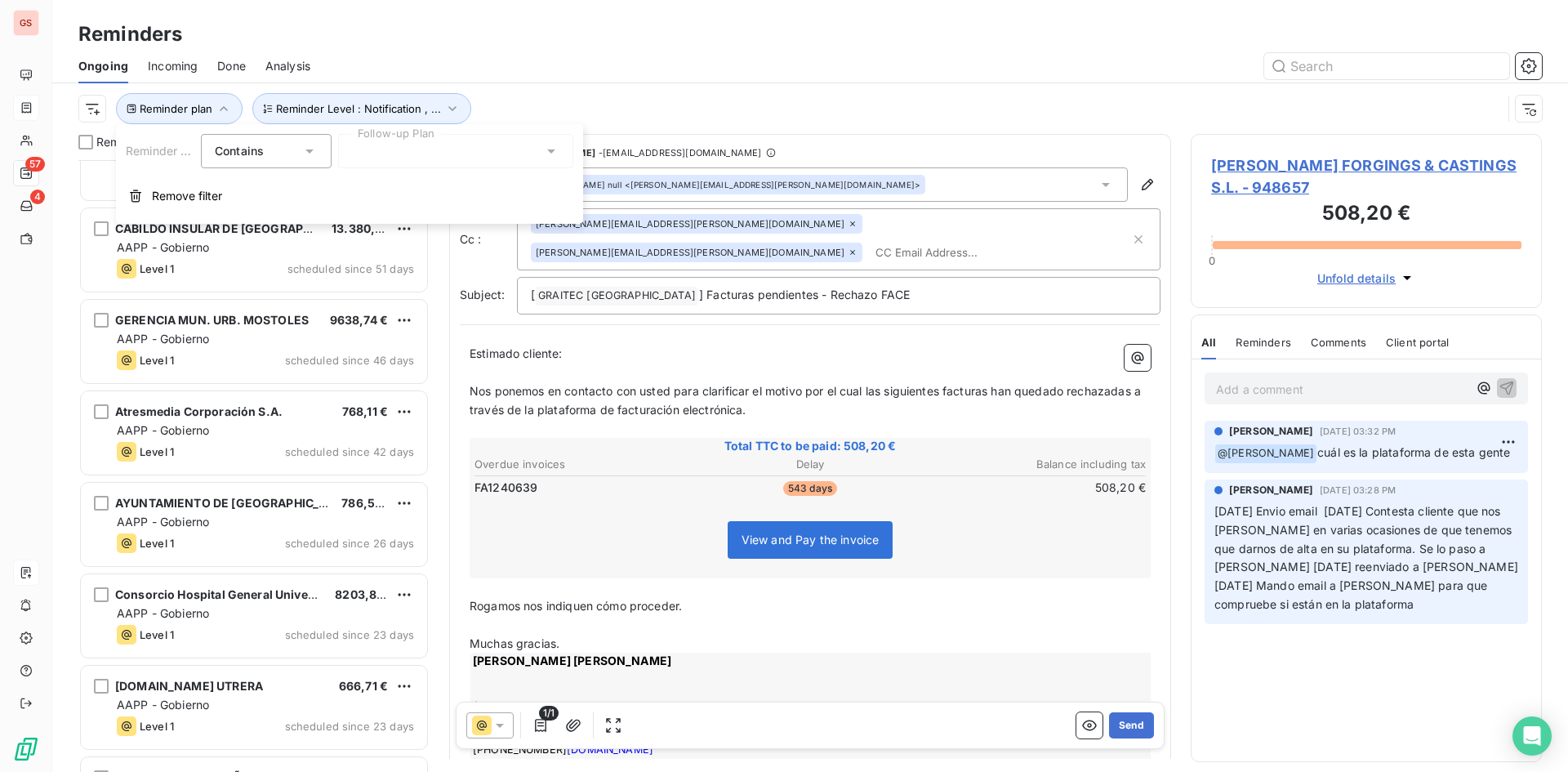
click at [392, 150] on div at bounding box center [455, 151] width 235 height 35
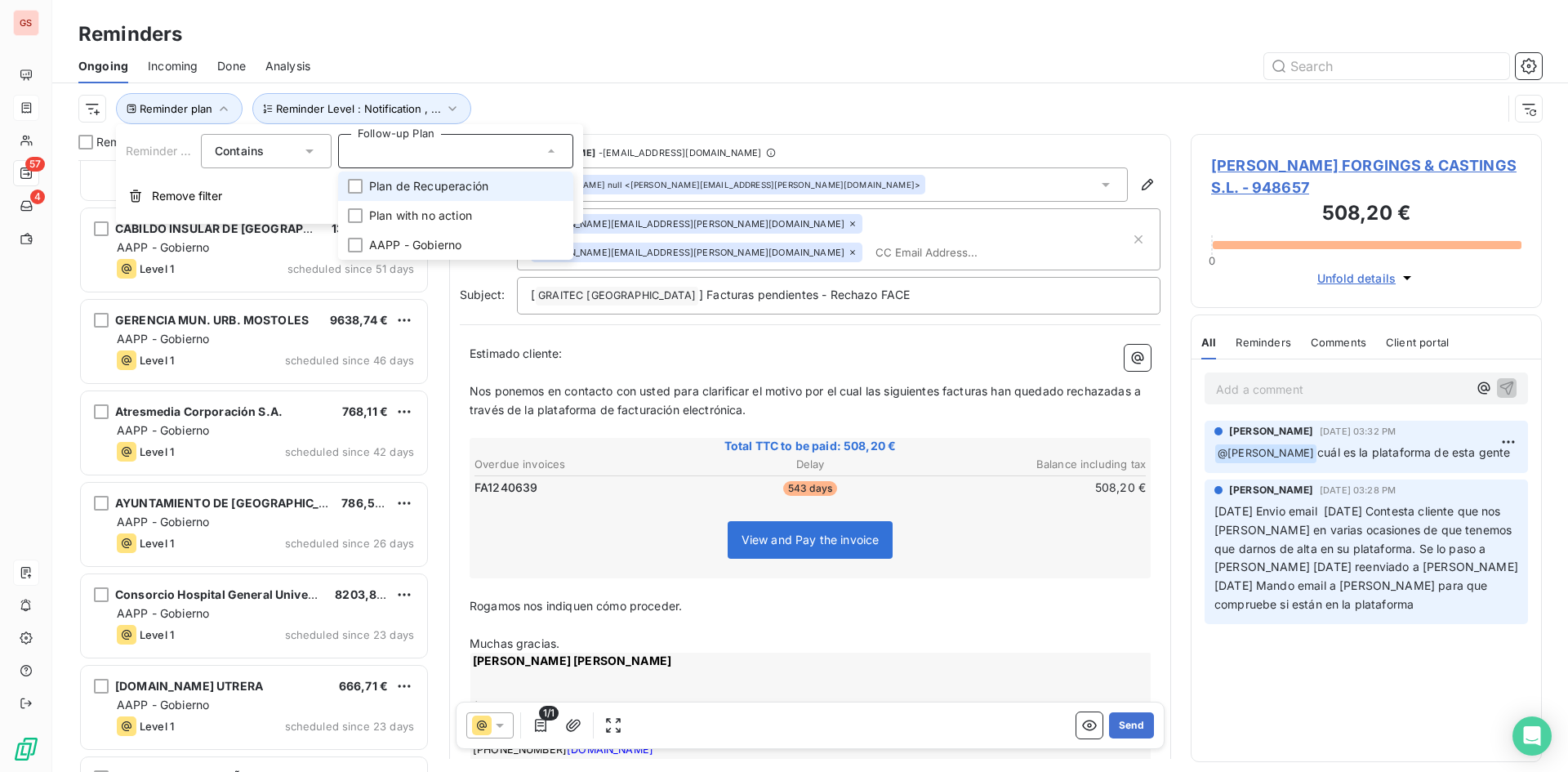
click at [394, 189] on span "Plan de Recuperación" at bounding box center [429, 186] width 120 height 16
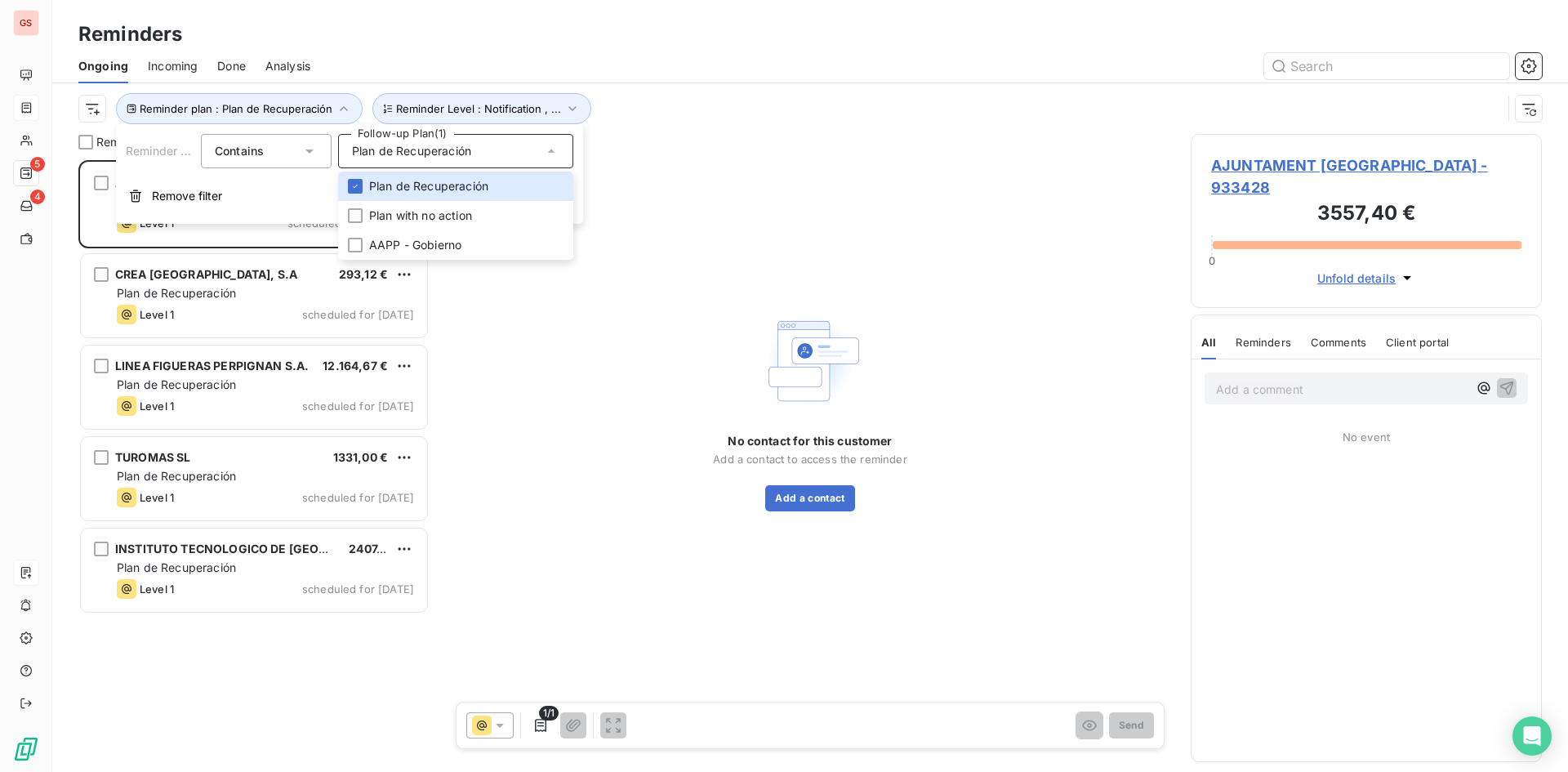
scroll to position [600, 339]
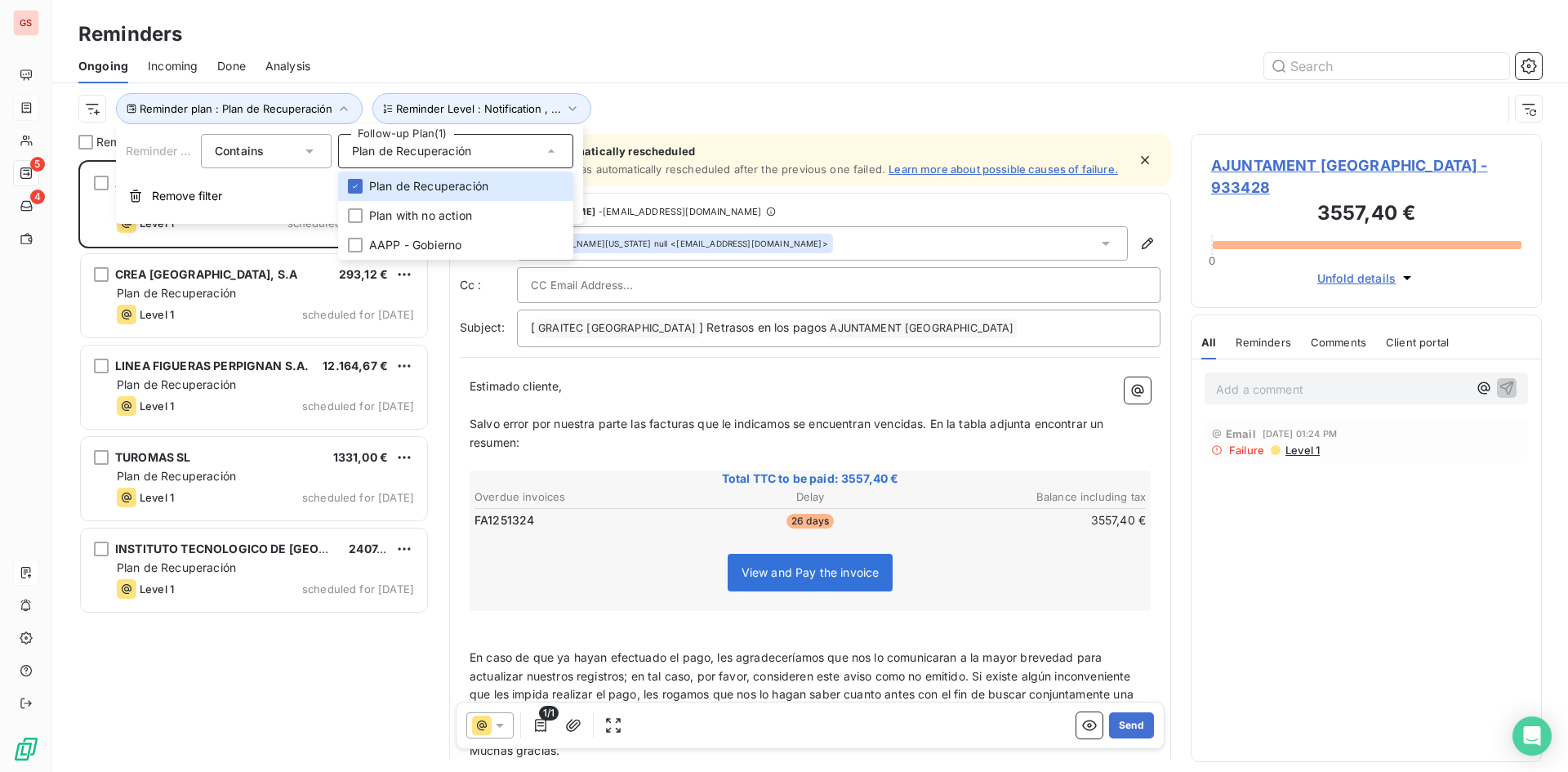
click at [789, 116] on div "Reminder plan : Plan de Recuperación Reminder Level : Notification , ..." at bounding box center [790, 109] width 1423 height 31
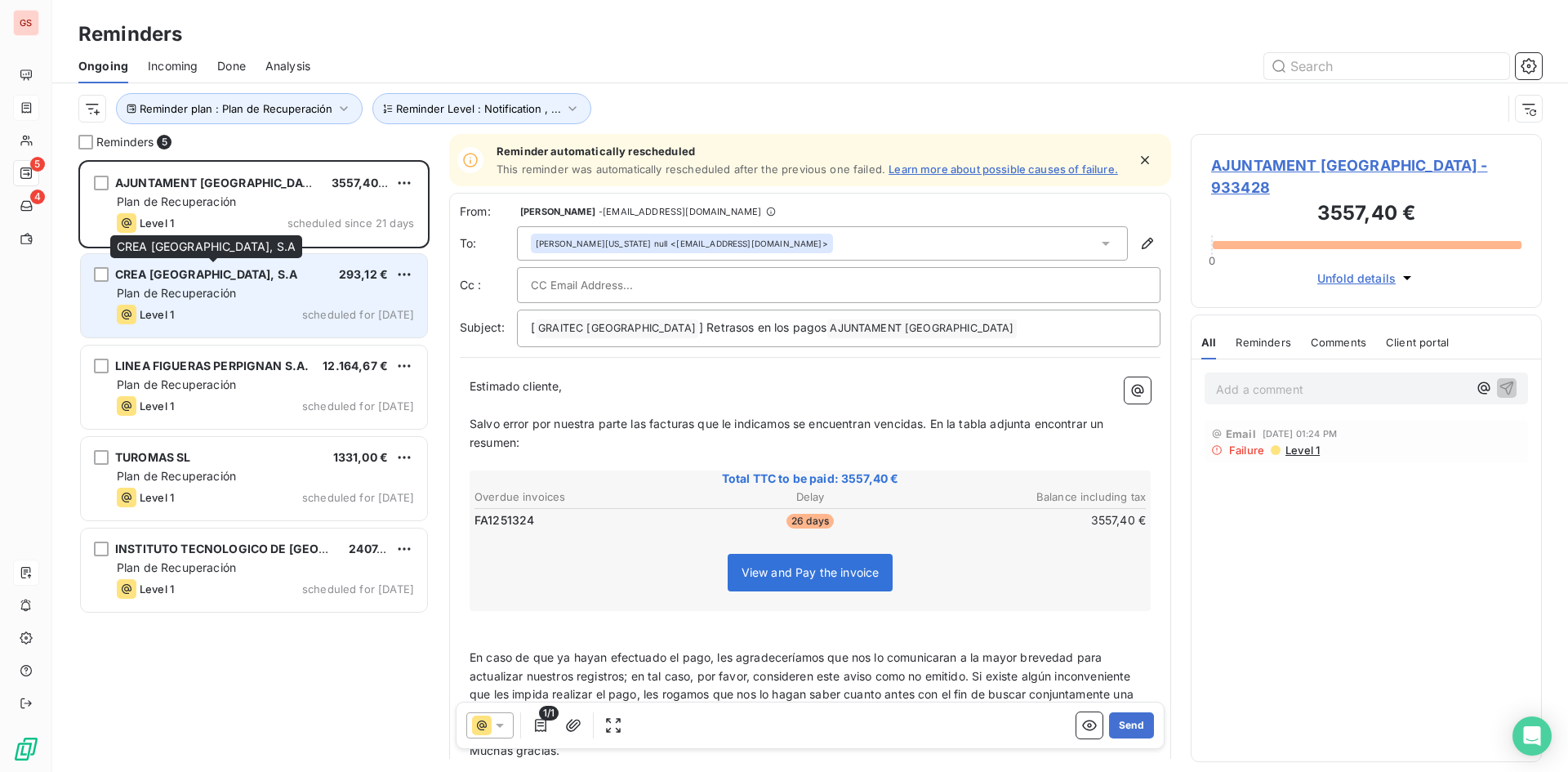
click at [237, 284] on div "CREA [GEOGRAPHIC_DATA], S.A 293,12 € Plan de Recuperación Level 1 scheduled for…" at bounding box center [254, 295] width 346 height 83
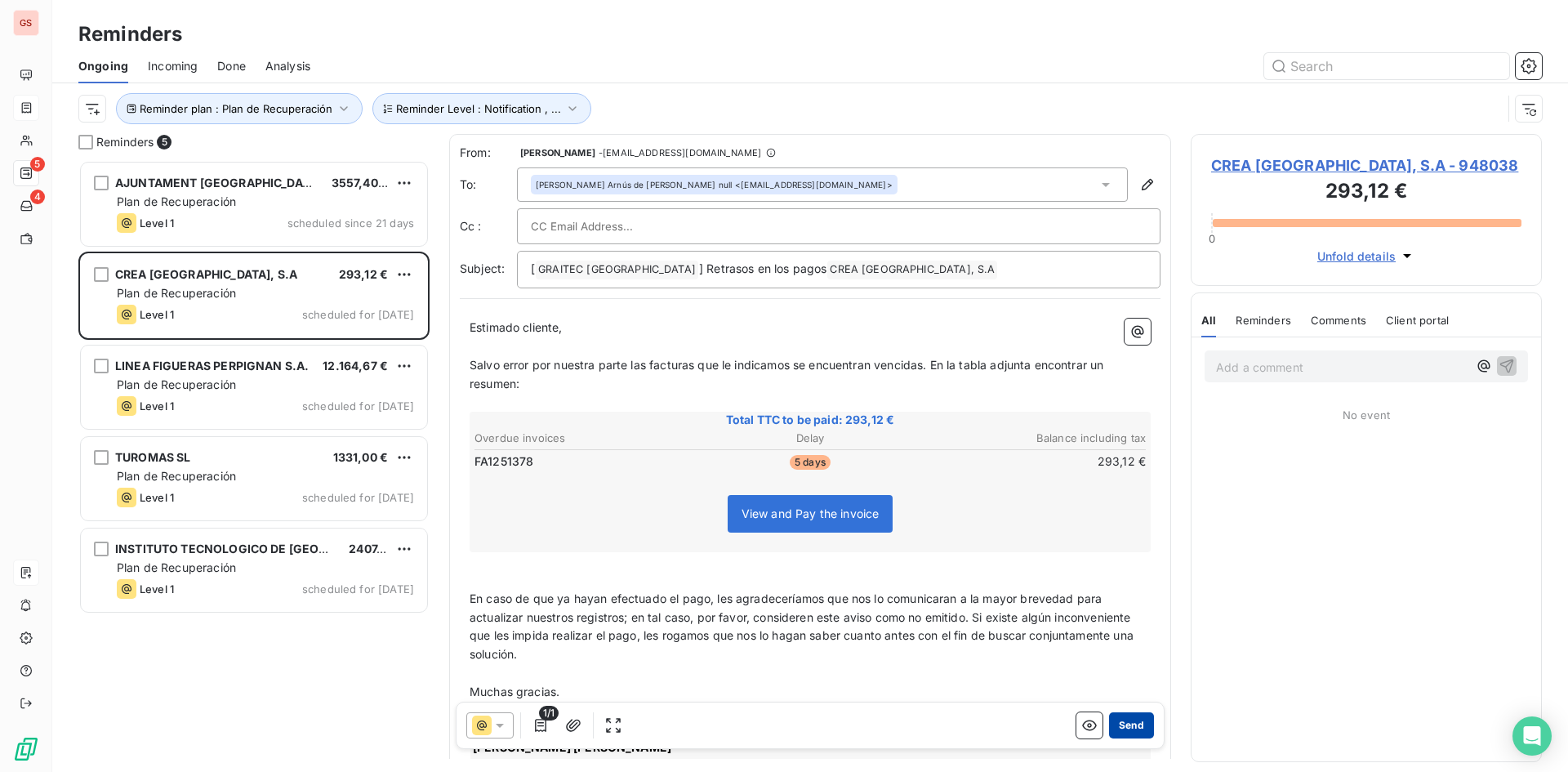
click at [1119, 730] on button "Send" at bounding box center [1131, 726] width 45 height 26
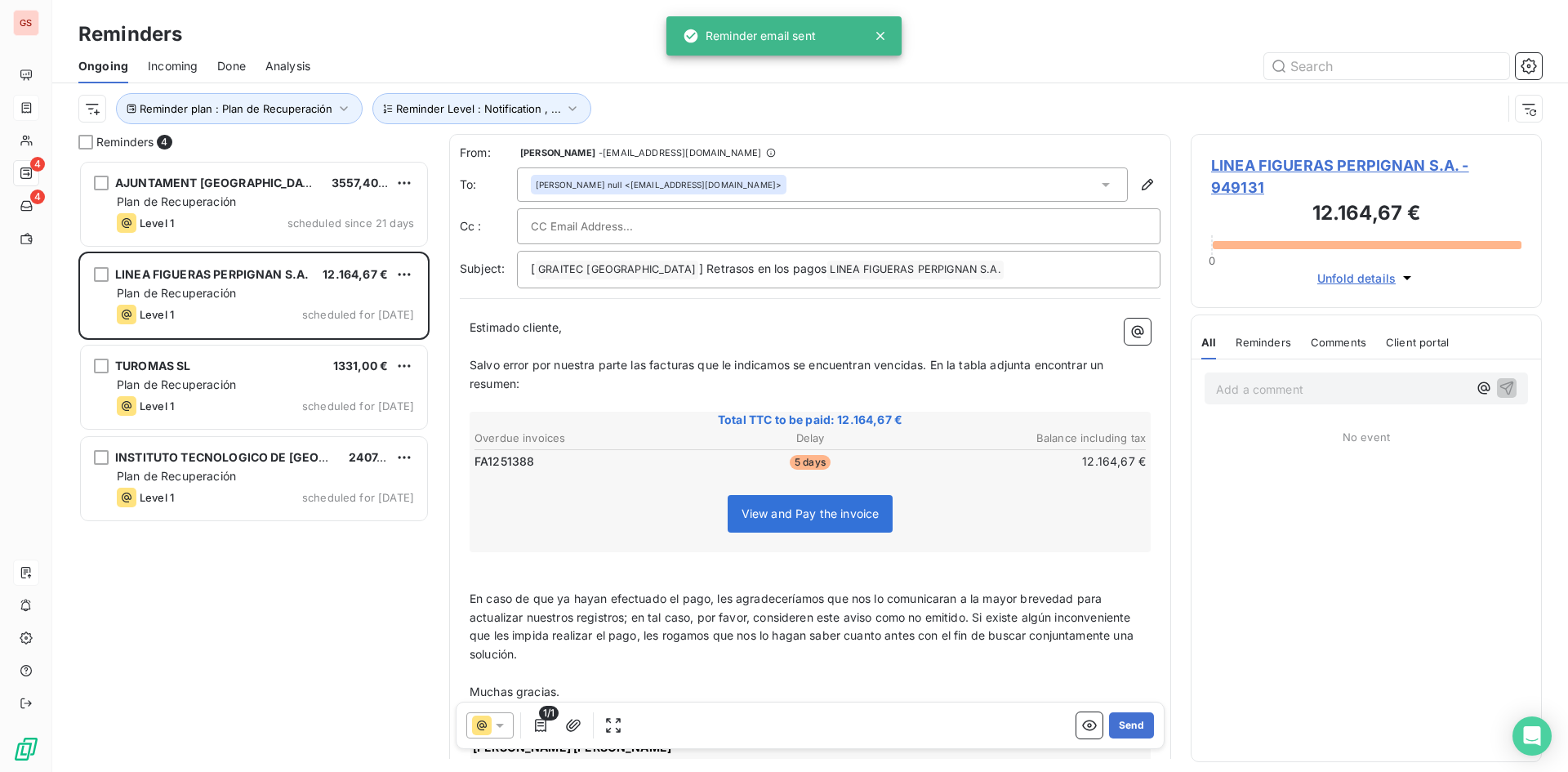
click at [1119, 730] on button "Send" at bounding box center [1131, 726] width 45 height 26
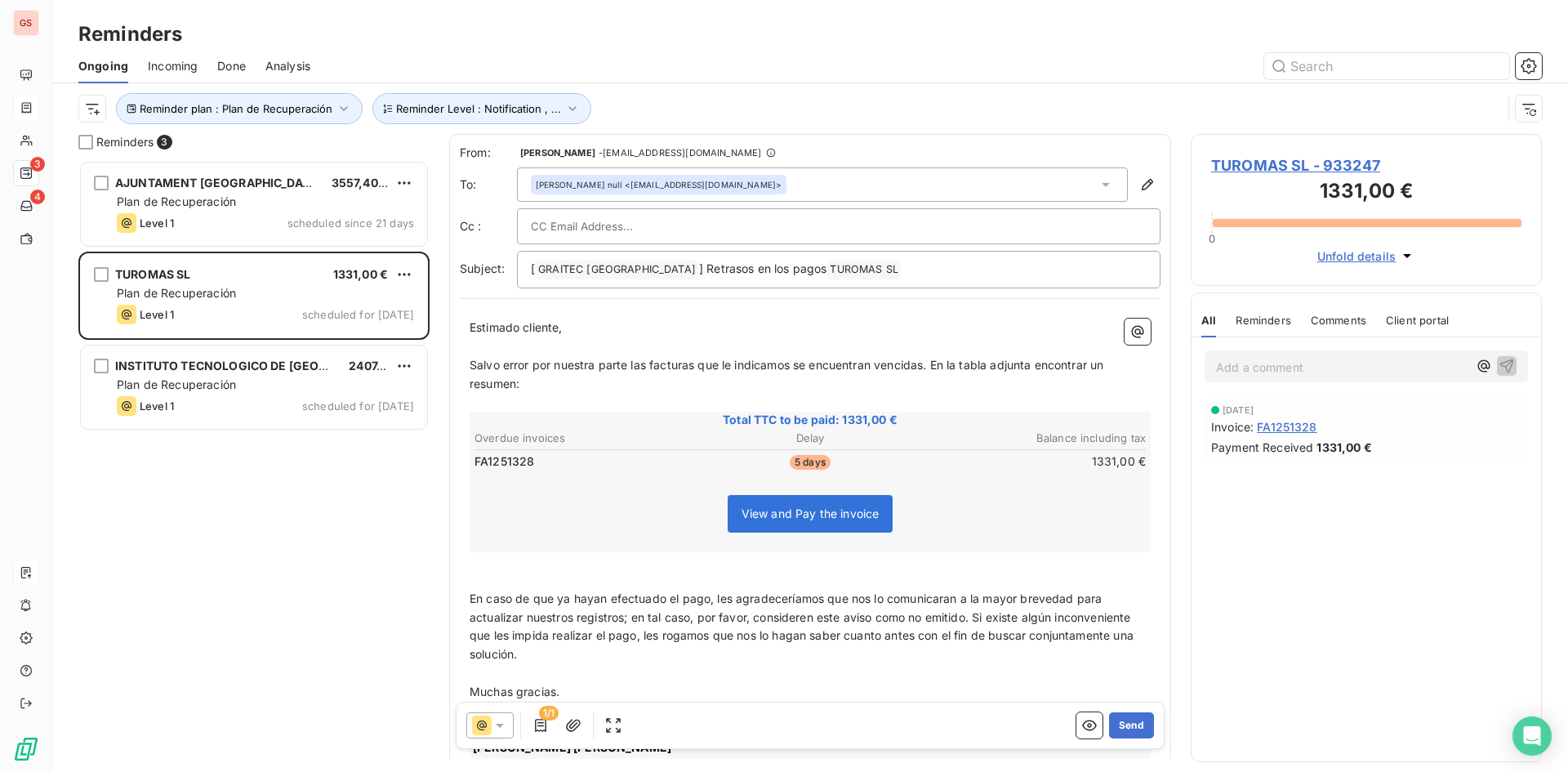
click at [1314, 428] on span "FA1251328" at bounding box center [1286, 426] width 59 height 17
click at [1124, 724] on button "Send" at bounding box center [1131, 726] width 45 height 26
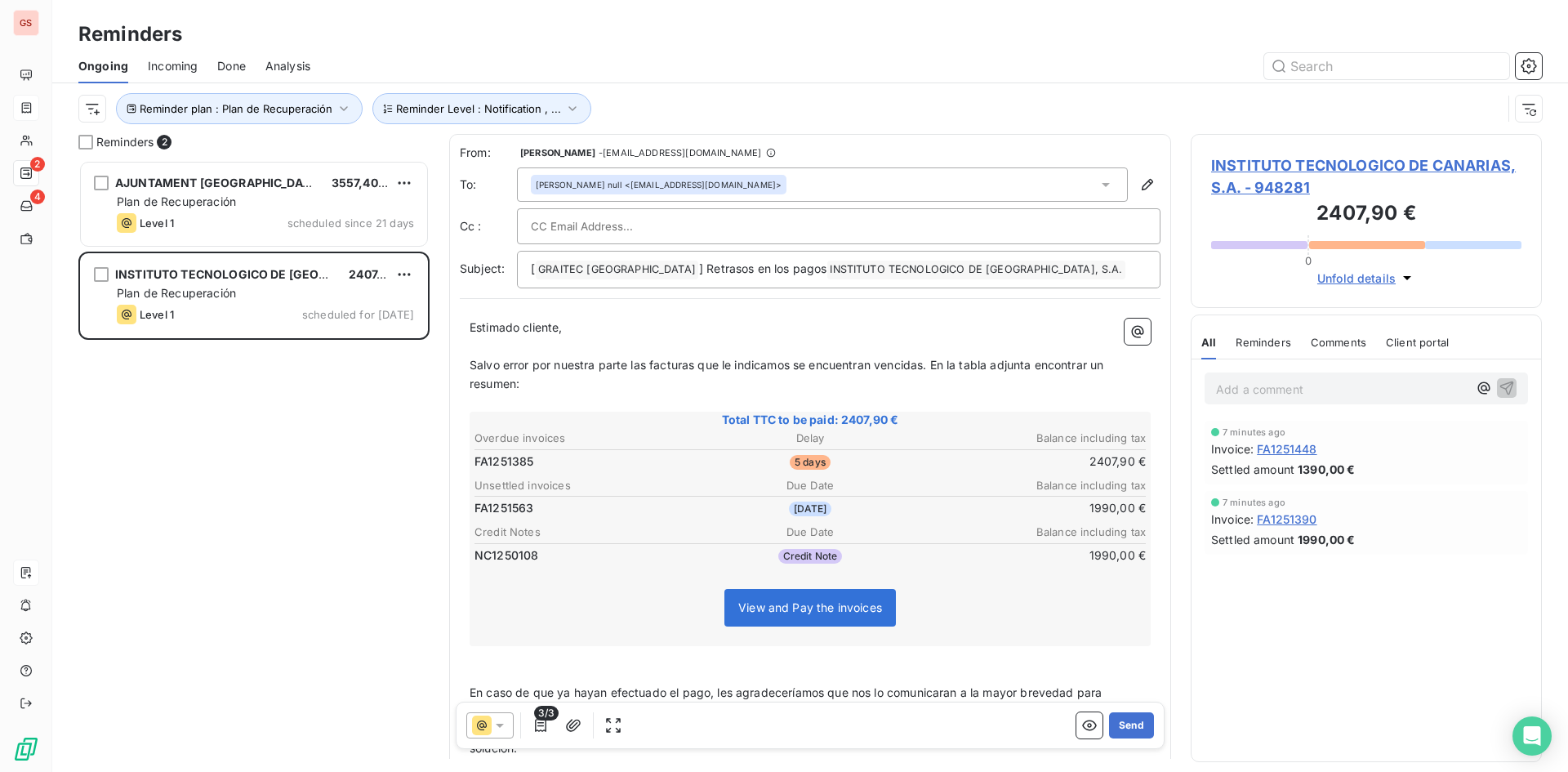
click at [256, 543] on div "AJUNTAMENT DEL VENDRELL 3557,40 € Plan de Recuperación Level 1 scheduled since …" at bounding box center [254, 466] width 351 height 612
click at [281, 471] on div "AJUNTAMENT DEL VENDRELL 3557,40 € Plan de Recuperación Level 1 scheduled since …" at bounding box center [254, 466] width 351 height 612
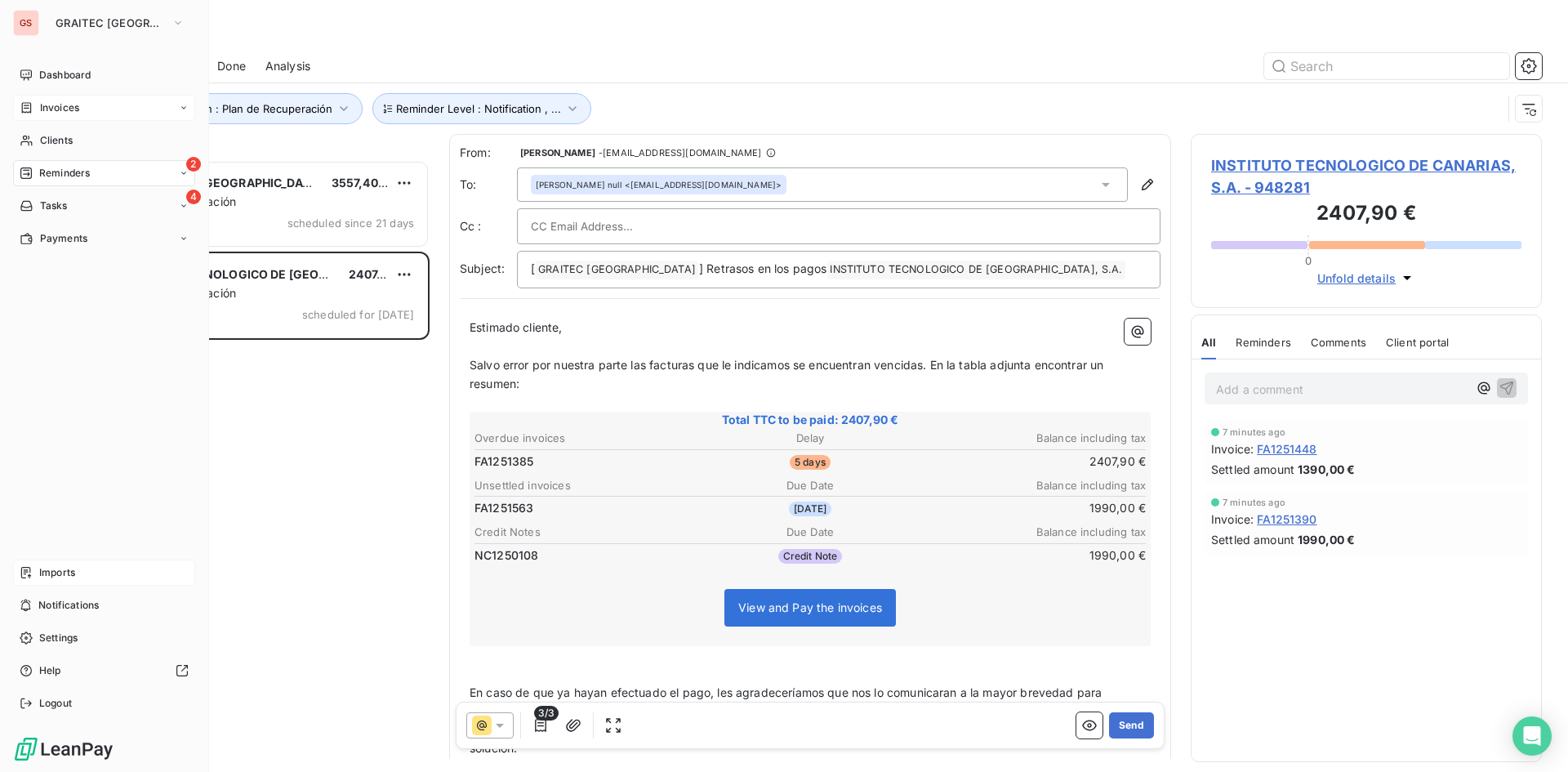
click at [31, 107] on icon at bounding box center [27, 107] width 10 height 11
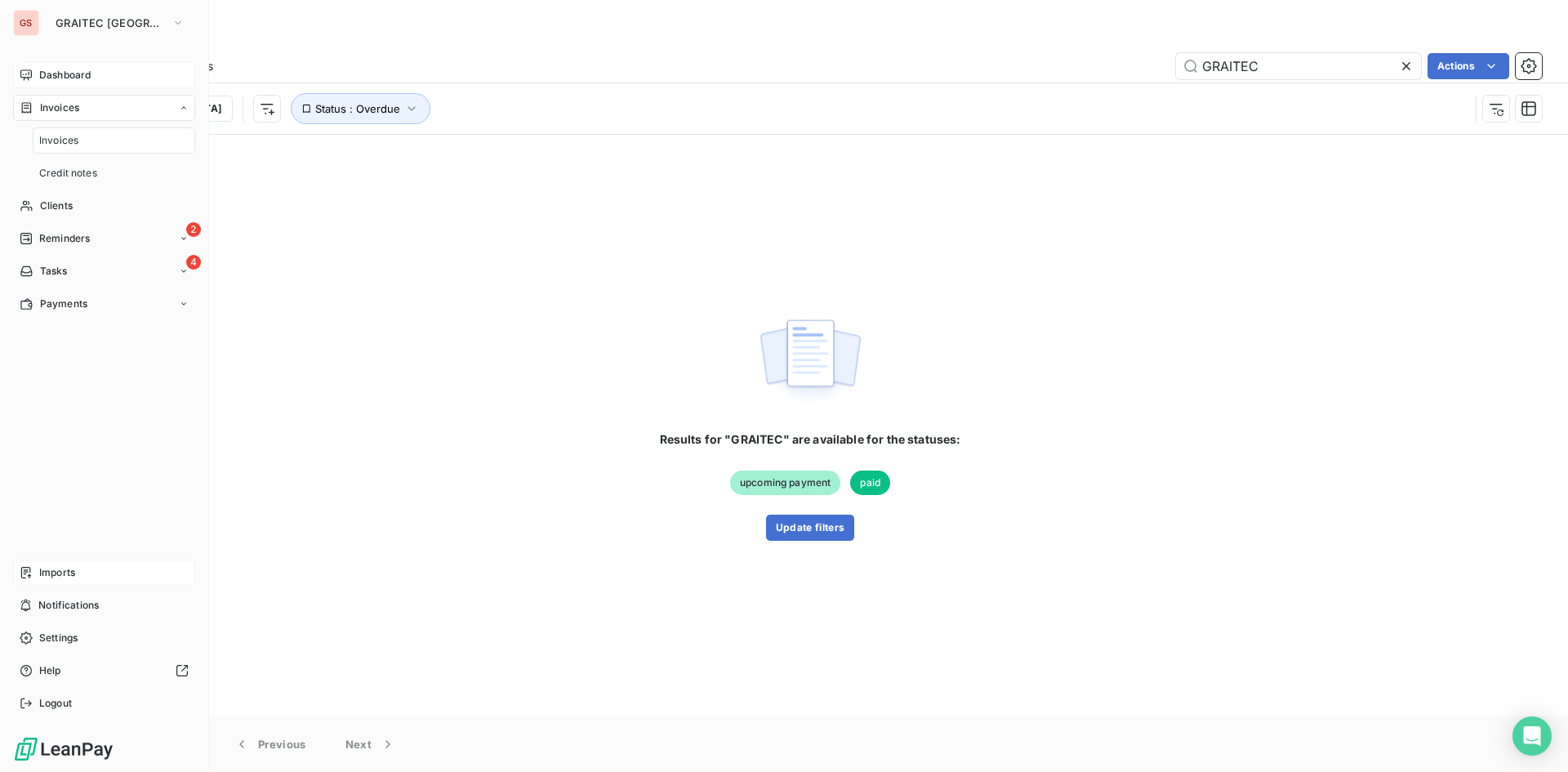
click at [59, 77] on span "Dashboard" at bounding box center [65, 75] width 51 height 15
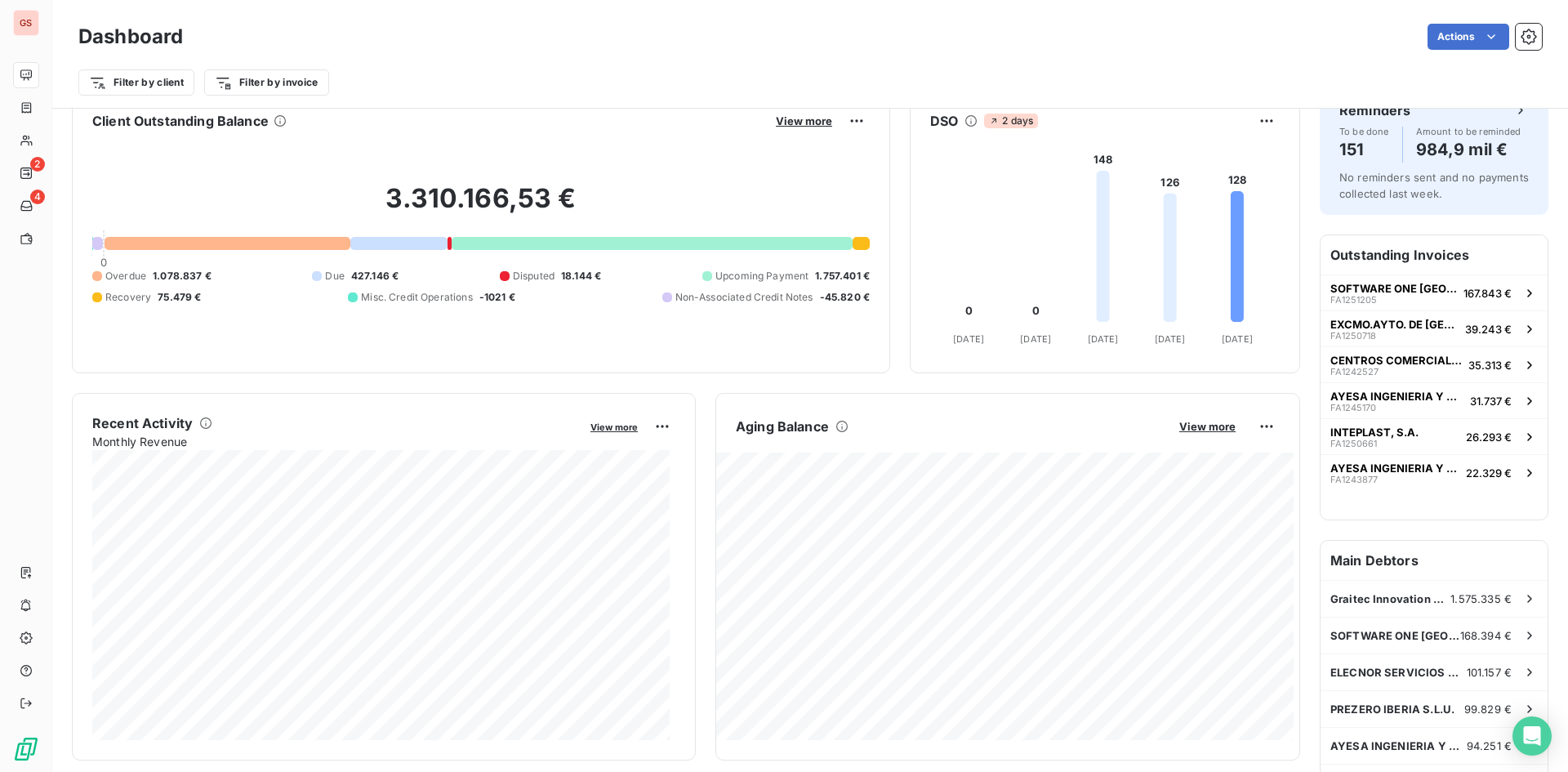
scroll to position [82, 0]
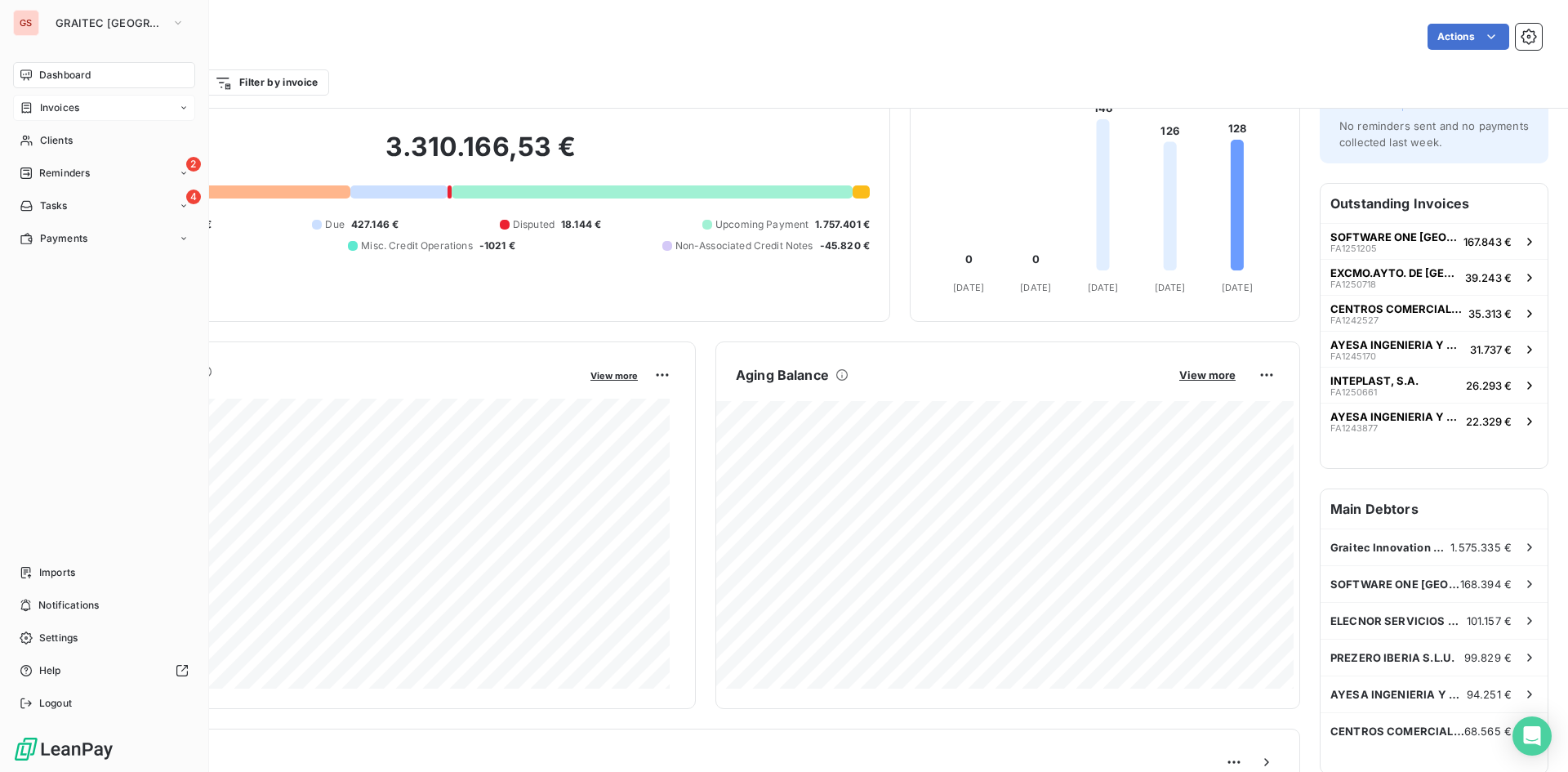
click at [75, 106] on span "Invoices" at bounding box center [60, 108] width 40 height 15
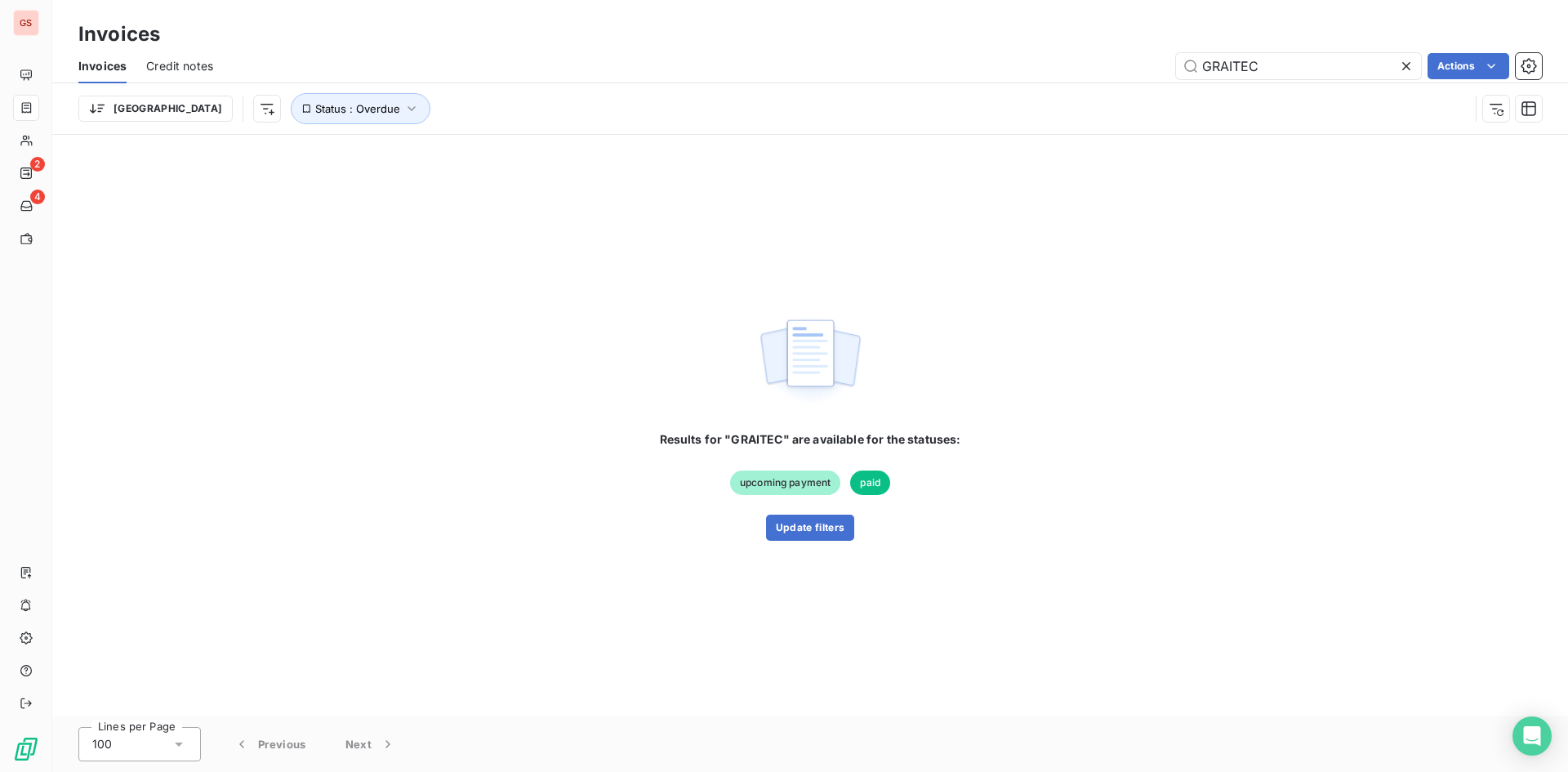
click at [195, 73] on span "Credit notes" at bounding box center [179, 66] width 67 height 16
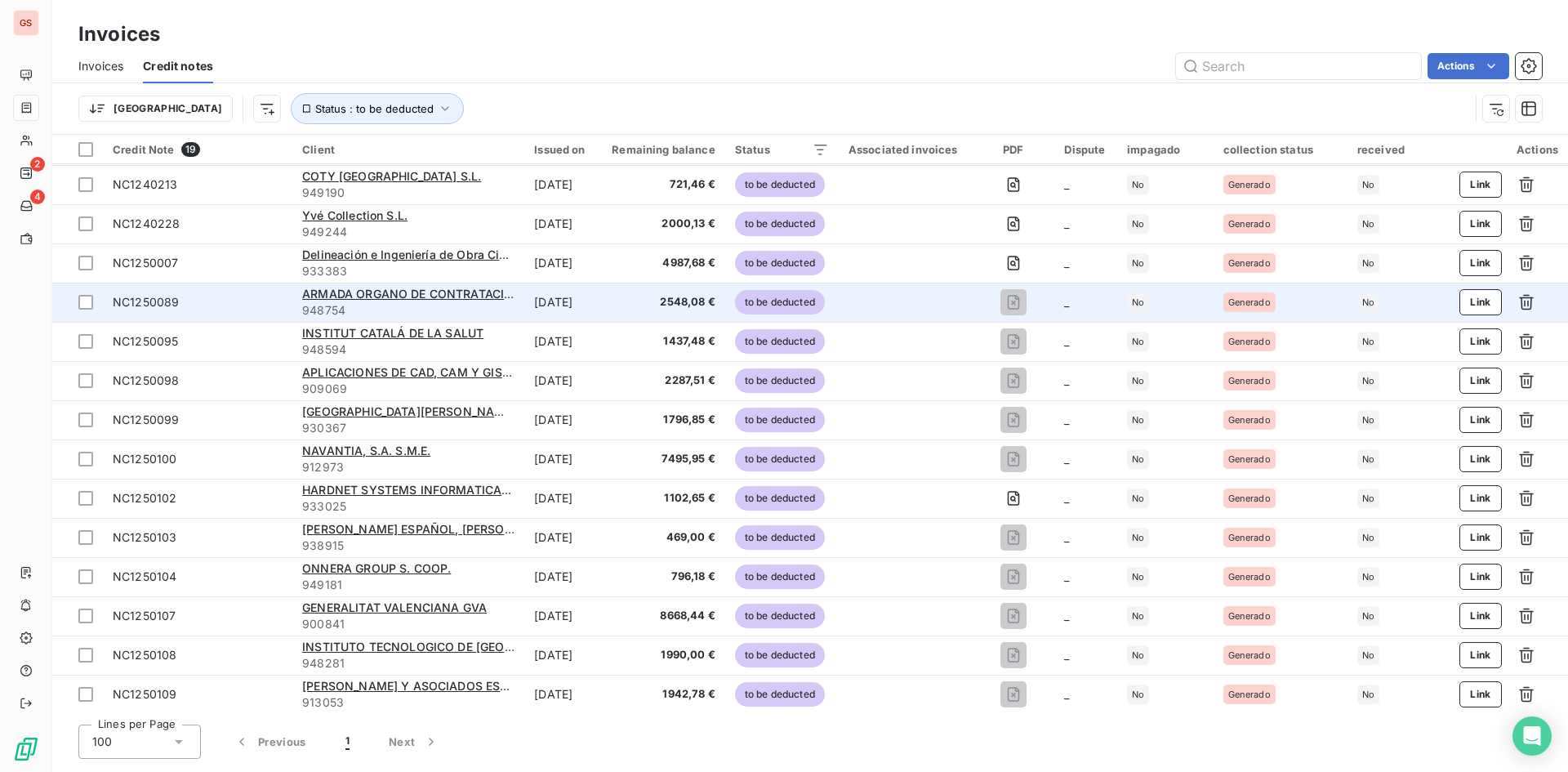
scroll to position [199, 0]
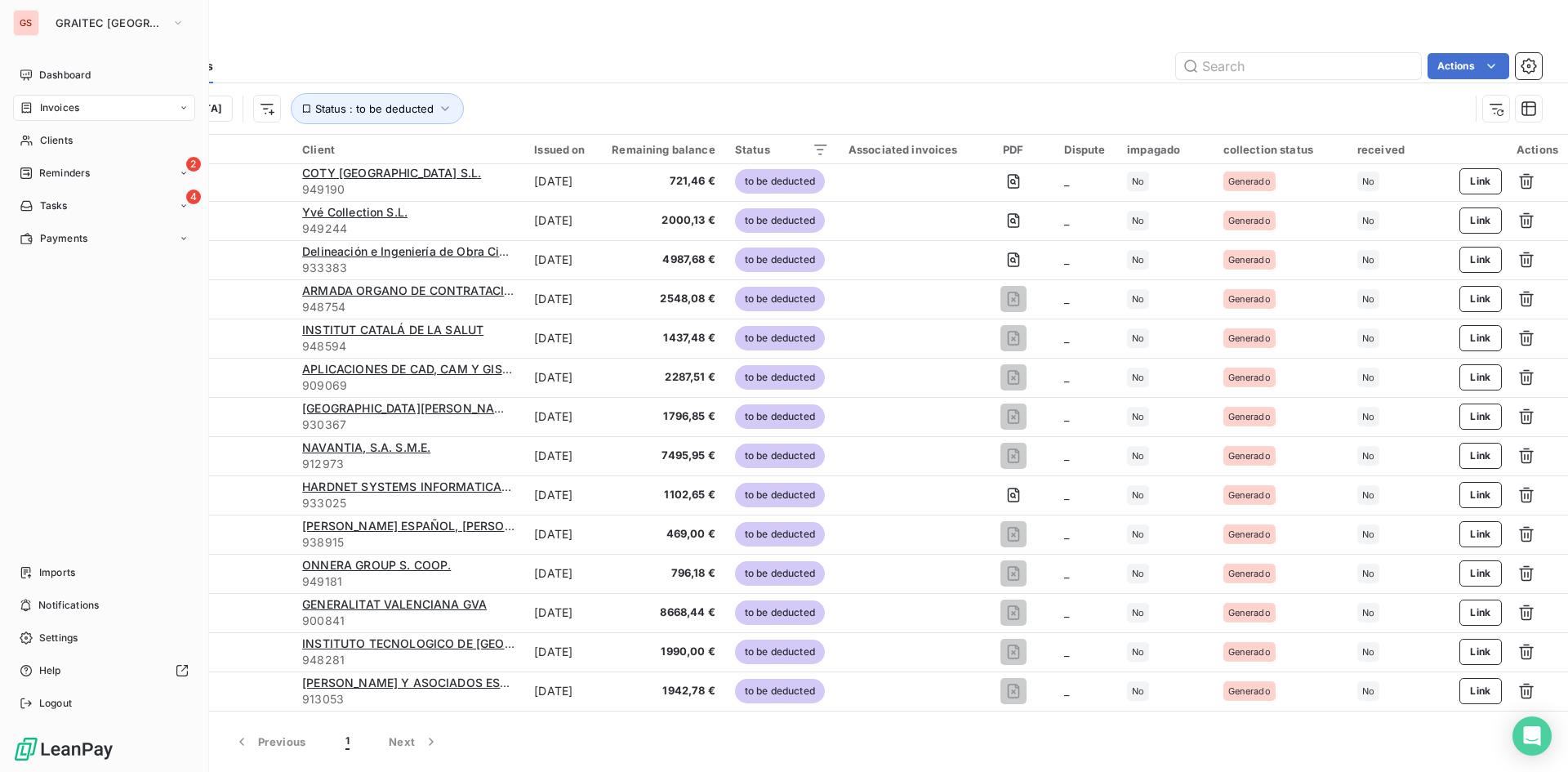
click at [44, 106] on span "Invoices" at bounding box center [60, 108] width 40 height 15
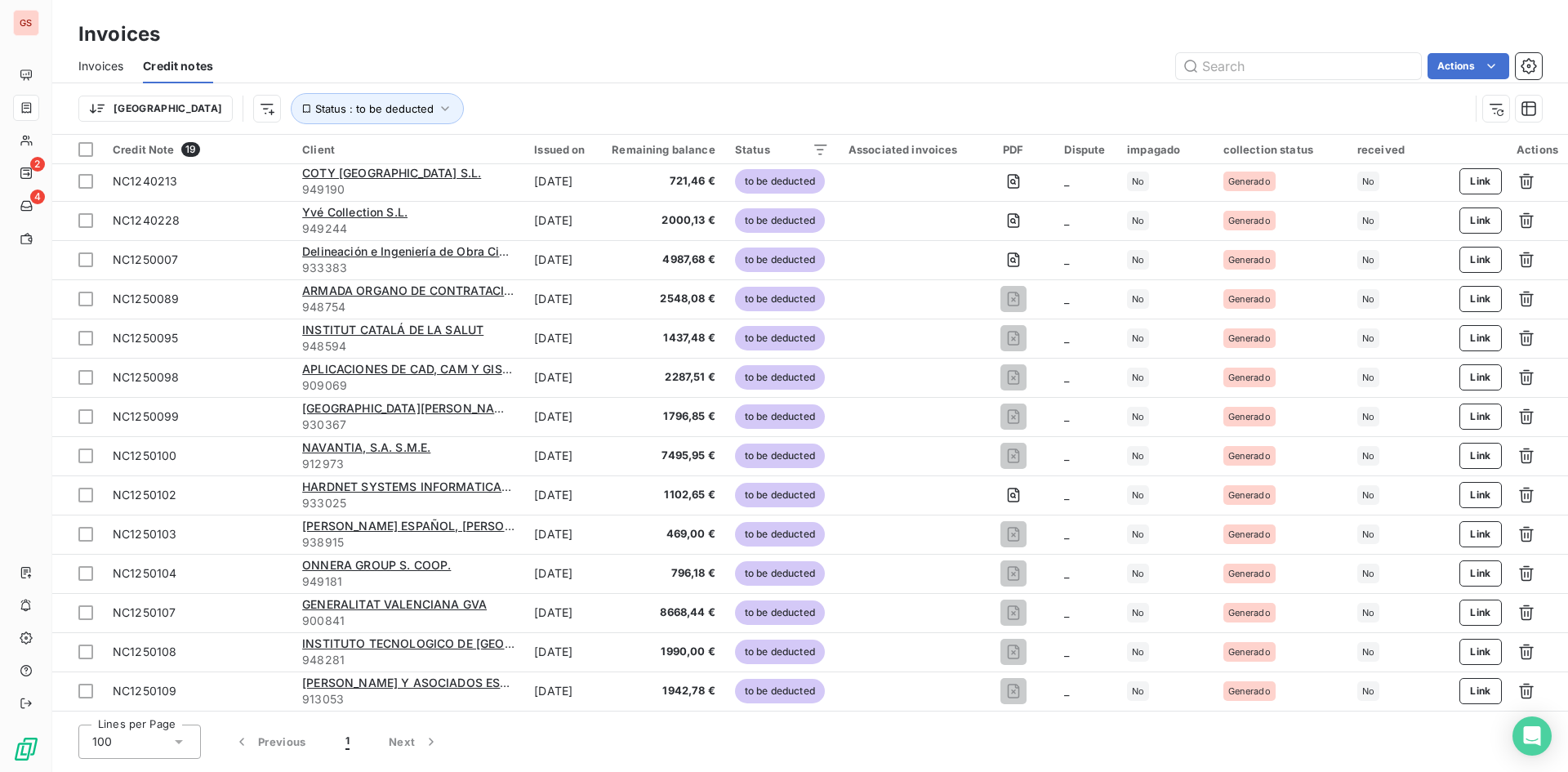
drag, startPoint x: 401, startPoint y: 46, endPoint x: 393, endPoint y: 54, distance: 11.3
click at [397, 50] on div "Invoices Invoices Credit notes Actions Trier Status : to be deducted" at bounding box center [810, 67] width 1515 height 134
click at [1488, 111] on button "button" at bounding box center [1496, 109] width 26 height 26
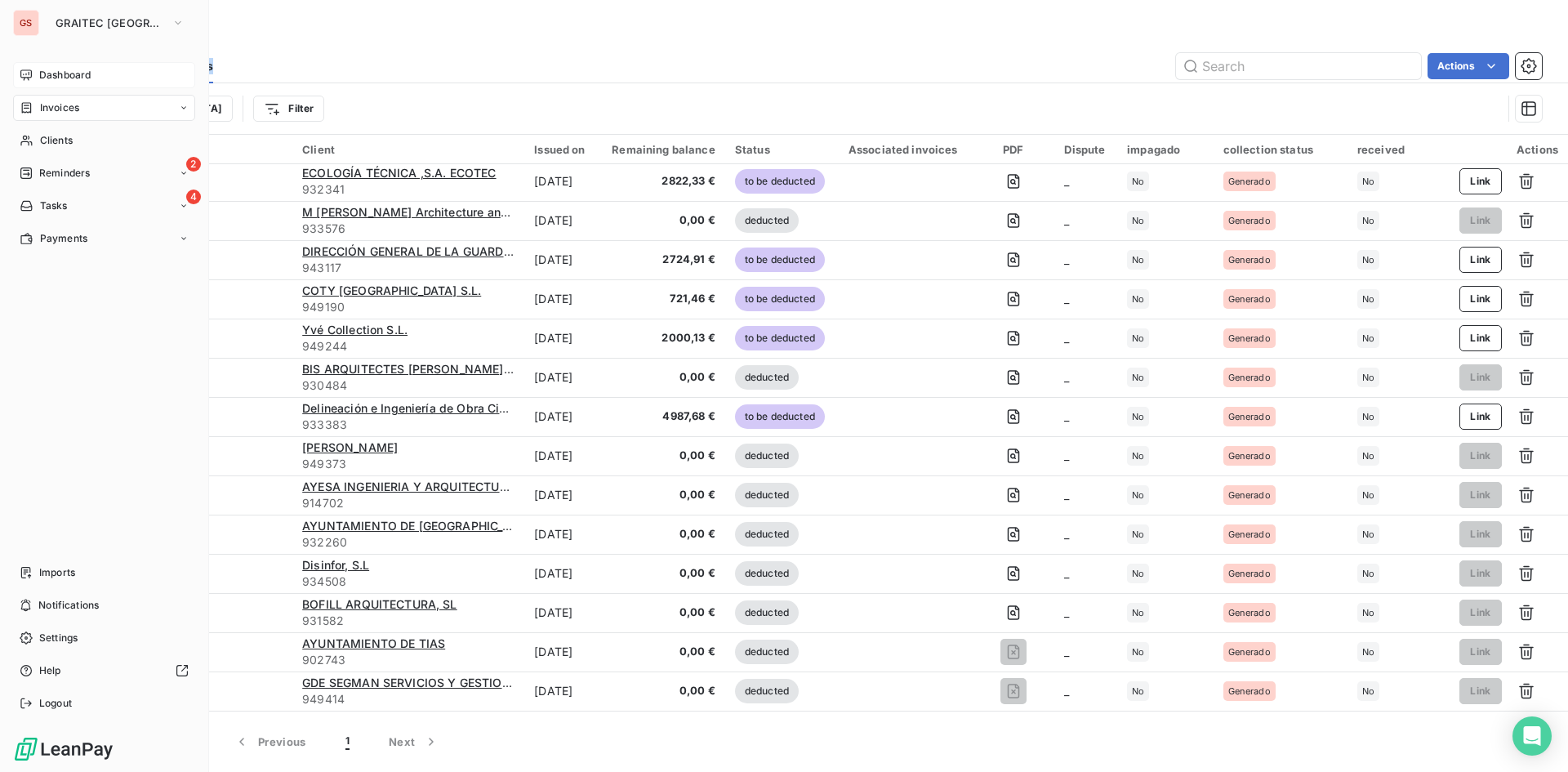
click at [45, 76] on span "Dashboard" at bounding box center [65, 75] width 51 height 15
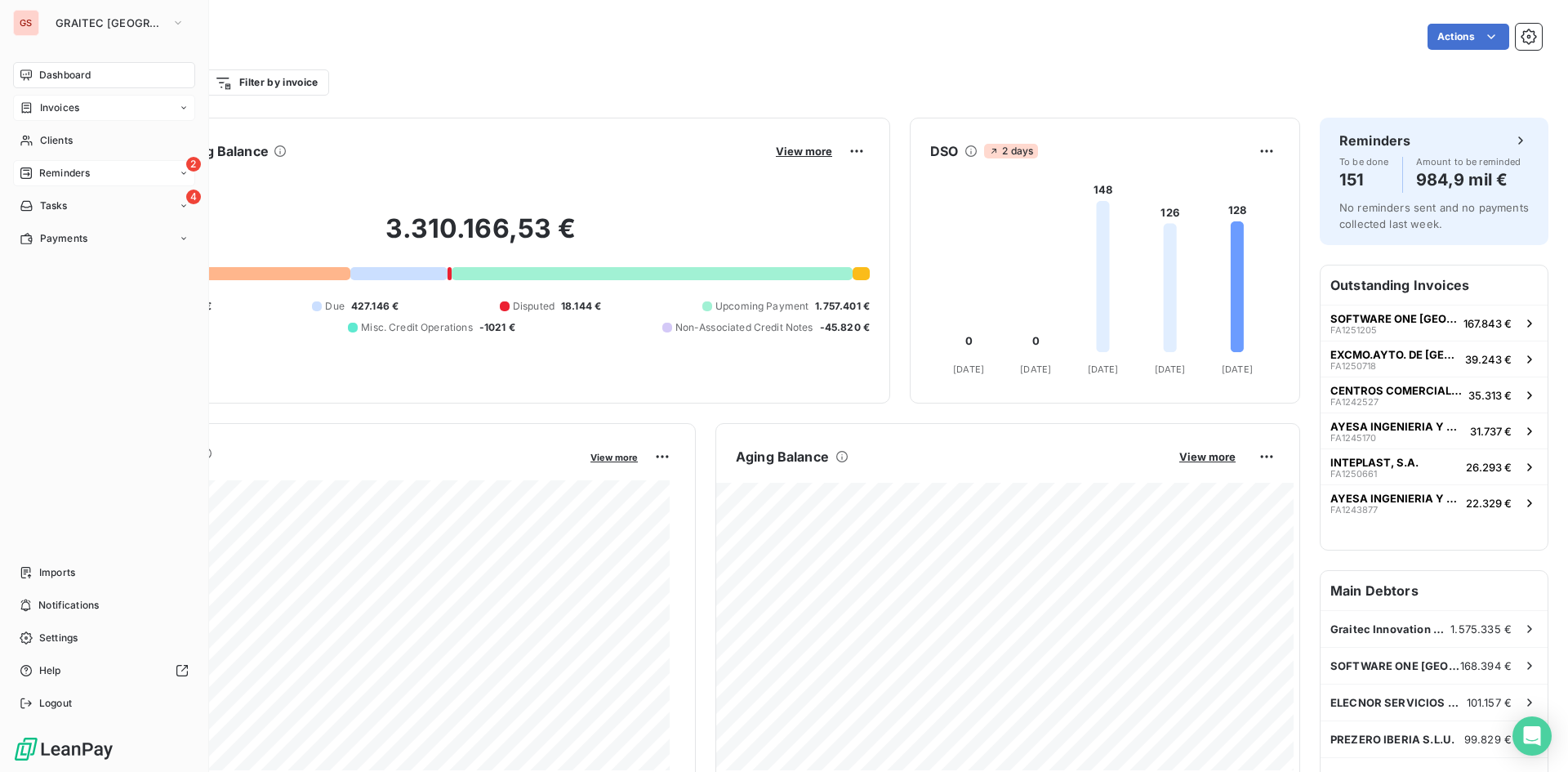
click at [71, 162] on div "2 Reminders" at bounding box center [104, 173] width 182 height 26
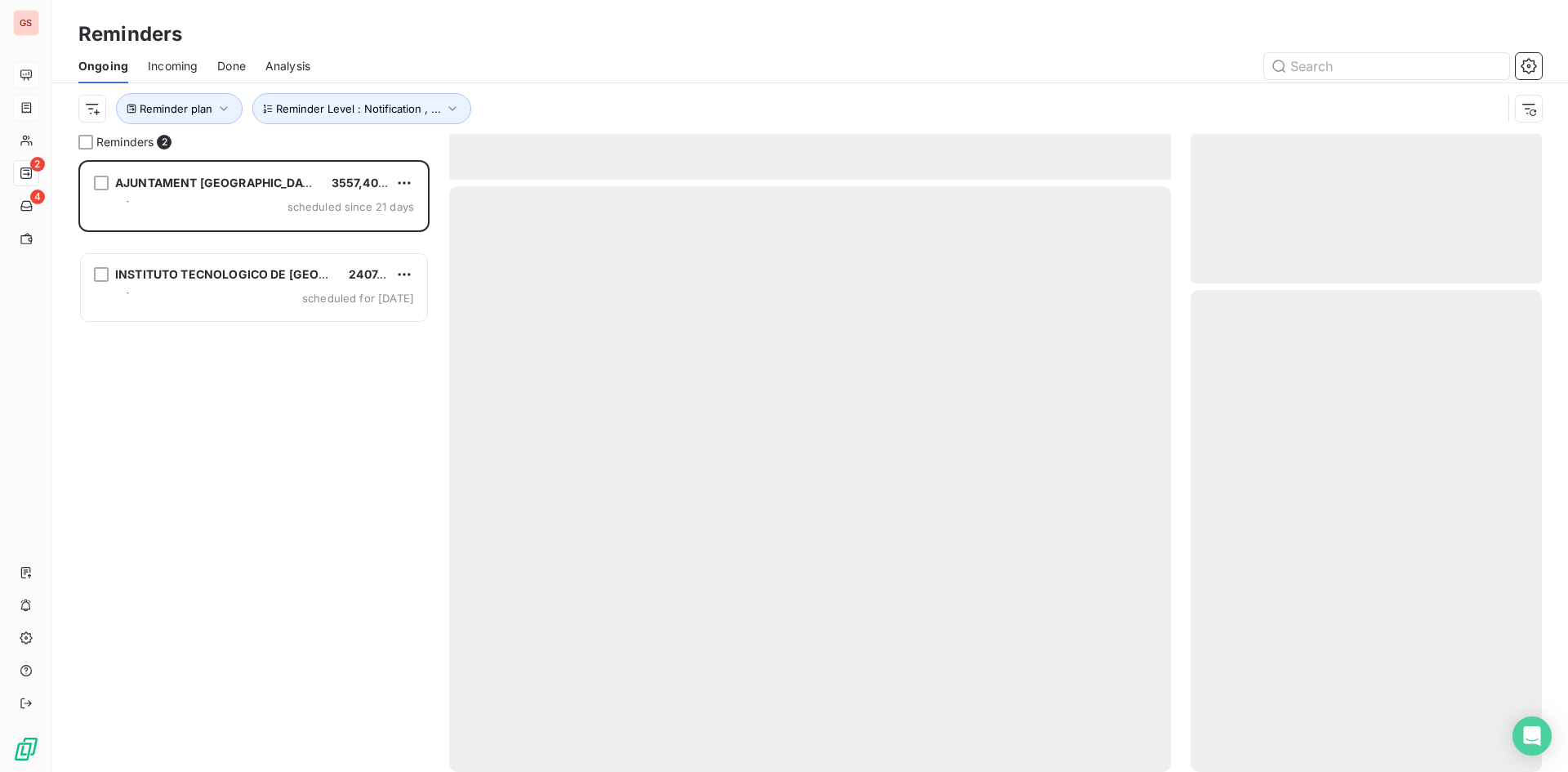
scroll to position [600, 339]
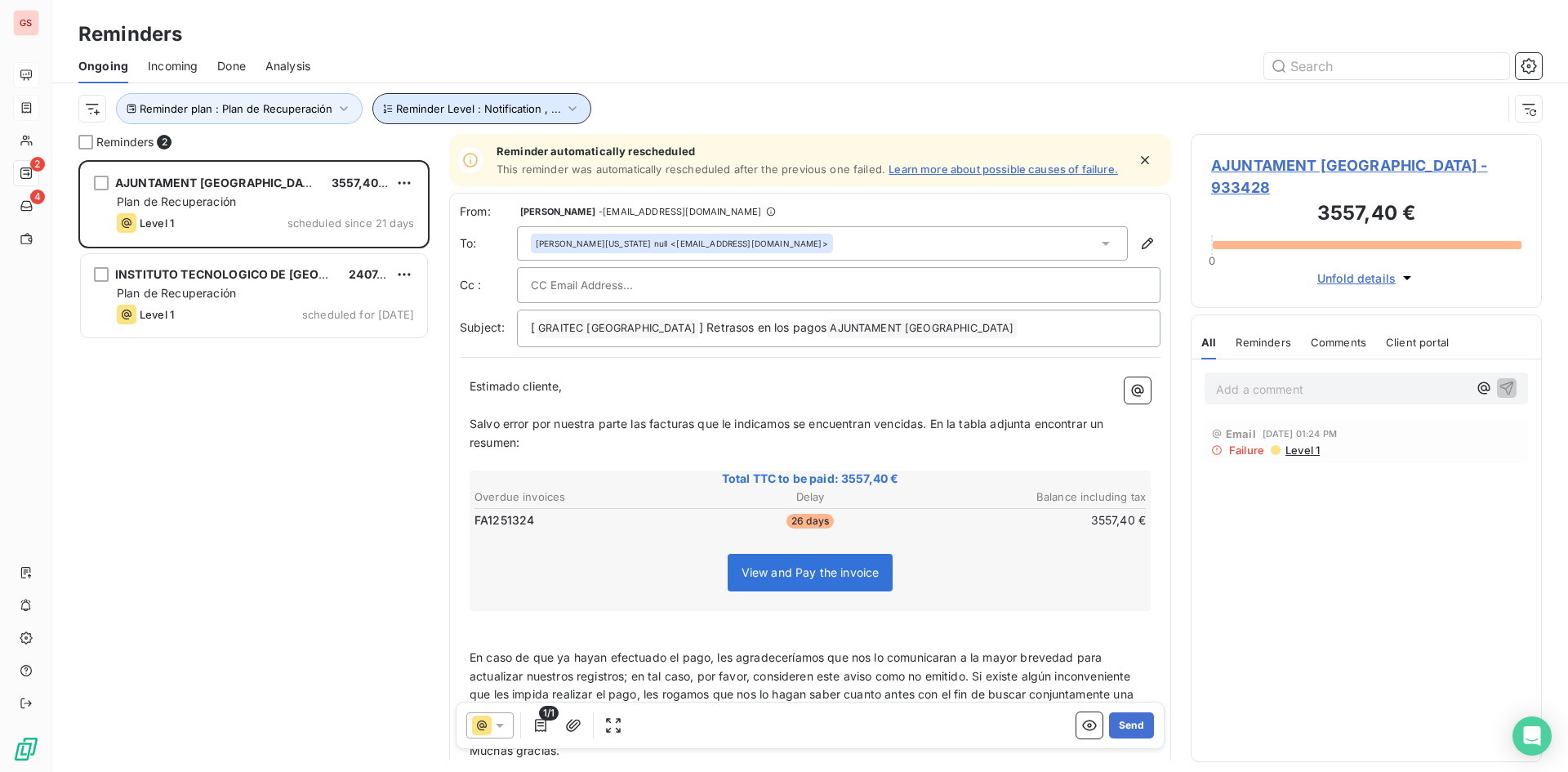
click at [433, 108] on span "Reminder Level : Notification , ..." at bounding box center [478, 109] width 165 height 13
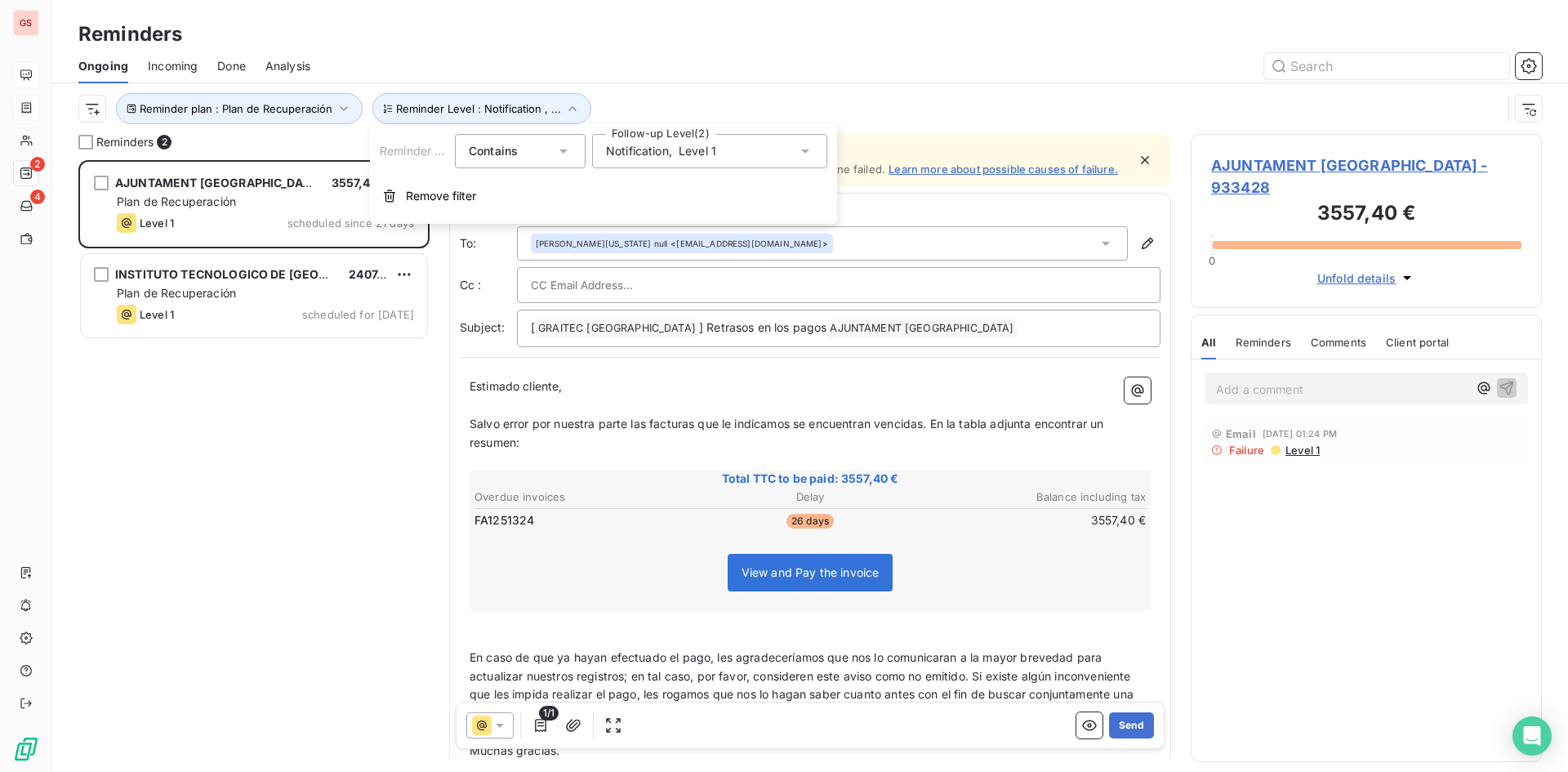
click at [707, 146] on span "Level 1" at bounding box center [697, 151] width 38 height 16
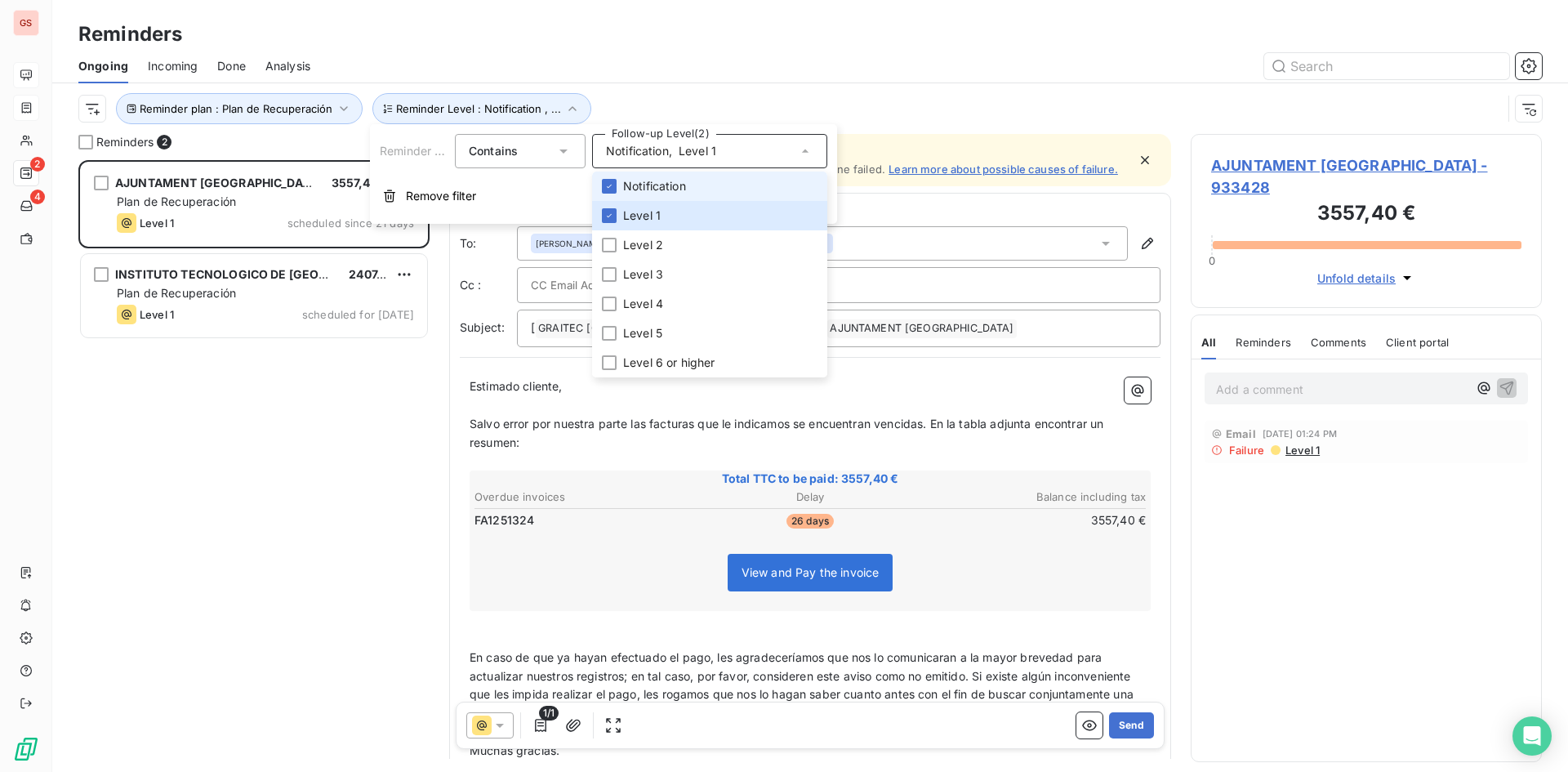
click at [697, 189] on li "Notification" at bounding box center [709, 186] width 235 height 30
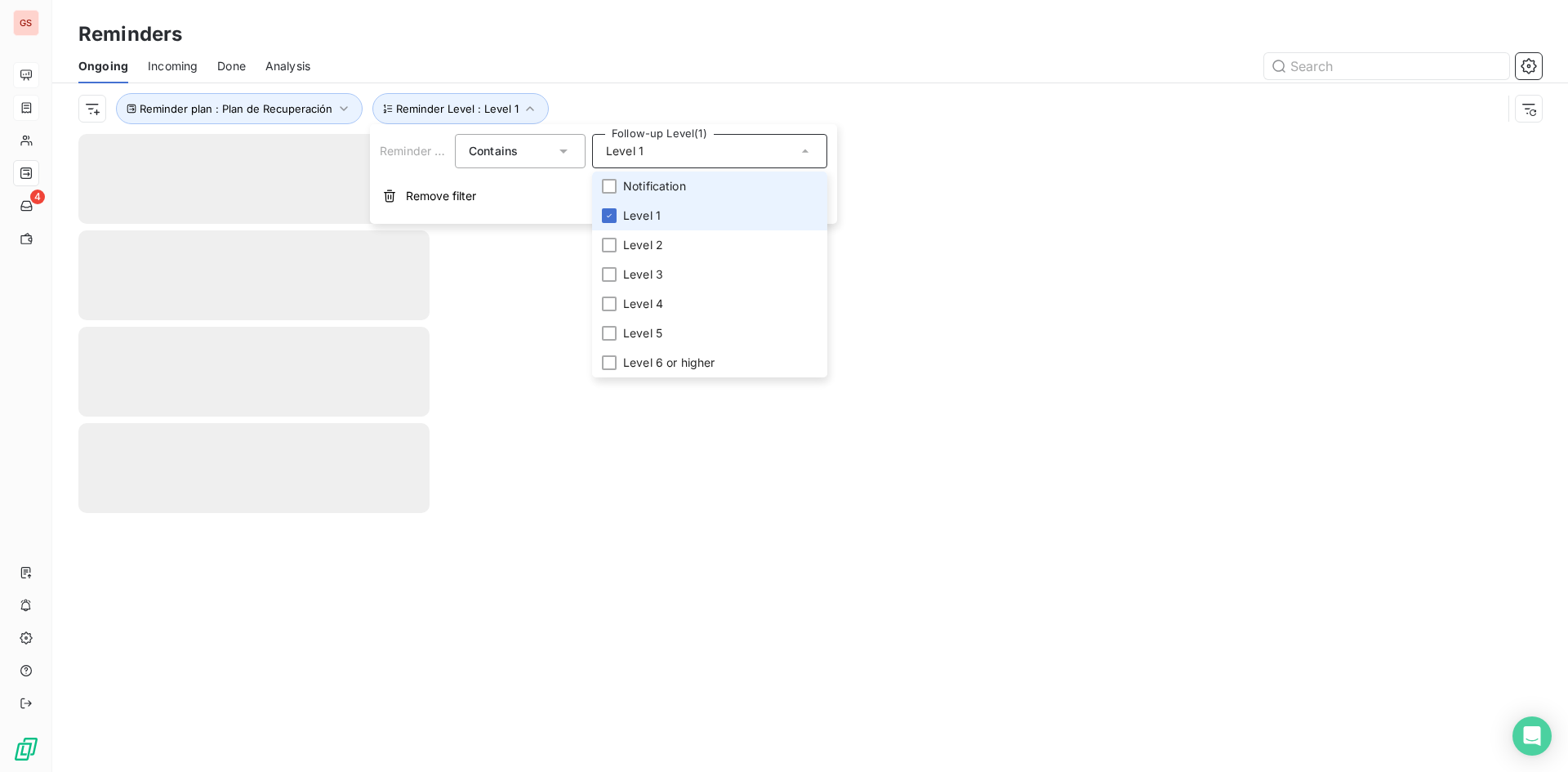
click at [692, 209] on li "Level 1" at bounding box center [709, 216] width 235 height 30
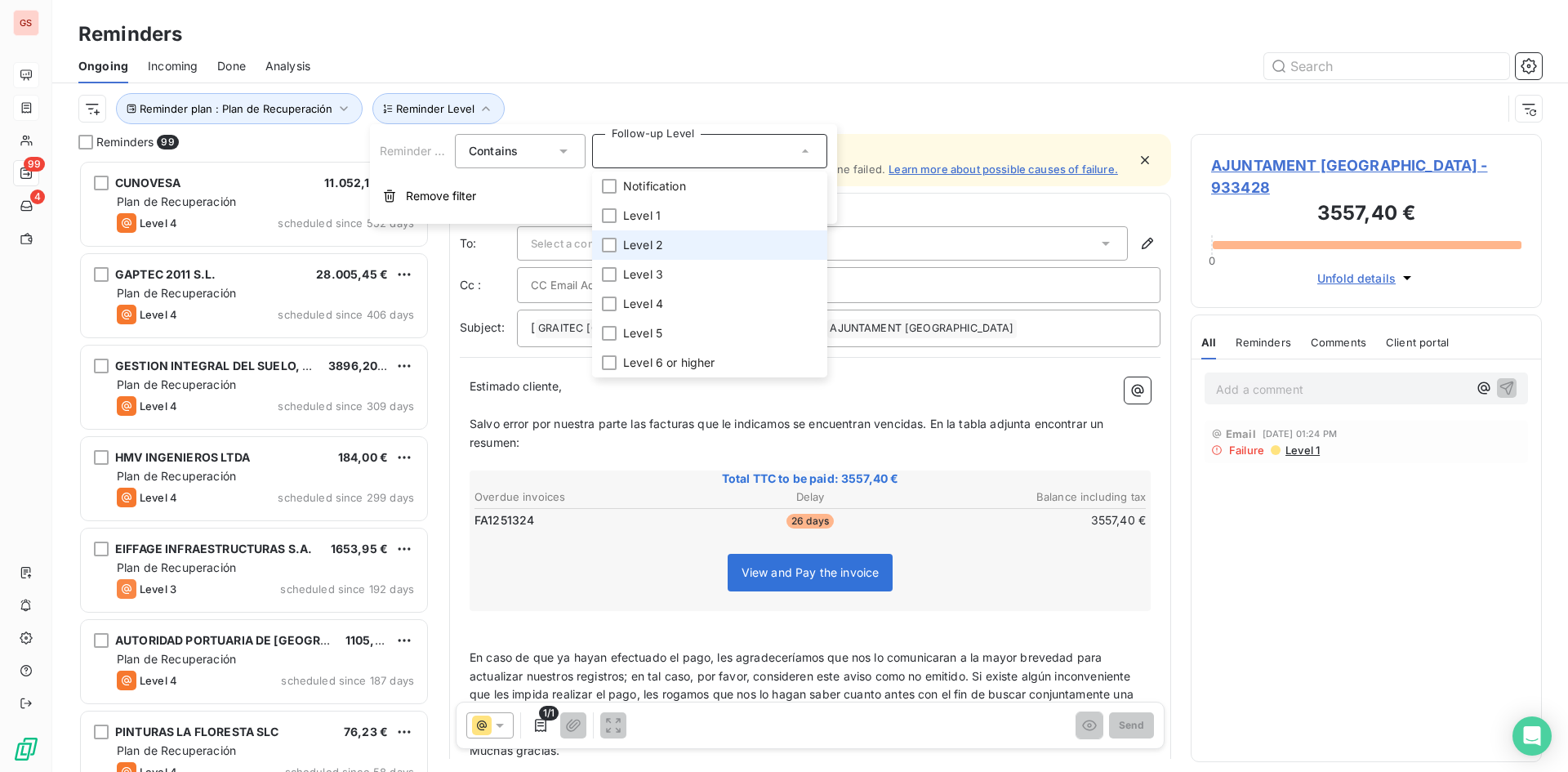
click at [676, 246] on li "Level 2" at bounding box center [709, 245] width 235 height 30
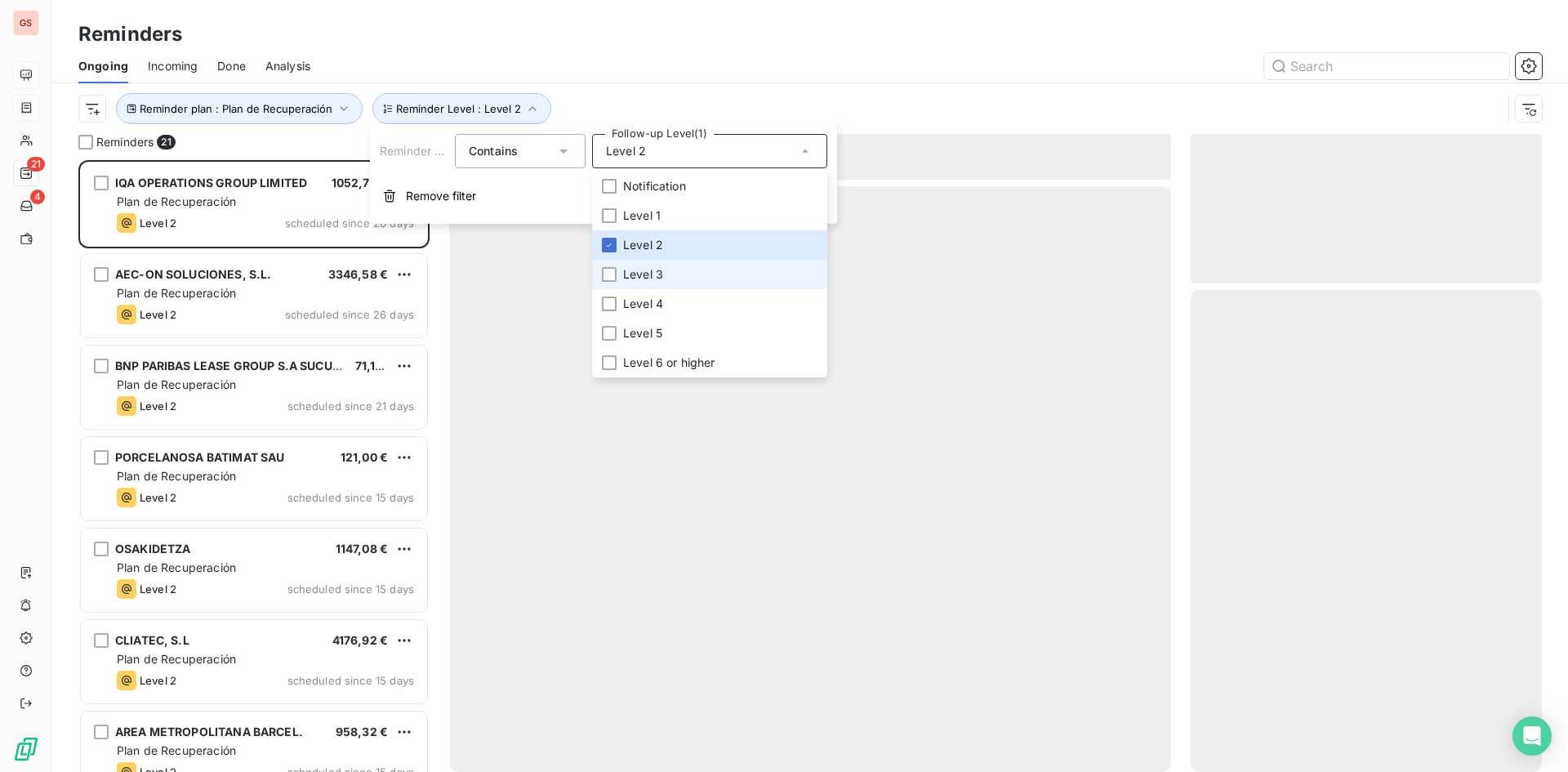
scroll to position [600, 339]
click at [863, 78] on div at bounding box center [936, 66] width 1212 height 26
click at [858, 78] on div at bounding box center [936, 66] width 1212 height 26
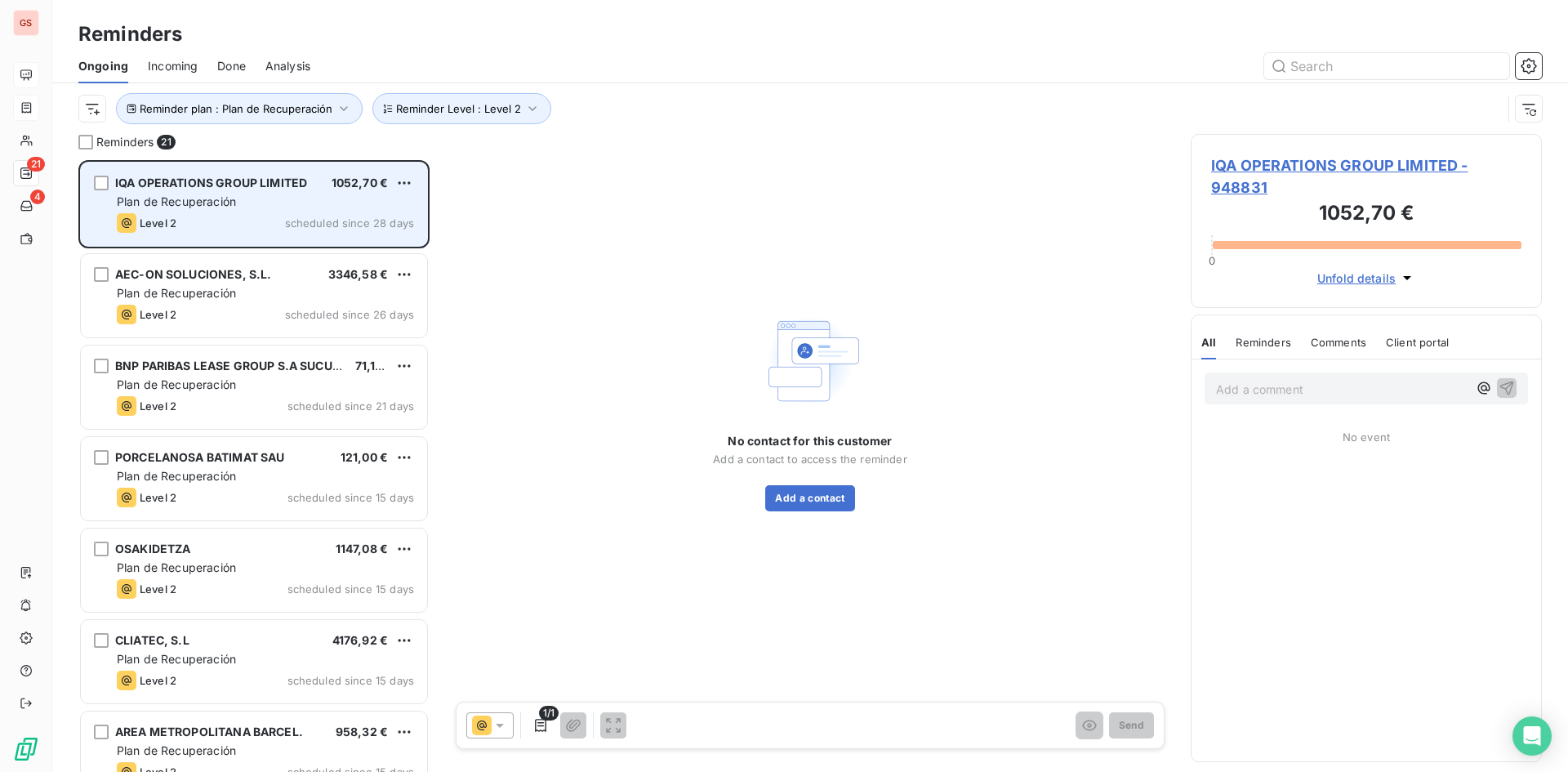
click at [222, 202] on span "Plan de Recuperación" at bounding box center [176, 201] width 120 height 14
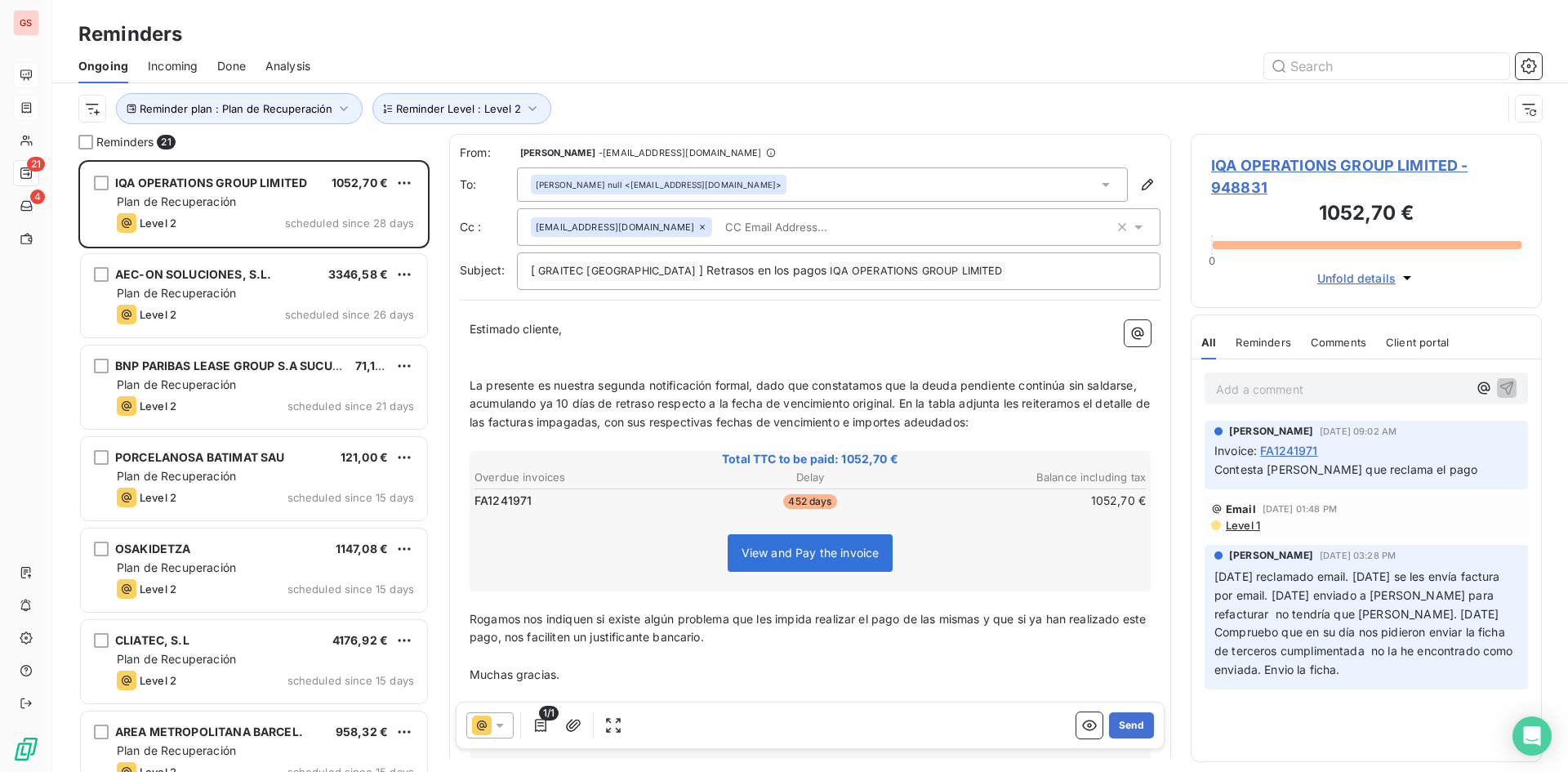
click at [726, 233] on input "text" at bounding box center [813, 227] width 189 height 25
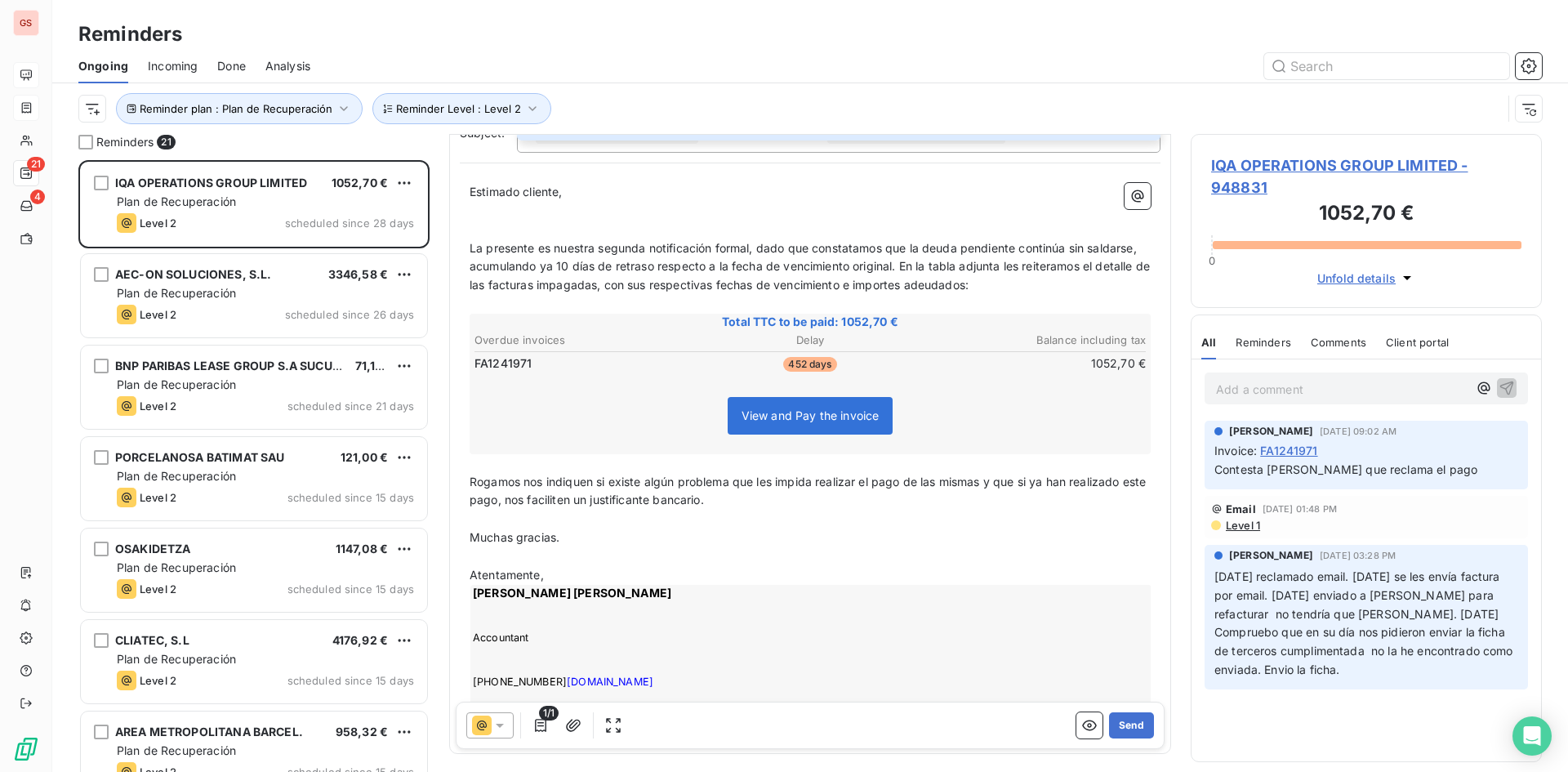
scroll to position [0, 0]
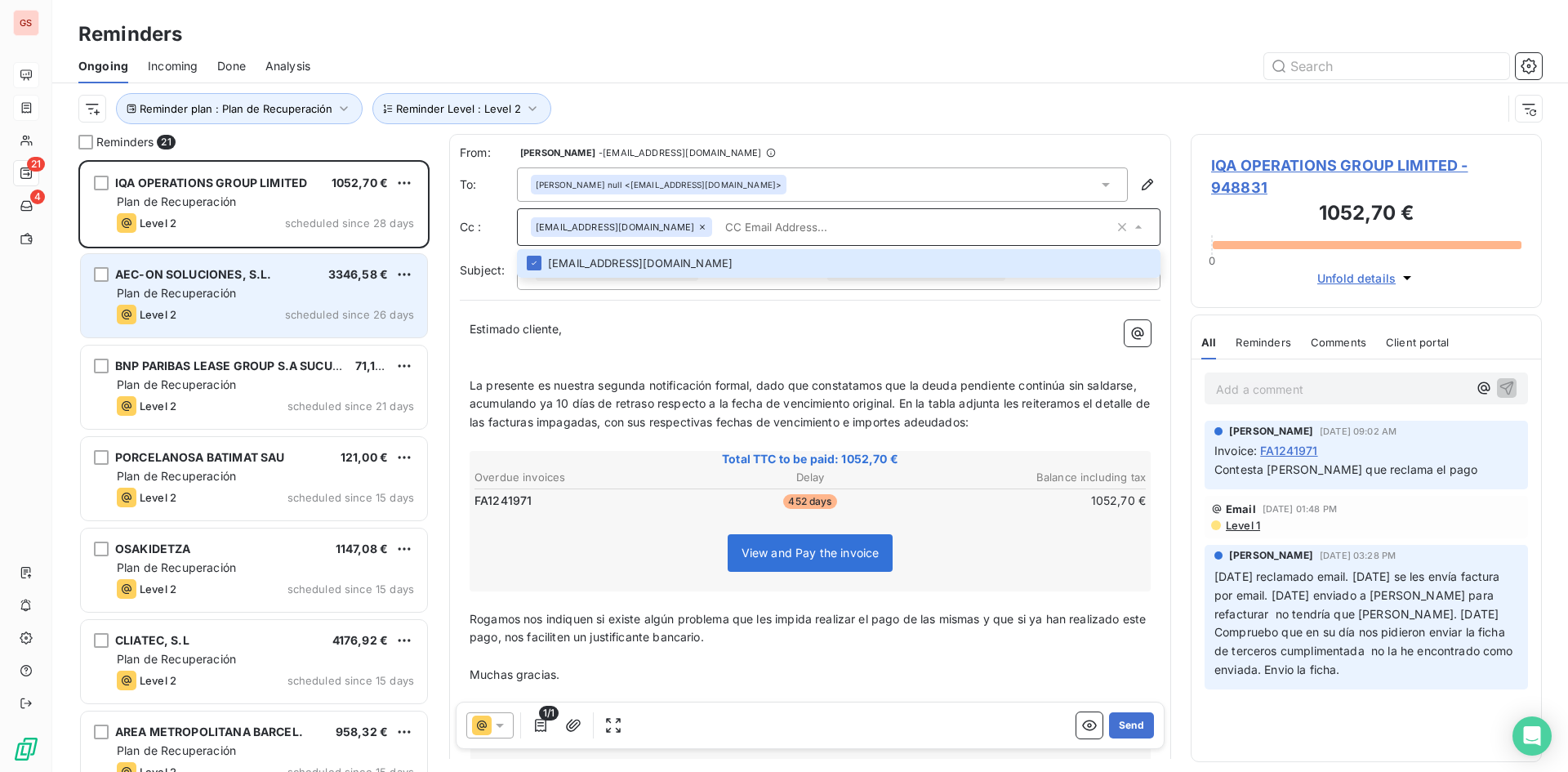
click at [300, 280] on div "AEC-ON SOLUCIONES, S.L. 3346,58 €" at bounding box center [265, 275] width 298 height 15
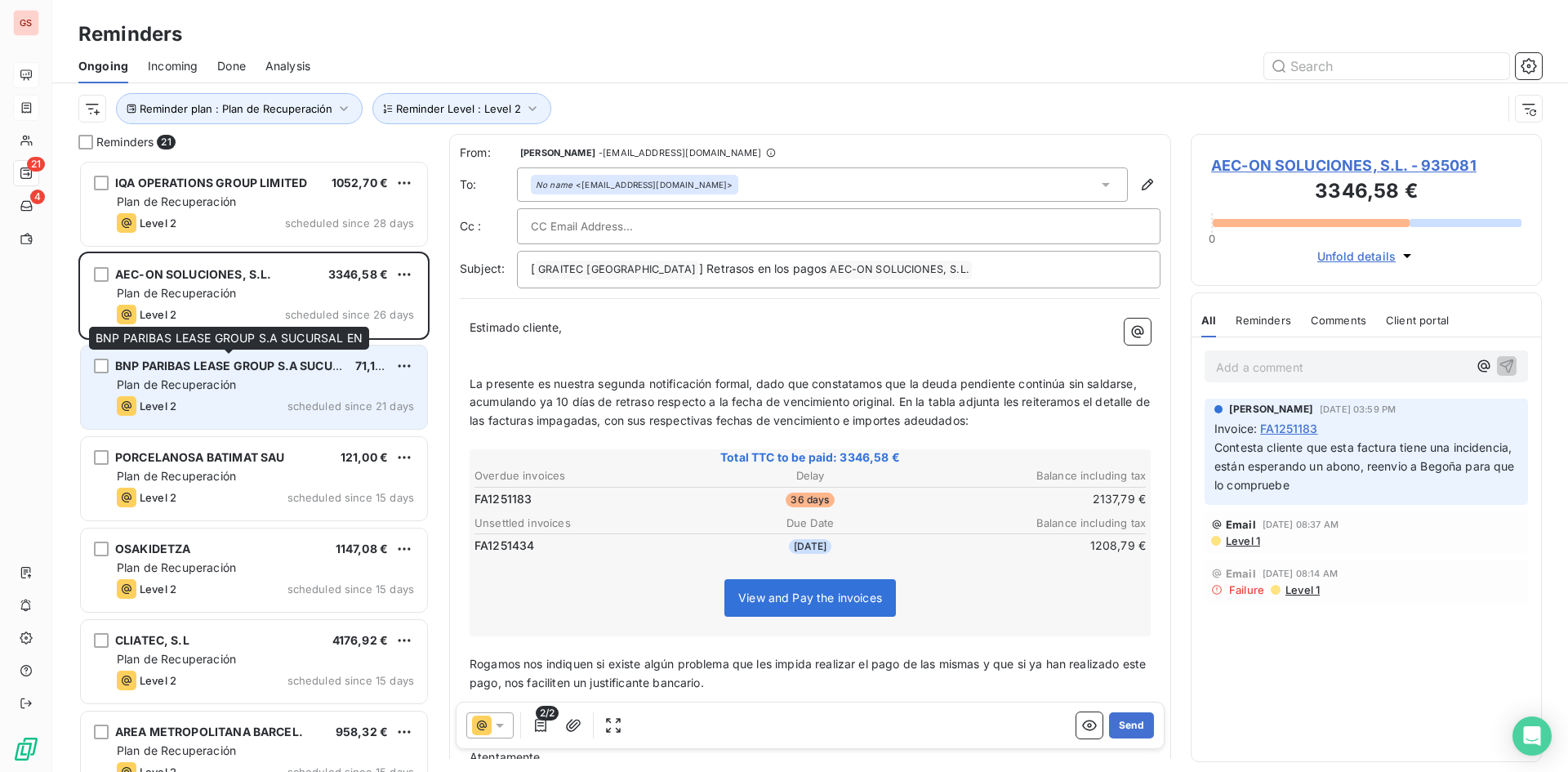
click at [290, 370] on span "BNP PARIBAS LEASE GROUP S.A SUCURSAL EN" at bounding box center [248, 365] width 266 height 14
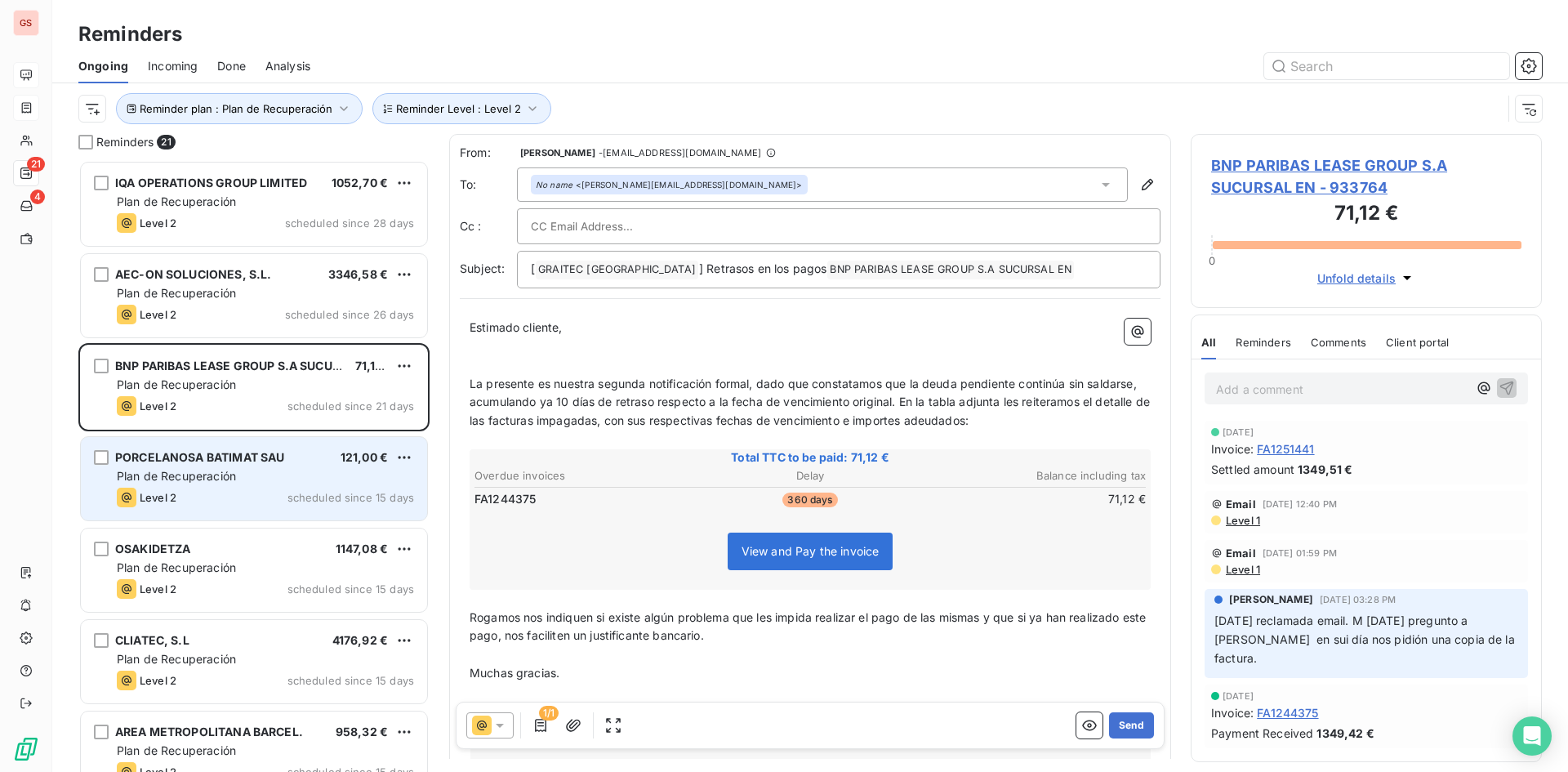
click at [322, 469] on div "Plan de Recuperación" at bounding box center [265, 477] width 298 height 16
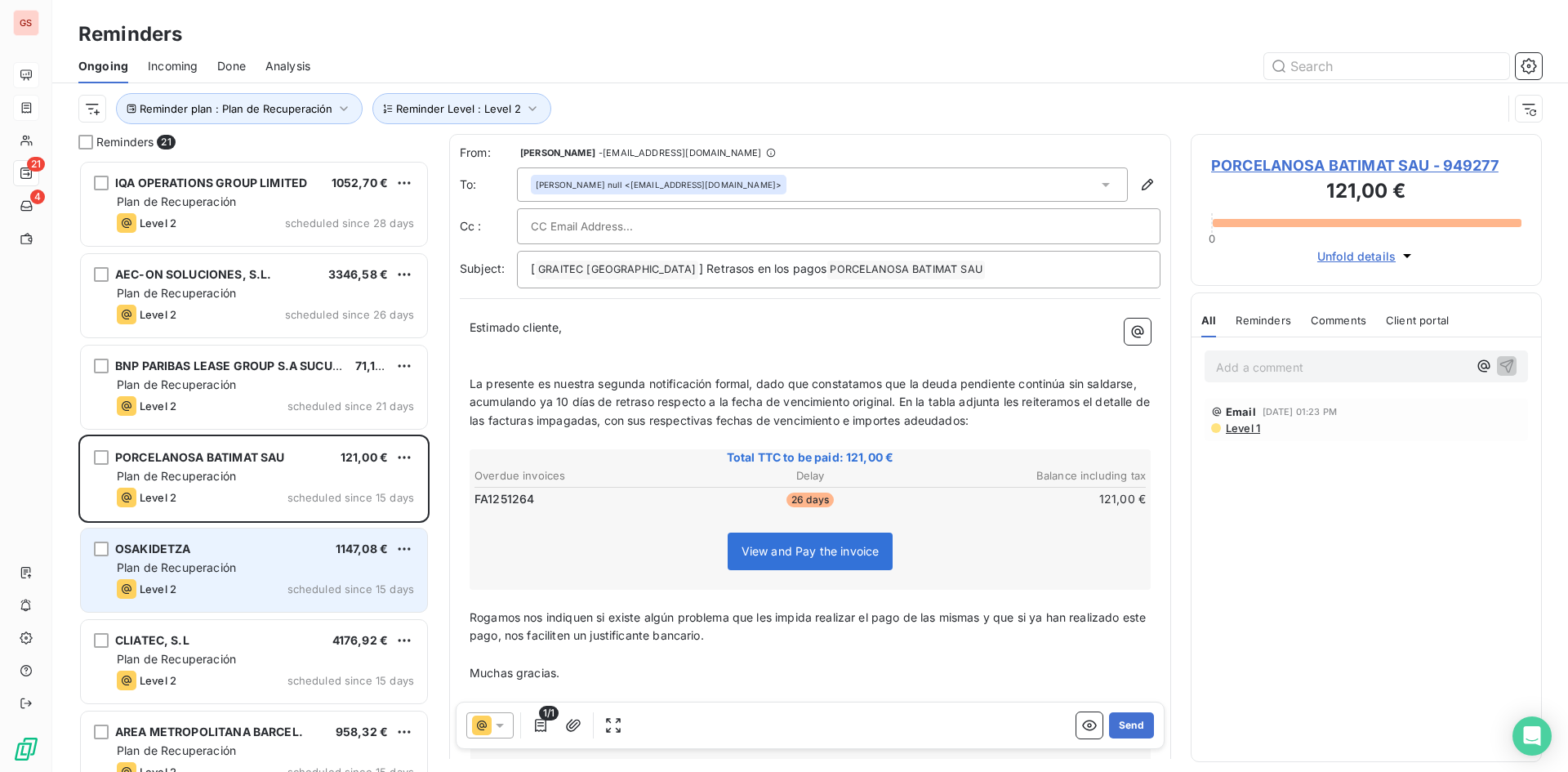
click at [303, 577] on div "OSAKIDETZA 1147,08 € Plan de Recuperación Level 2 scheduled since 15 days" at bounding box center [254, 570] width 346 height 83
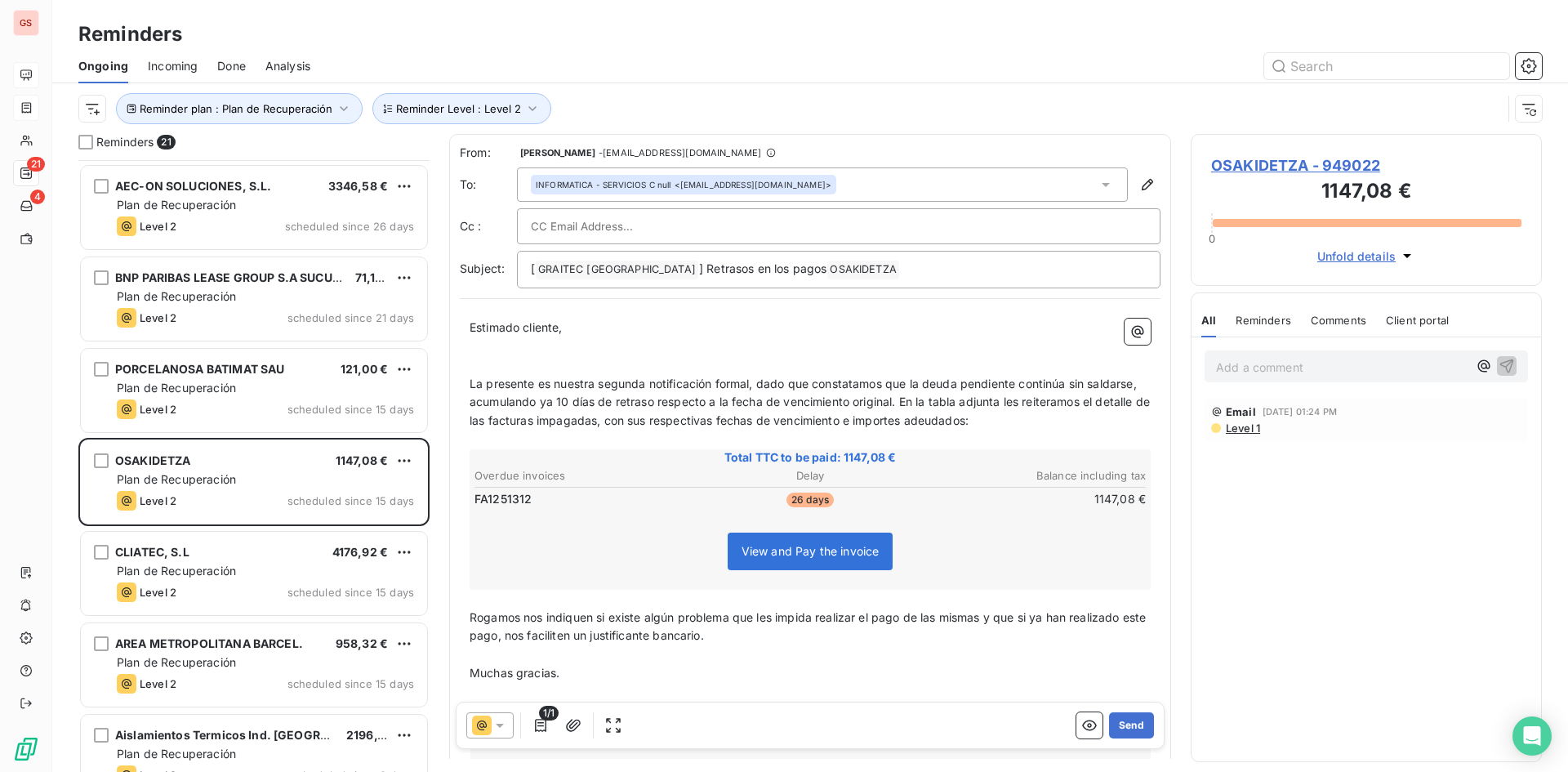
scroll to position [164, 0]
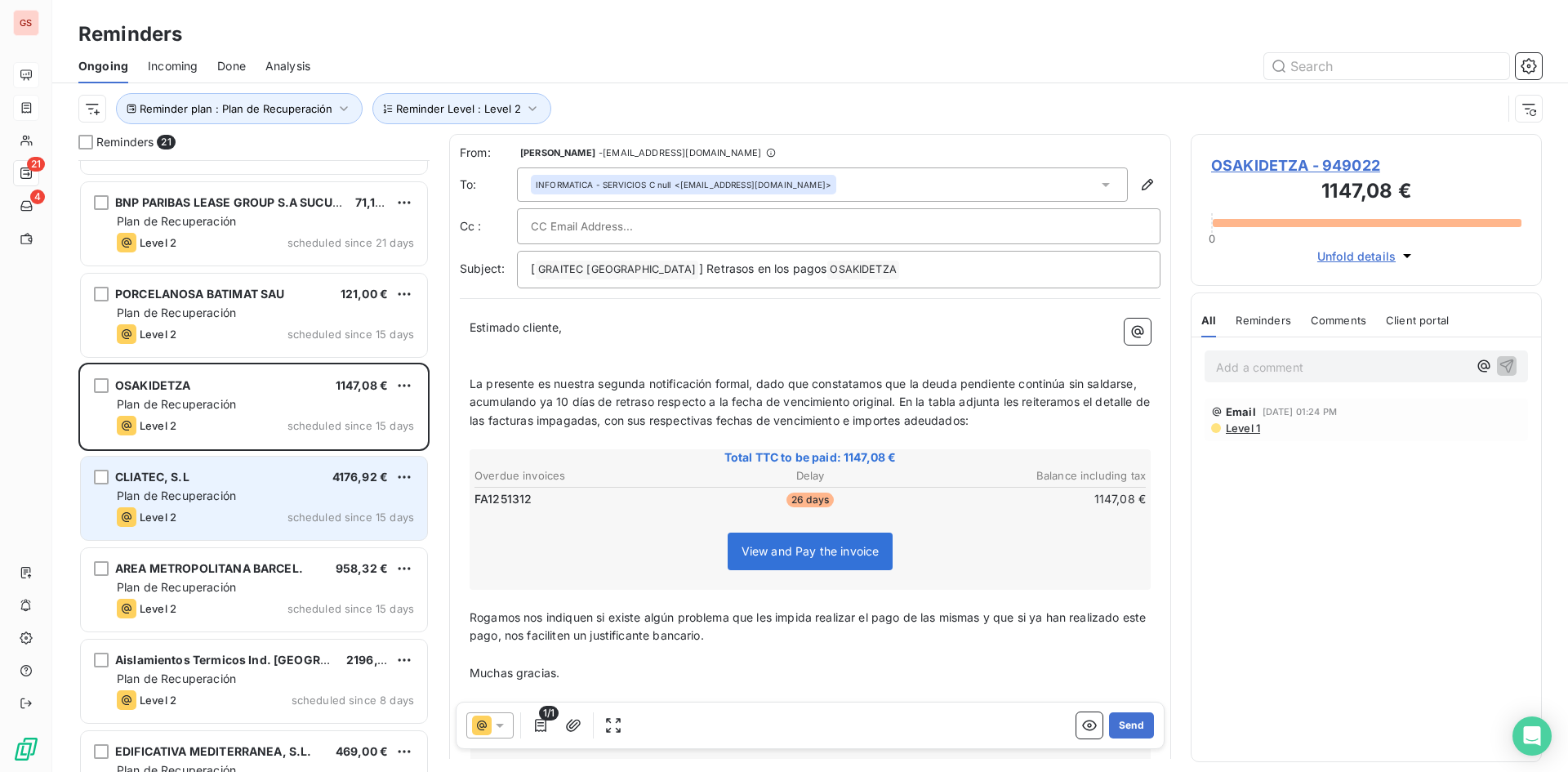
click at [303, 506] on div "CLIATEC, S.L 4176,92 € Plan de Recuperación Level 2 scheduled since 15 days" at bounding box center [254, 498] width 346 height 83
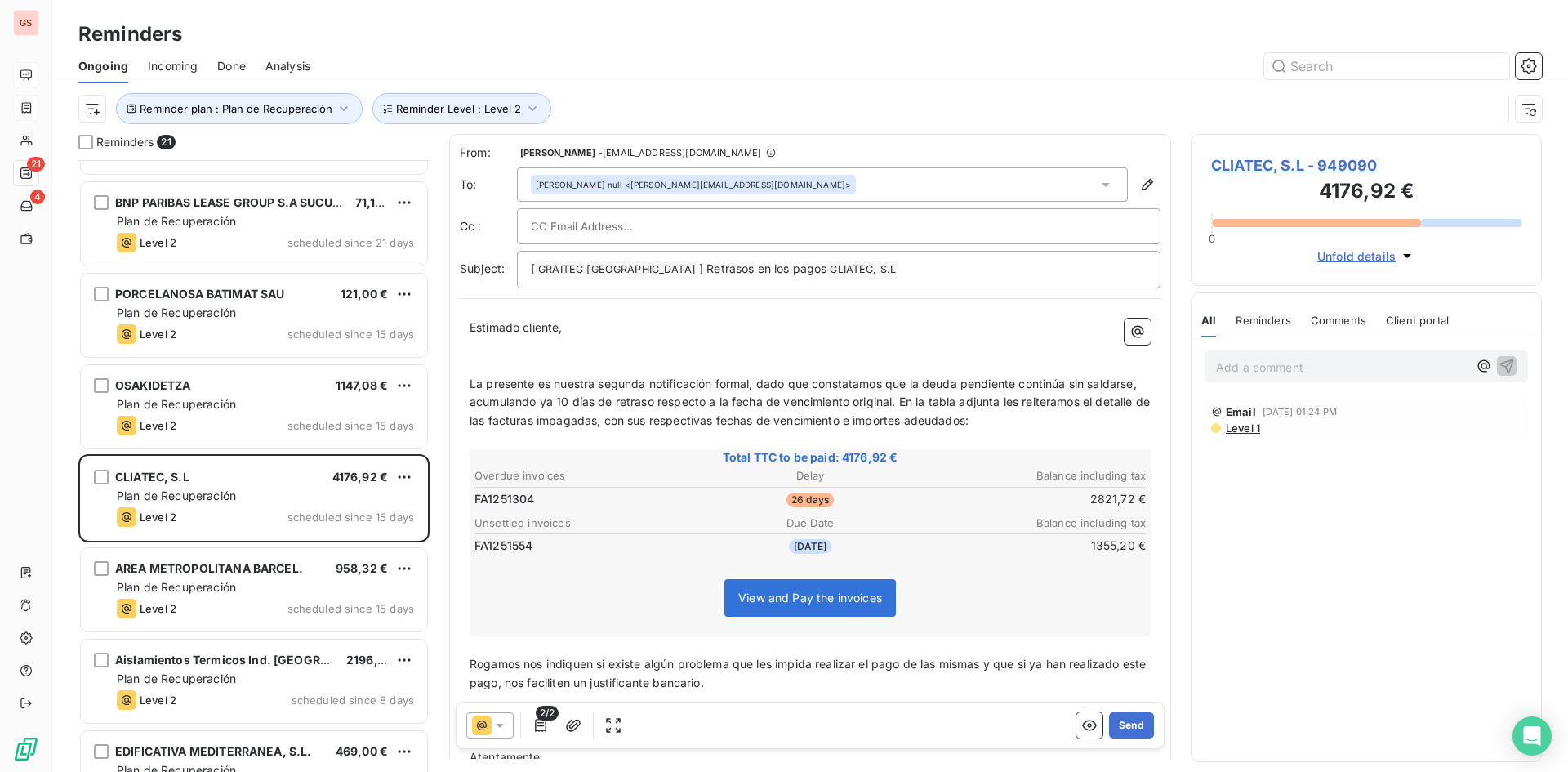
click at [1148, 727] on div "2/2 Send" at bounding box center [810, 725] width 709 height 47
click at [1143, 726] on div "2/2 Send" at bounding box center [810, 725] width 709 height 47
click at [1134, 723] on button "Send" at bounding box center [1131, 726] width 45 height 26
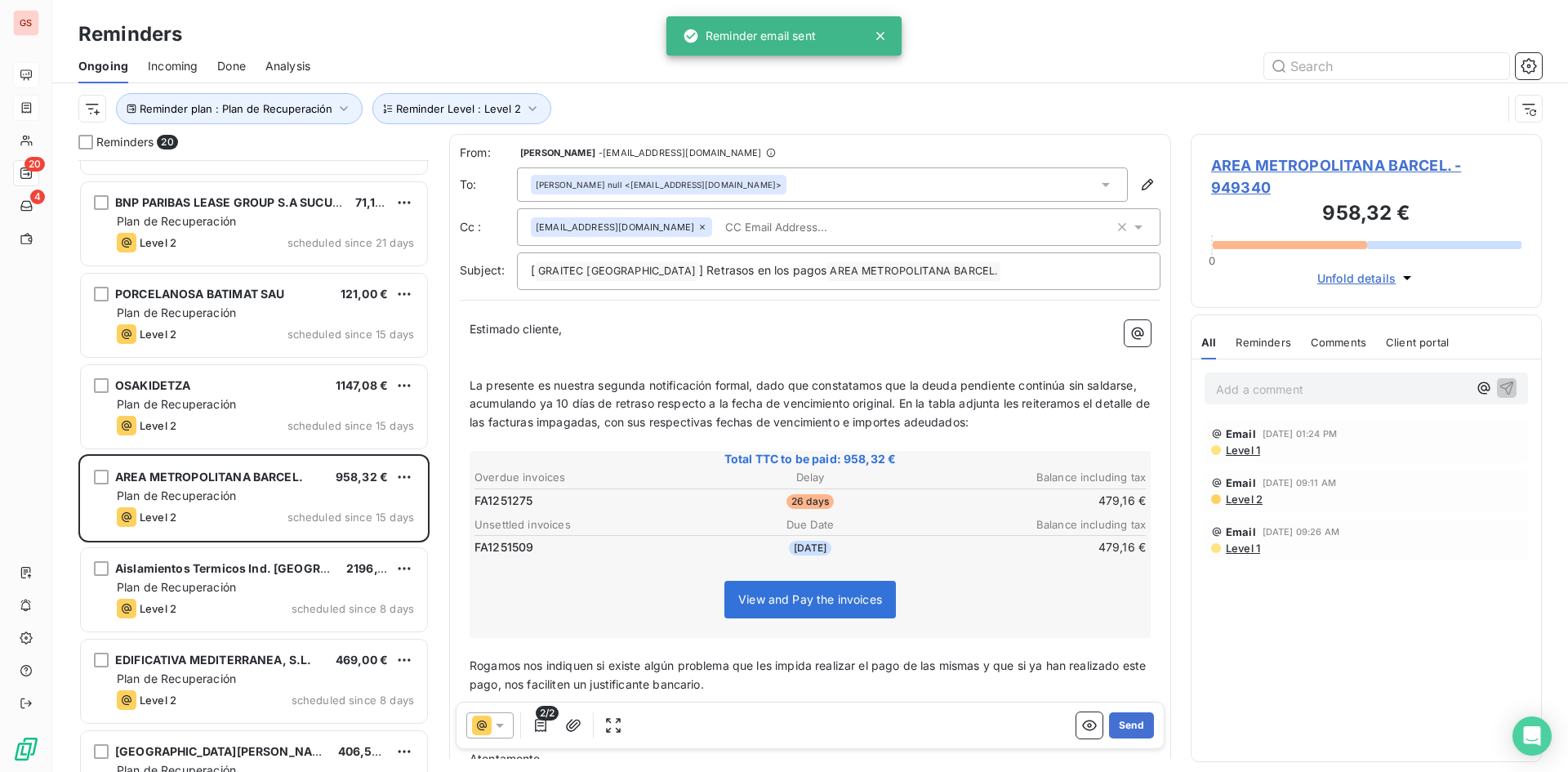
click at [302, 77] on div "Analysis" at bounding box center [288, 66] width 45 height 35
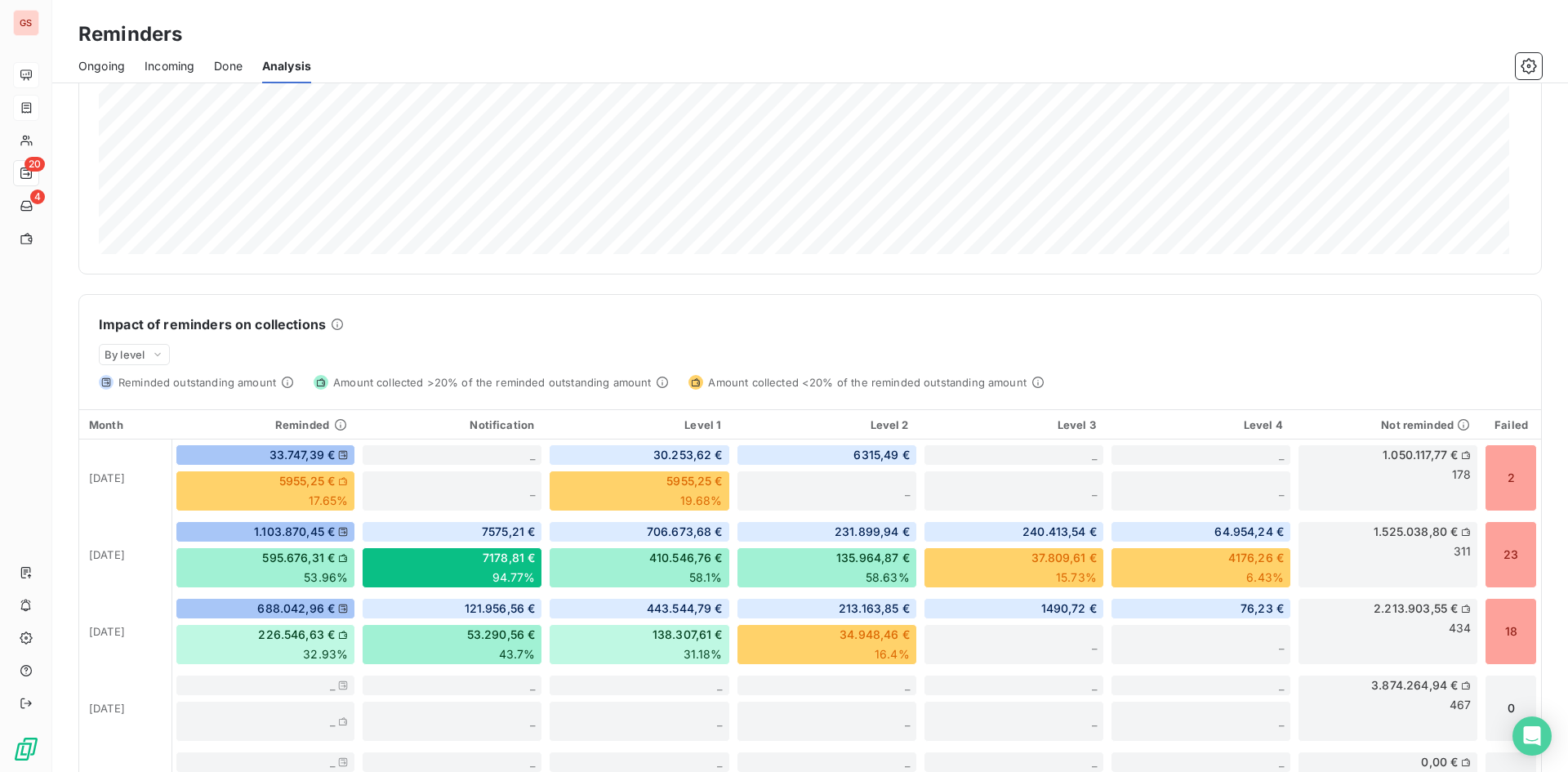
scroll to position [214, 0]
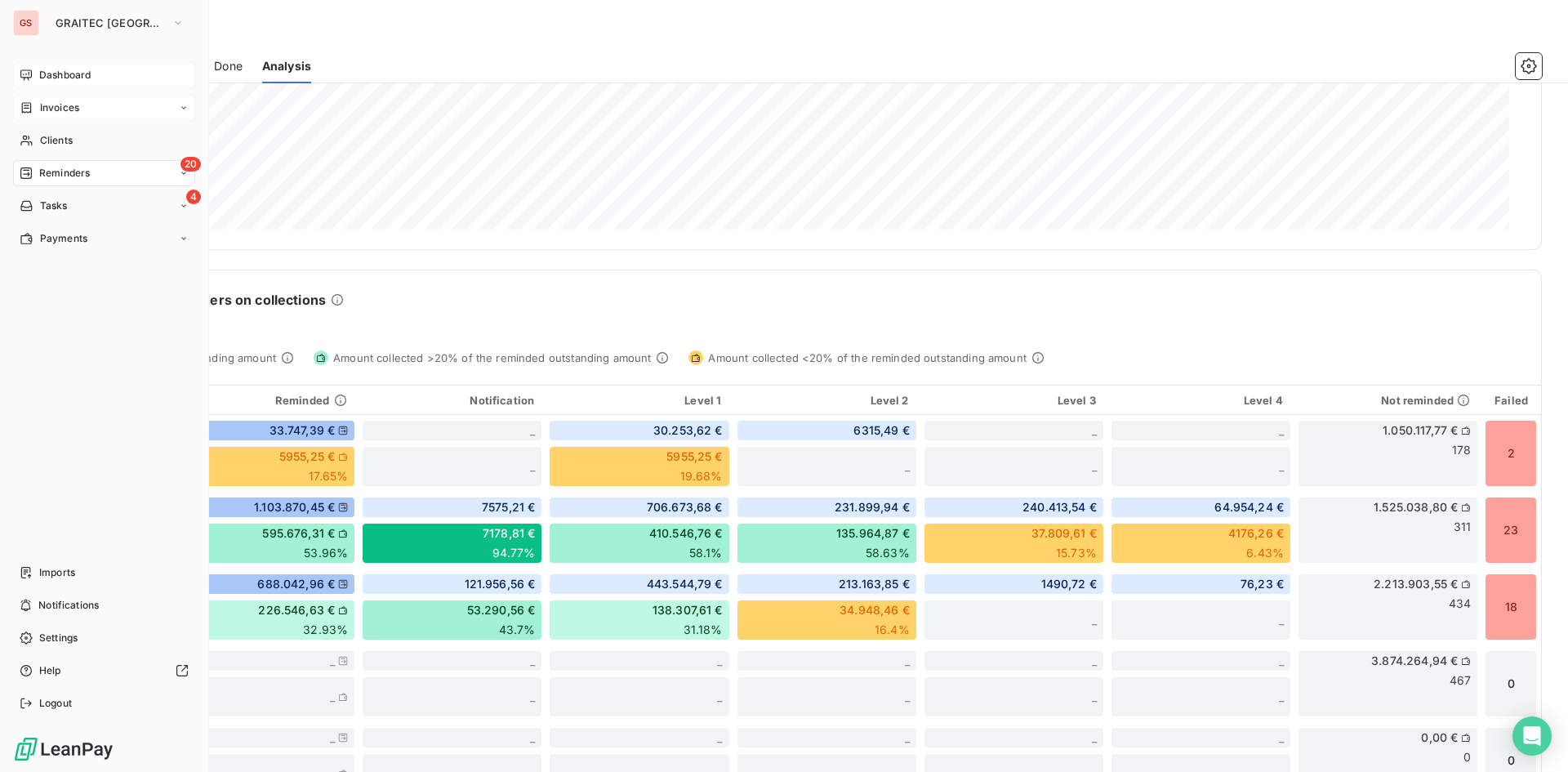
click at [43, 115] on div "Invoices" at bounding box center [104, 108] width 182 height 26
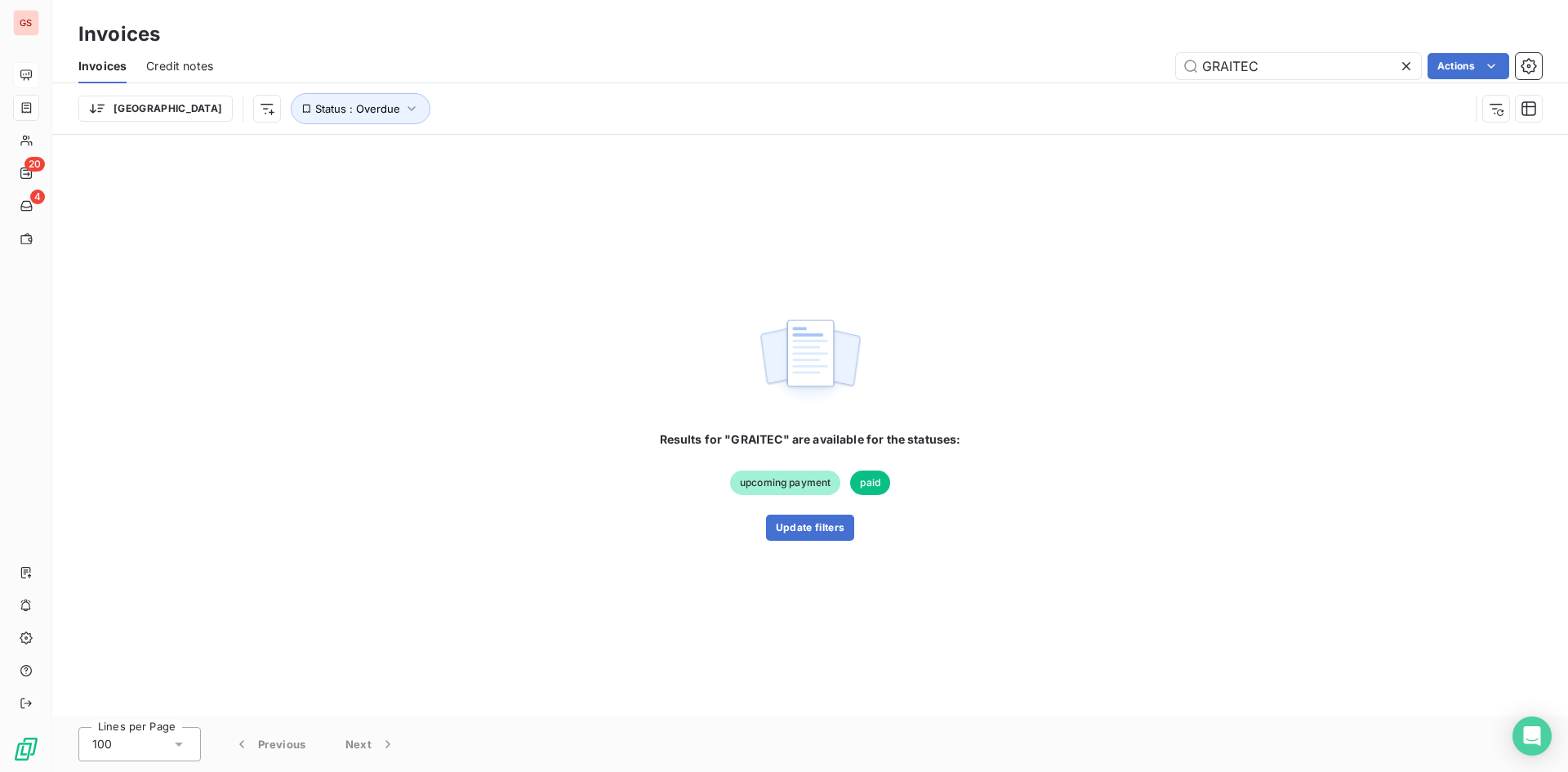
click at [1413, 73] on div at bounding box center [1410, 66] width 23 height 26
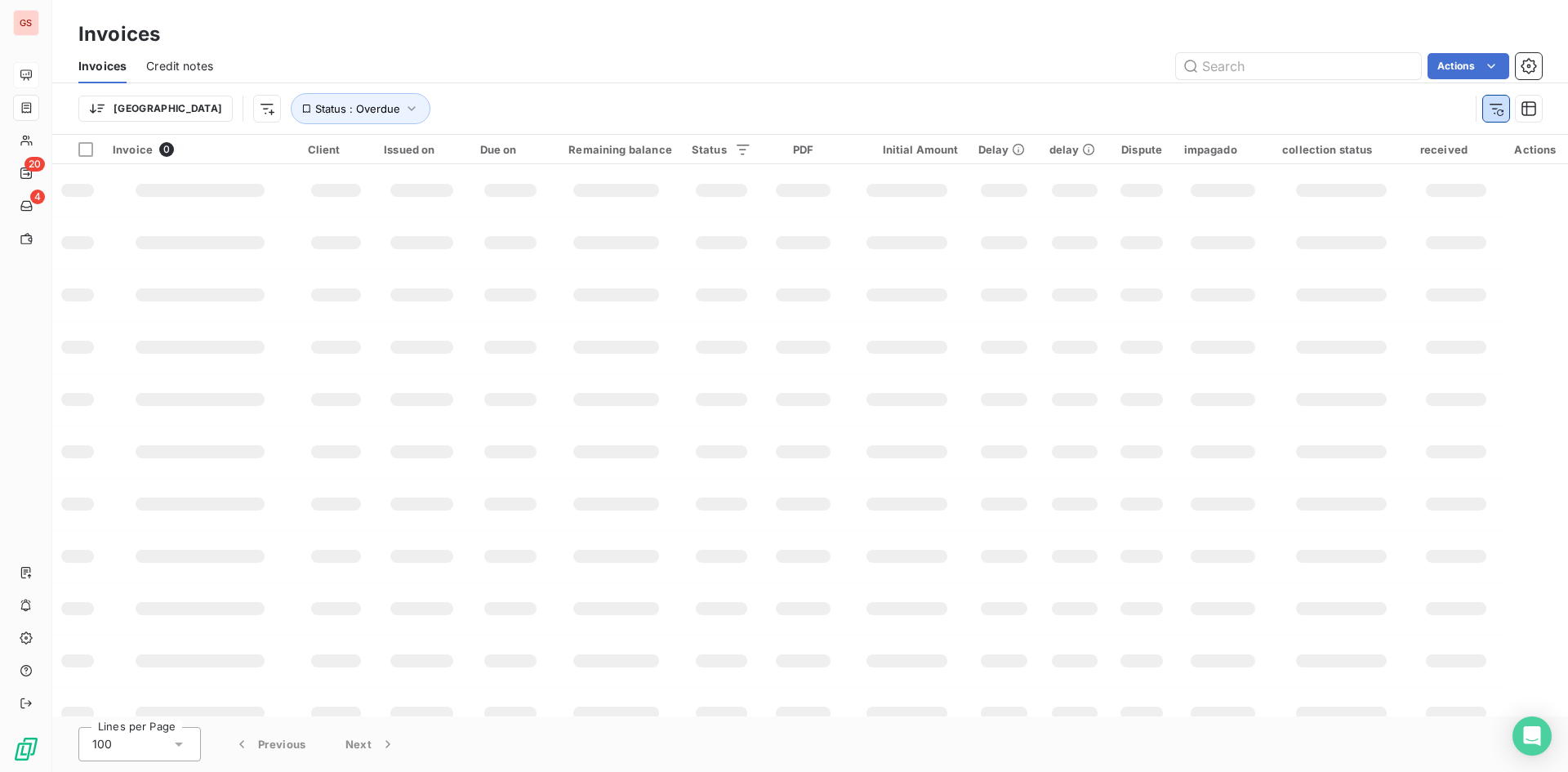
click at [1494, 110] on icon "button" at bounding box center [1496, 109] width 13 height 11
click at [25, 78] on icon at bounding box center [26, 74] width 12 height 11
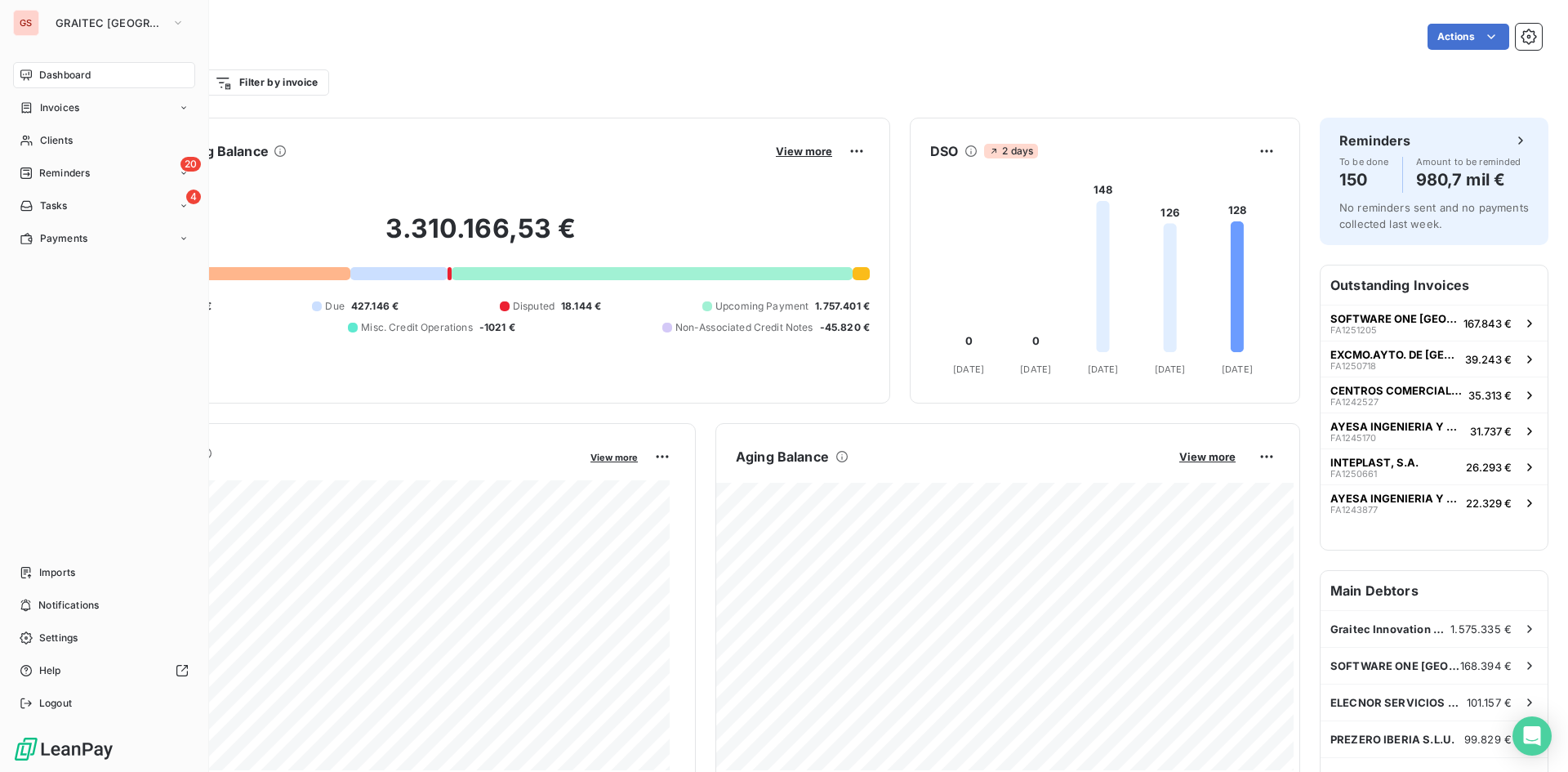
click at [32, 115] on div "Invoices" at bounding box center [49, 108] width 59 height 15
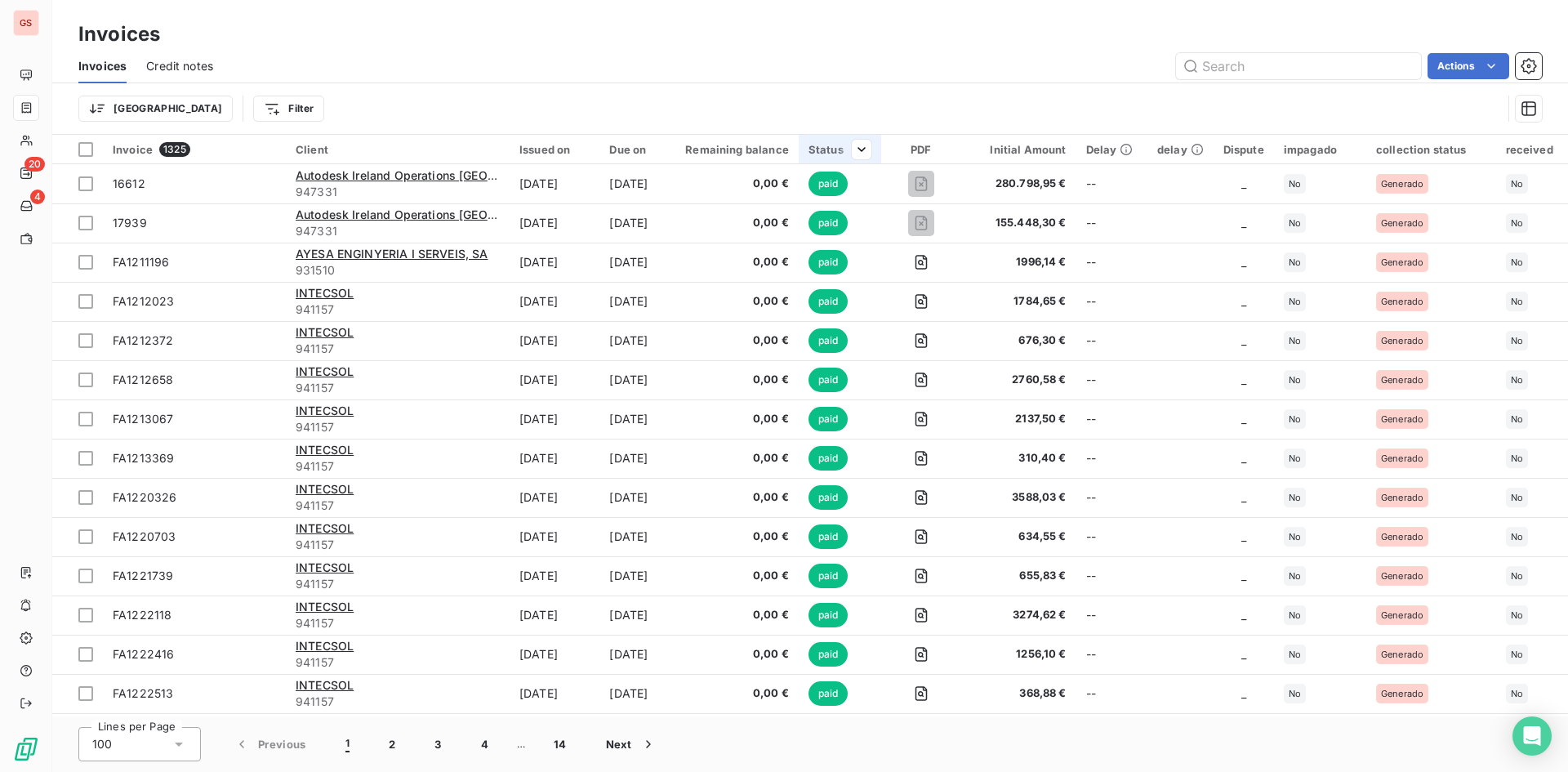
click at [871, 152] on div at bounding box center [855, 149] width 33 height 20
click at [839, 189] on div at bounding box center [765, 193] width 235 height 35
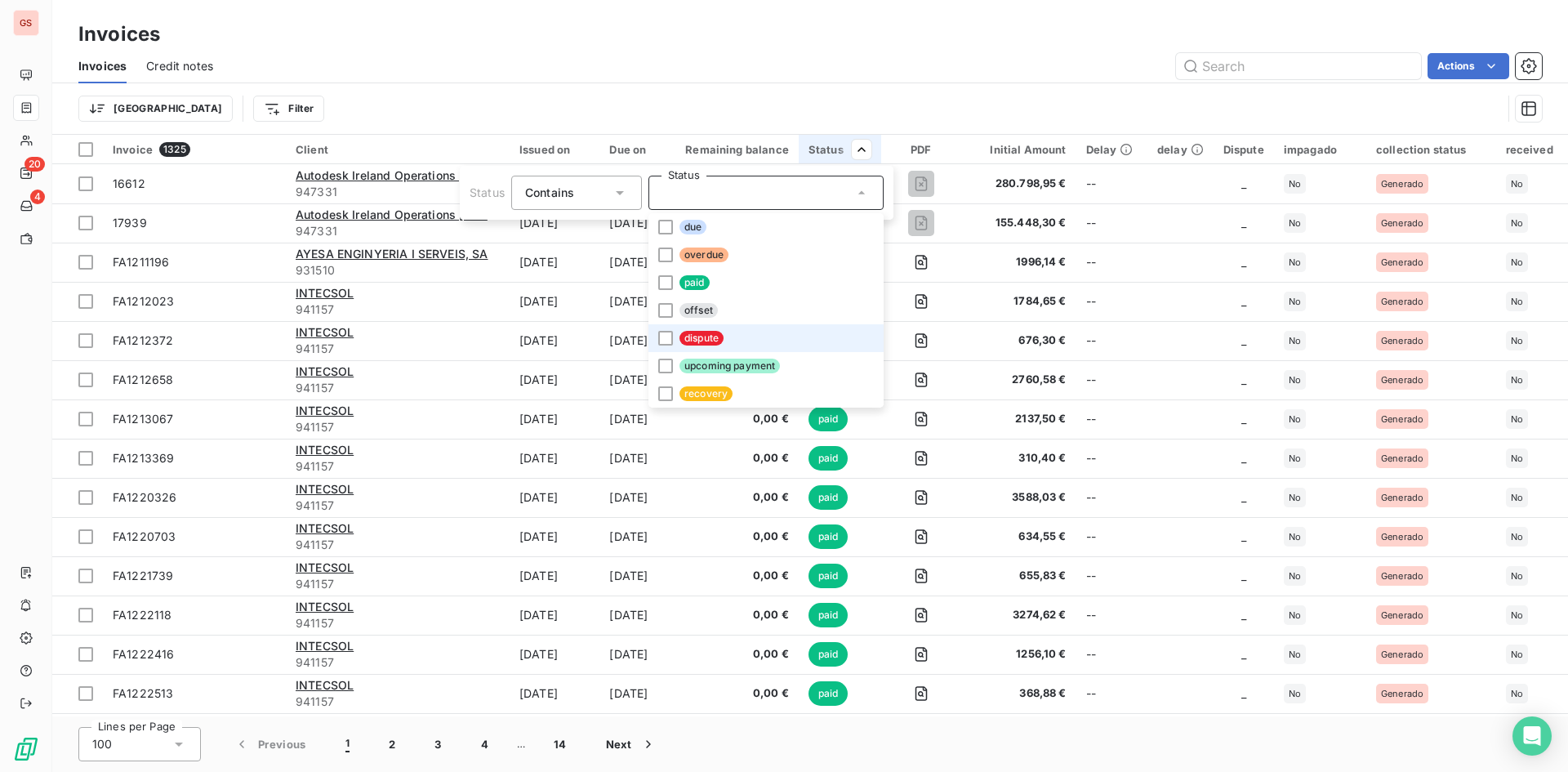
click at [711, 347] on li "dispute" at bounding box center [765, 338] width 235 height 28
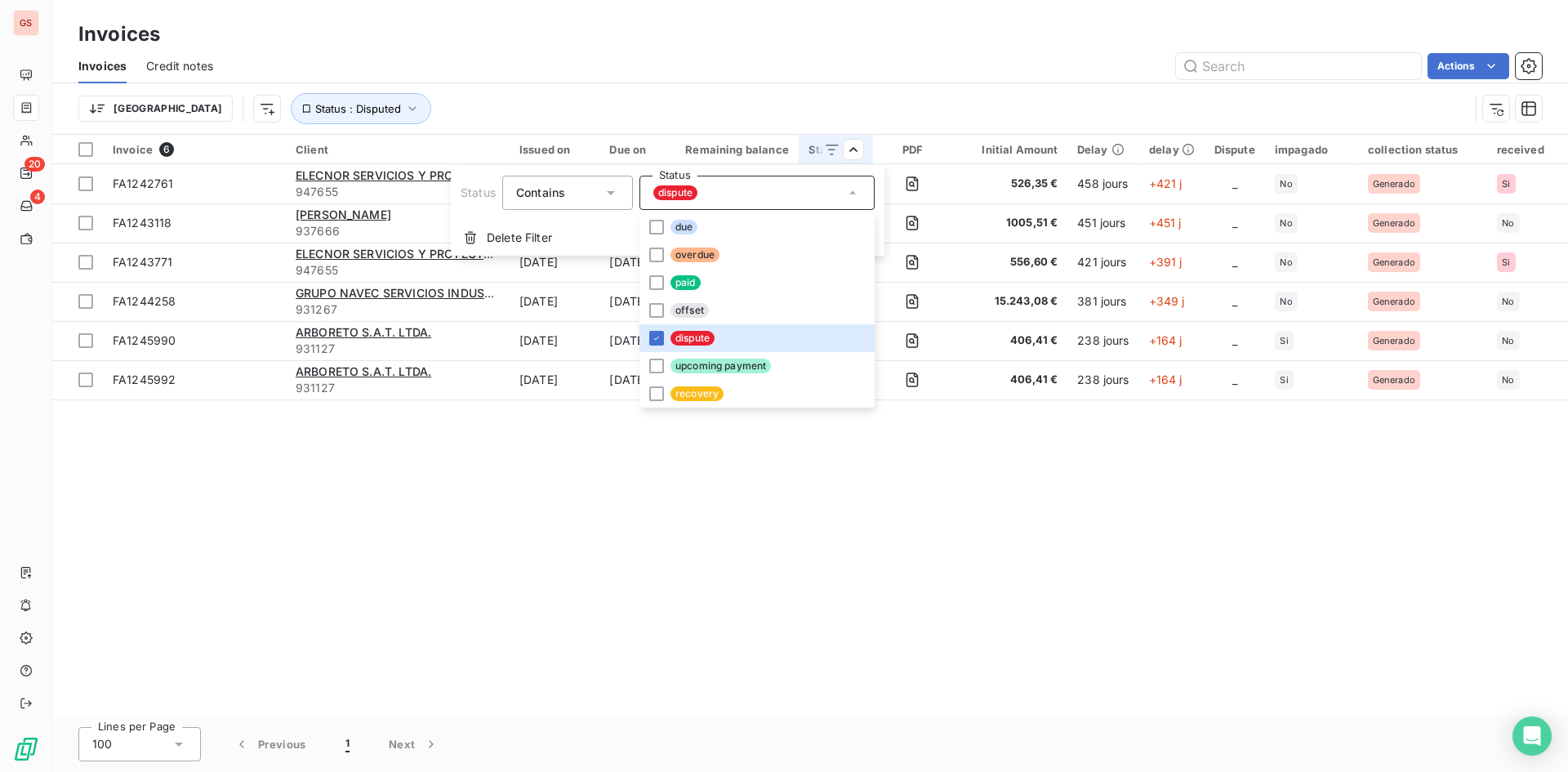
click at [357, 388] on html "GS 20 4 Invoices Invoices Credit notes Actions Trier Status : Disputed Invoice …" at bounding box center [784, 386] width 1568 height 772
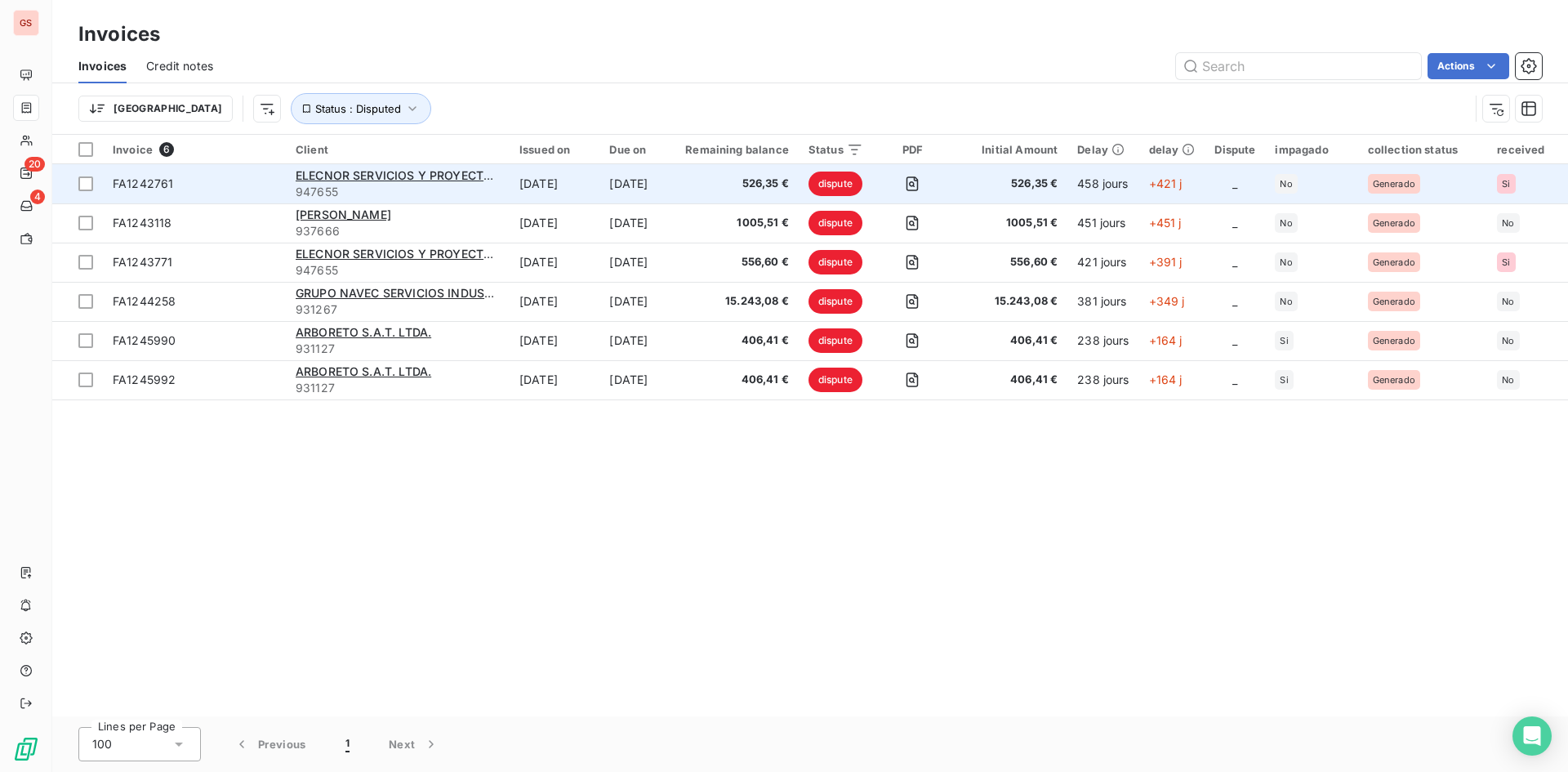
click at [728, 180] on span "526,35 €" at bounding box center [737, 184] width 104 height 16
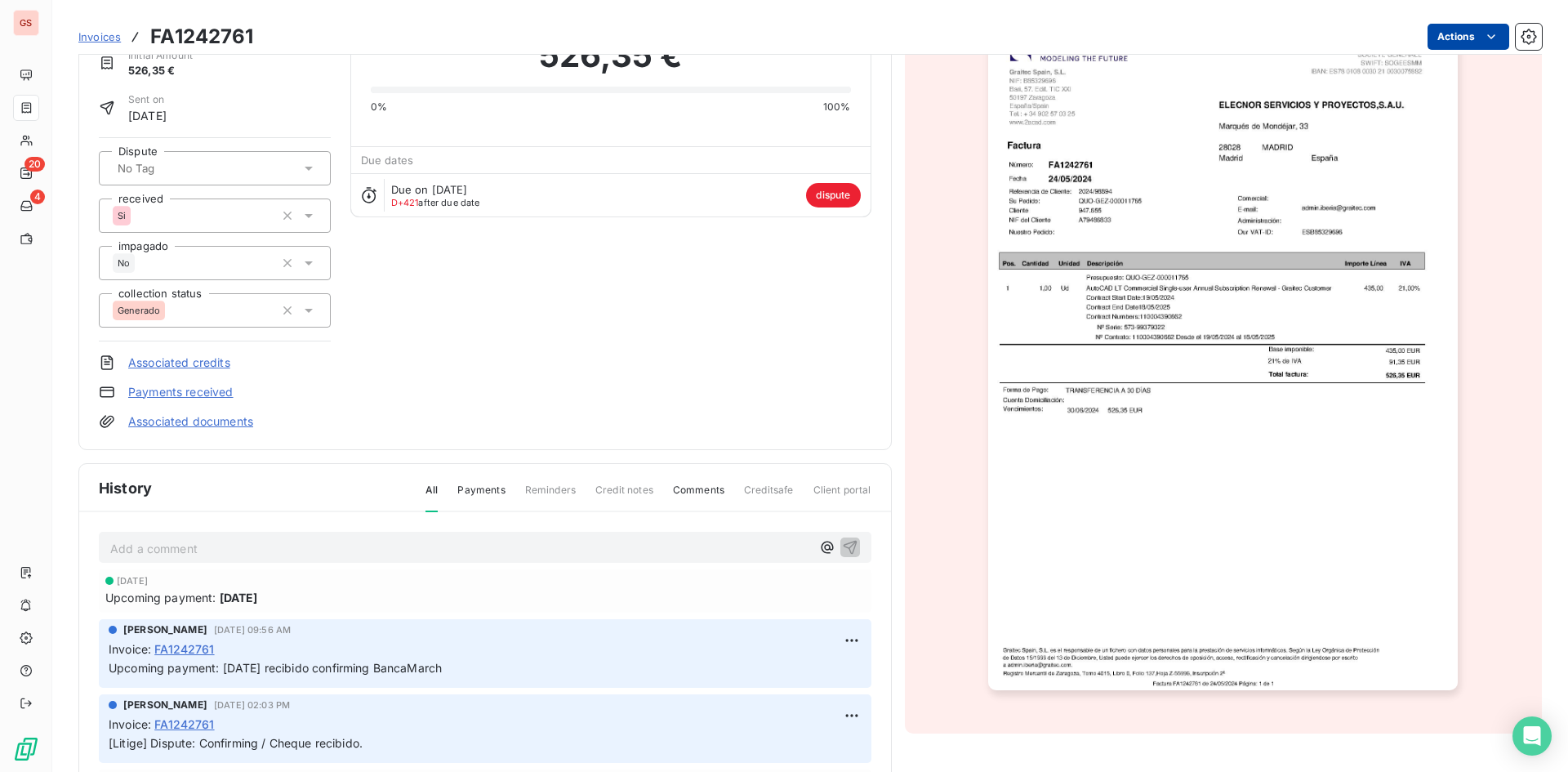
click at [1466, 36] on html "GS 20 4 Invoices FA1242761 Actions ELECNOR SERVICIOS Y PROYECTOS,S.A.U. 947655 …" at bounding box center [784, 386] width 1568 height 772
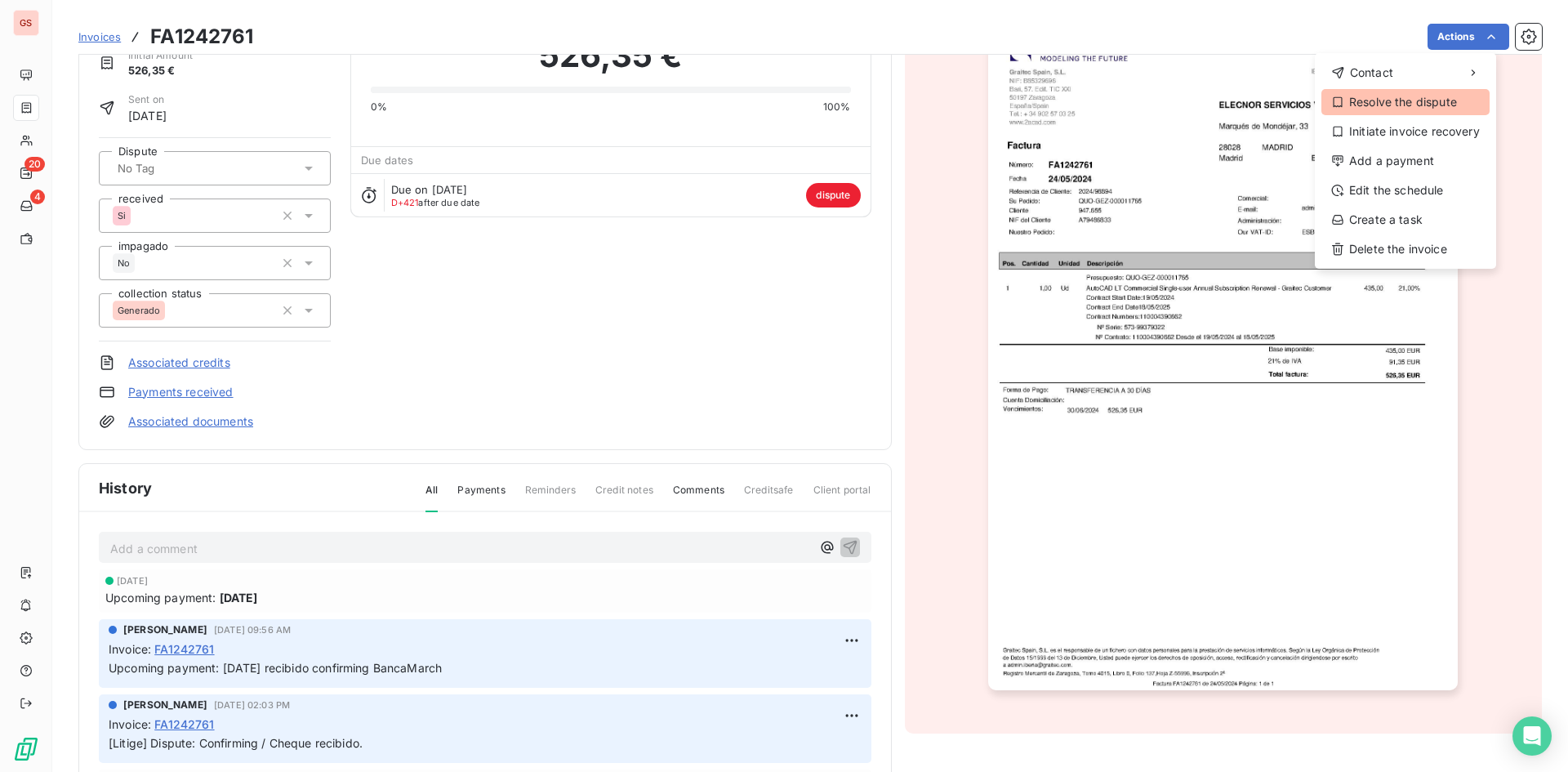
click at [1410, 101] on div "Resolve the dispute" at bounding box center [1406, 102] width 168 height 26
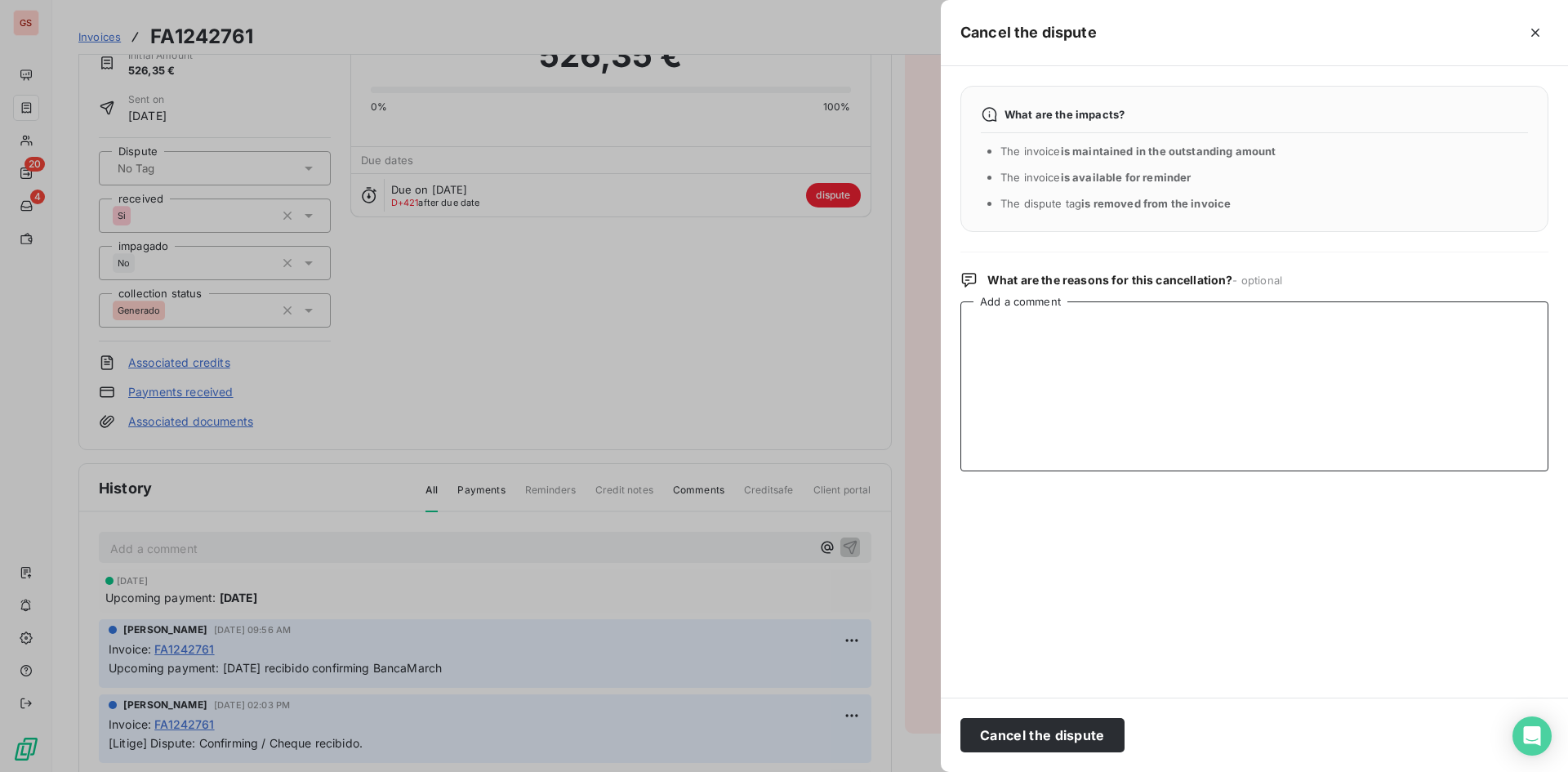
click at [1129, 336] on textarea "Add a comment" at bounding box center [1254, 386] width 588 height 170
type textarea "d"
type textarea "Disputa incorrecta."
click at [1024, 739] on button "Cancel the dispute" at bounding box center [1042, 736] width 164 height 35
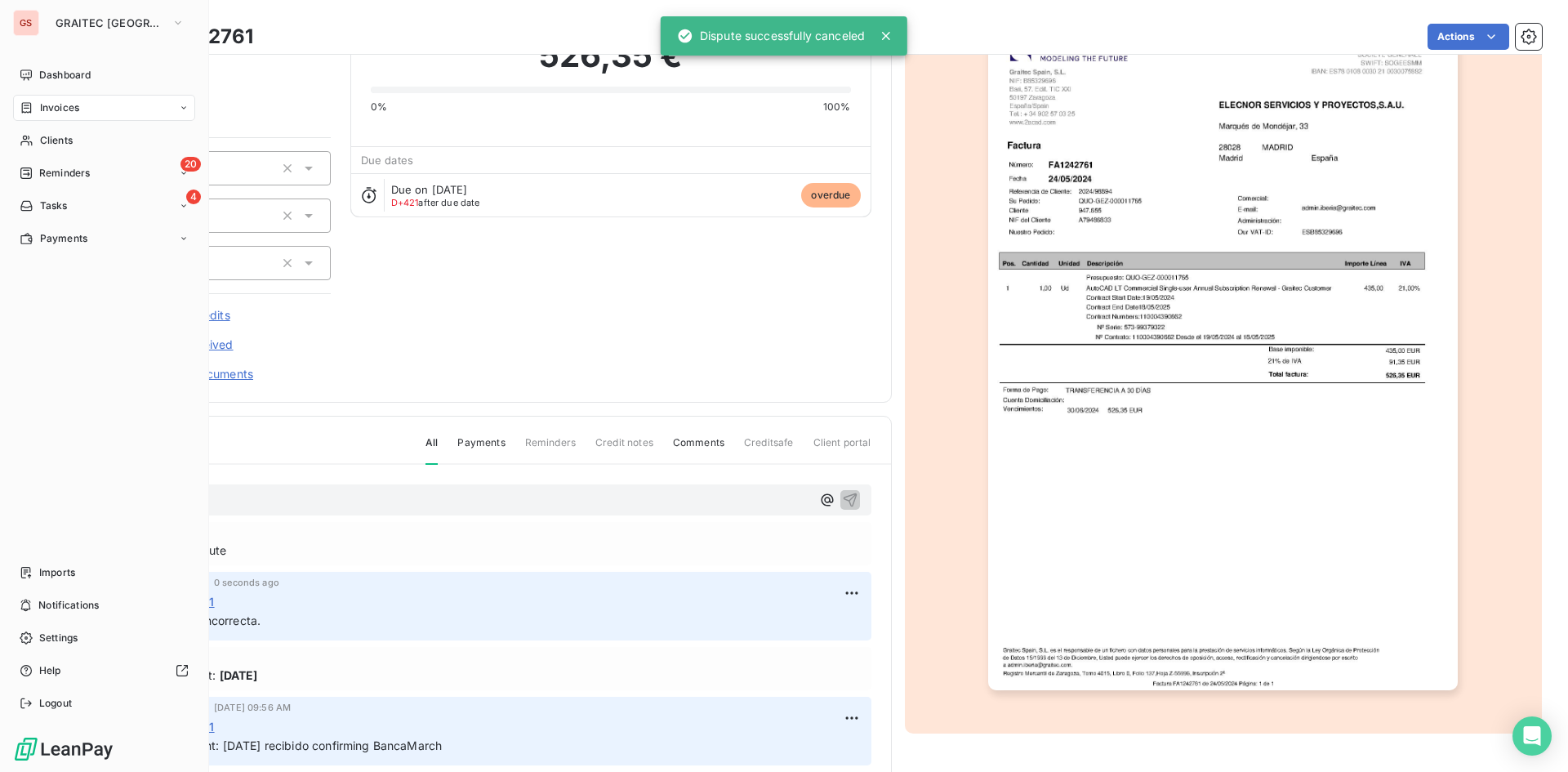
click at [40, 110] on span "Invoices" at bounding box center [60, 108] width 40 height 15
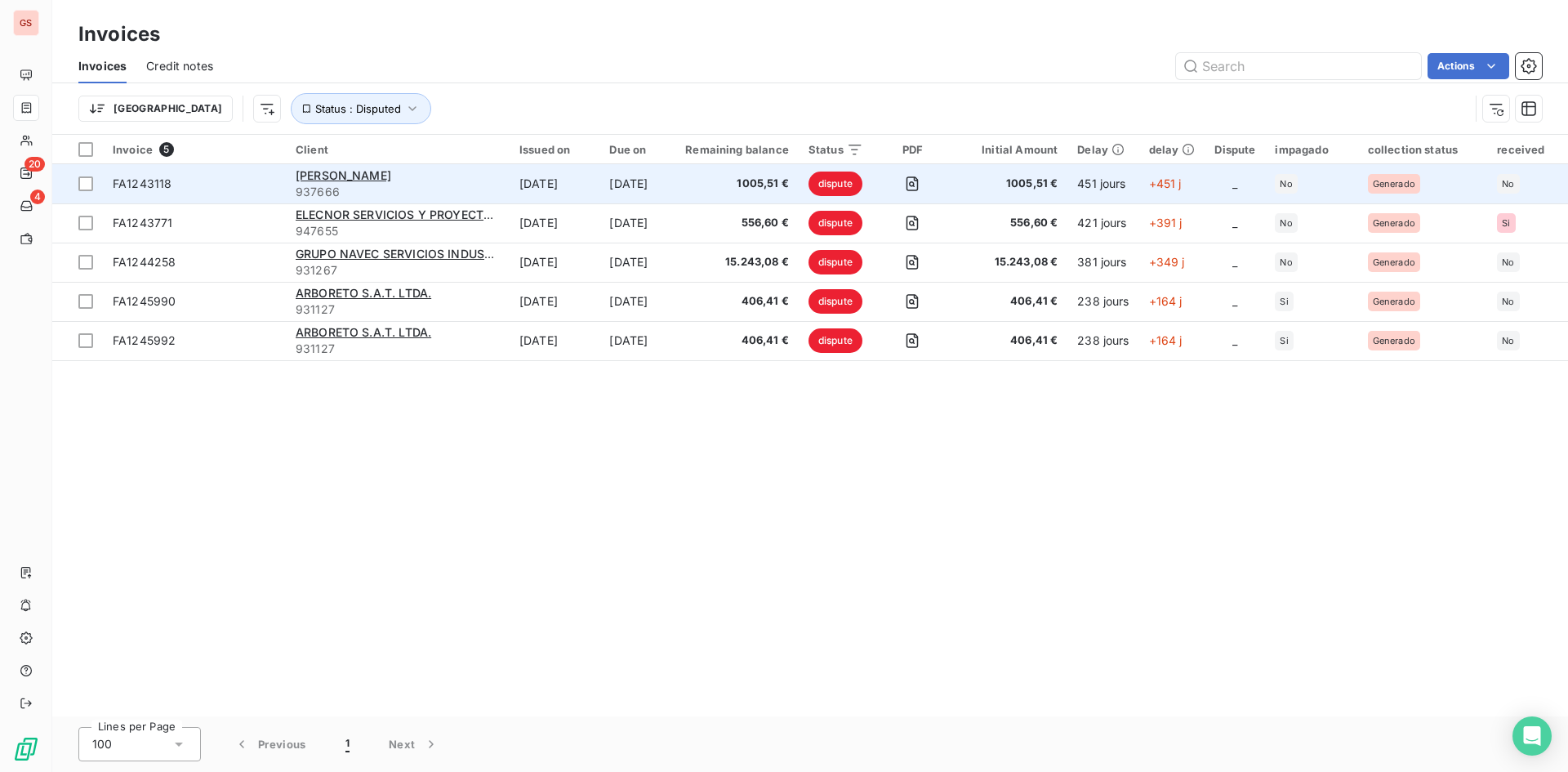
click at [544, 196] on td "May 31, 2024" at bounding box center [554, 184] width 90 height 40
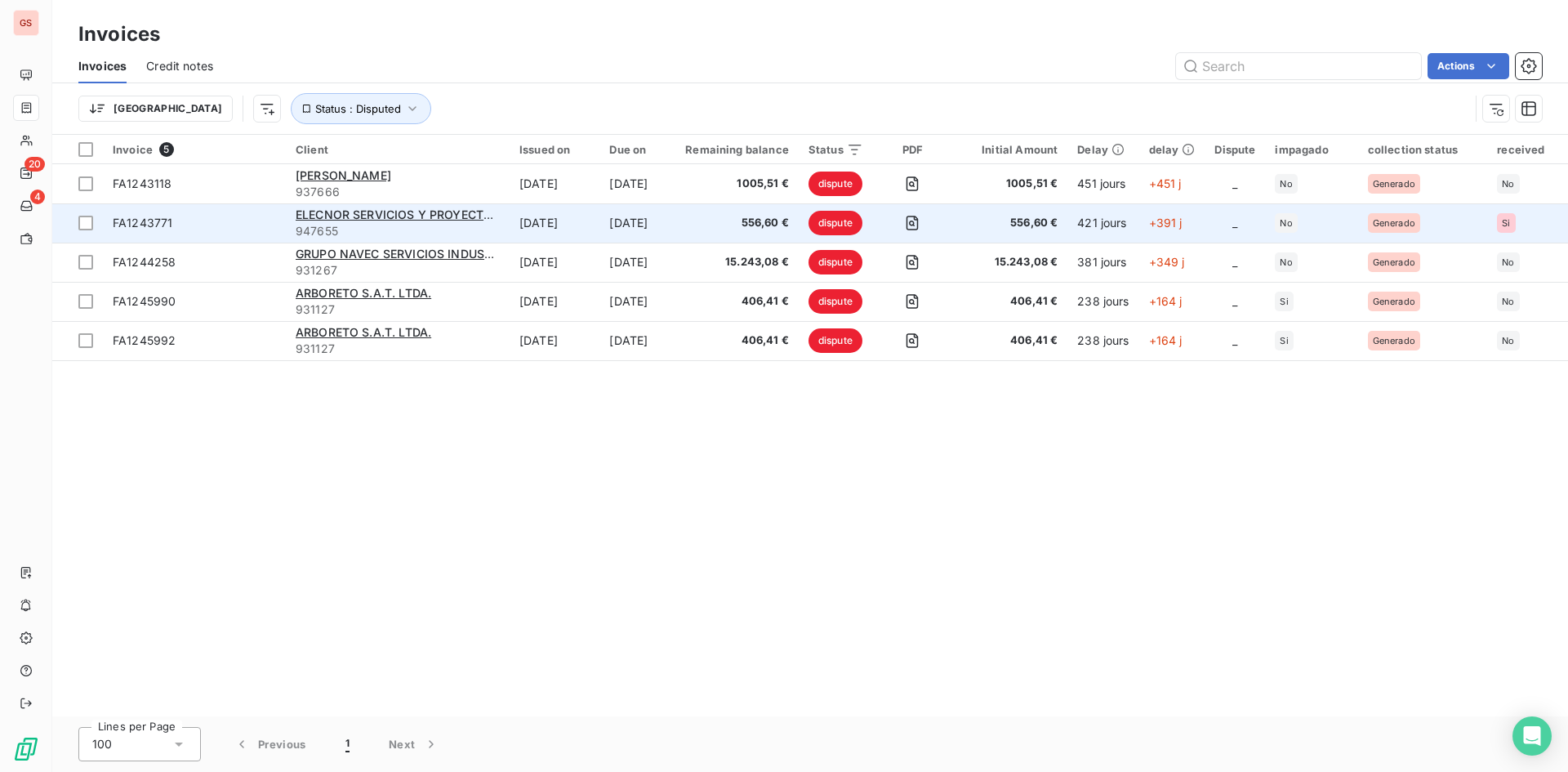
click at [562, 218] on td "[DATE]" at bounding box center [554, 224] width 90 height 40
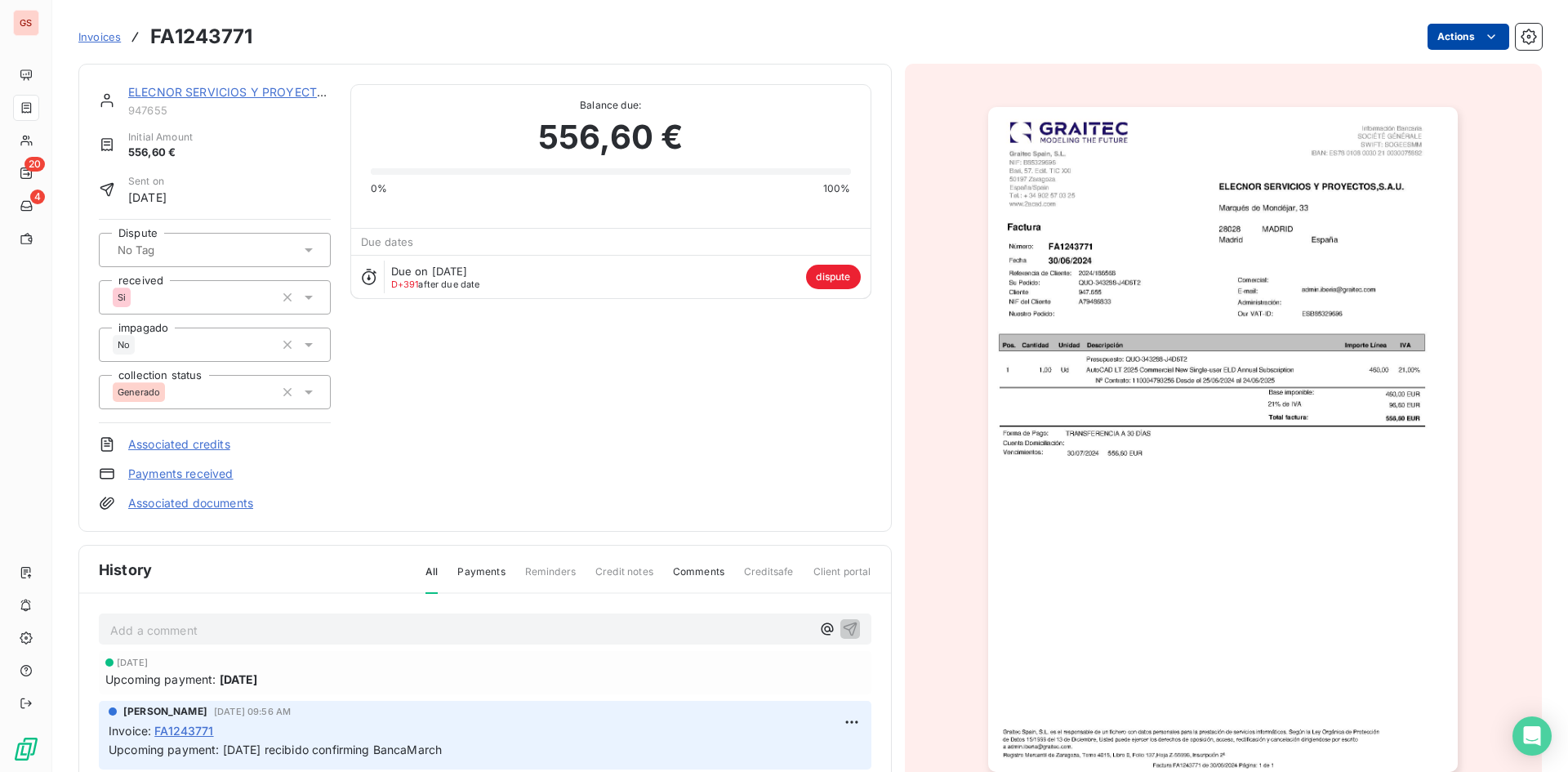
click at [1468, 32] on html "GS 20 4 Invoices FA1243771 Actions ELECNOR SERVICIOS Y PROYECTOS,S.A.U. 947655 …" at bounding box center [784, 386] width 1568 height 772
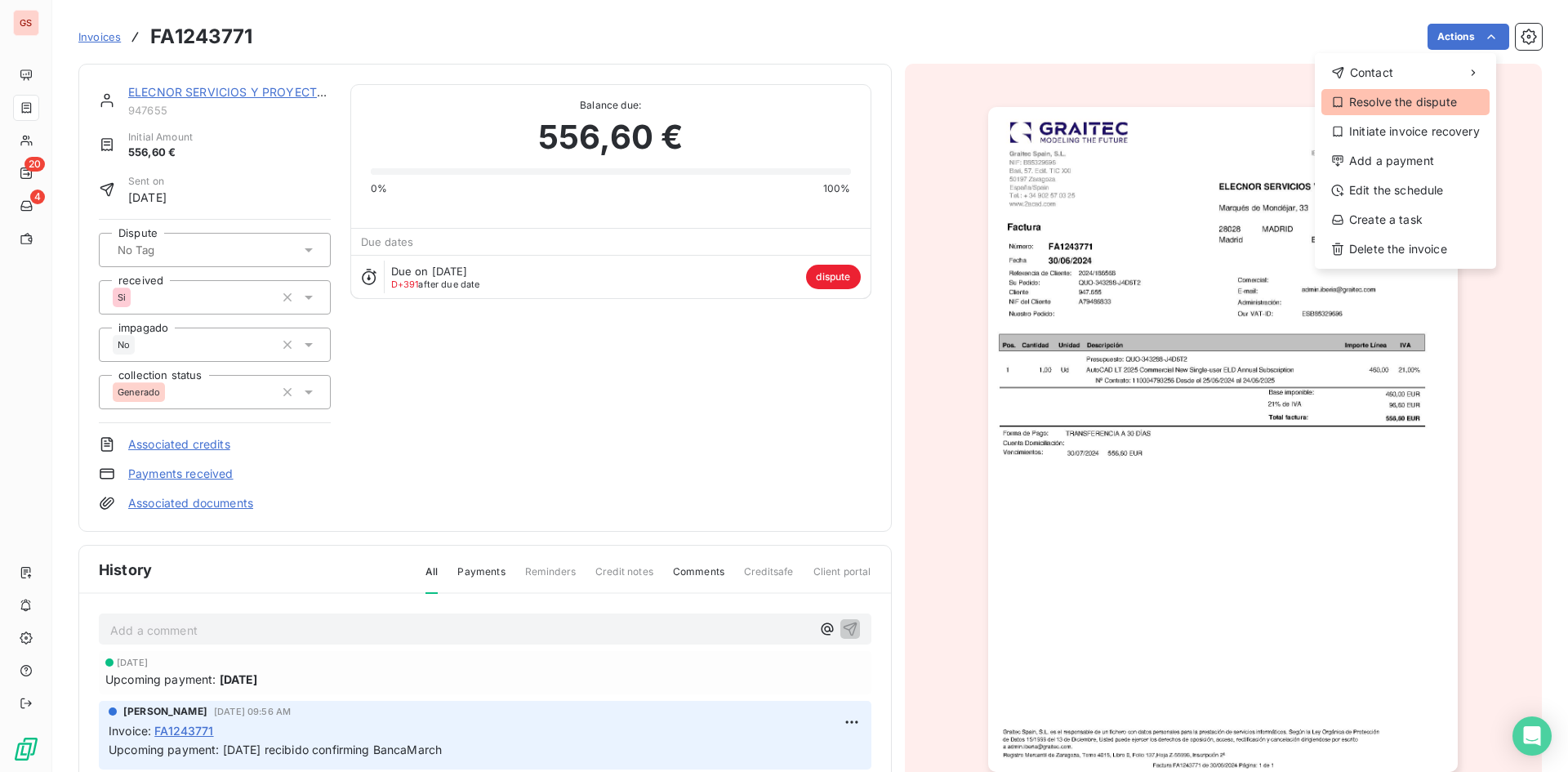
click at [1434, 102] on div "Resolve the dispute" at bounding box center [1406, 102] width 168 height 26
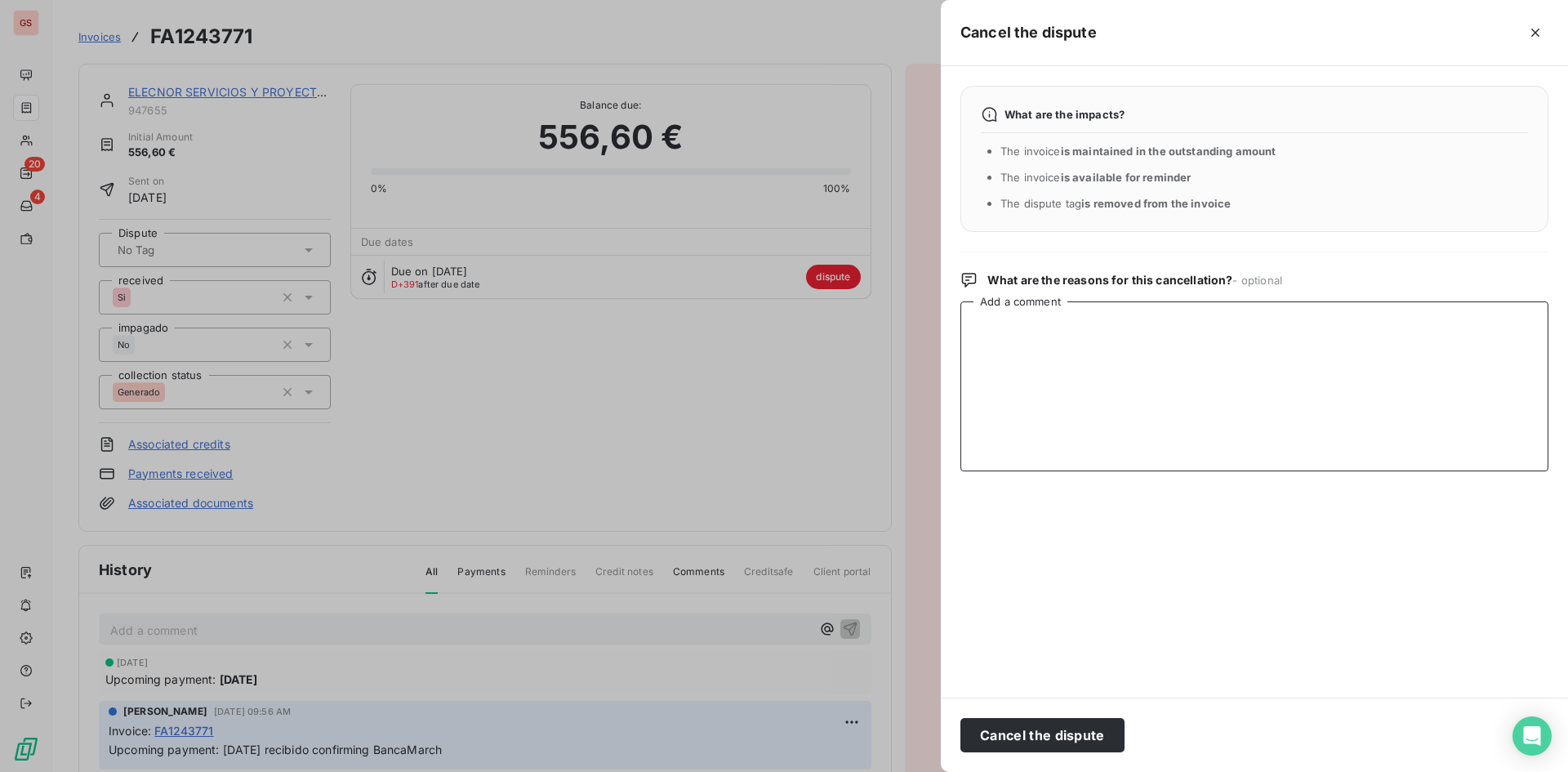
click at [1207, 310] on textarea "Add a comment" at bounding box center [1254, 386] width 588 height 170
type textarea "Disputa incorrecta"
click at [1046, 751] on button "Cancel the dispute" at bounding box center [1042, 736] width 164 height 35
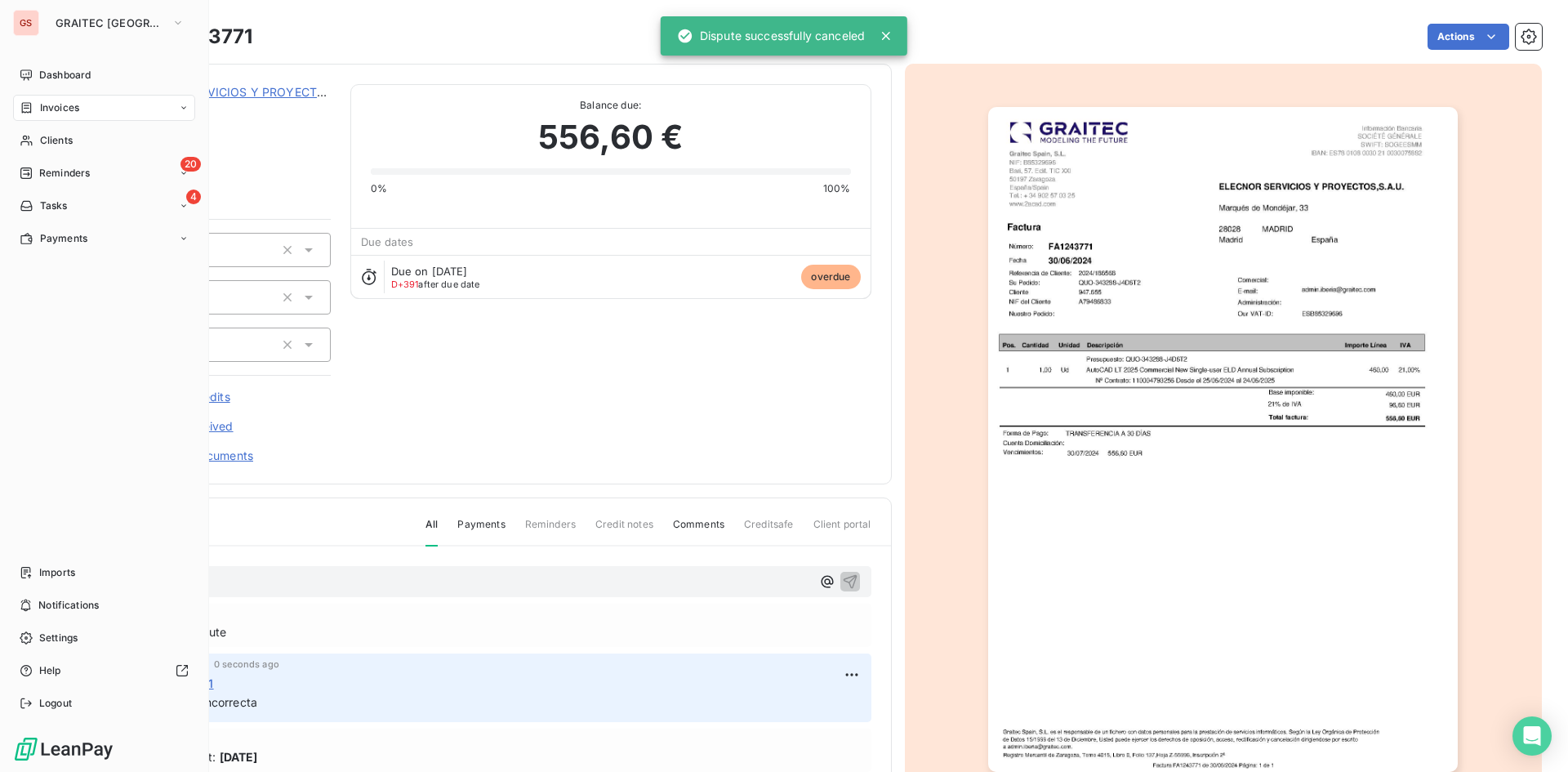
click at [36, 105] on div "Invoices" at bounding box center [49, 108] width 59 height 15
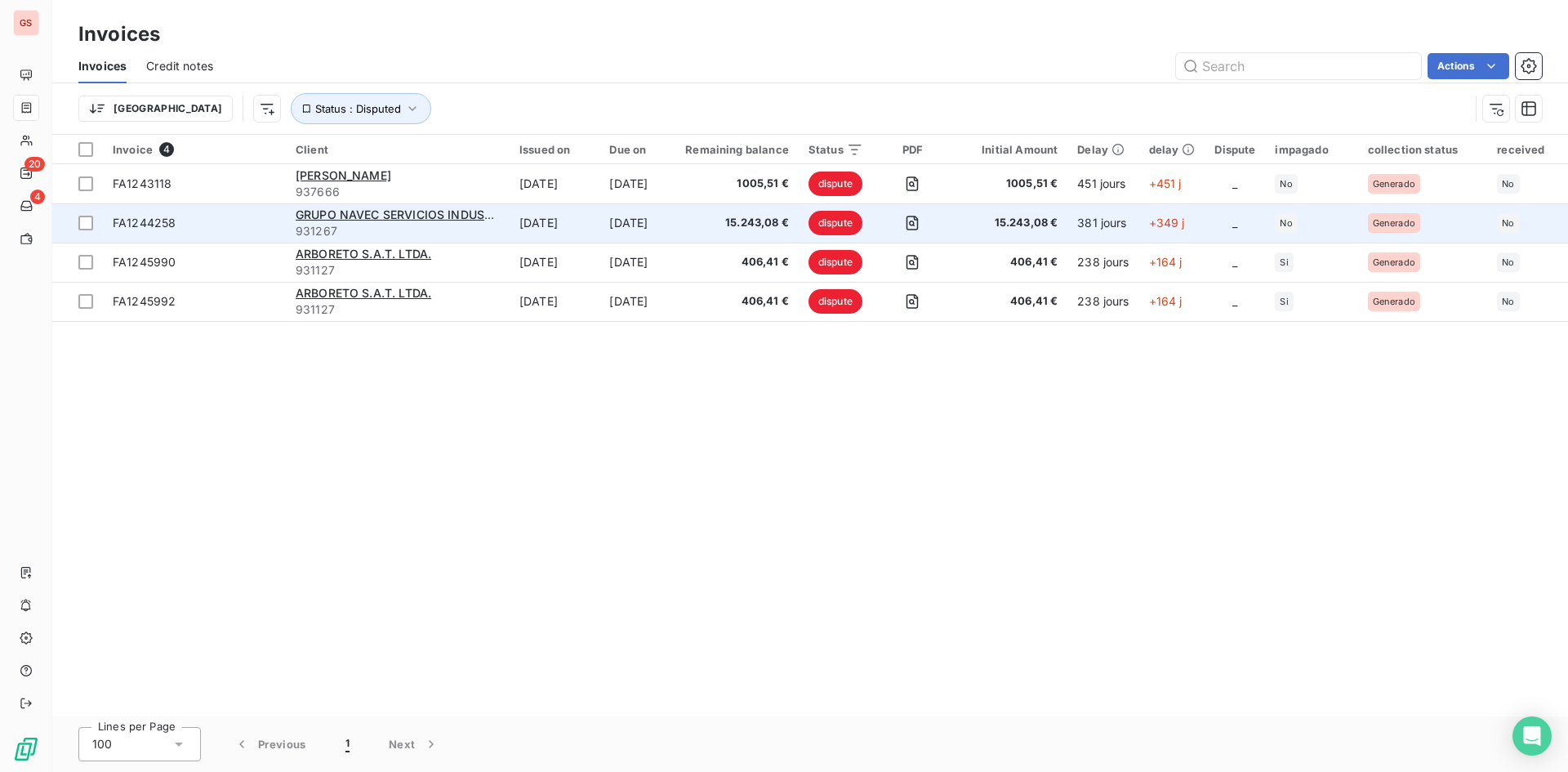
click at [481, 235] on span "931267" at bounding box center [398, 231] width 204 height 16
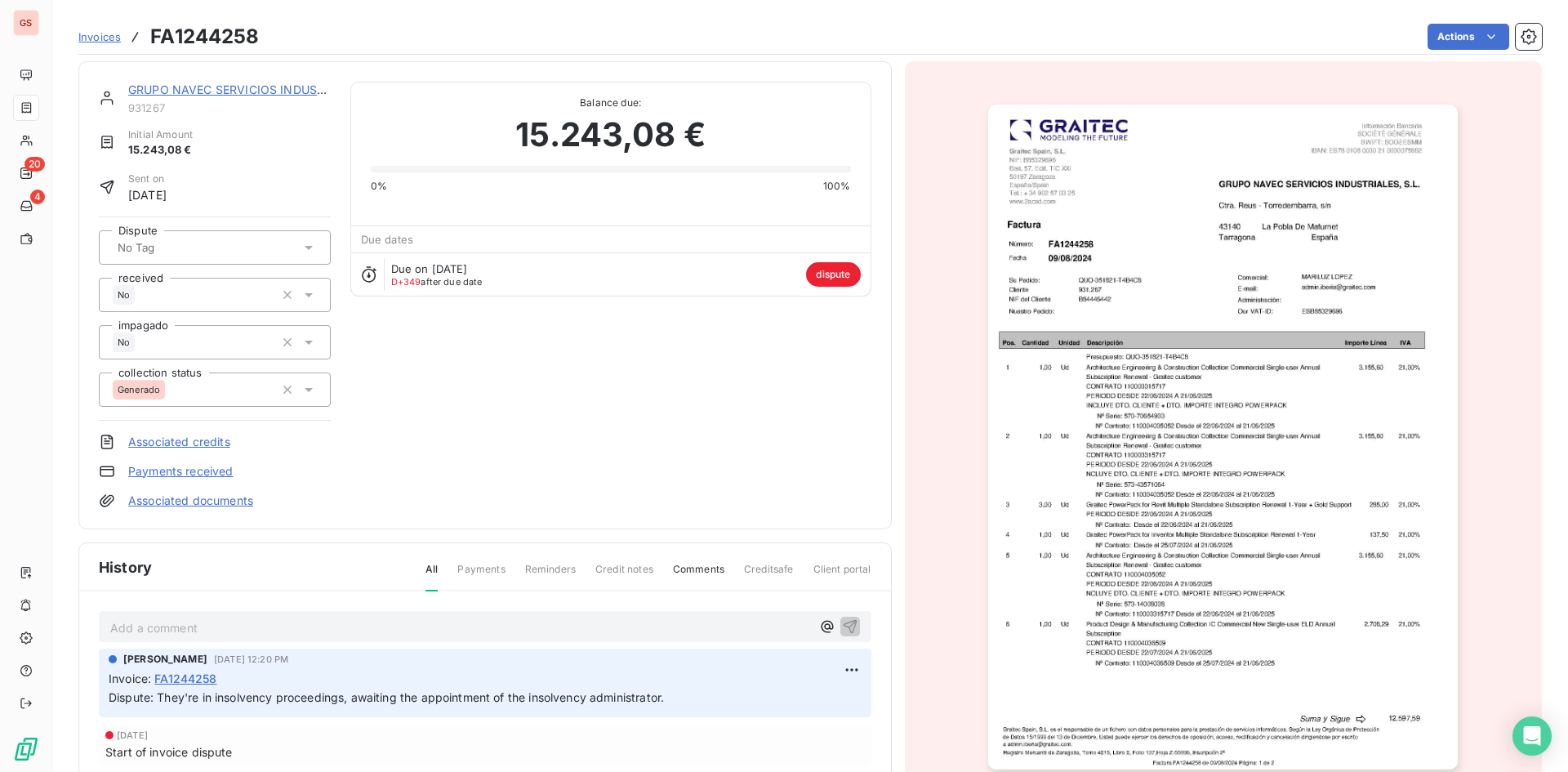
scroll to position [2, 0]
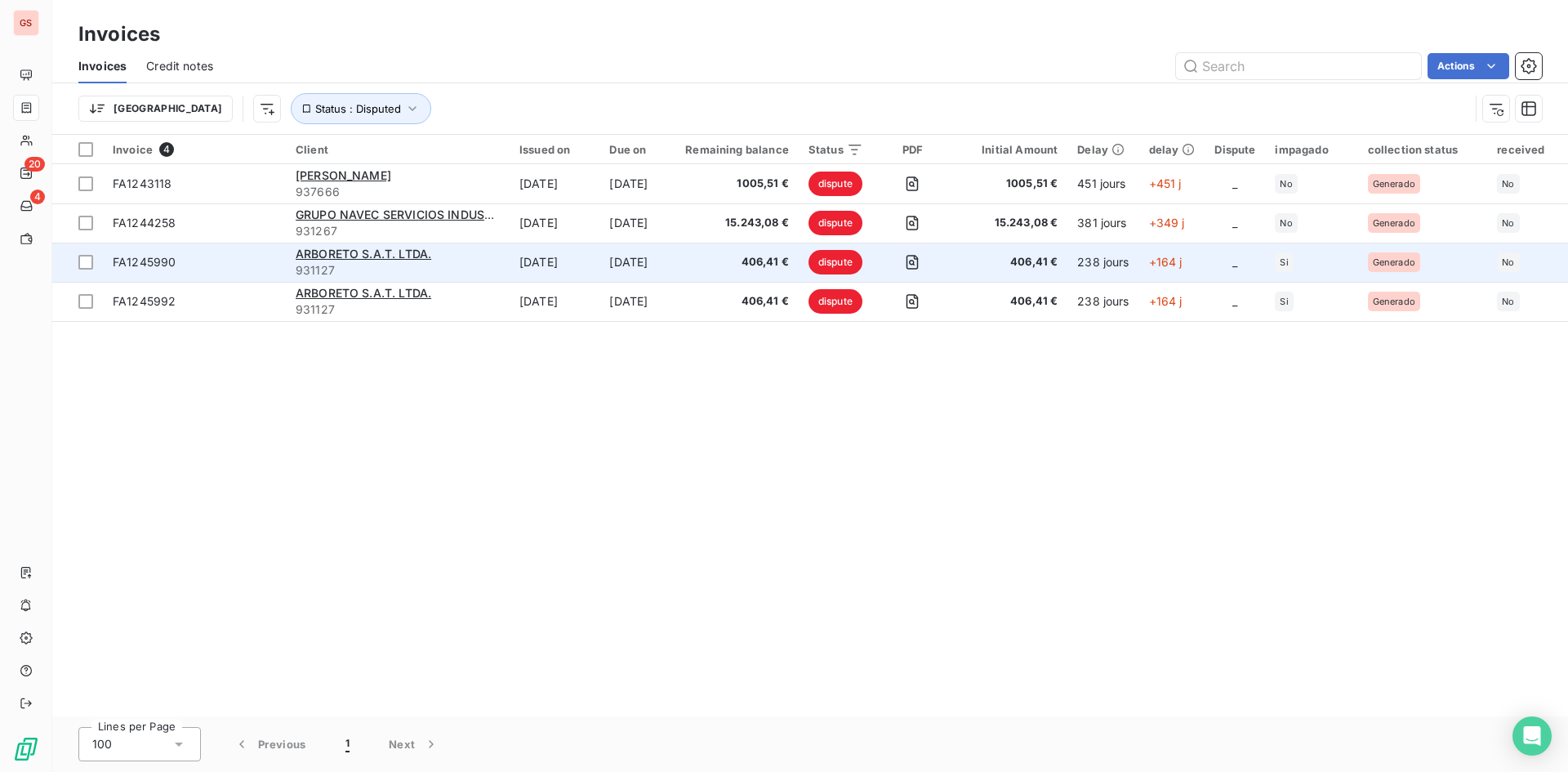
click at [476, 266] on span "931127" at bounding box center [398, 271] width 204 height 16
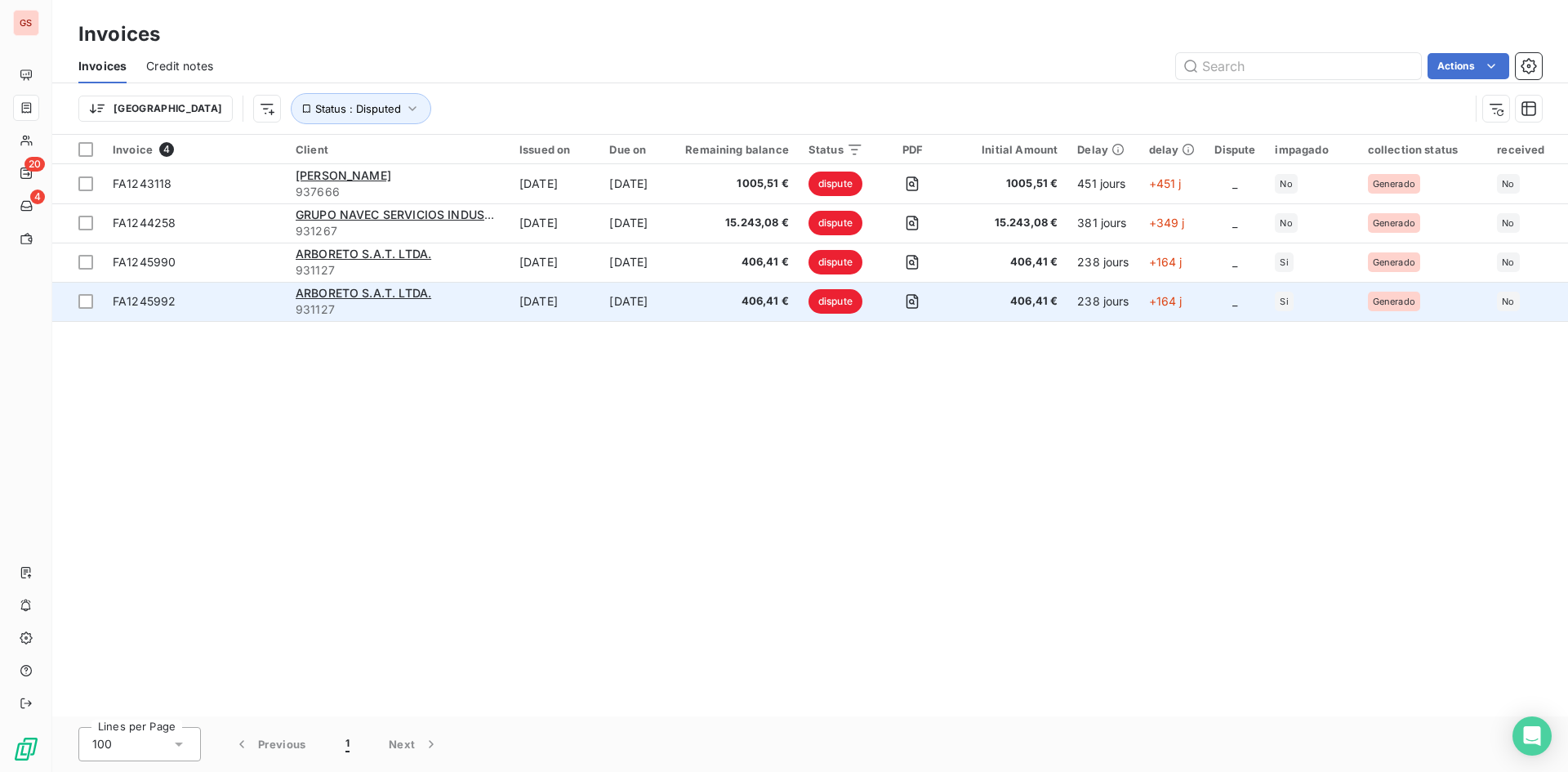
click at [524, 318] on td "Dec 30, 2024" at bounding box center [554, 302] width 90 height 40
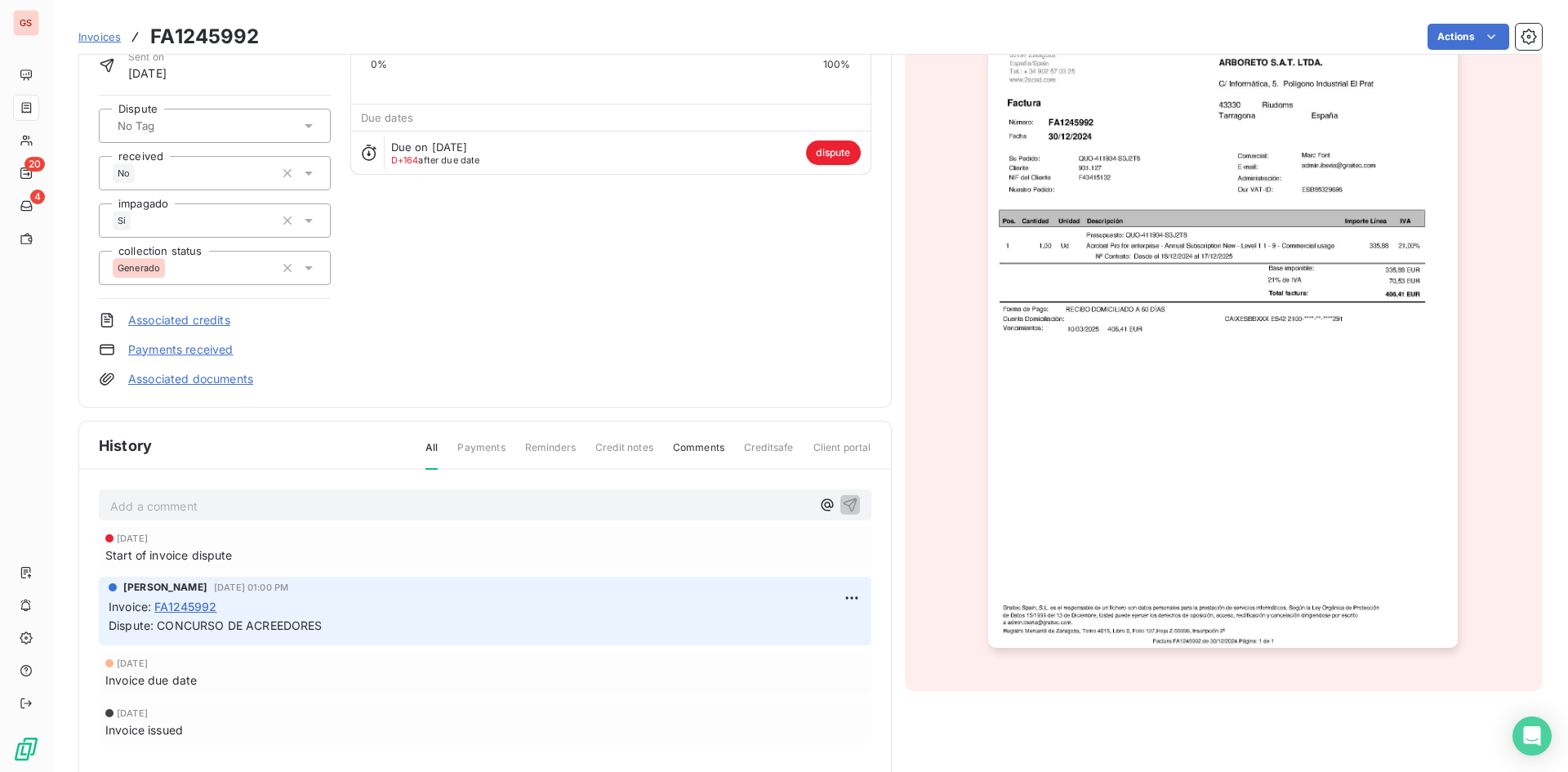
scroll to position [164, 0]
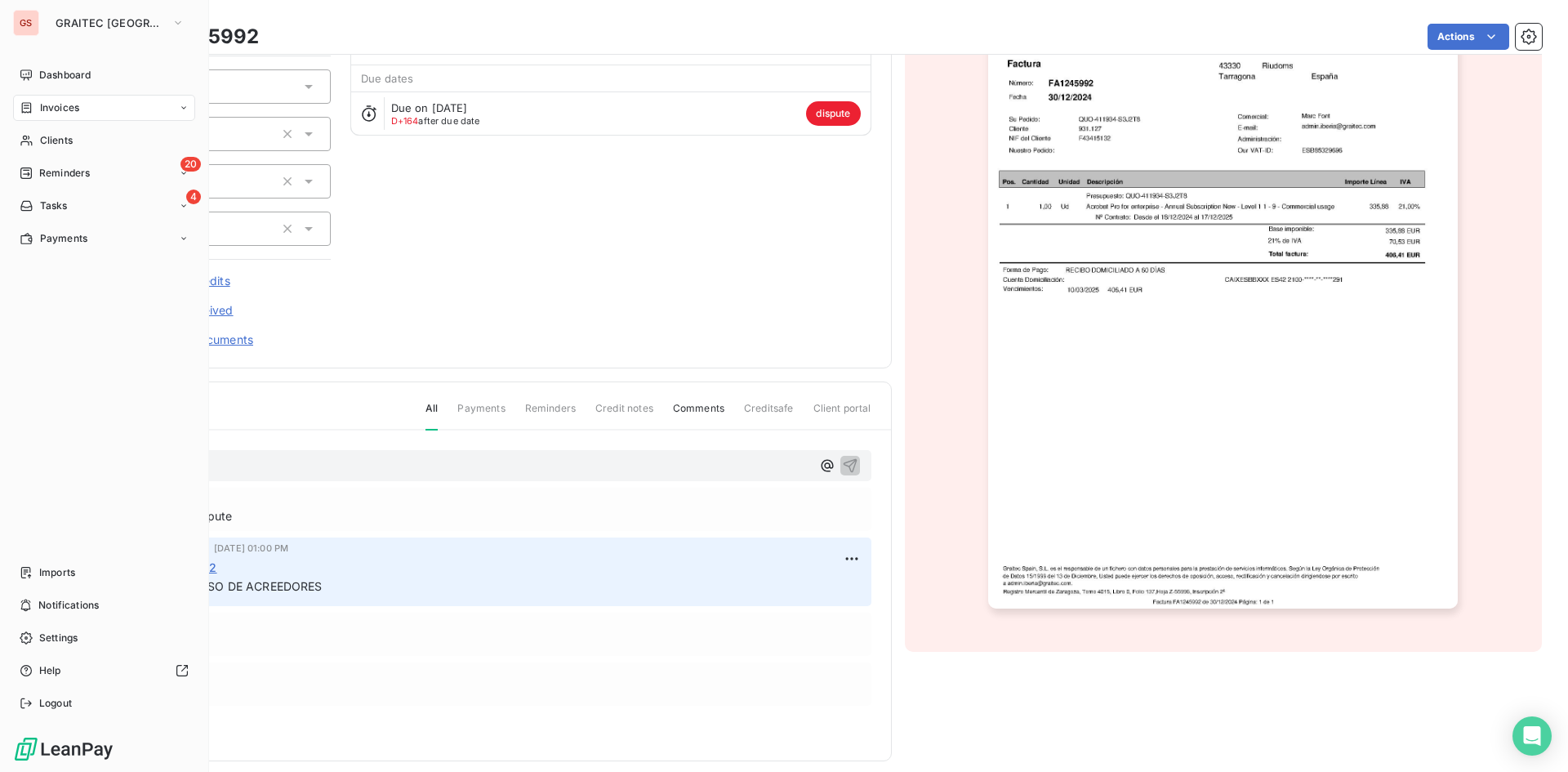
click at [20, 94] on nav "Dashboard Invoices Clients 20 Reminders 4 Tasks Payments" at bounding box center [104, 157] width 182 height 190
click at [40, 109] on span "Invoices" at bounding box center [60, 108] width 40 height 15
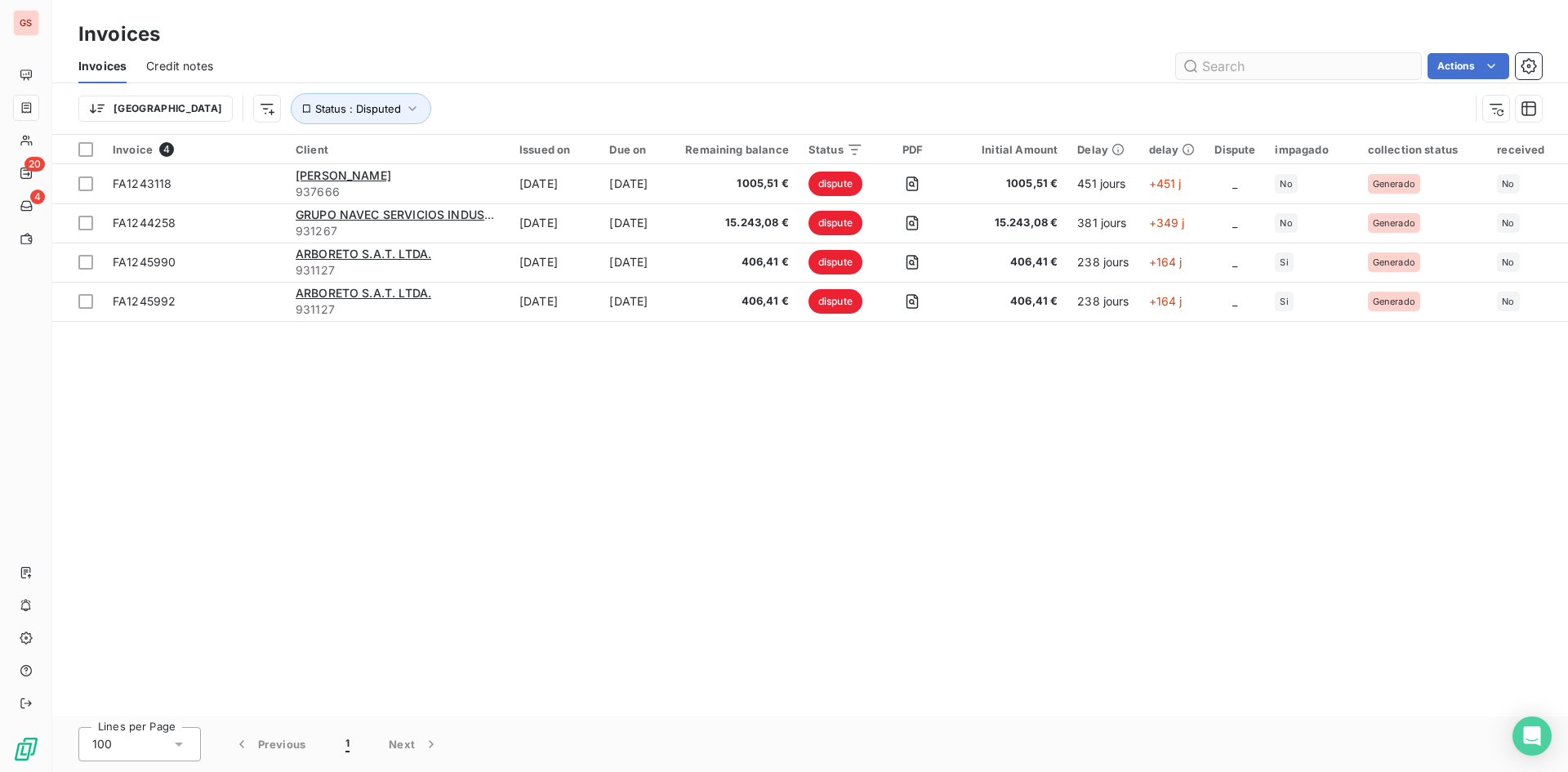
drag, startPoint x: 1261, startPoint y: 73, endPoint x: 1212, endPoint y: 70, distance: 49.1
click at [1230, 70] on input "text" at bounding box center [1298, 66] width 245 height 26
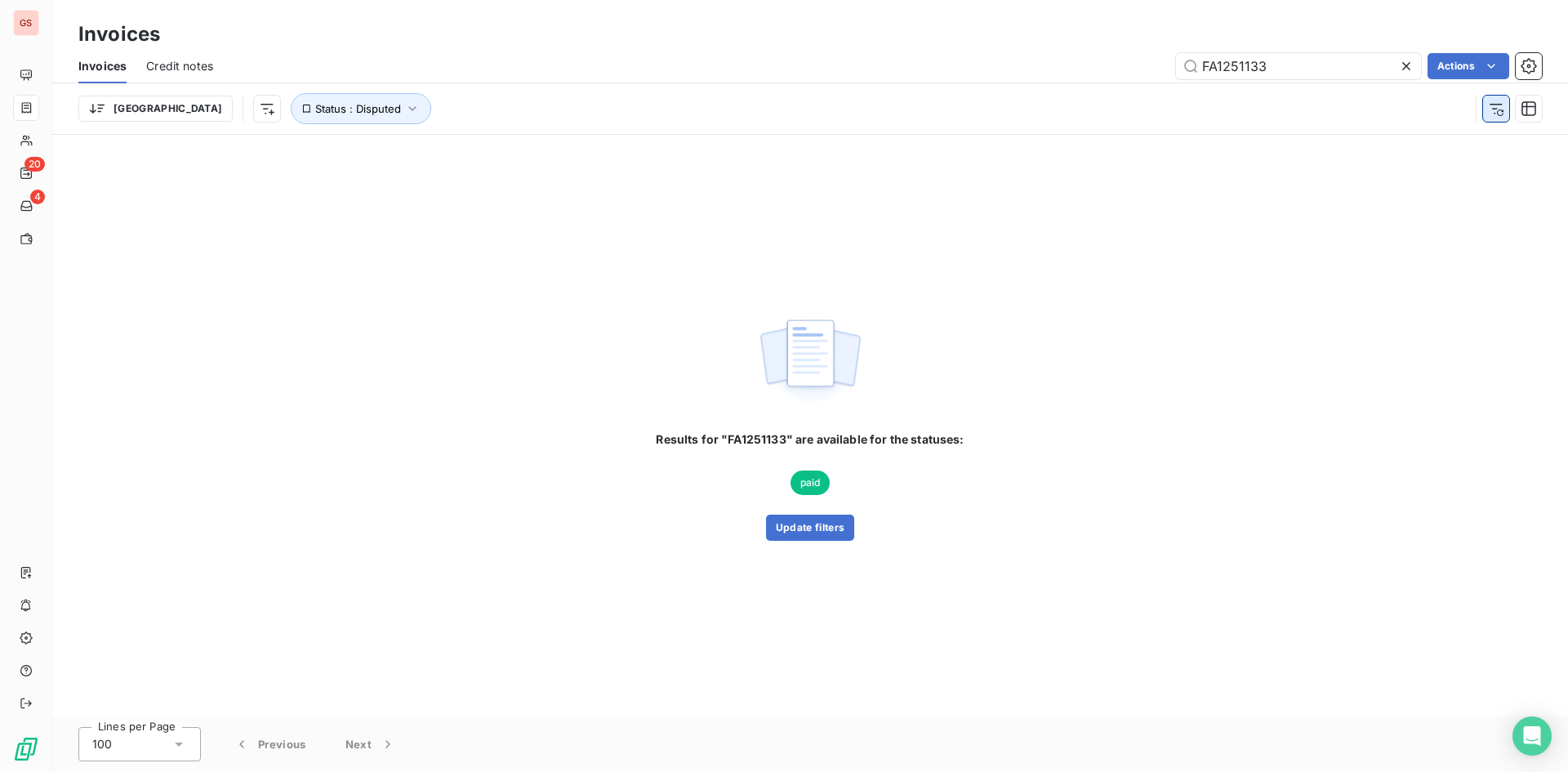
click at [1504, 118] on button "button" at bounding box center [1496, 109] width 26 height 26
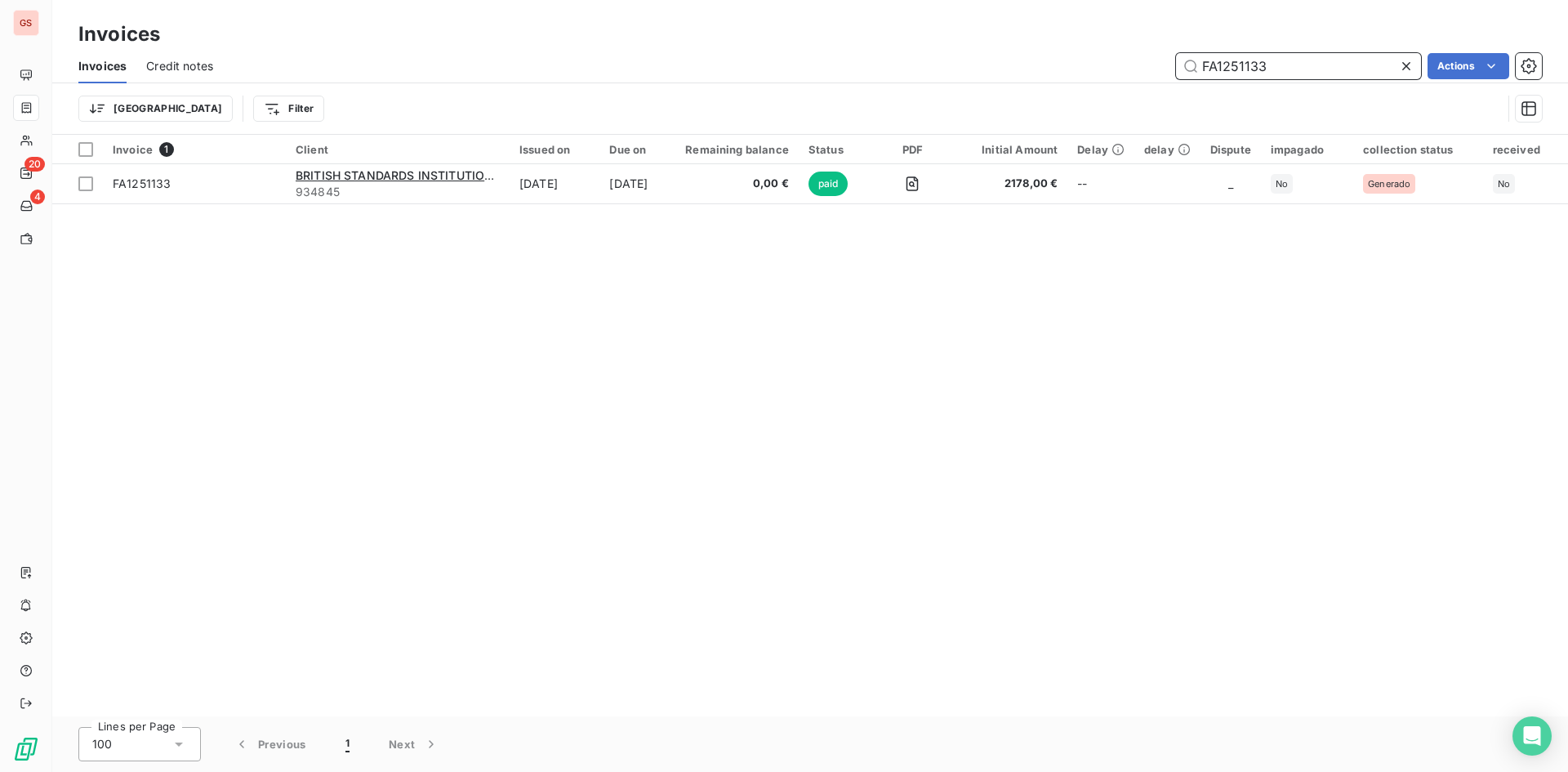
drag, startPoint x: 1273, startPoint y: 66, endPoint x: 1064, endPoint y: 50, distance: 209.6
click at [1070, 50] on div "Invoices Credit notes FA1251133 Actions" at bounding box center [810, 66] width 1515 height 35
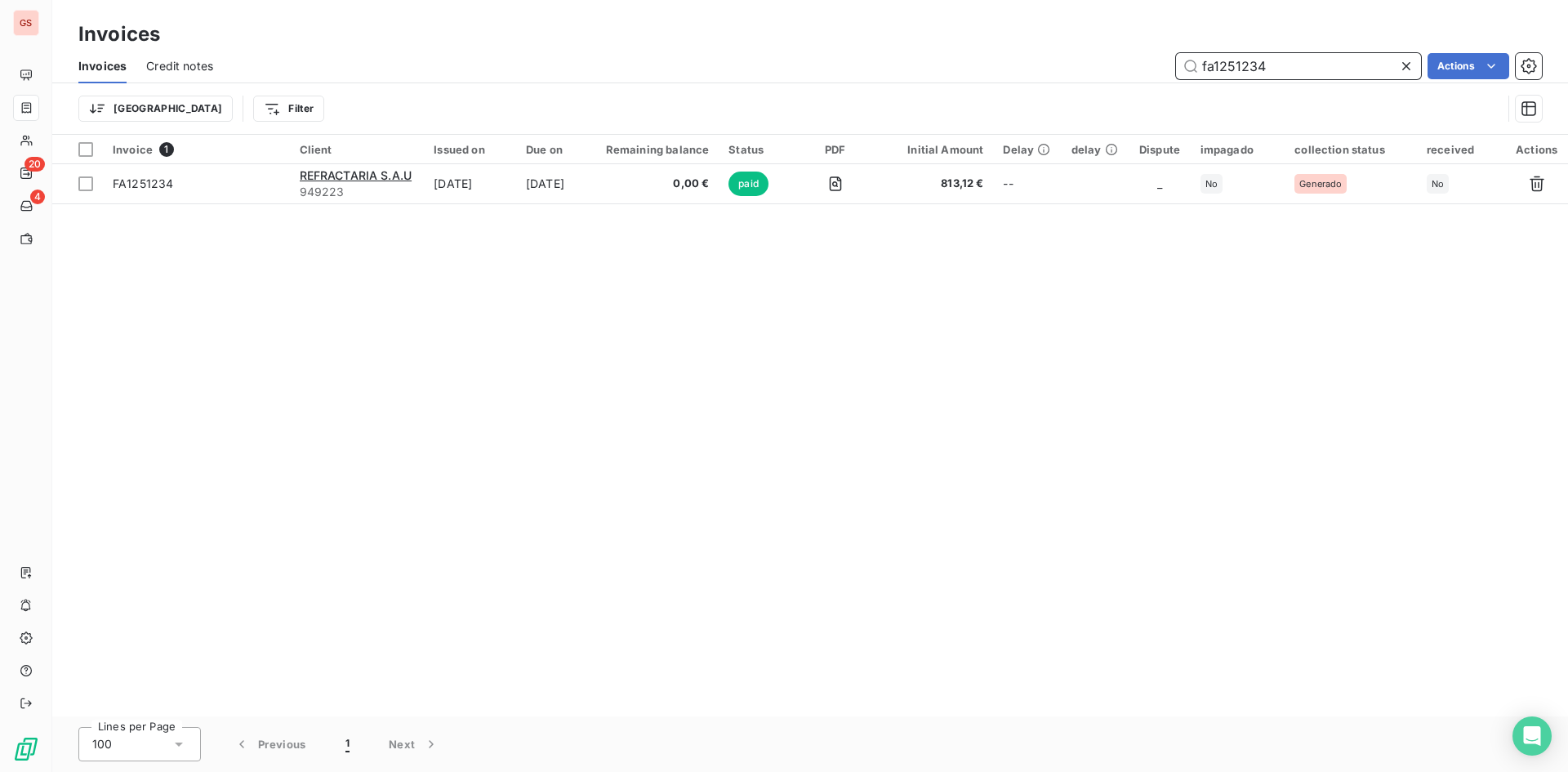
drag, startPoint x: 1279, startPoint y: 62, endPoint x: 1139, endPoint y: 47, distance: 140.8
click at [1144, 48] on div "Invoices Invoices Credit notes fa1251234 Actions Trier Filter" at bounding box center [810, 67] width 1515 height 134
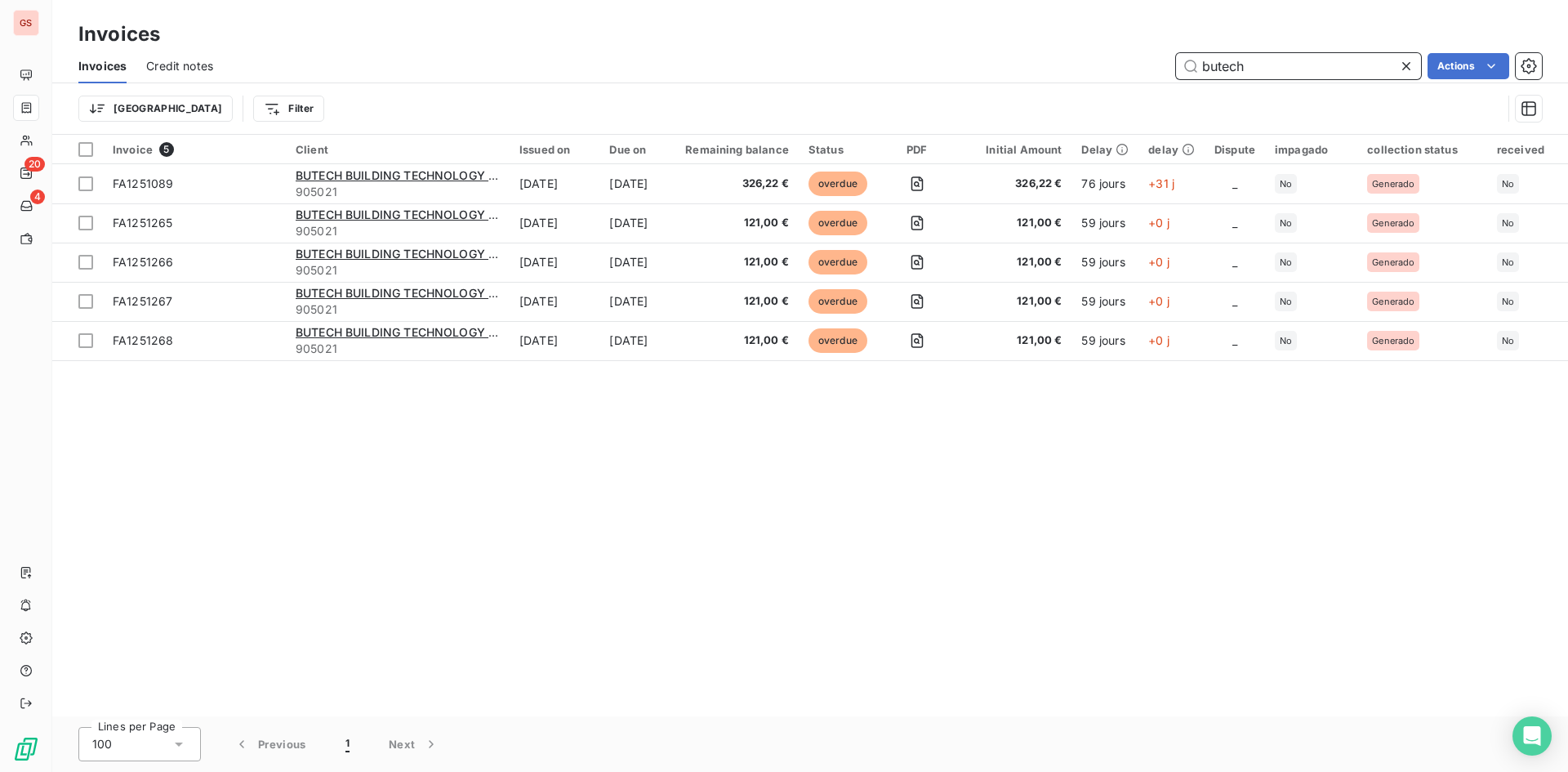
drag, startPoint x: 1310, startPoint y: 62, endPoint x: 977, endPoint y: 59, distance: 333.0
click at [978, 59] on div "butech Actions" at bounding box center [887, 66] width 1309 height 26
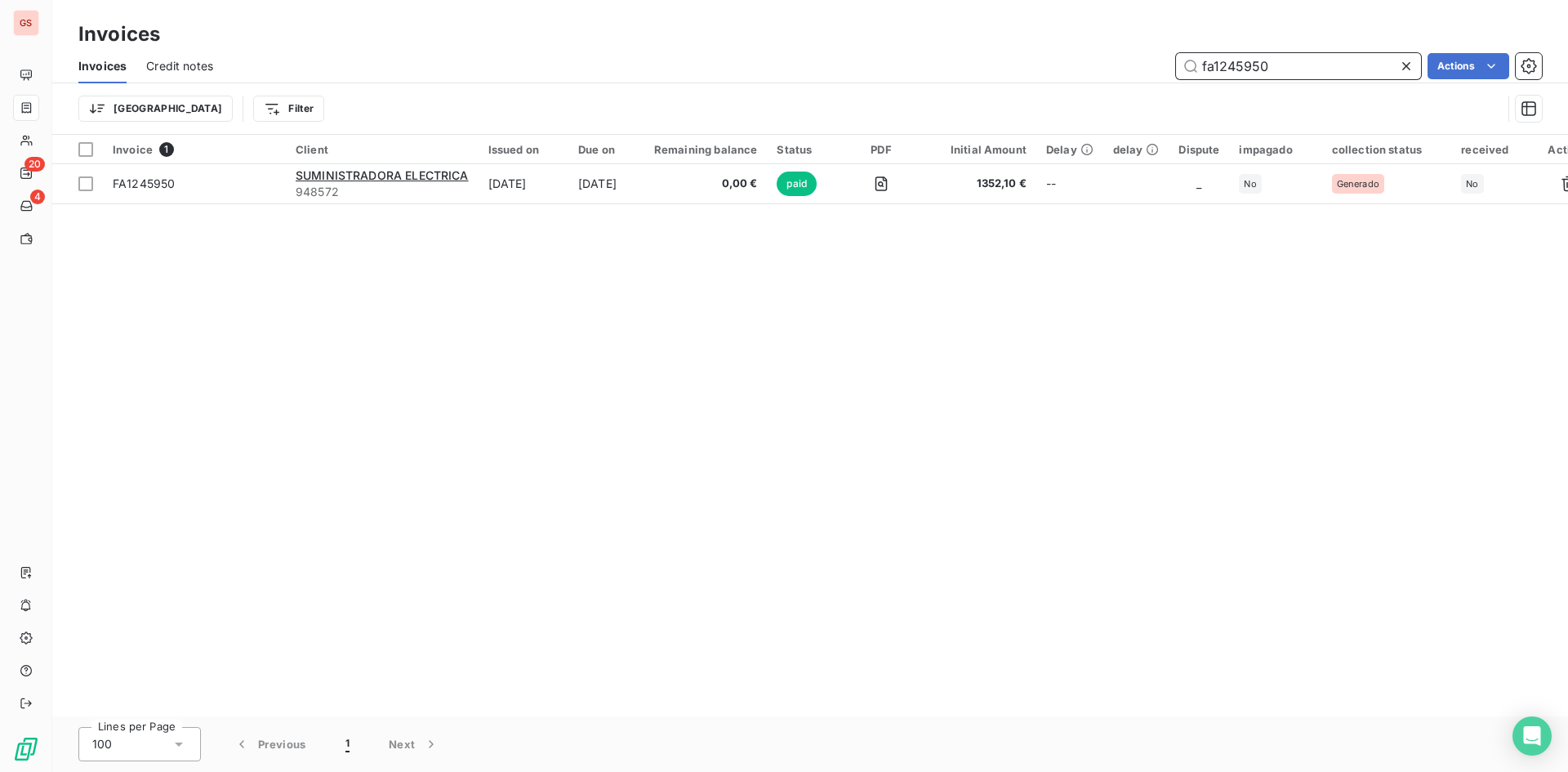
type input "fa1245950"
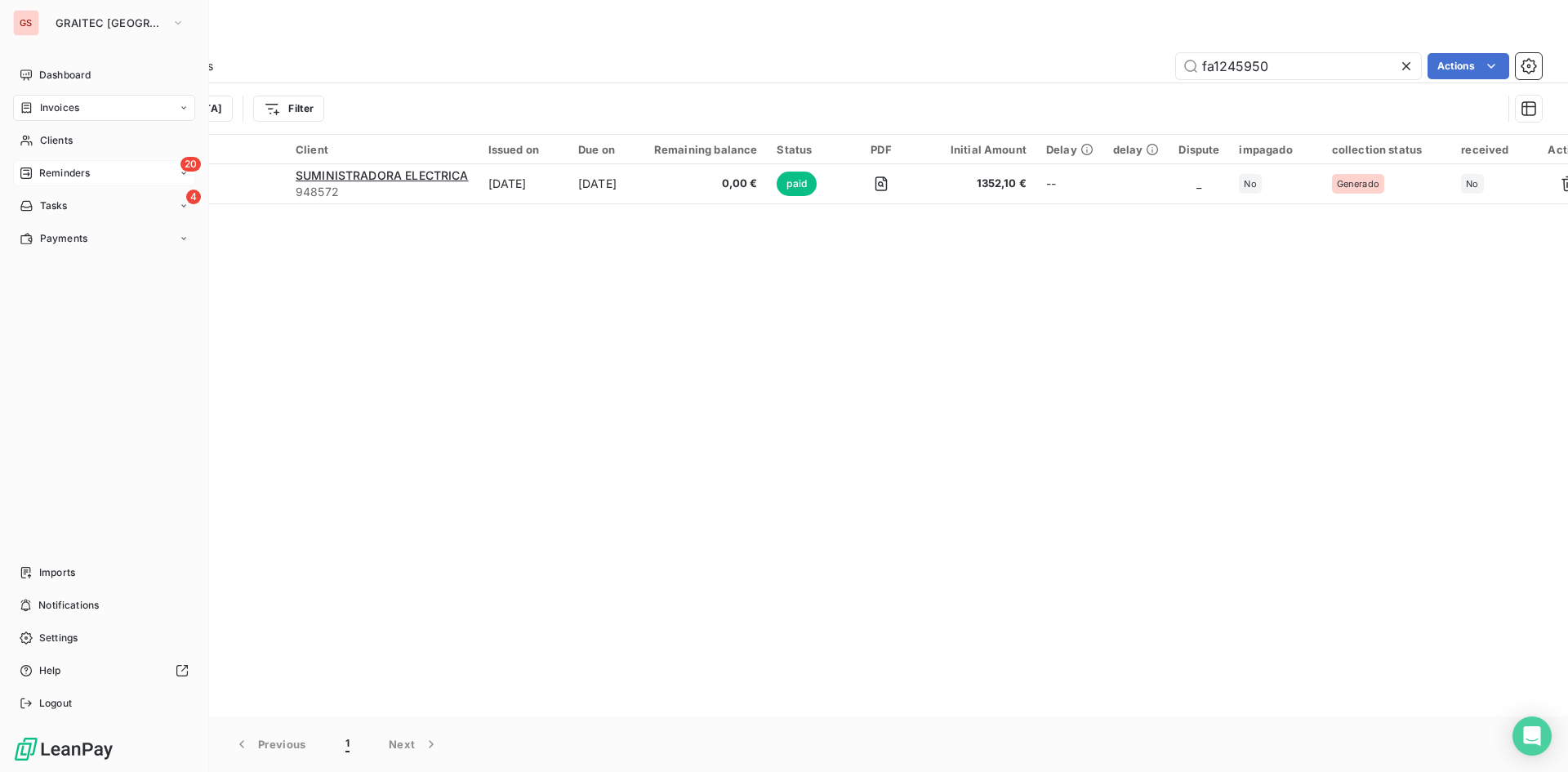
click at [38, 182] on div "20 Reminders" at bounding box center [104, 173] width 182 height 26
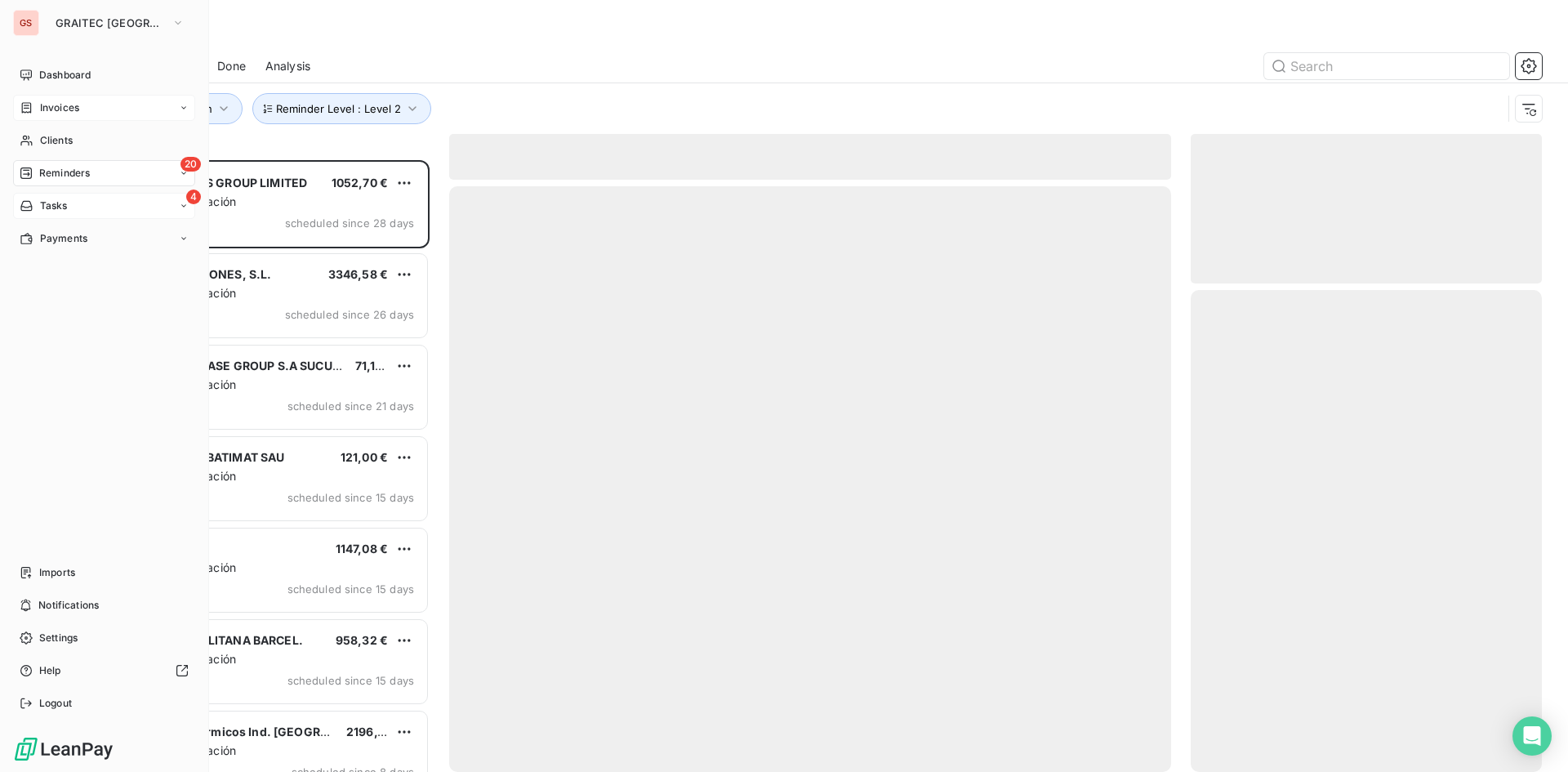
scroll to position [600, 339]
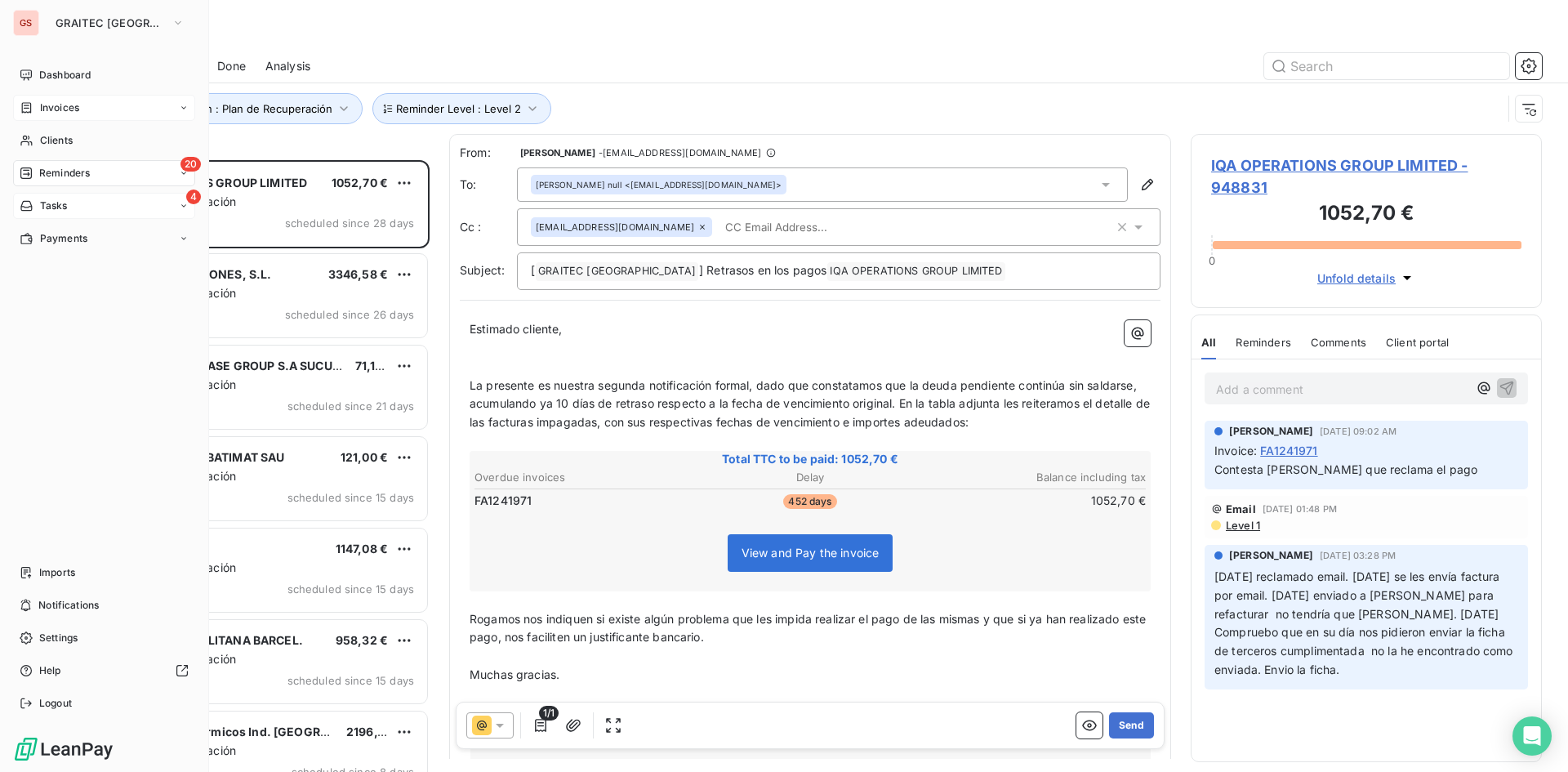
click at [19, 106] on div "Invoices" at bounding box center [104, 108] width 182 height 26
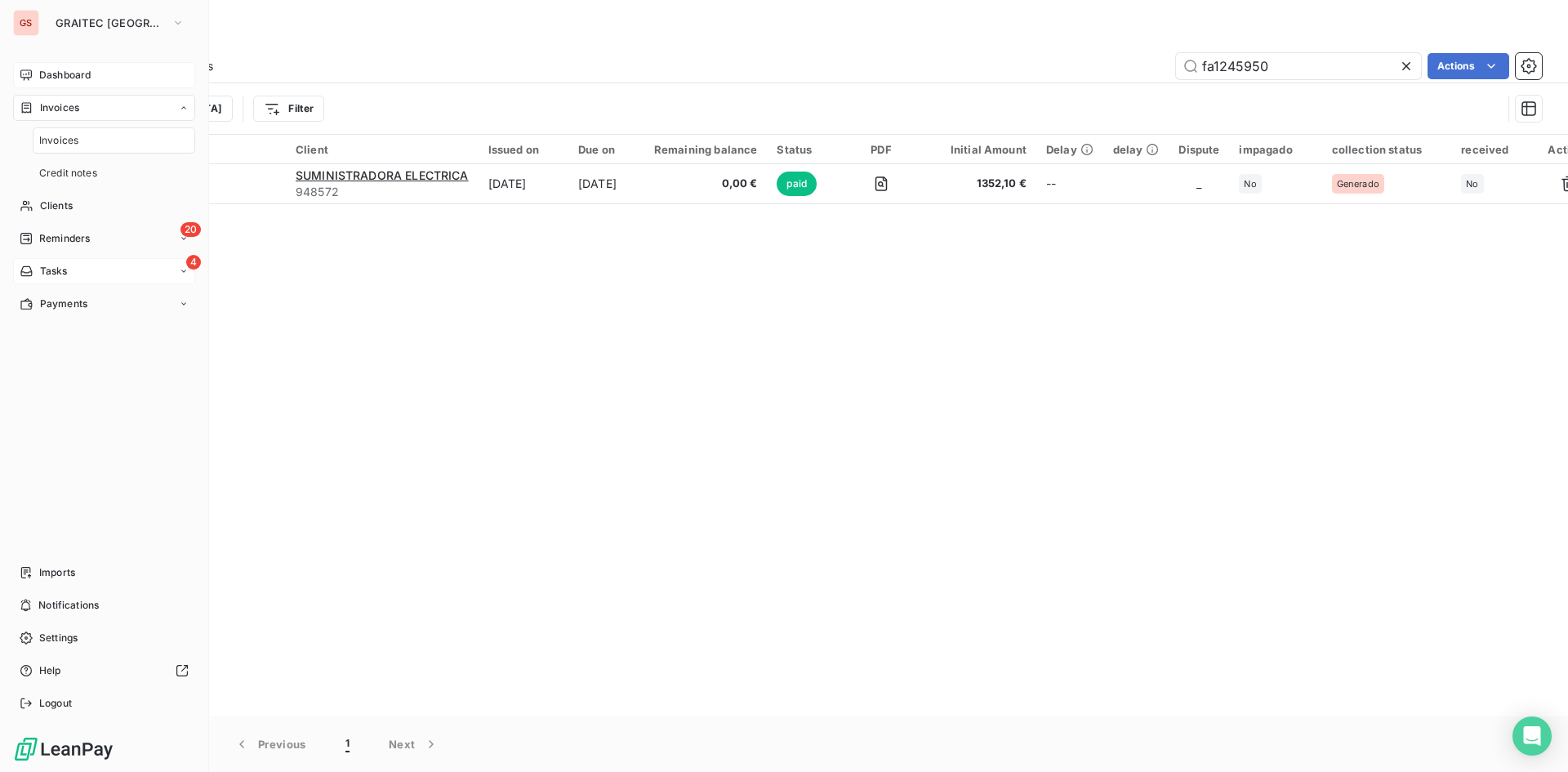
click at [47, 73] on span "Dashboard" at bounding box center [65, 75] width 51 height 15
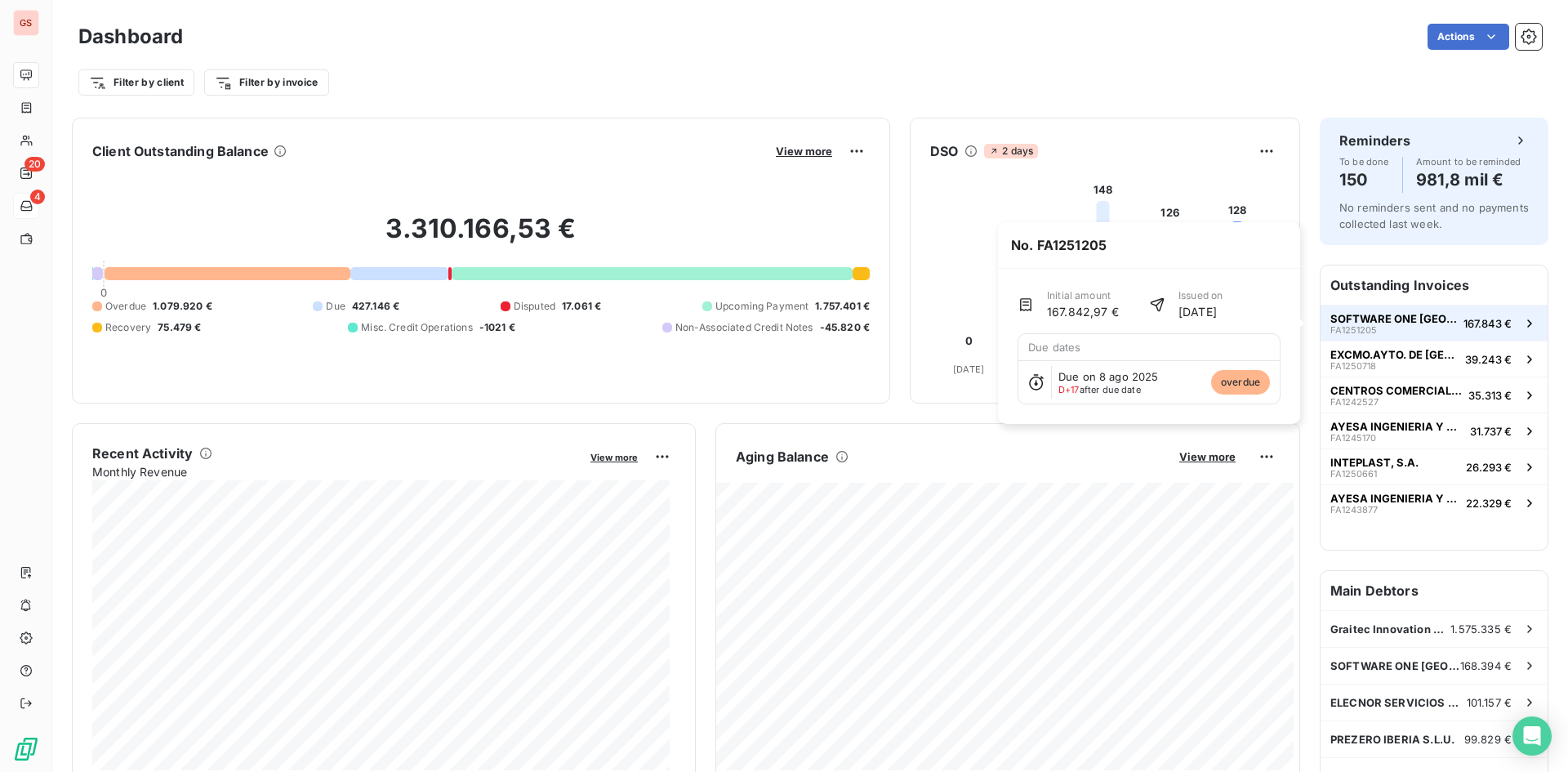
click at [1440, 315] on span "SOFTWARE ONE [GEOGRAPHIC_DATA], S.A." at bounding box center [1393, 318] width 127 height 13
